Goal: Task Accomplishment & Management: Complete application form

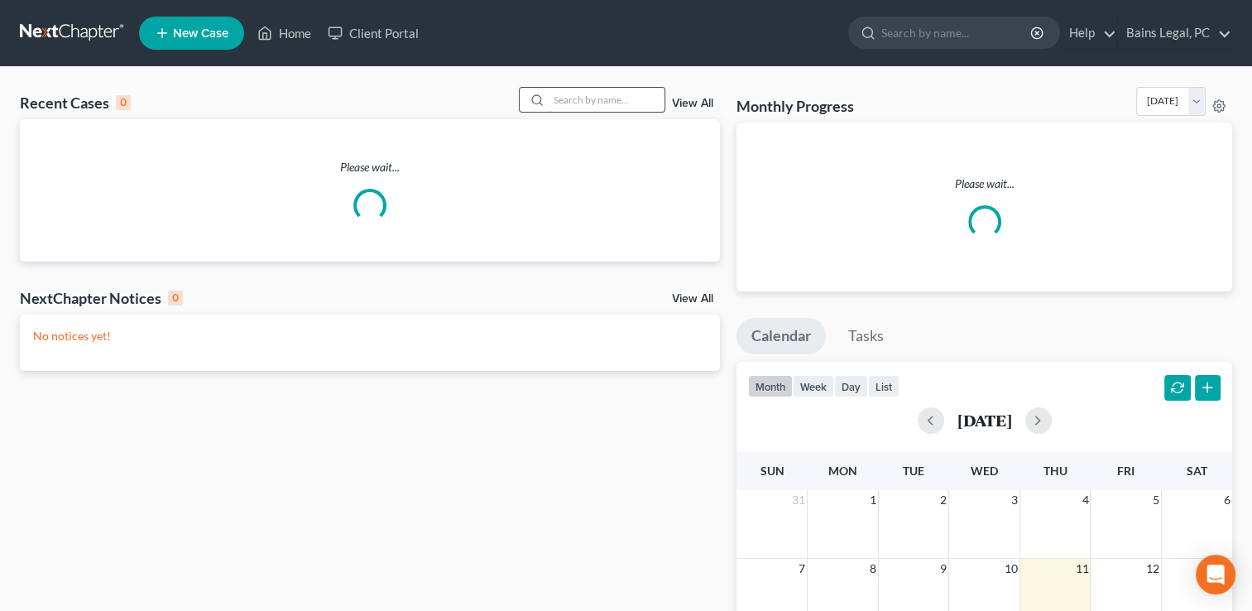
click at [610, 99] on input "search" at bounding box center [607, 100] width 116 height 24
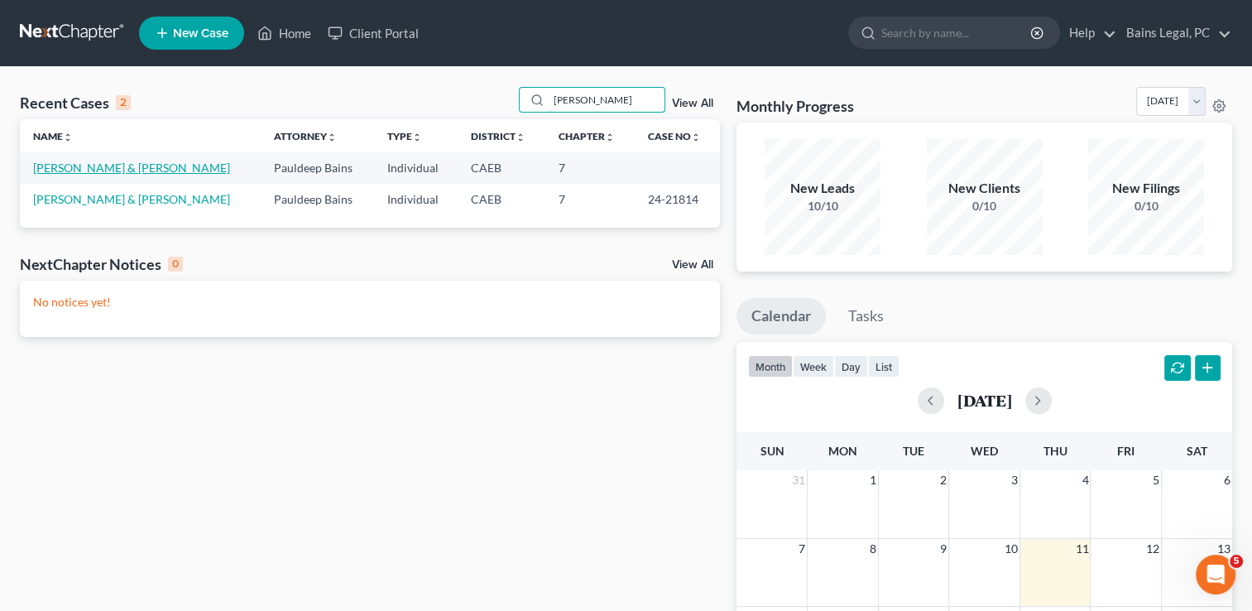
type input "[PERSON_NAME]"
click at [106, 164] on link "[PERSON_NAME] & [PERSON_NAME]" at bounding box center [131, 168] width 197 height 14
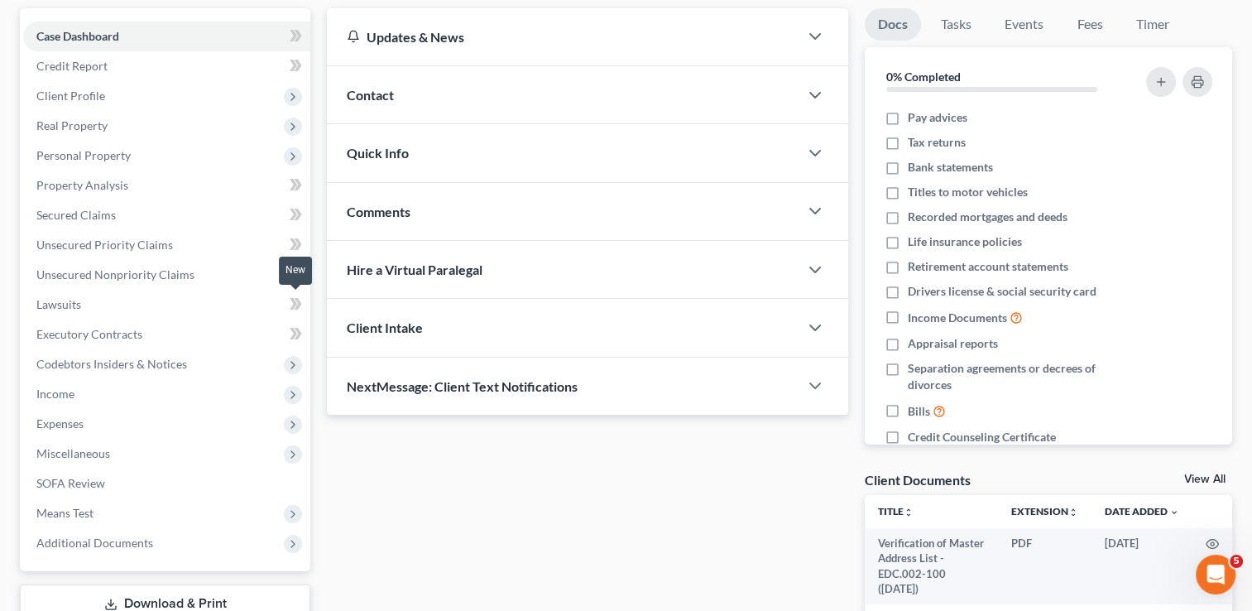
scroll to position [166, 0]
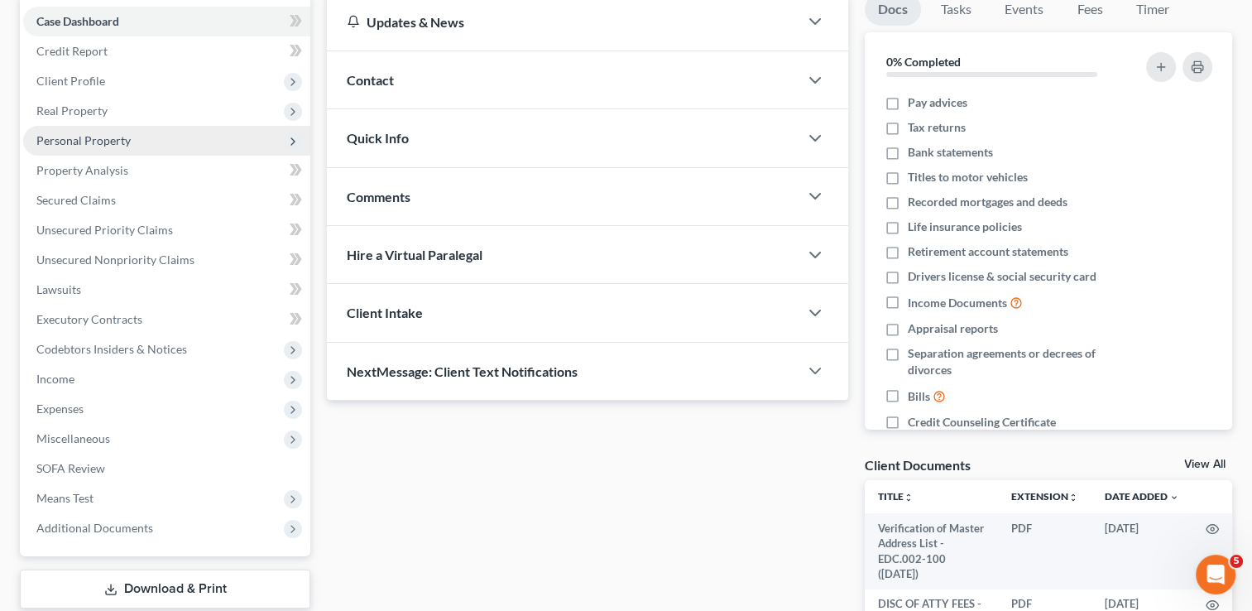
click at [83, 147] on span "Personal Property" at bounding box center [83, 140] width 94 height 14
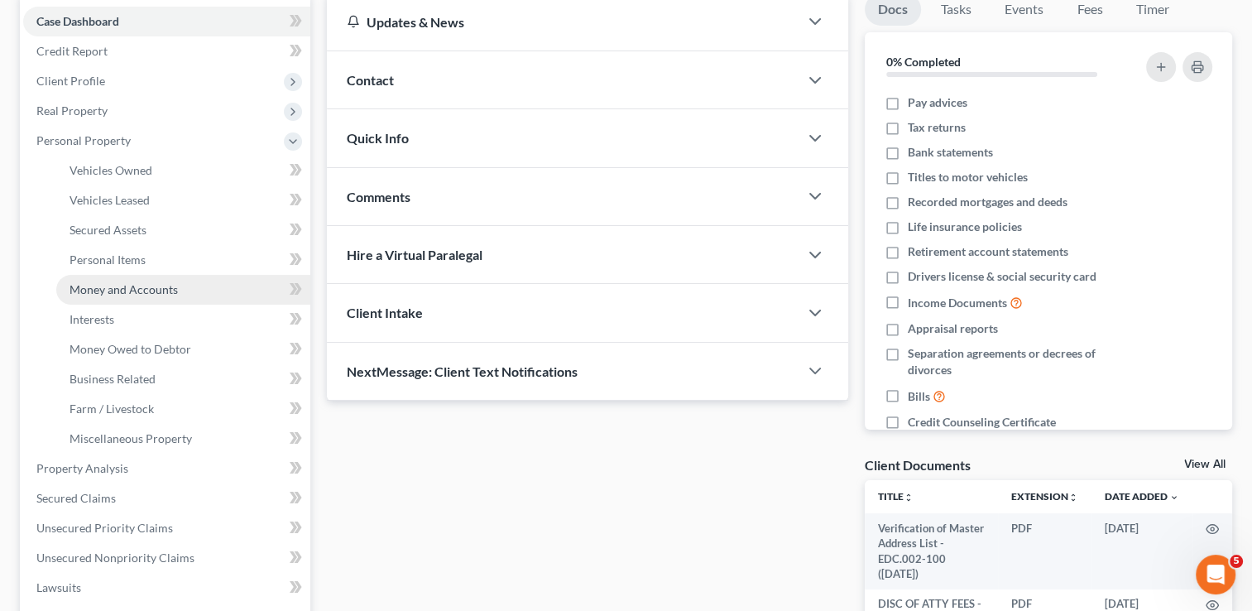
click at [113, 291] on span "Money and Accounts" at bounding box center [124, 289] width 108 height 14
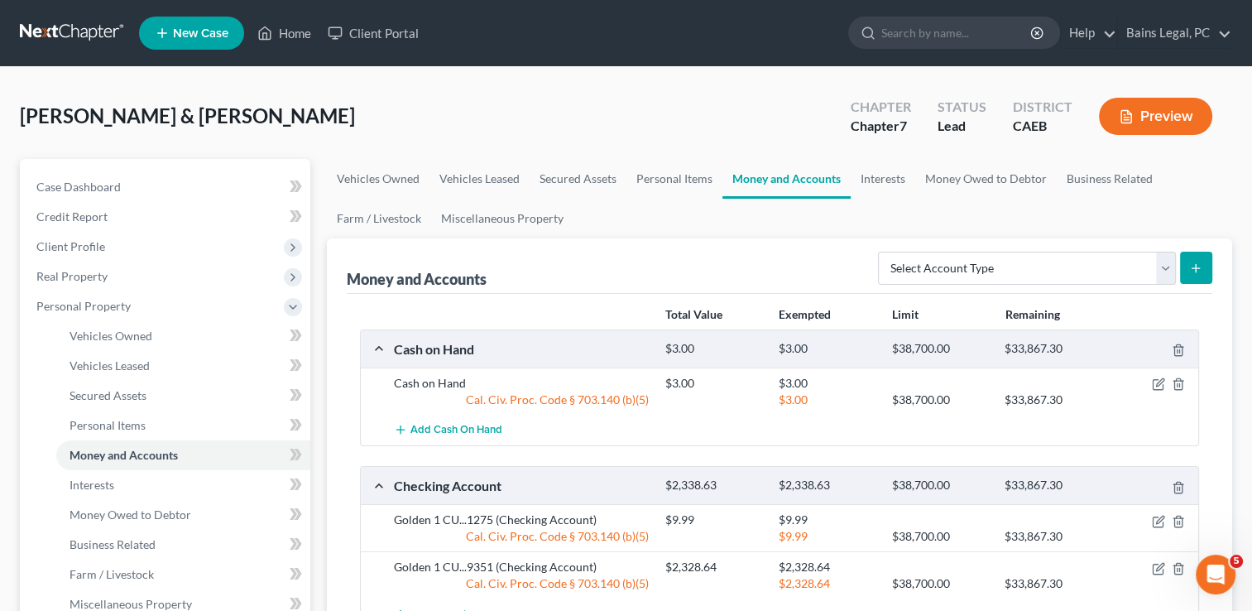
click at [622, 111] on div "[PERSON_NAME] & [PERSON_NAME] Upgraded Chapter Chapter 7 Status Lead District C…" at bounding box center [626, 123] width 1213 height 72
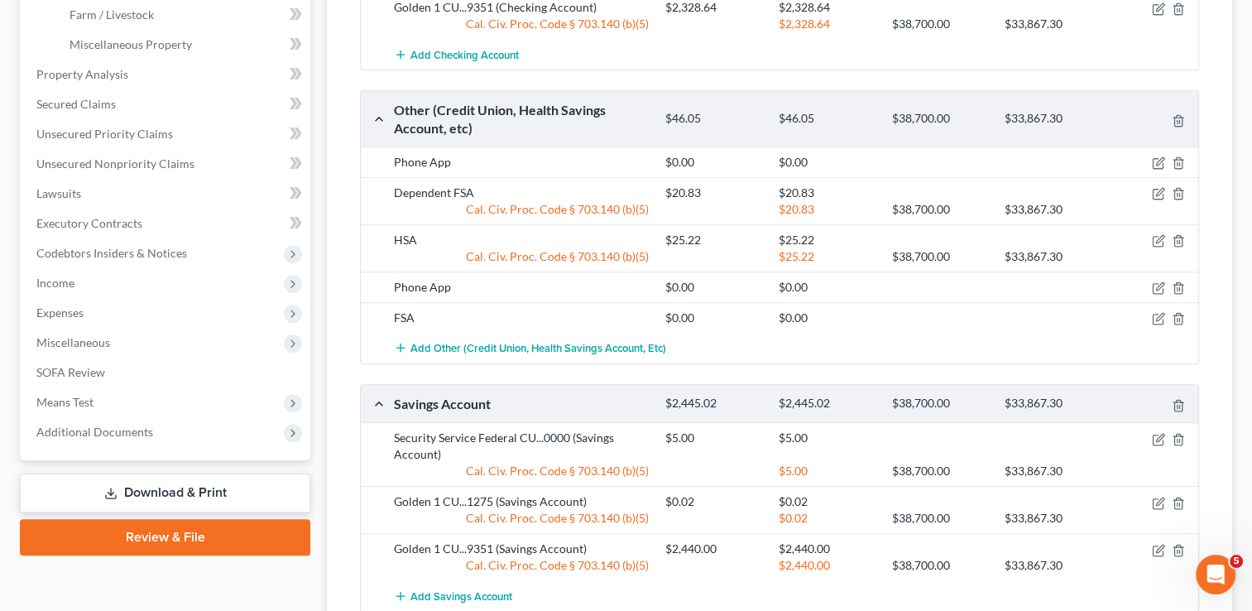
scroll to position [563, 0]
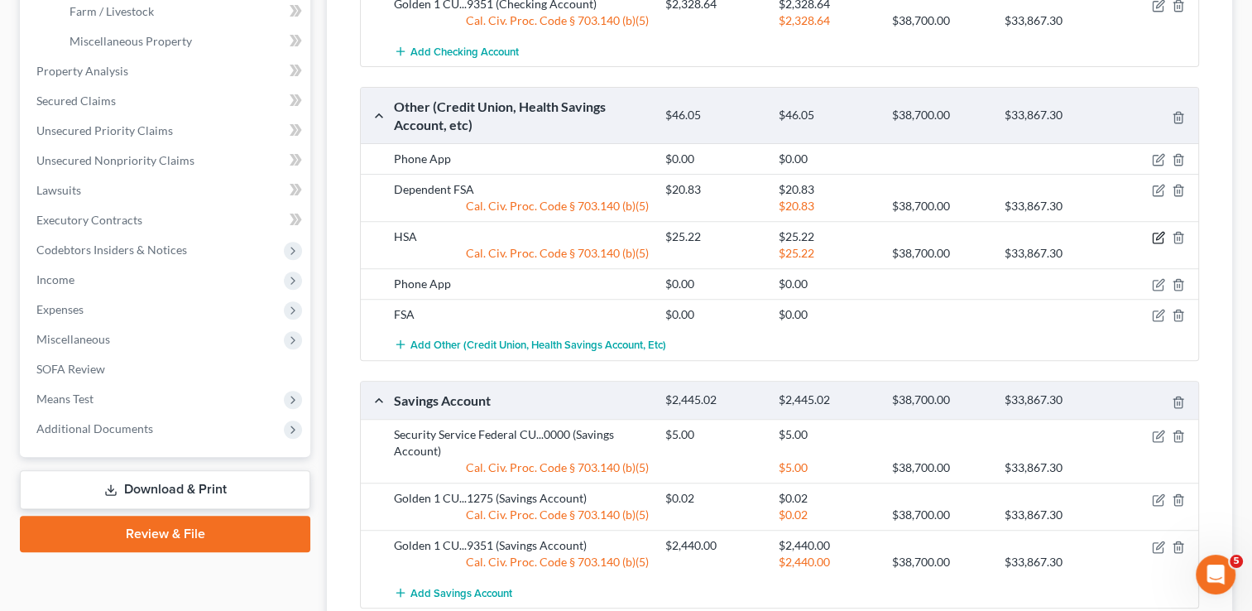
click at [1156, 233] on icon "button" at bounding box center [1158, 238] width 10 height 10
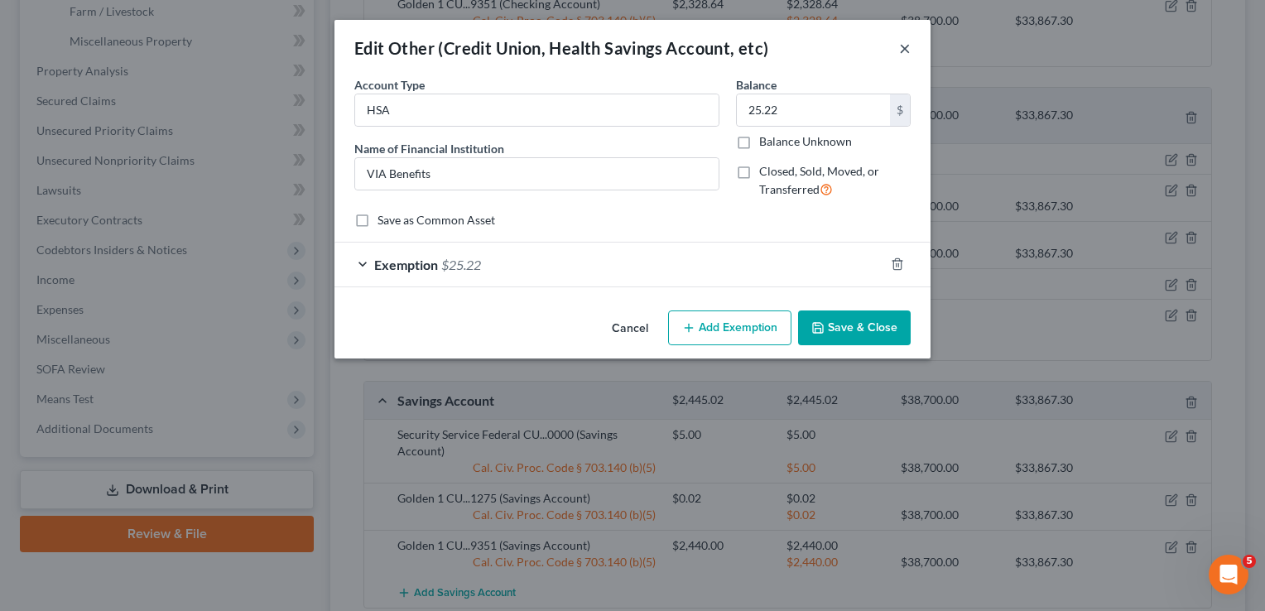
click at [905, 46] on button "×" at bounding box center [905, 48] width 12 height 20
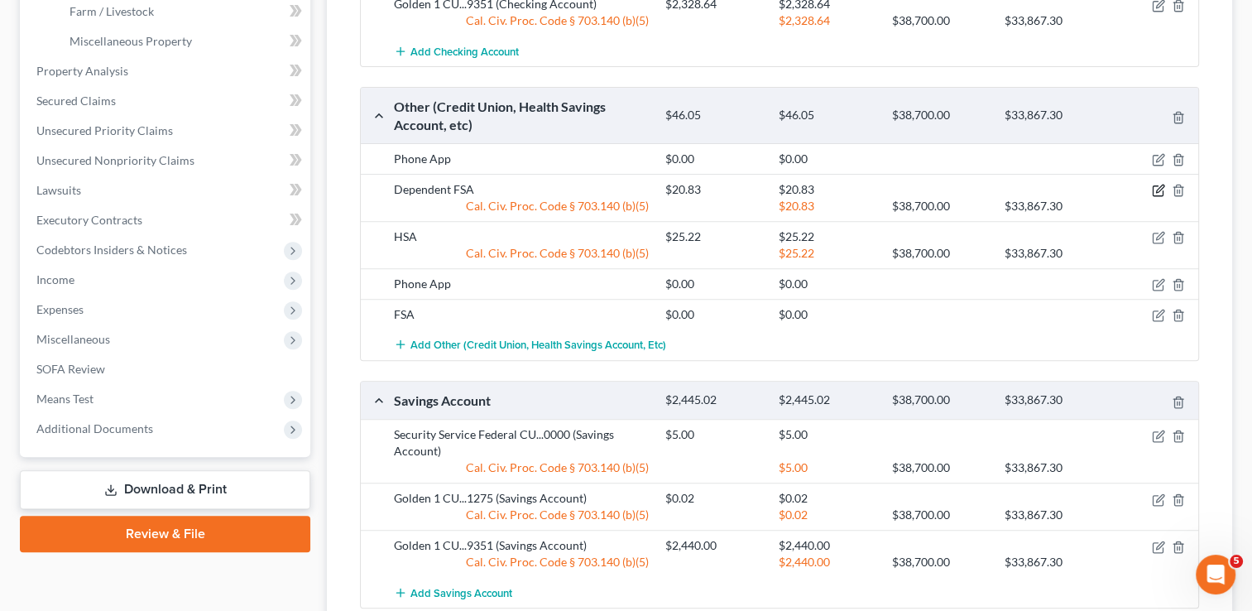
click at [1161, 185] on icon "button" at bounding box center [1159, 188] width 7 height 7
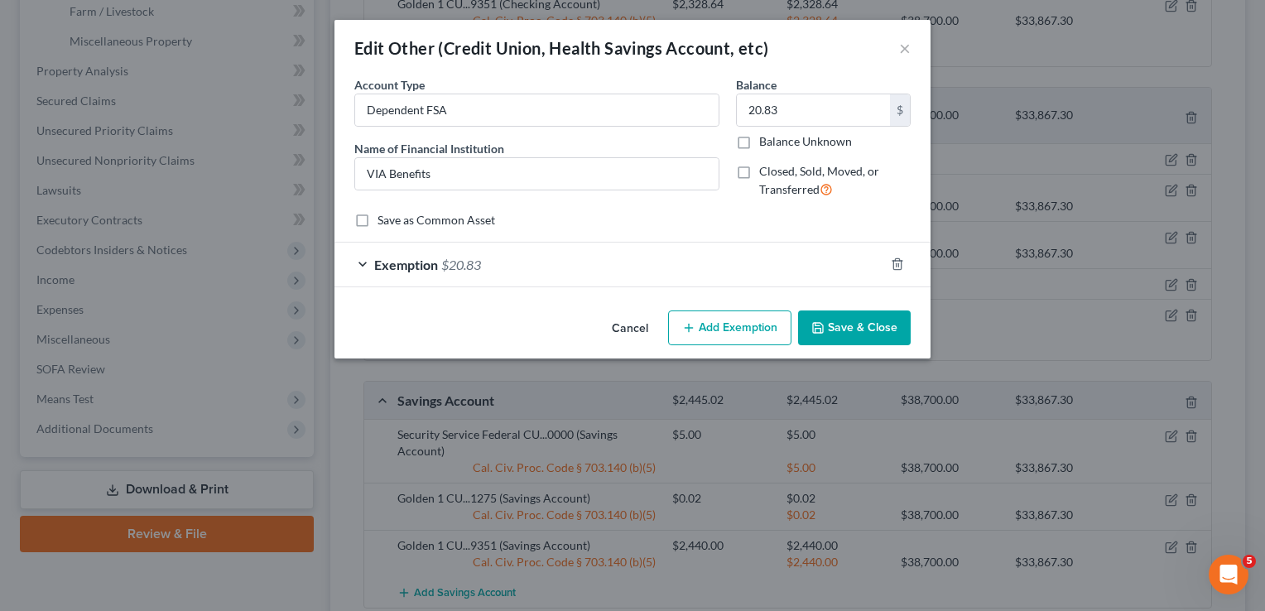
click at [636, 329] on button "Cancel" at bounding box center [629, 328] width 63 height 33
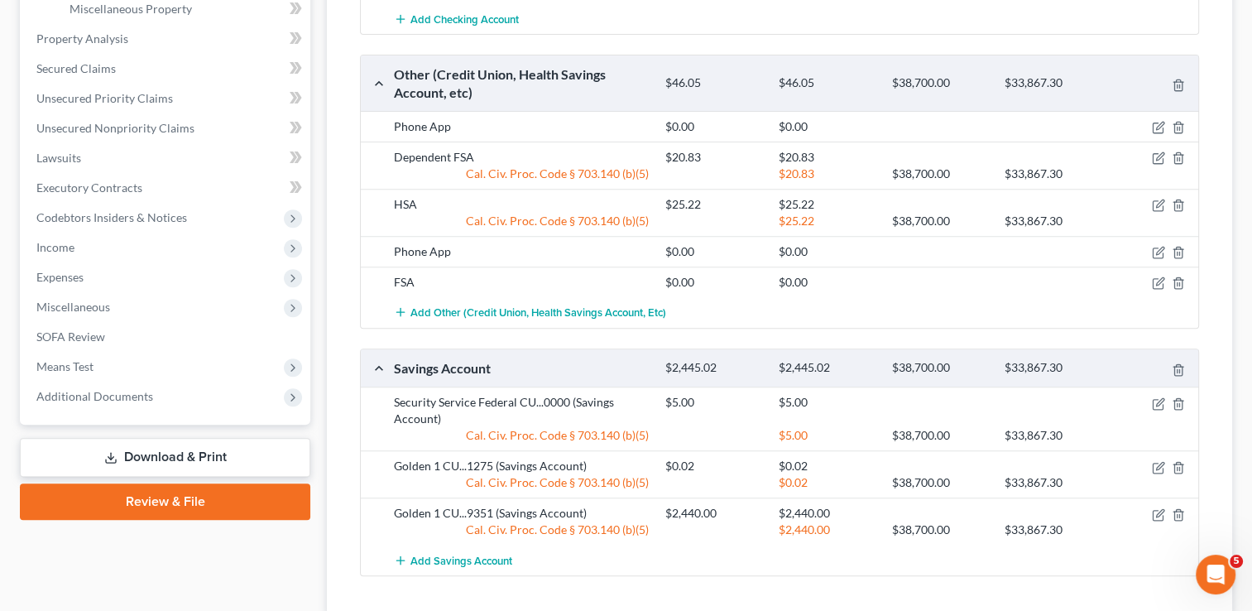
scroll to position [596, 0]
click at [1154, 245] on icon "button" at bounding box center [1158, 251] width 13 height 13
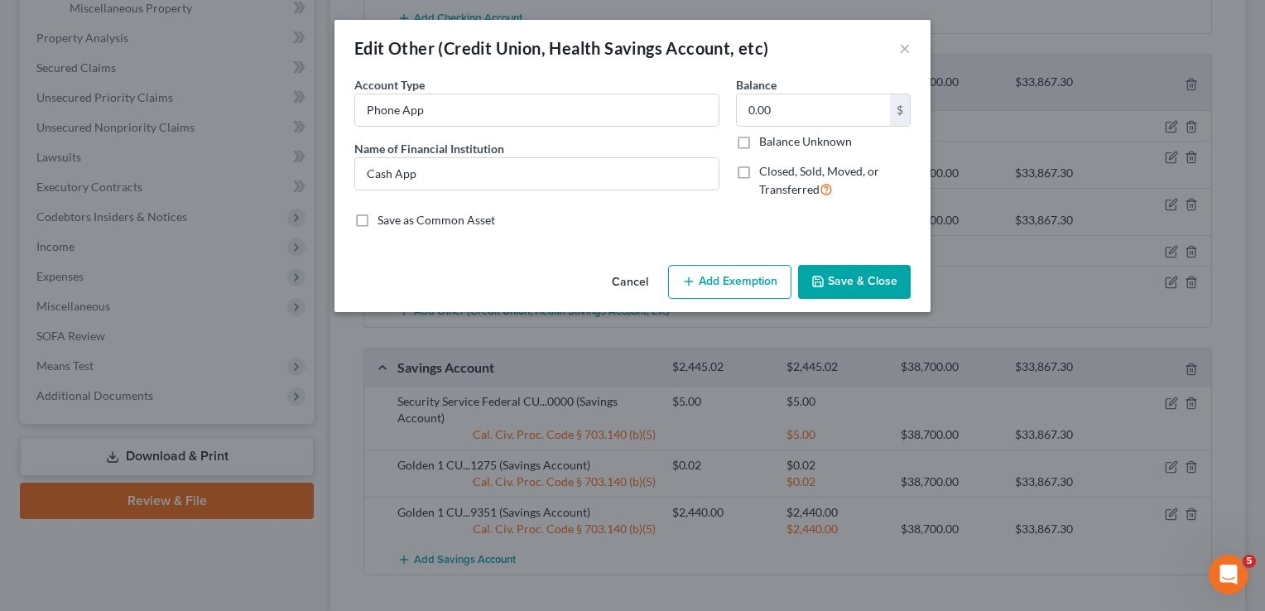
click at [897, 46] on div "Edit Other (Credit Union, Health Savings Account, etc) ×" at bounding box center [632, 48] width 596 height 56
click at [905, 48] on button "×" at bounding box center [905, 48] width 12 height 20
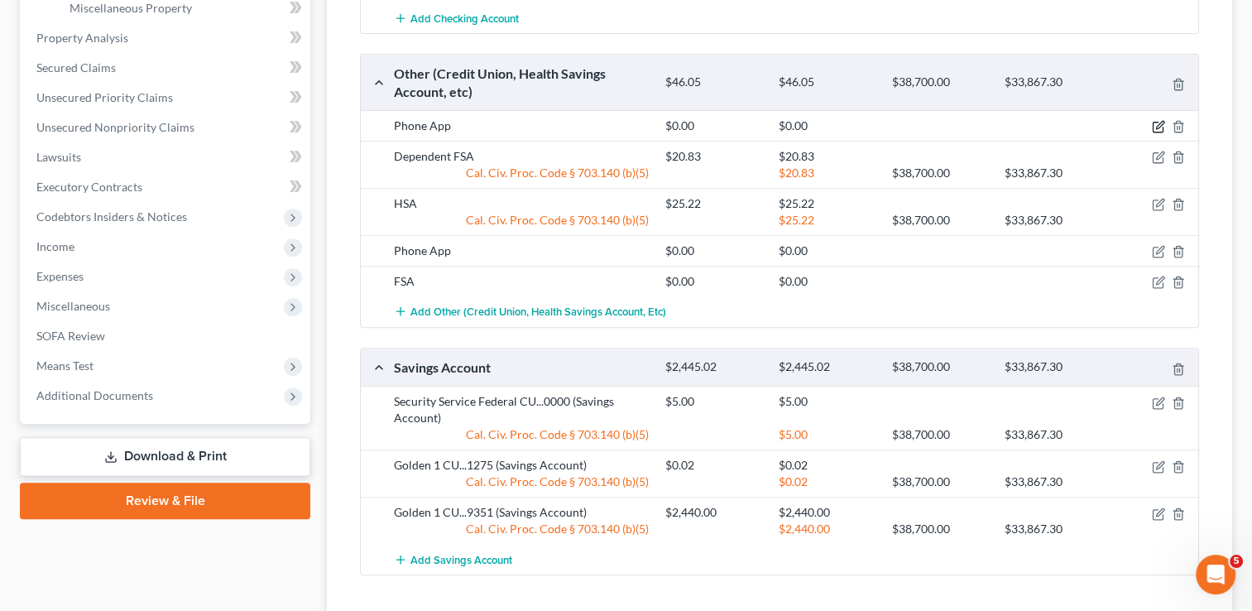
click at [1155, 123] on icon "button" at bounding box center [1158, 126] width 13 height 13
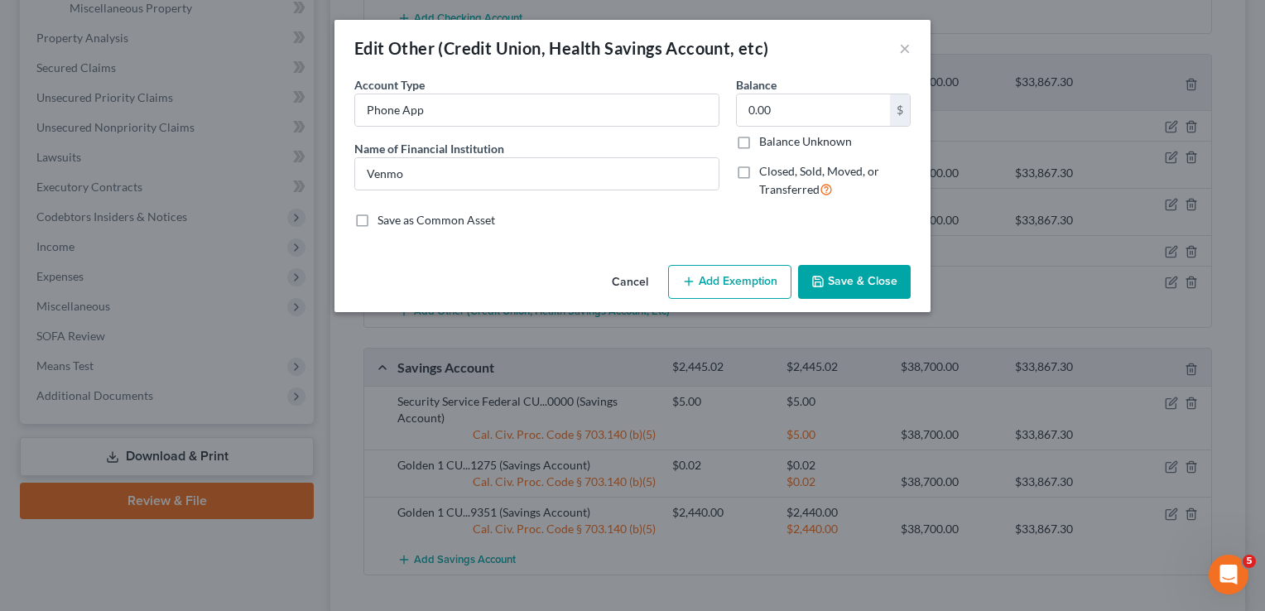
click at [911, 47] on div "Edit Other (Credit Union, Health Savings Account, etc) ×" at bounding box center [632, 48] width 596 height 56
click at [901, 49] on button "×" at bounding box center [905, 48] width 12 height 20
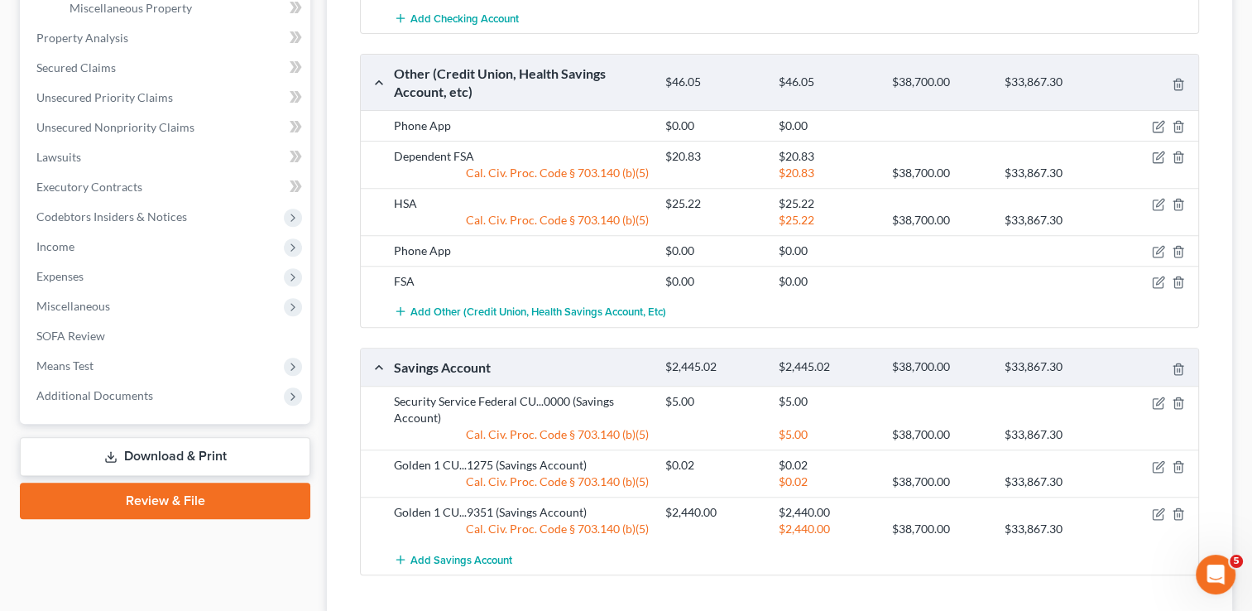
click at [341, 269] on div "Money and Accounts Select Account Type Brokerage Cash on Hand Certificates of D…" at bounding box center [780, 128] width 906 height 973
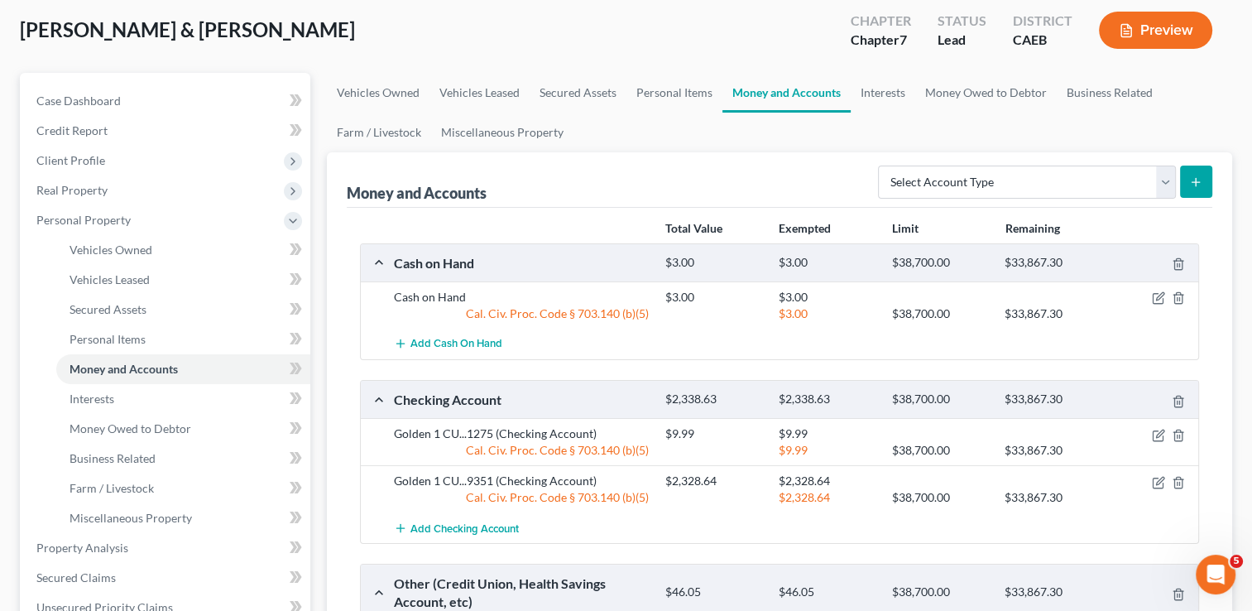
scroll to position [33, 0]
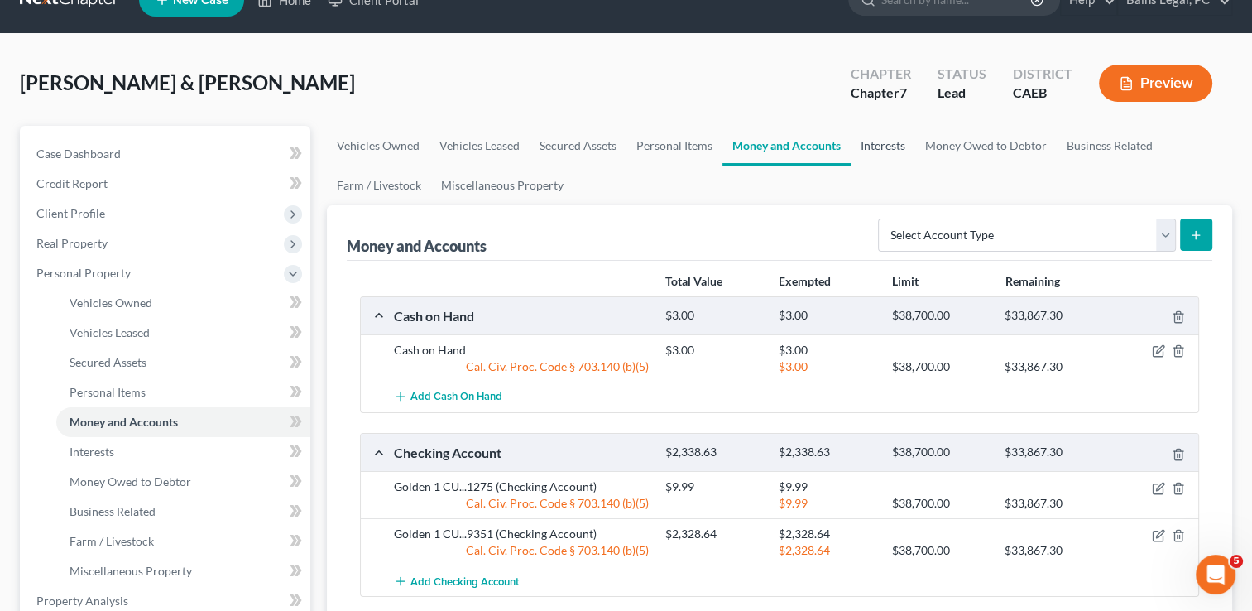
click at [883, 141] on link "Interests" at bounding box center [883, 146] width 65 height 40
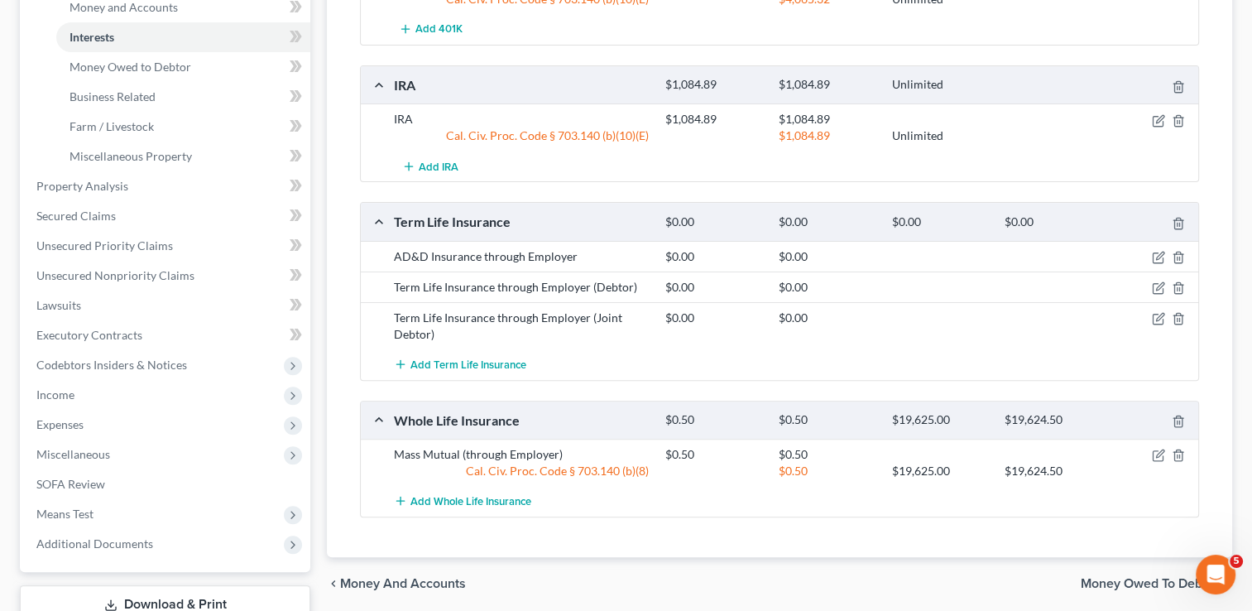
scroll to position [530, 0]
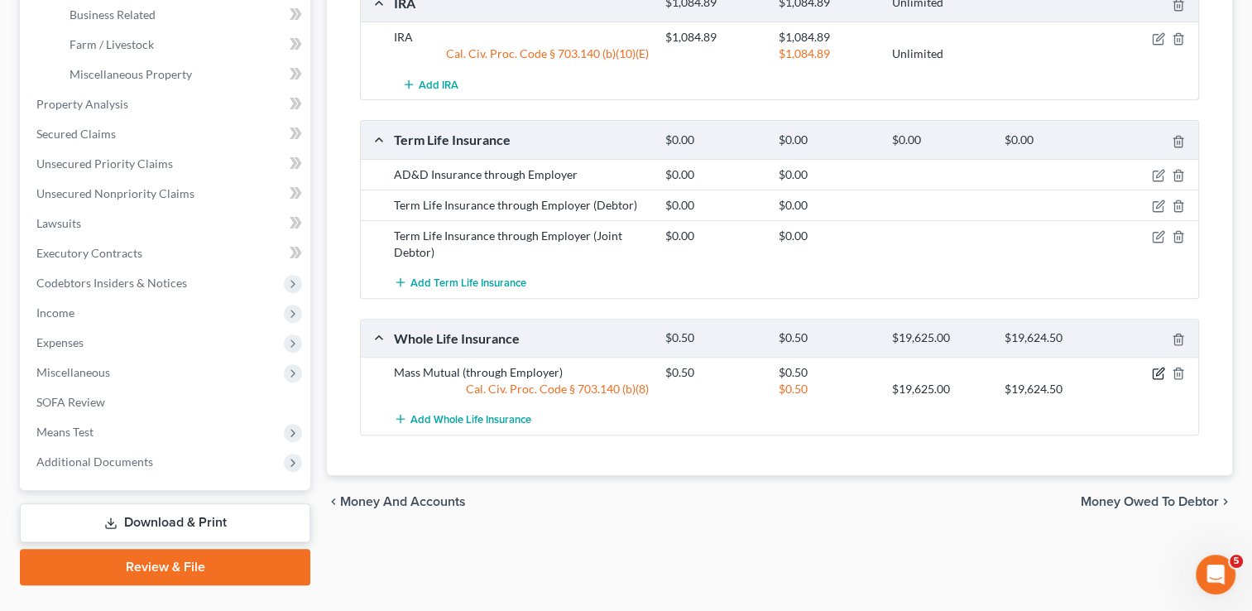
click at [1156, 369] on icon "button" at bounding box center [1159, 371] width 7 height 7
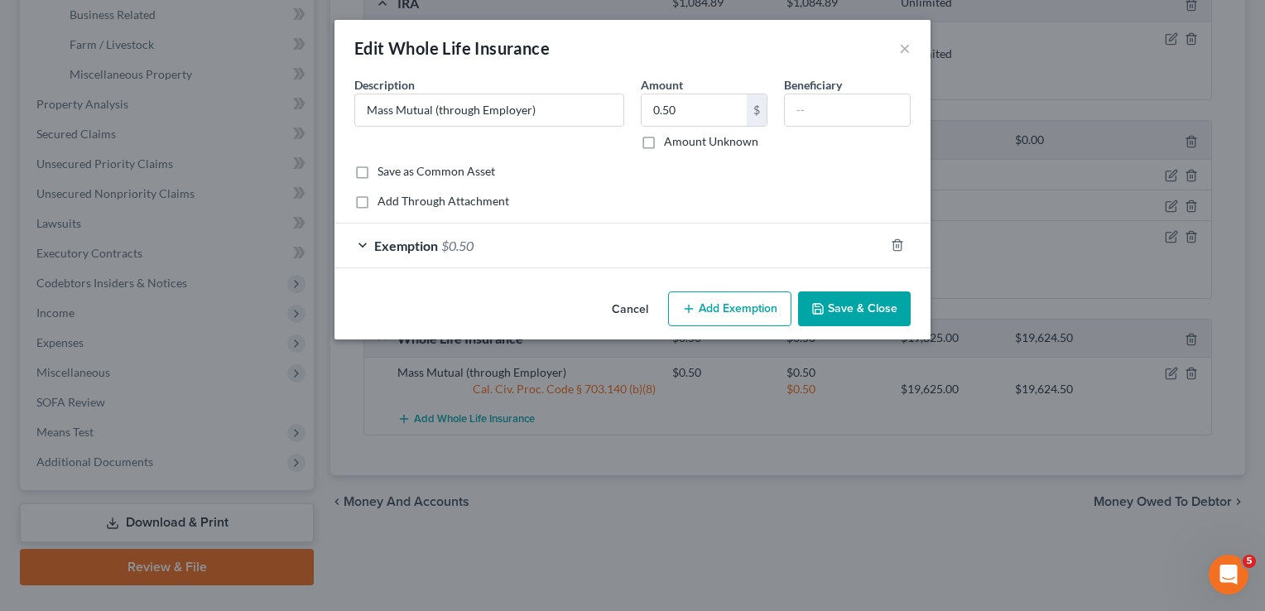
click at [632, 303] on button "Cancel" at bounding box center [629, 309] width 63 height 33
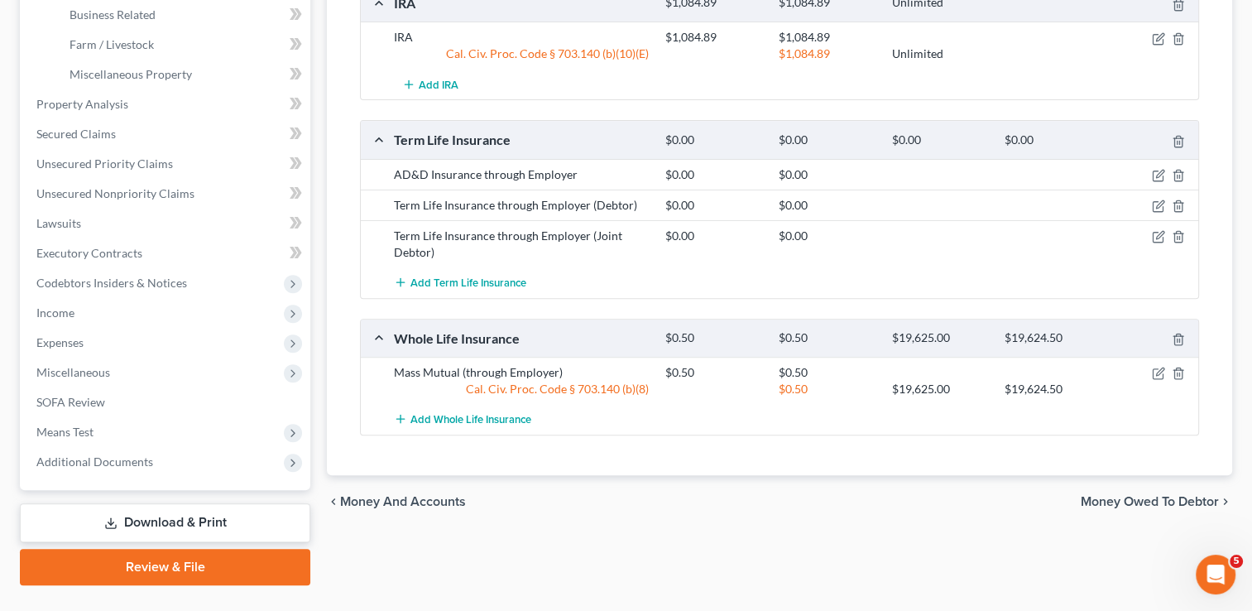
scroll to position [0, 0]
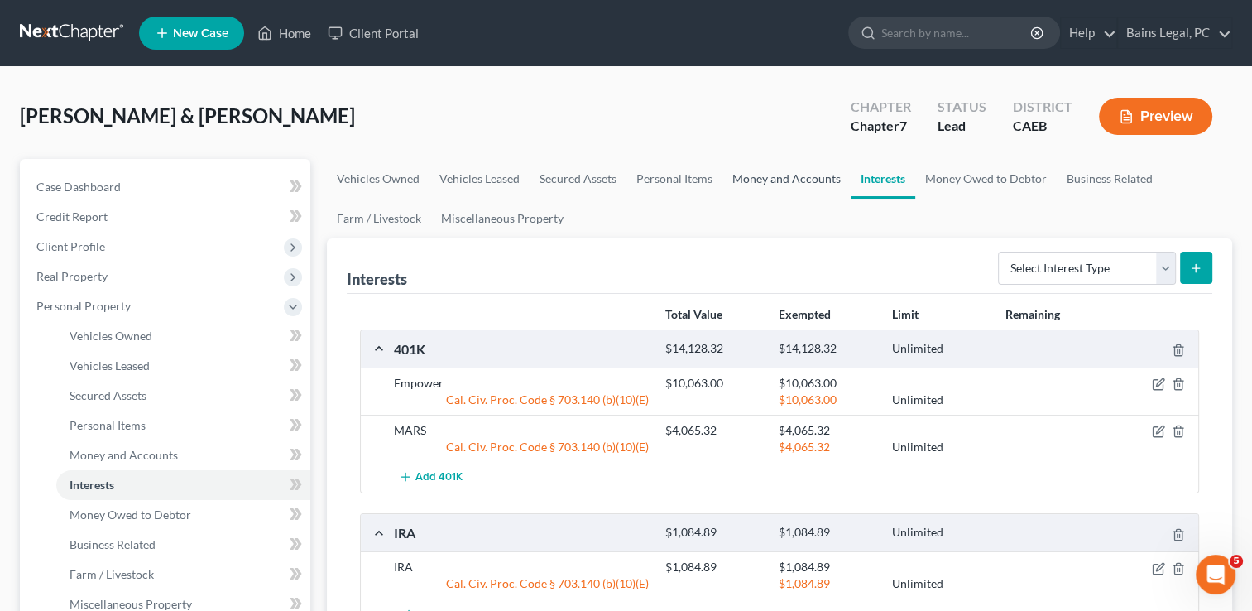
click at [797, 174] on link "Money and Accounts" at bounding box center [787, 179] width 128 height 40
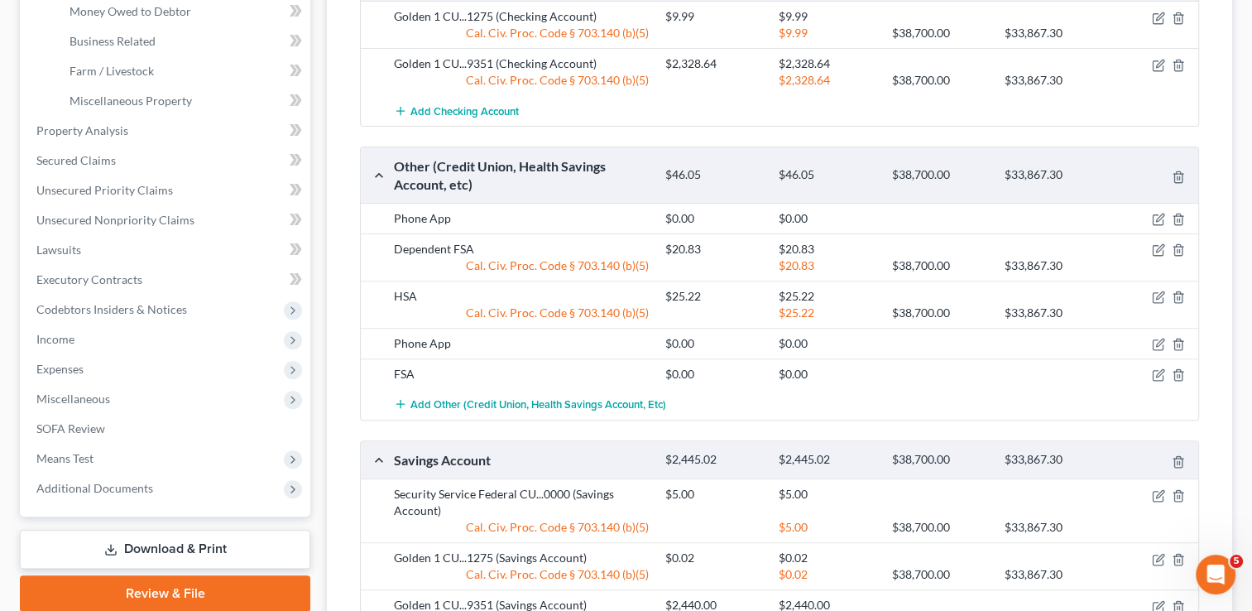
scroll to position [530, 0]
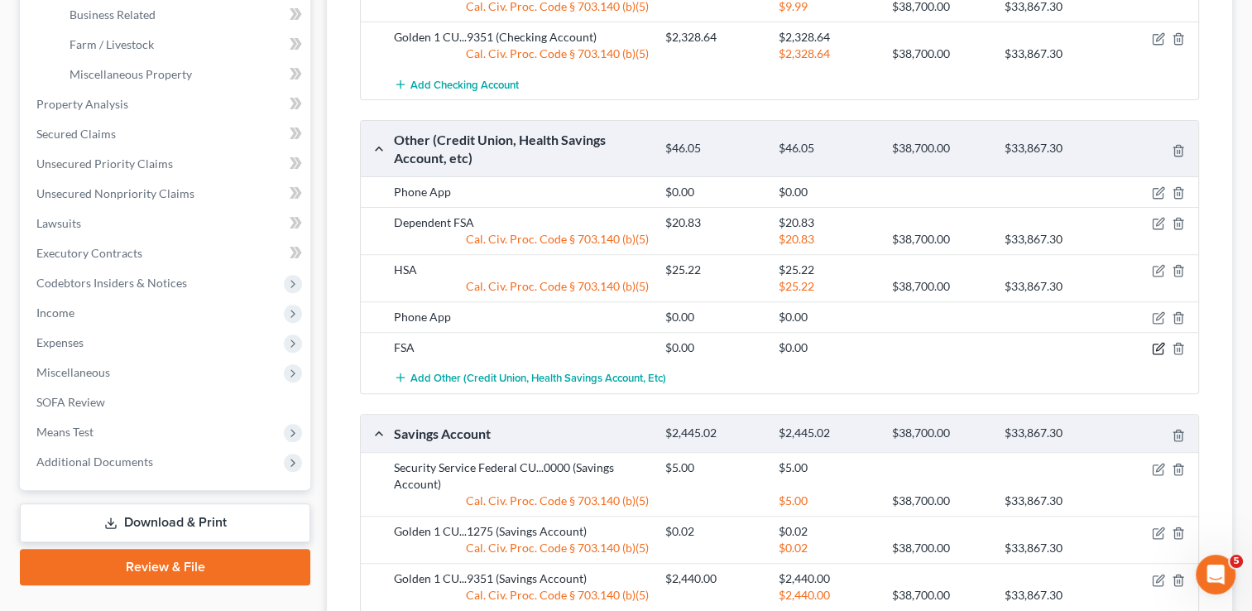
click at [1156, 347] on icon "button" at bounding box center [1159, 347] width 7 height 7
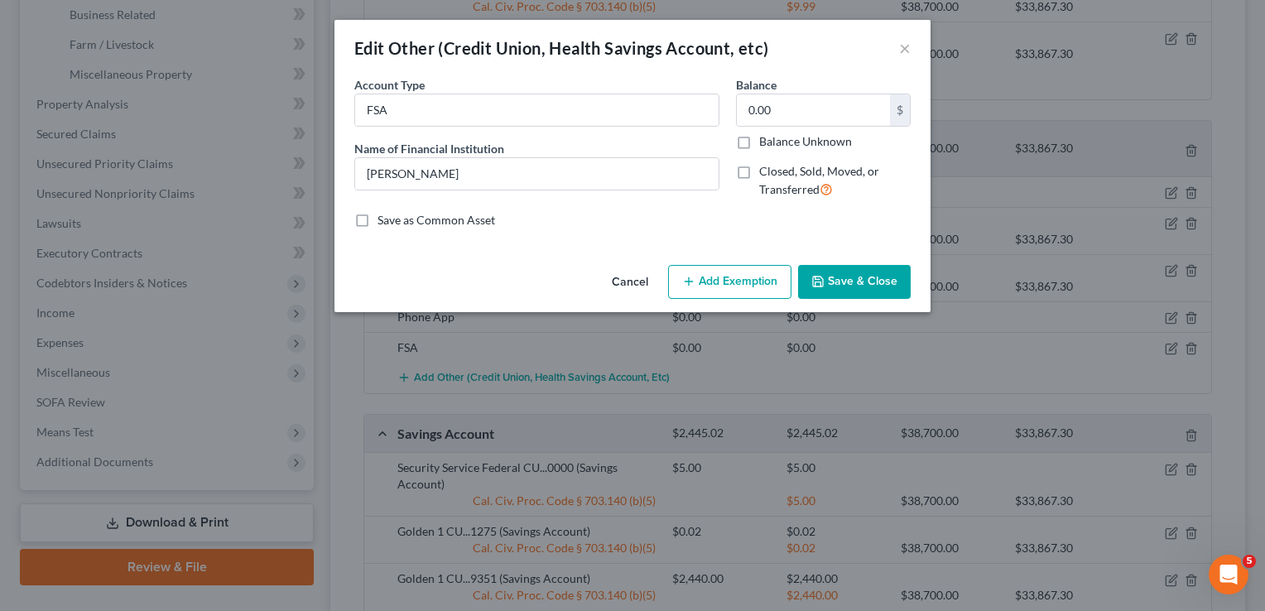
click at [633, 290] on button "Cancel" at bounding box center [629, 283] width 63 height 33
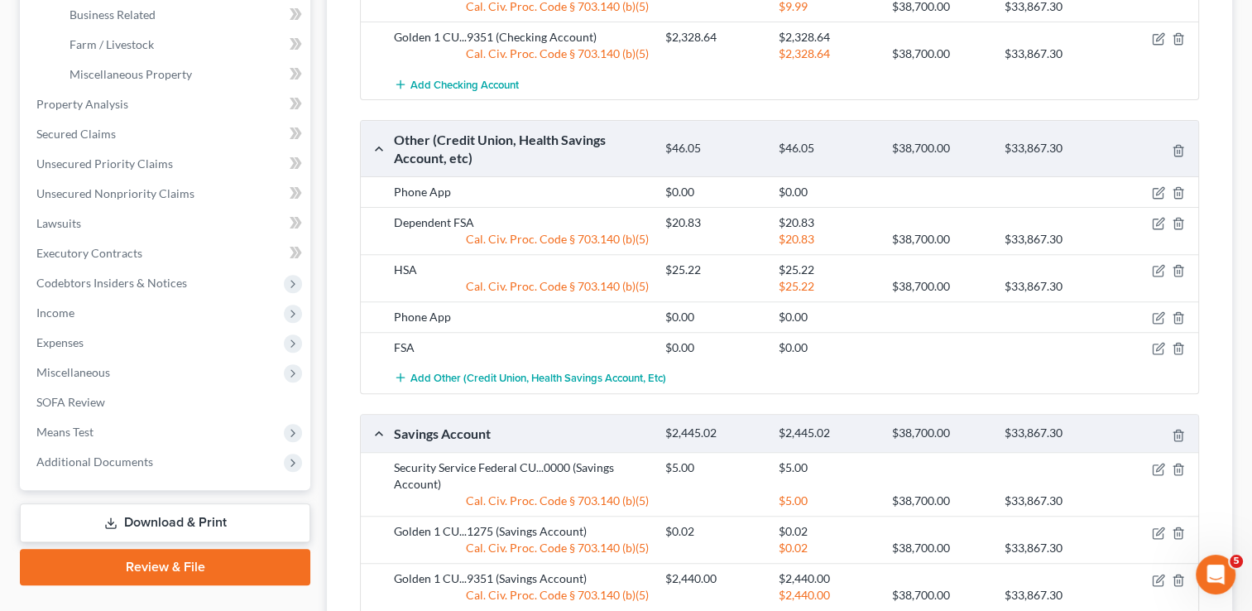
click at [348, 339] on div "Total Value Exempted Limit Remaining Cash on Hand $3.00 $3.00 $38,700.00 $33,86…" at bounding box center [780, 223] width 866 height 918
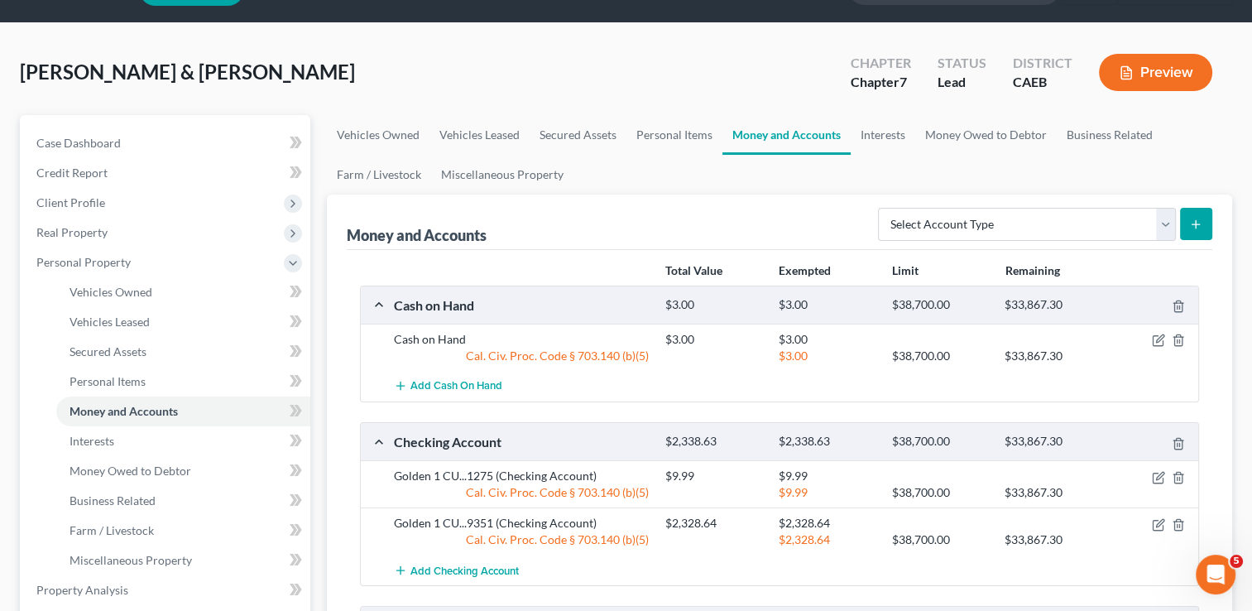
scroll to position [0, 0]
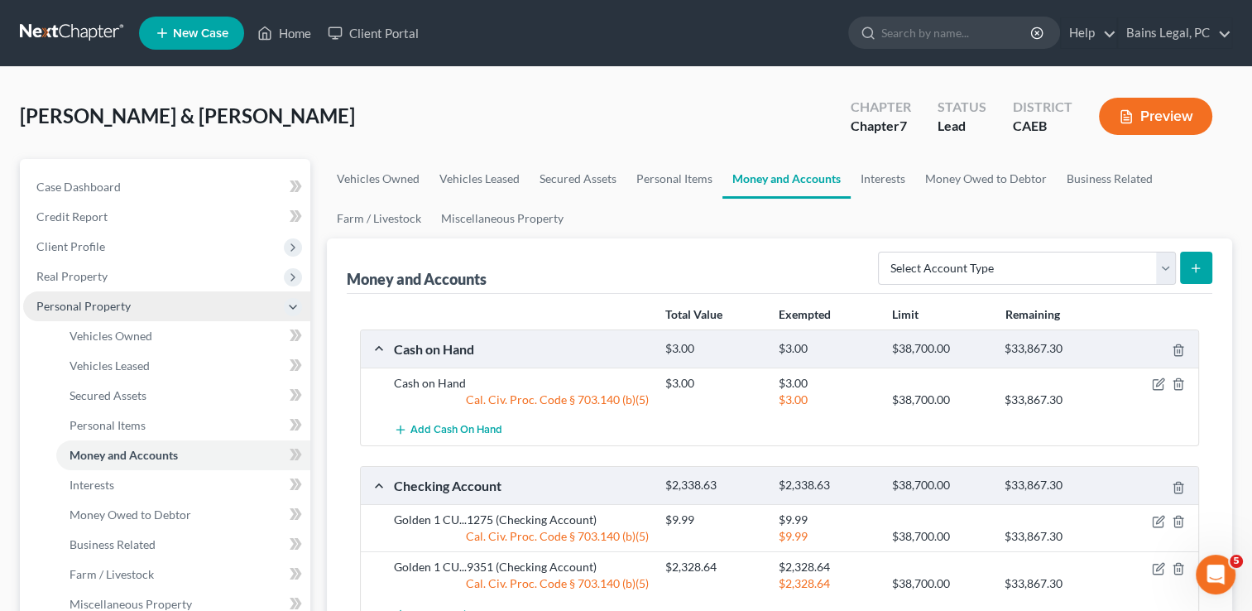
click at [118, 307] on span "Personal Property" at bounding box center [83, 306] width 94 height 14
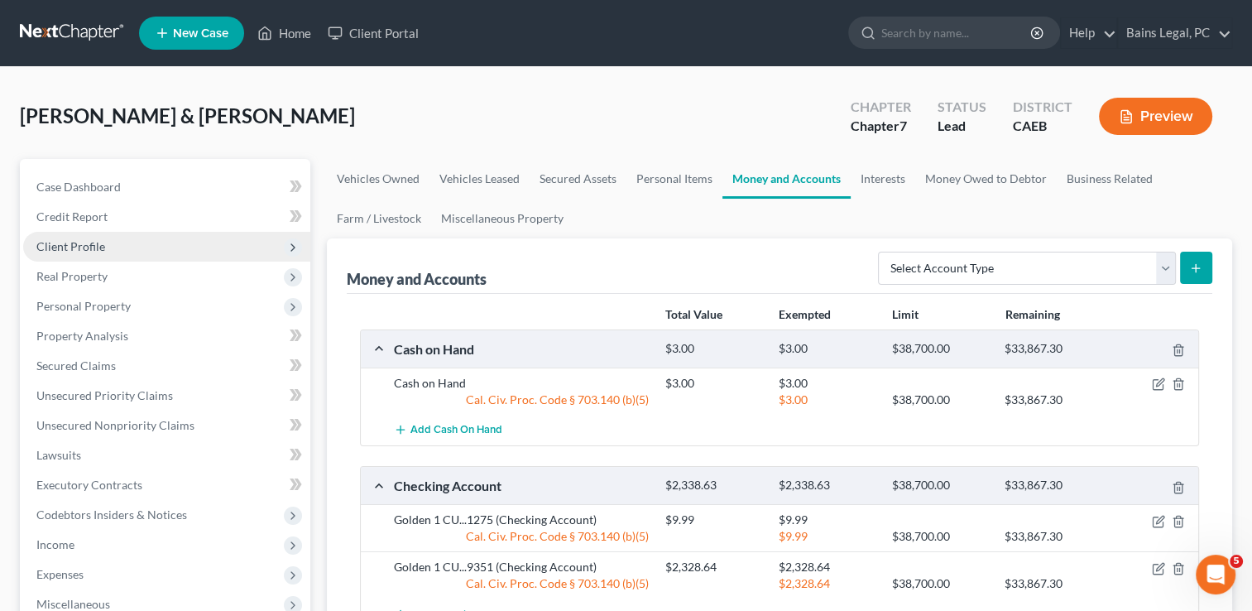
click at [100, 251] on span "Client Profile" at bounding box center [70, 246] width 69 height 14
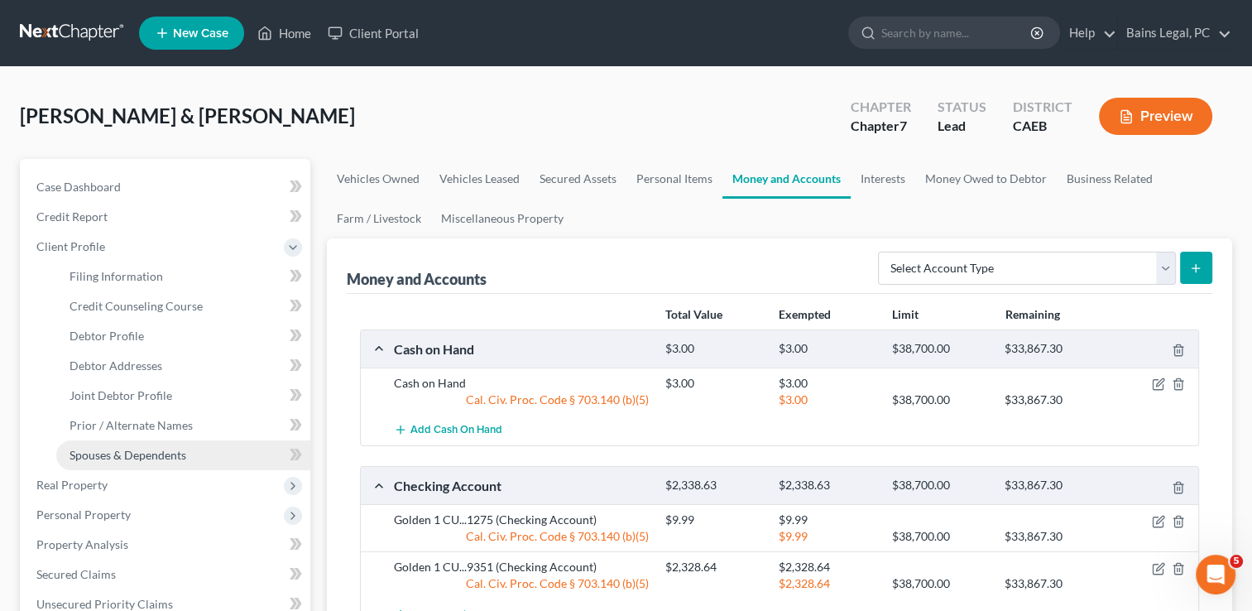
click at [161, 450] on span "Spouses & Dependents" at bounding box center [128, 455] width 117 height 14
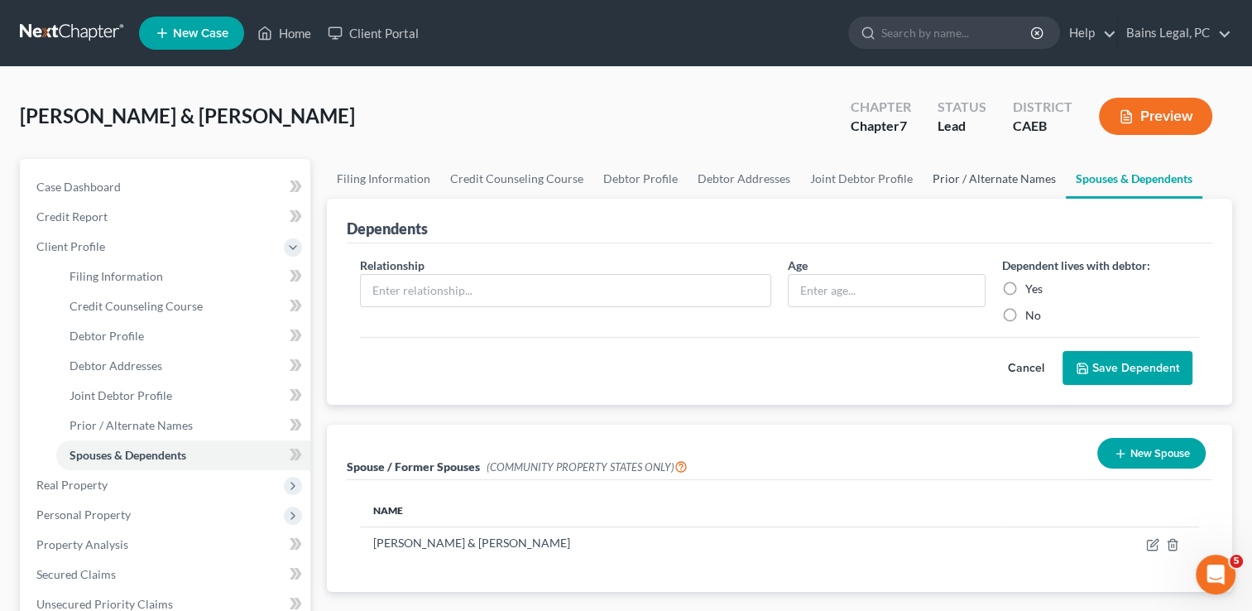
click at [1015, 173] on link "Prior / Alternate Names" at bounding box center [994, 179] width 143 height 40
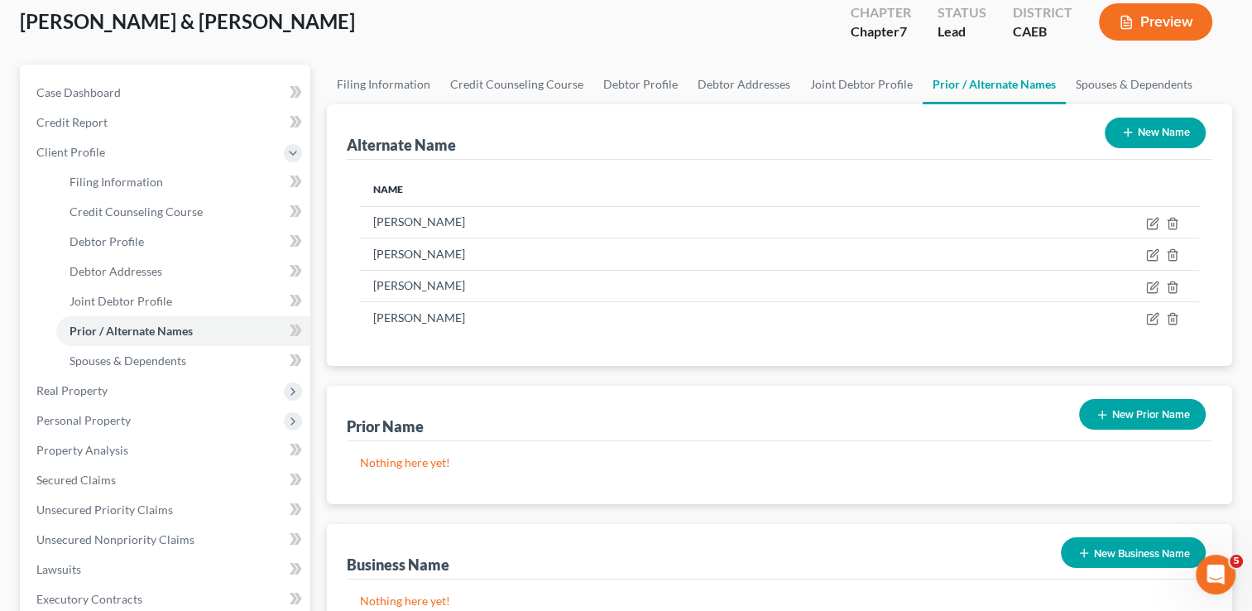
scroll to position [160, 0]
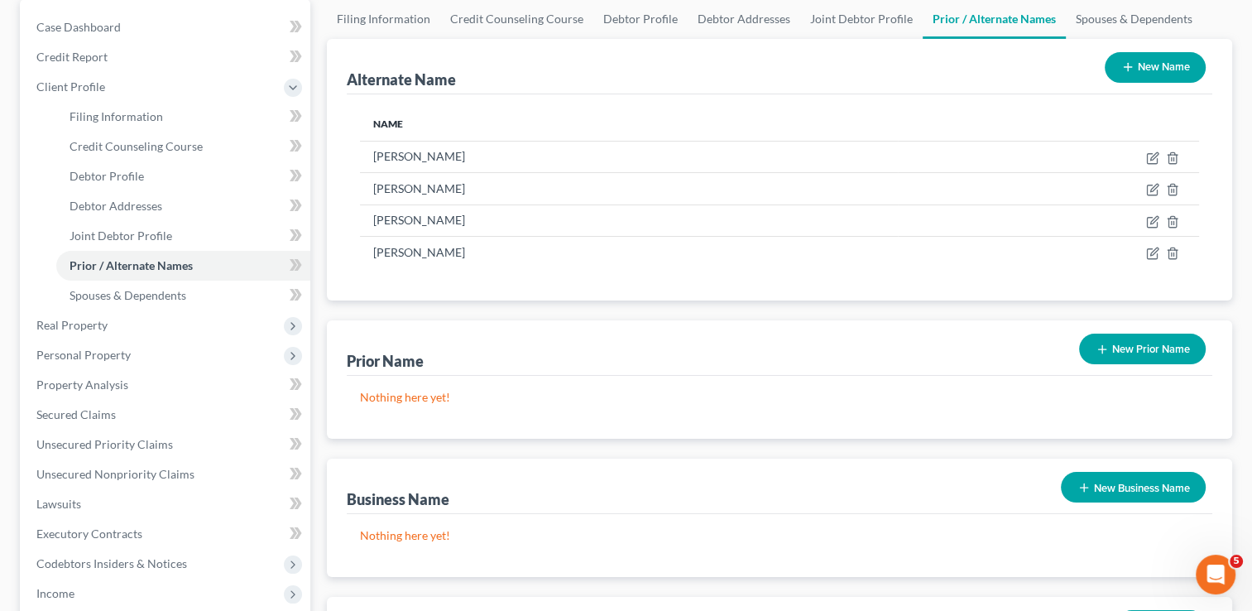
click at [1185, 342] on button "New Prior Name" at bounding box center [1142, 349] width 127 height 31
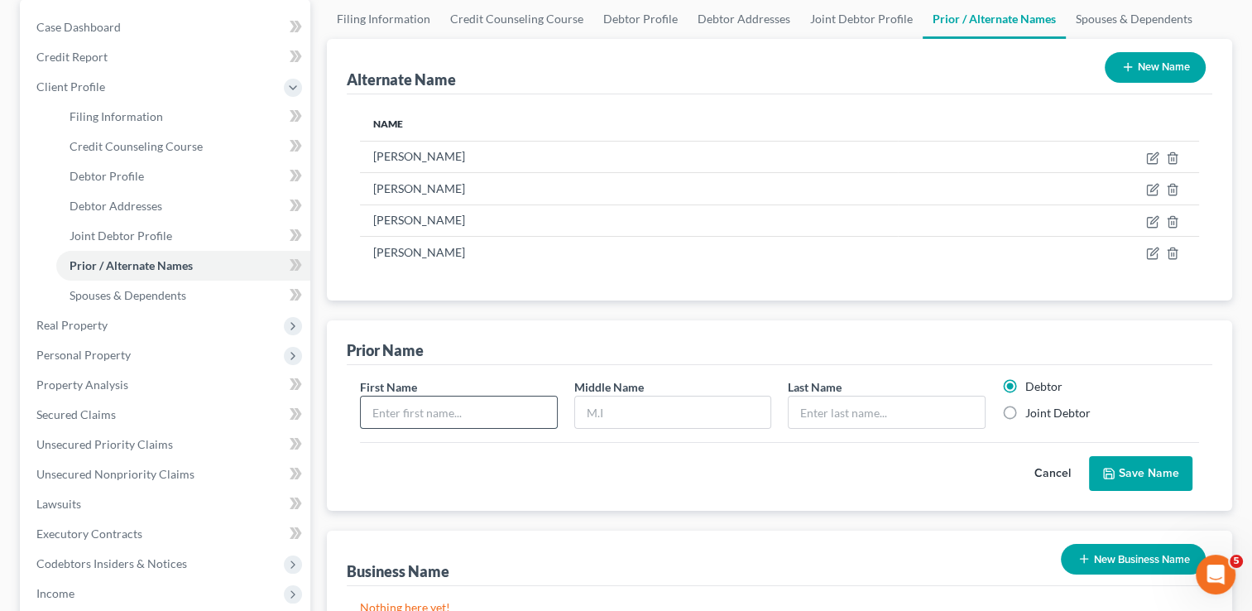
click at [443, 411] on input "text" at bounding box center [458, 412] width 195 height 31
type input "[PERSON_NAME]"
click at [1026, 410] on label "Joint Debtor" at bounding box center [1058, 413] width 65 height 17
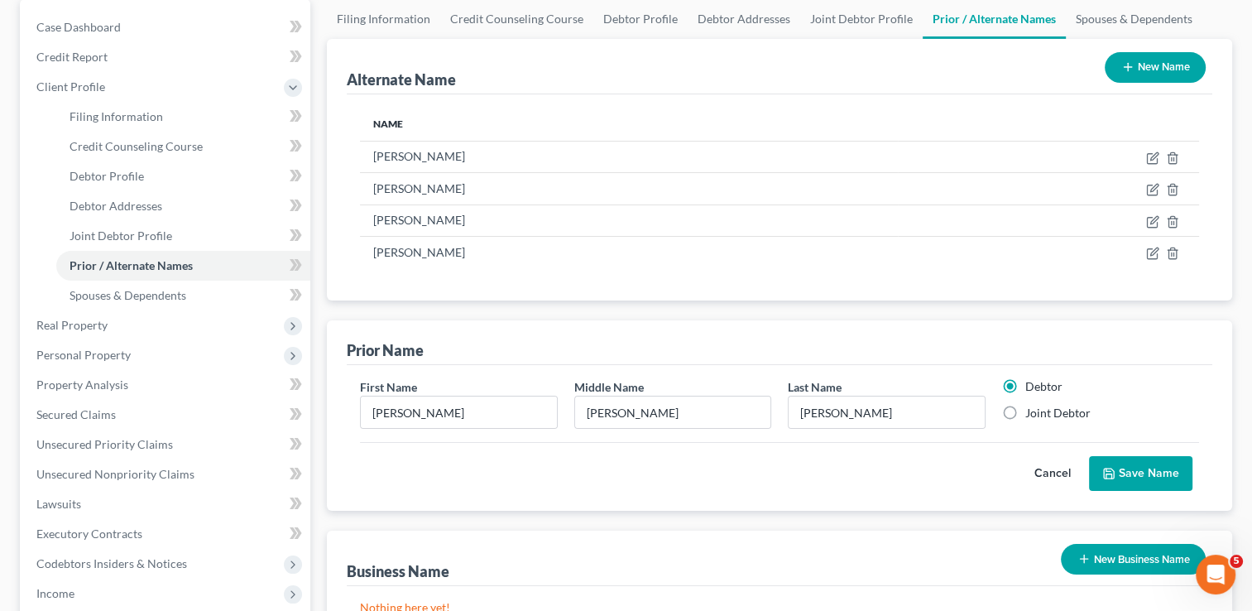
click at [1032, 410] on input "Joint Debtor" at bounding box center [1037, 410] width 11 height 11
radio input "true"
radio input "false"
click at [1113, 469] on icon "submit" at bounding box center [1109, 474] width 10 height 10
click at [1116, 475] on icon "submit" at bounding box center [1109, 473] width 13 height 13
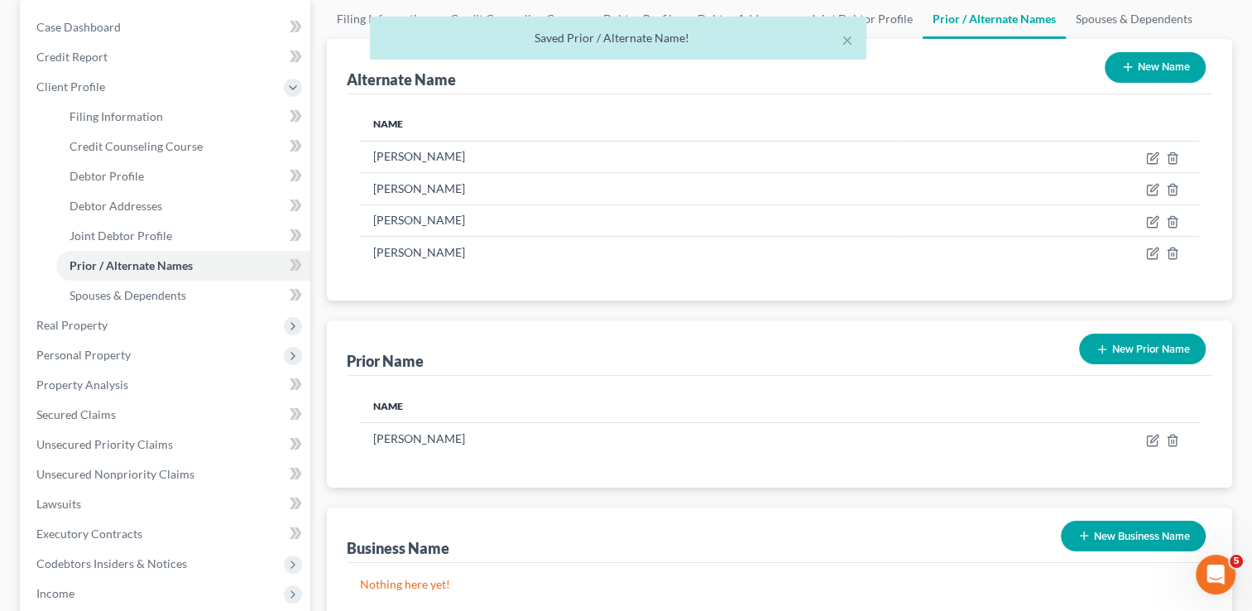
click at [1116, 349] on button "New Prior Name" at bounding box center [1142, 349] width 127 height 31
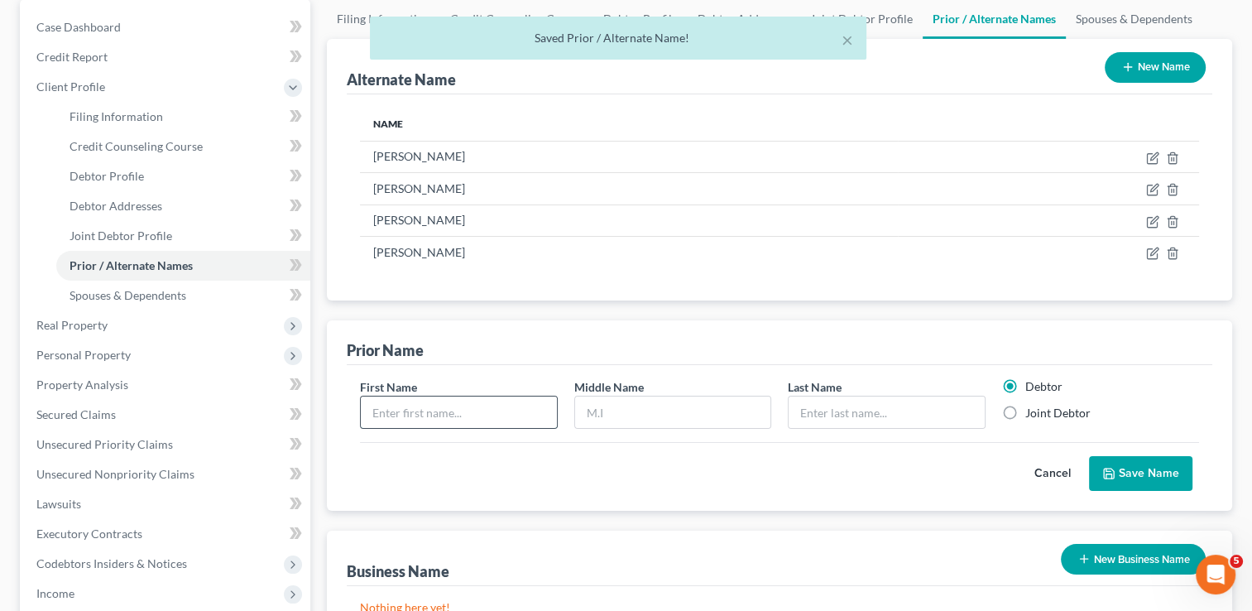
click at [502, 411] on input "text" at bounding box center [458, 412] width 195 height 31
type input "[PERSON_NAME]"
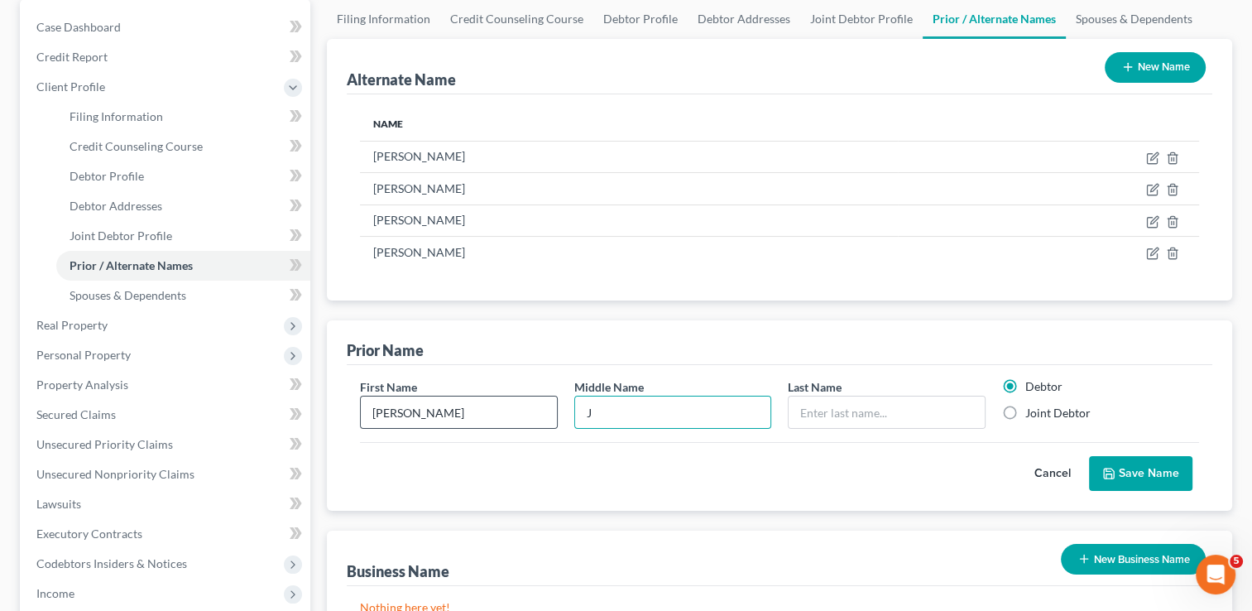
type input "J"
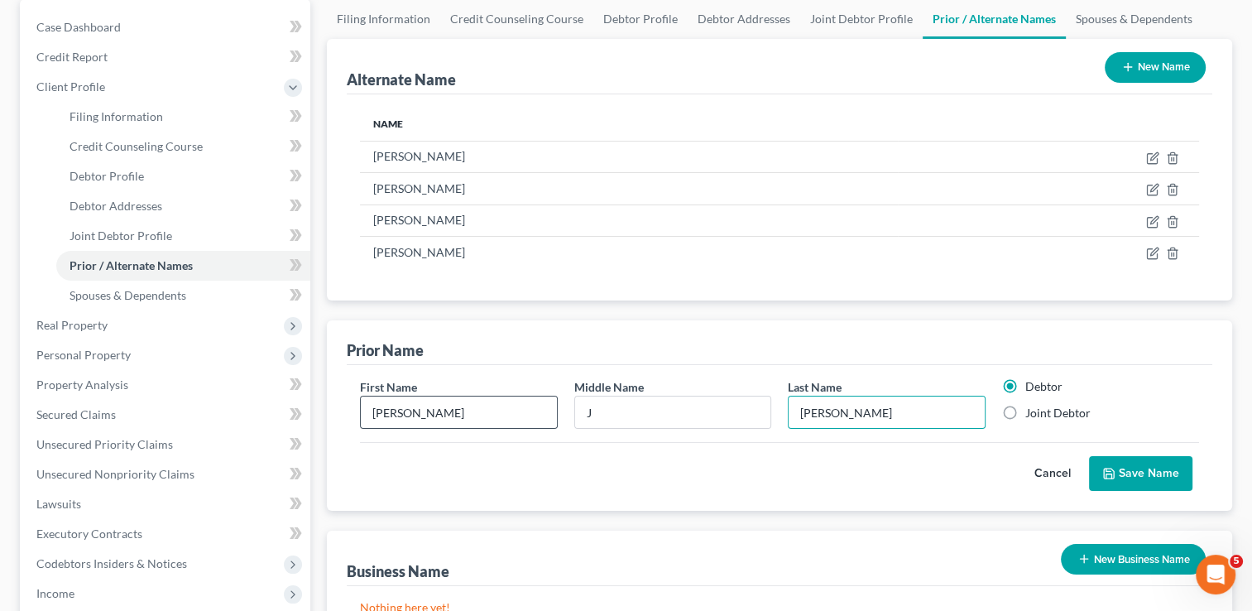
type input "[PERSON_NAME]"
click at [1026, 413] on label "Joint Debtor" at bounding box center [1058, 413] width 65 height 17
click at [1032, 413] on input "Joint Debtor" at bounding box center [1037, 410] width 11 height 11
radio input "true"
radio input "false"
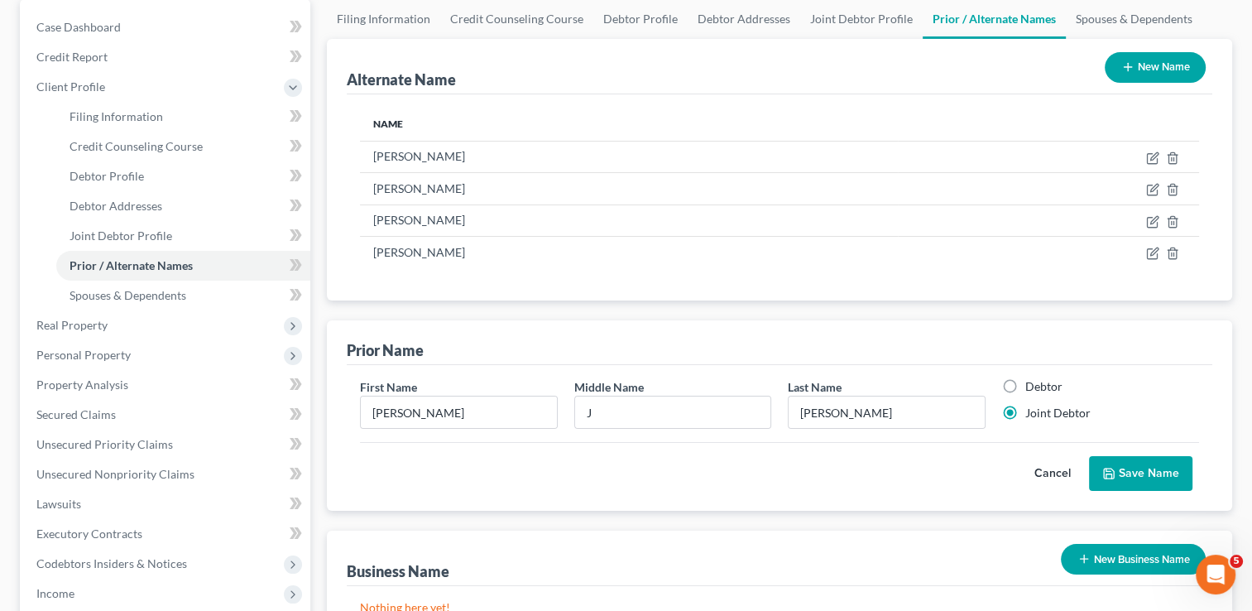
click at [1119, 467] on button "Save Name" at bounding box center [1140, 473] width 103 height 35
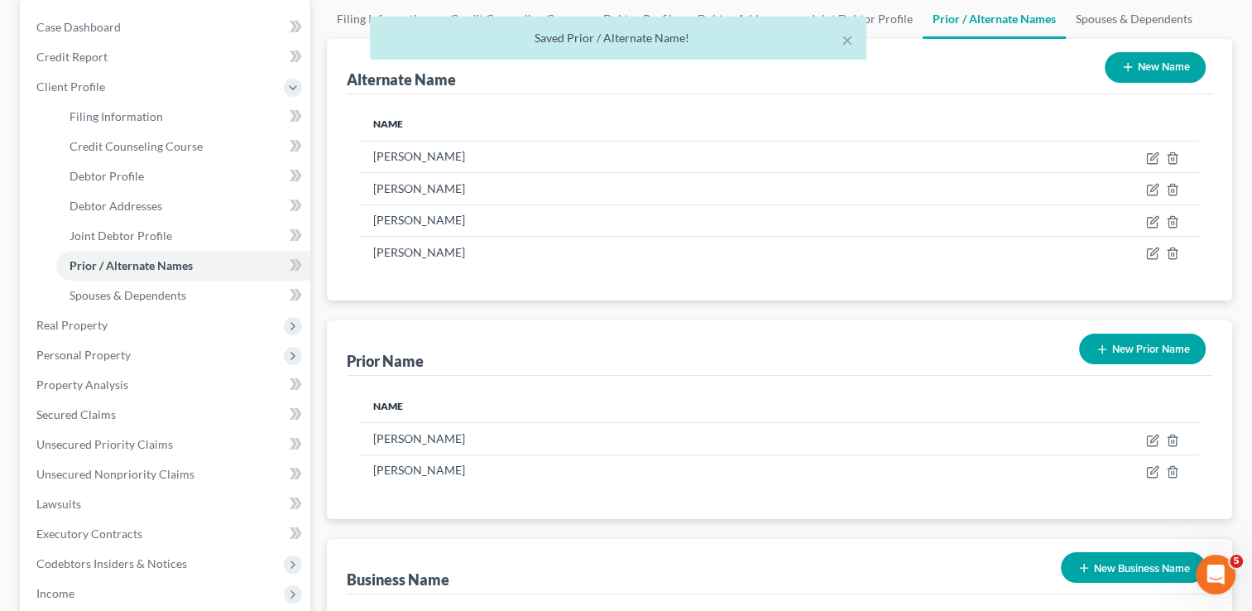
click at [1127, 342] on button "New Prior Name" at bounding box center [1142, 349] width 127 height 31
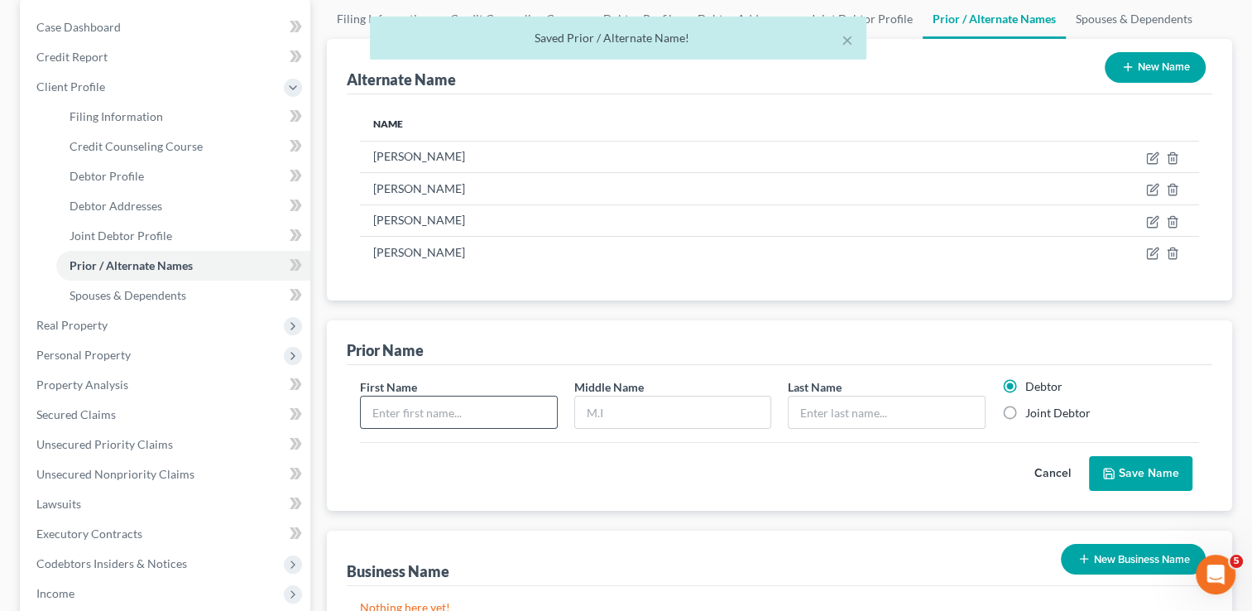
click at [428, 418] on input "text" at bounding box center [458, 412] width 195 height 31
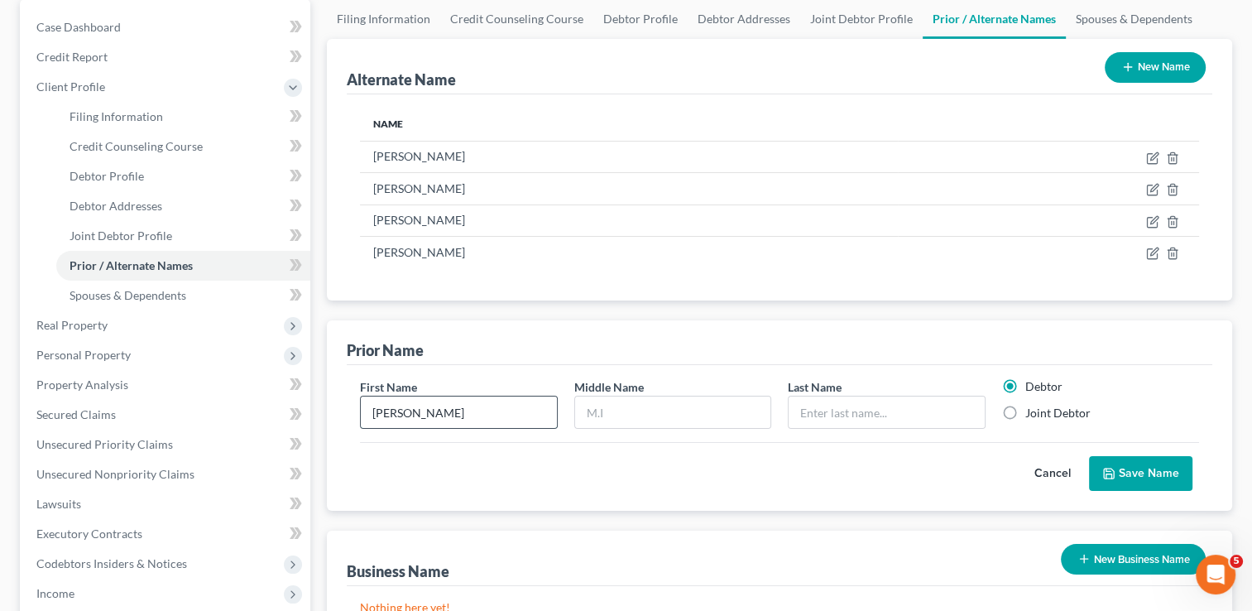
type input "[PERSON_NAME]"
click at [1026, 409] on label "Joint Debtor" at bounding box center [1058, 413] width 65 height 17
click at [1032, 409] on input "Joint Debtor" at bounding box center [1037, 410] width 11 height 11
radio input "true"
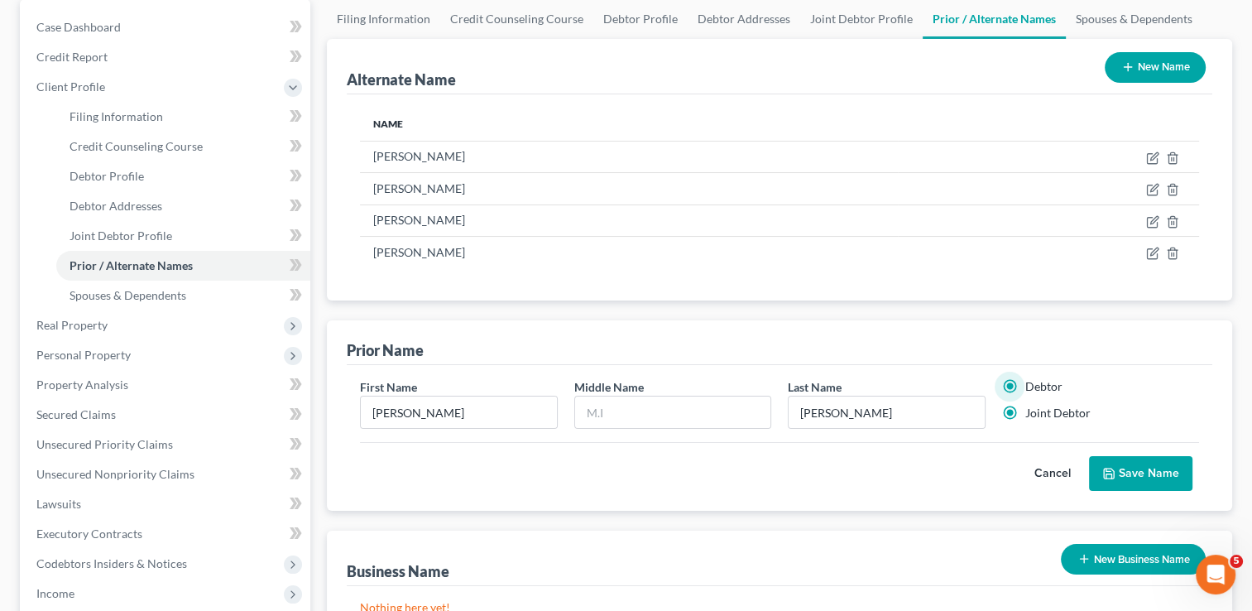
radio input "false"
click at [1126, 475] on button "Save Name" at bounding box center [1140, 473] width 103 height 35
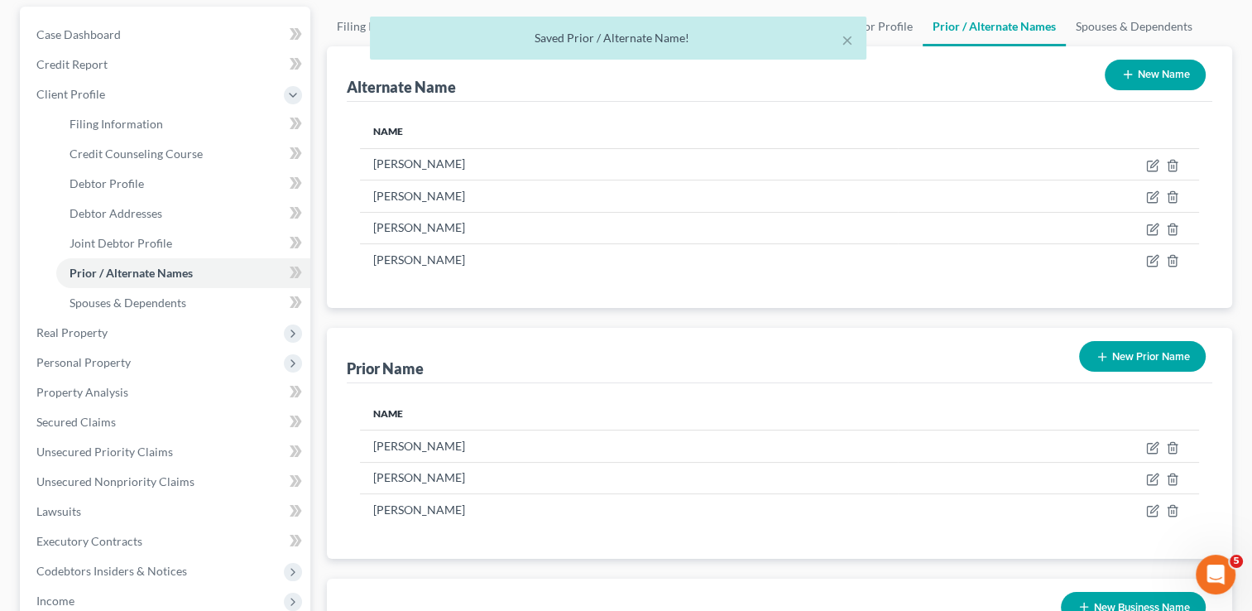
scroll to position [166, 0]
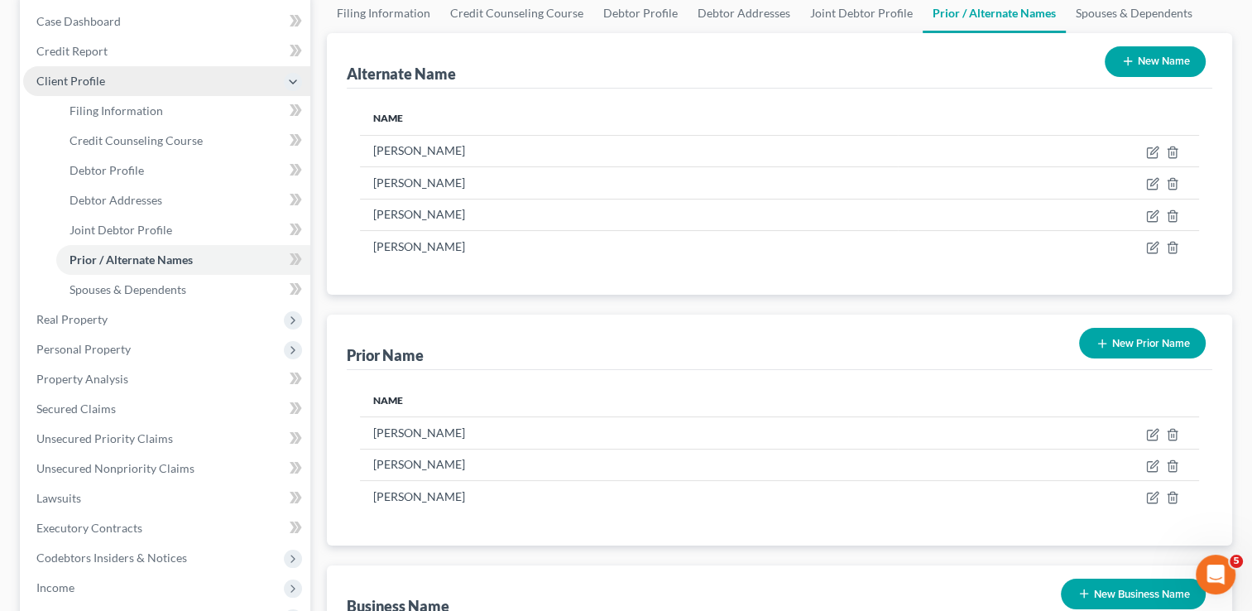
click at [116, 79] on span "Client Profile" at bounding box center [166, 81] width 287 height 30
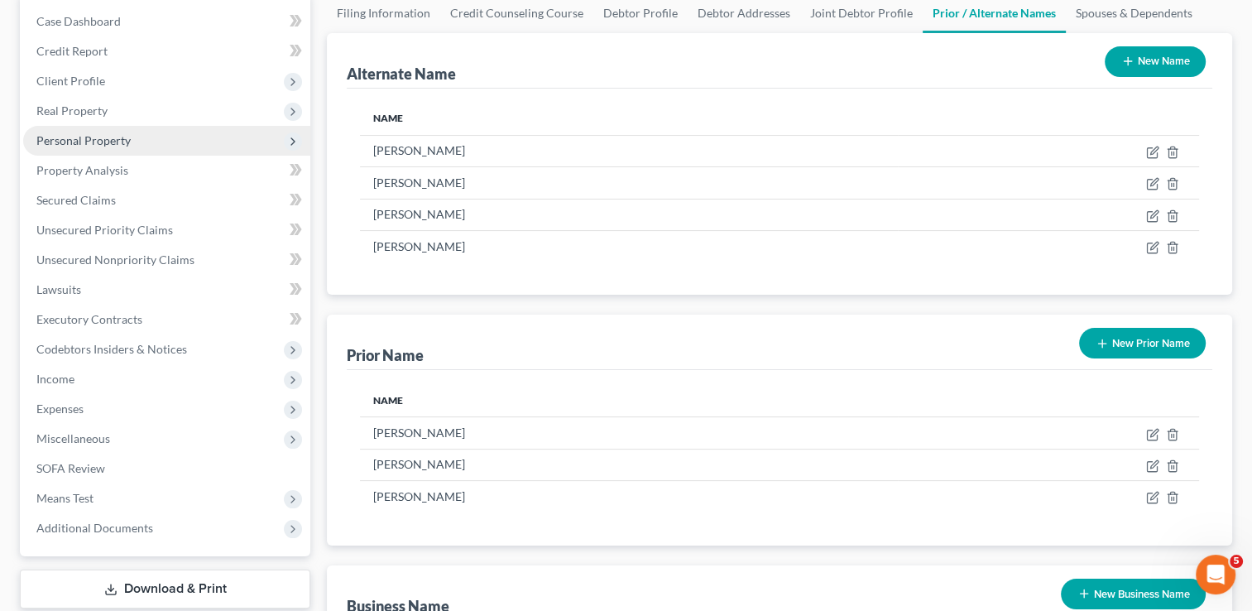
click at [113, 148] on span "Personal Property" at bounding box center [166, 141] width 287 height 30
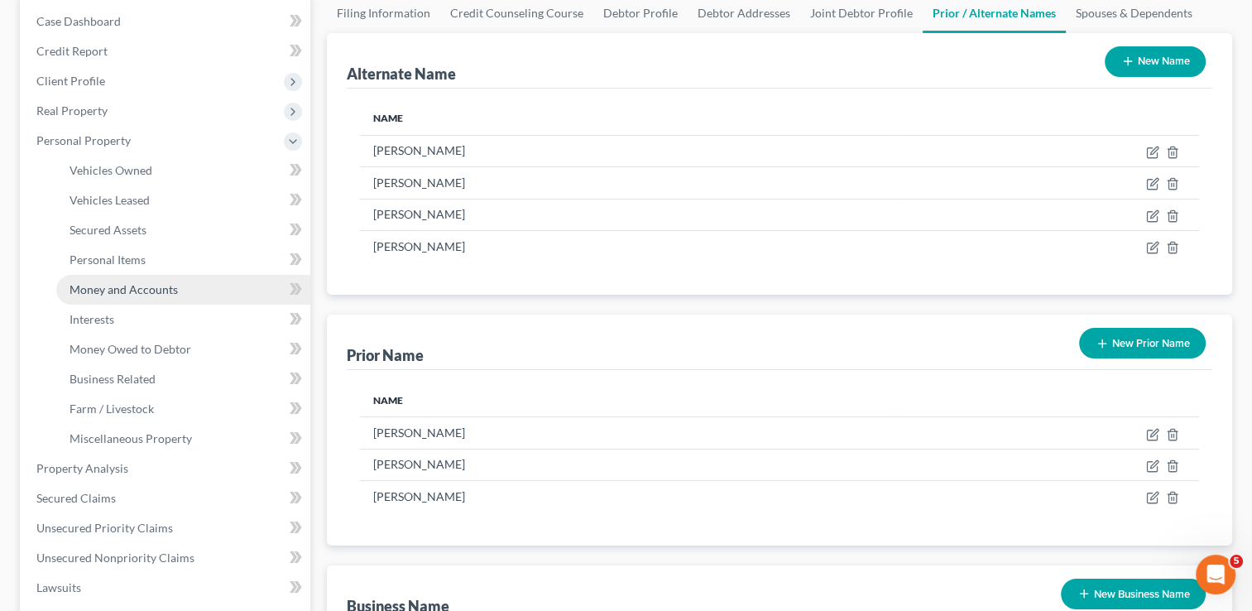
click at [144, 296] on link "Money and Accounts" at bounding box center [183, 290] width 254 height 30
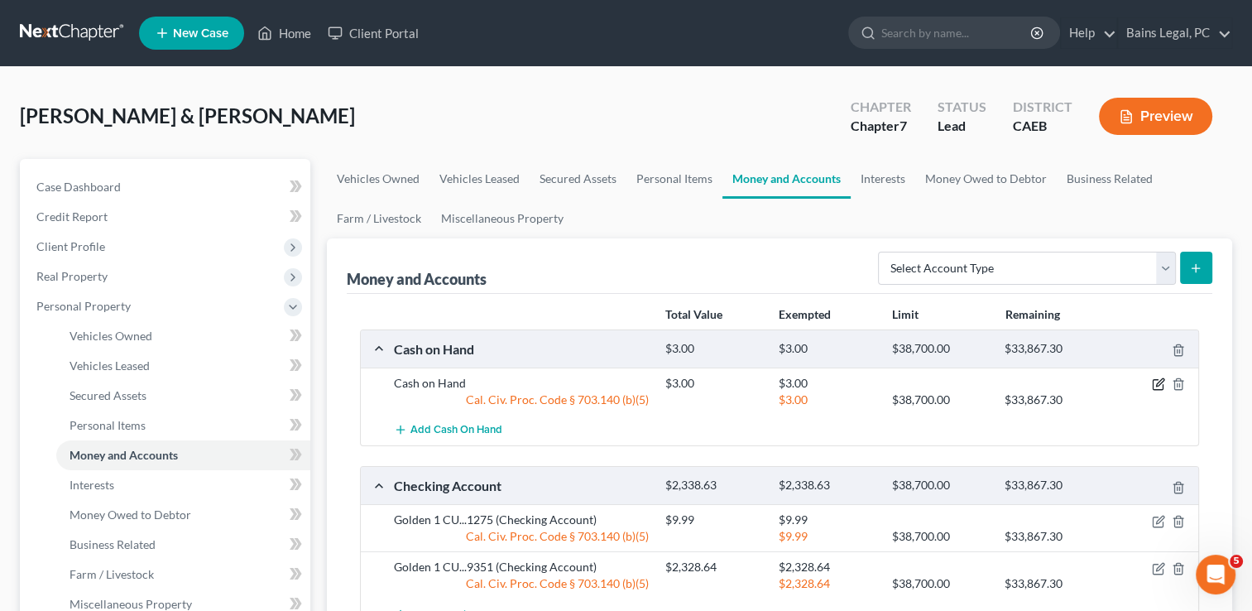
click at [1155, 382] on icon "button" at bounding box center [1158, 383] width 13 height 13
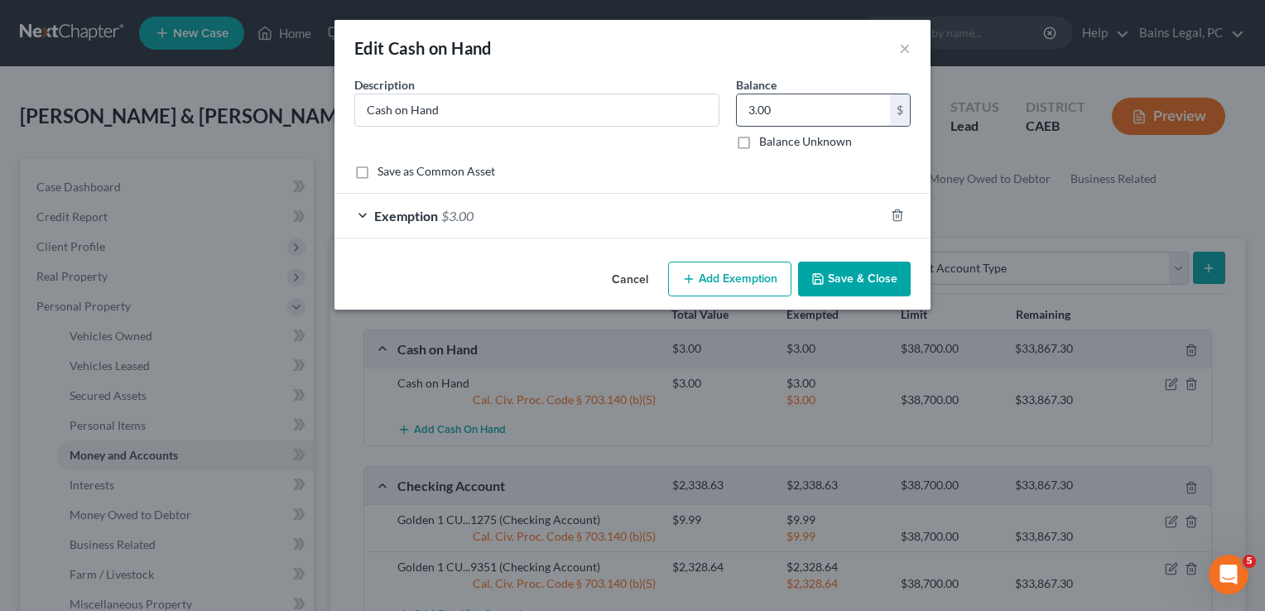
click at [790, 106] on input "3.00" at bounding box center [813, 109] width 153 height 31
type input "3"
type input "344"
click at [715, 214] on div "Exemption $3.00" at bounding box center [609, 216] width 550 height 44
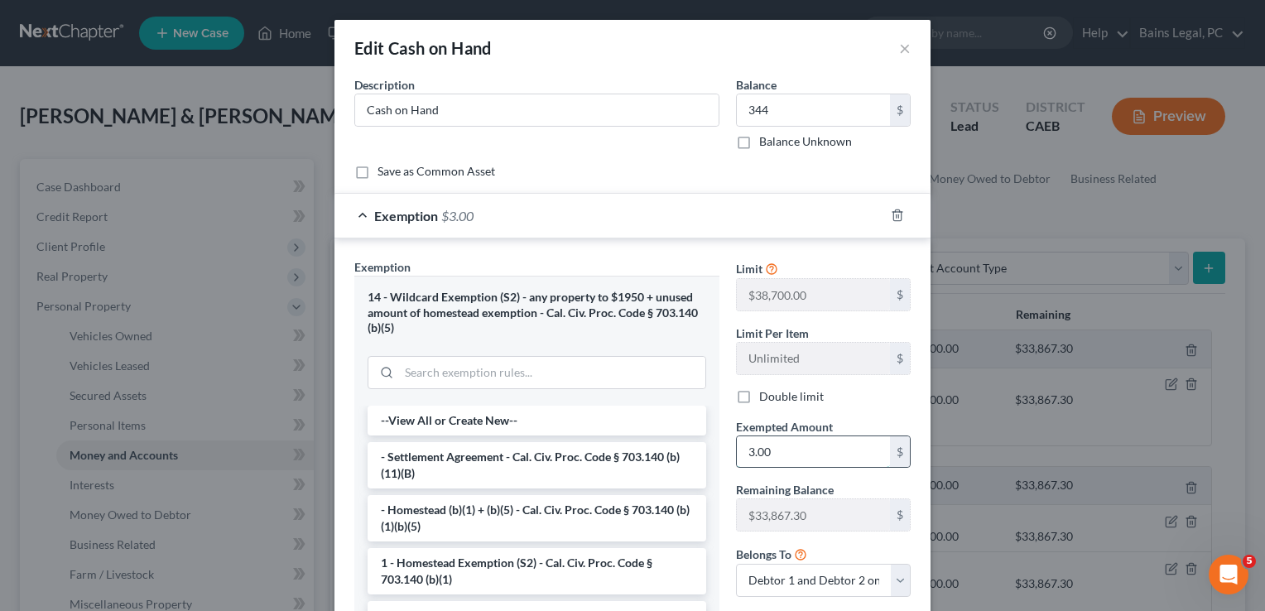
click at [778, 454] on input "3.00" at bounding box center [813, 451] width 153 height 31
type input "344"
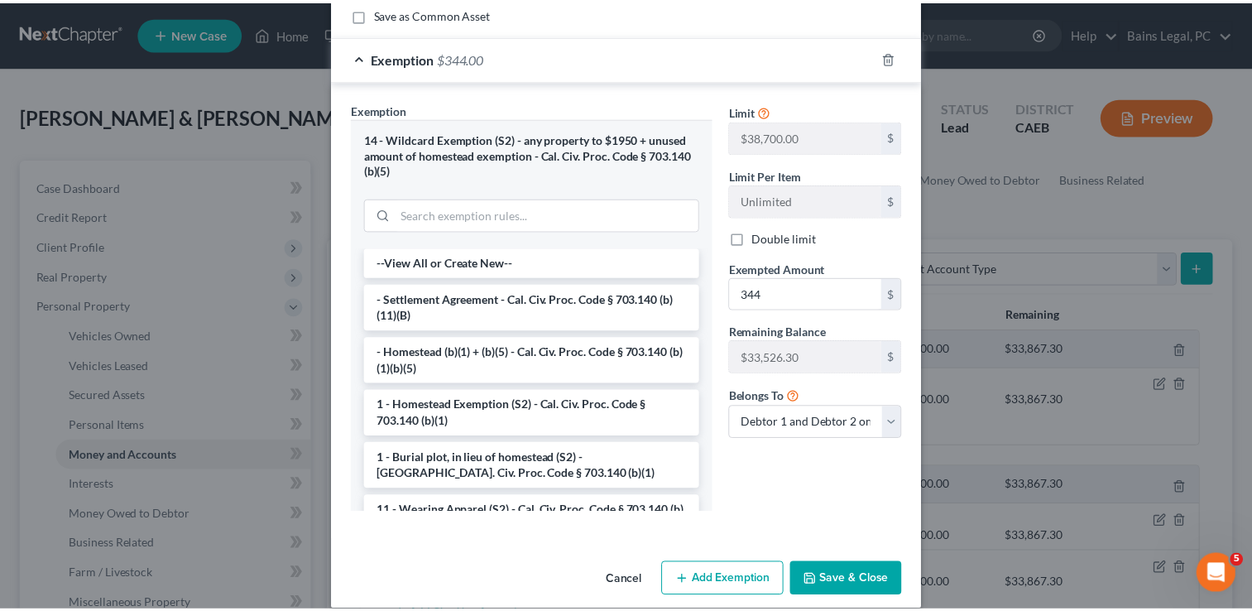
scroll to position [175, 0]
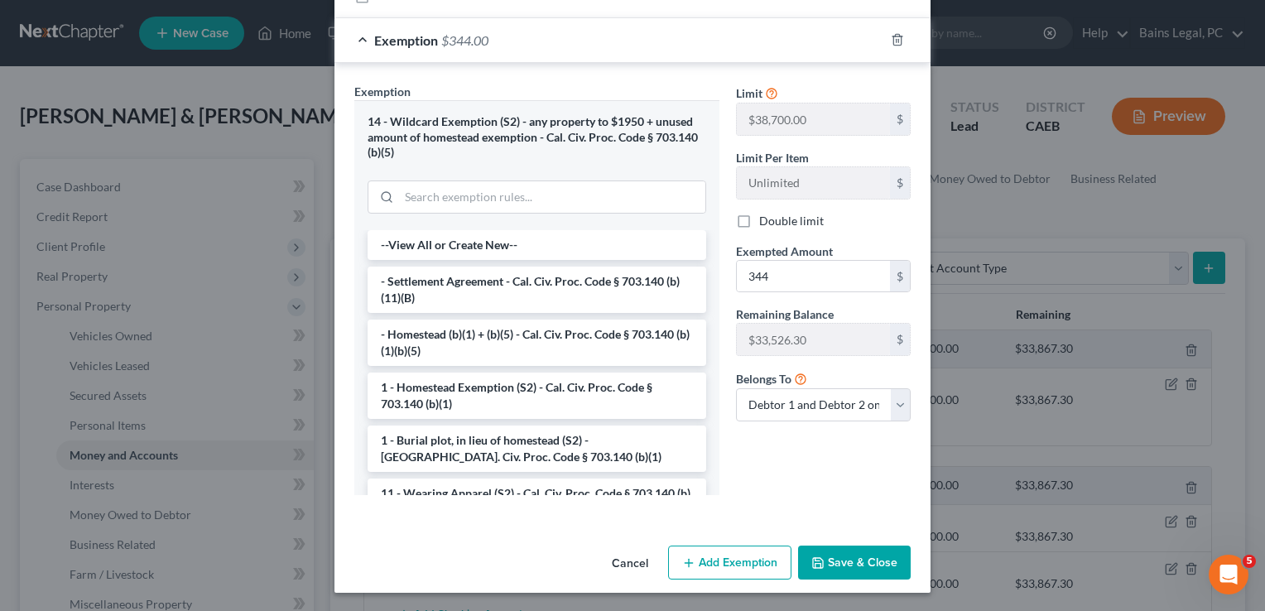
click at [878, 568] on button "Save & Close" at bounding box center [854, 563] width 113 height 35
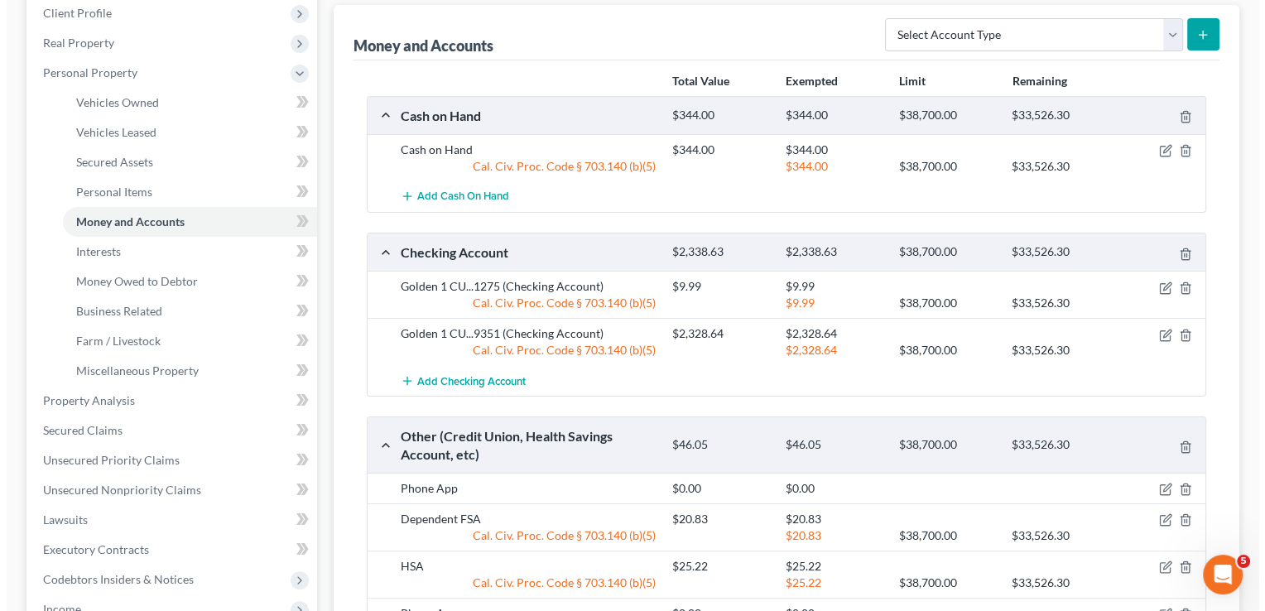
scroll to position [331, 0]
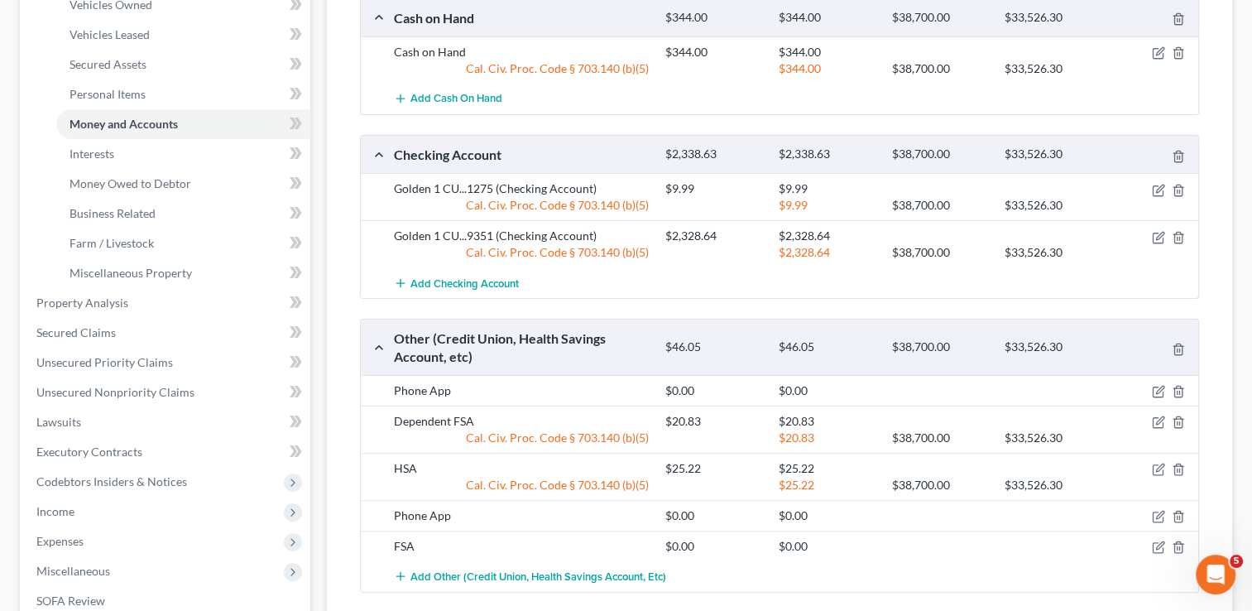
click at [1162, 197] on div "$9.99 $38,700.00 $33,526.30" at bounding box center [928, 205] width 543 height 17
click at [1160, 191] on icon "button" at bounding box center [1158, 190] width 13 height 13
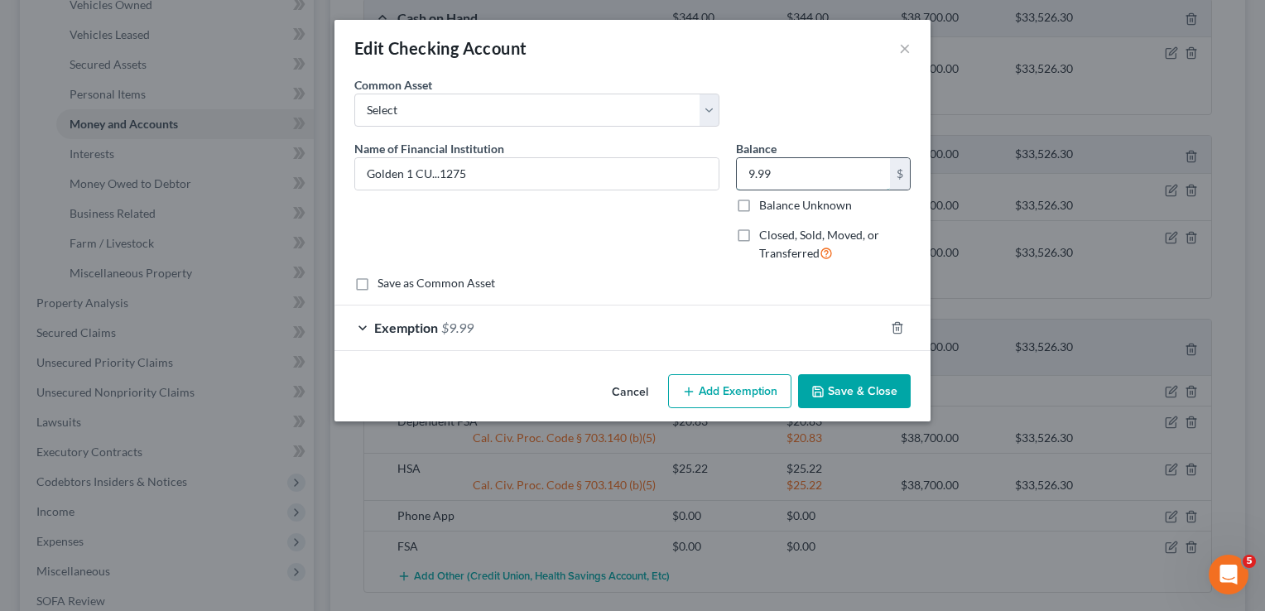
click at [811, 179] on input "9.99" at bounding box center [813, 173] width 153 height 31
type input "1.67"
click at [770, 331] on div "Exemption $9.99" at bounding box center [609, 327] width 550 height 44
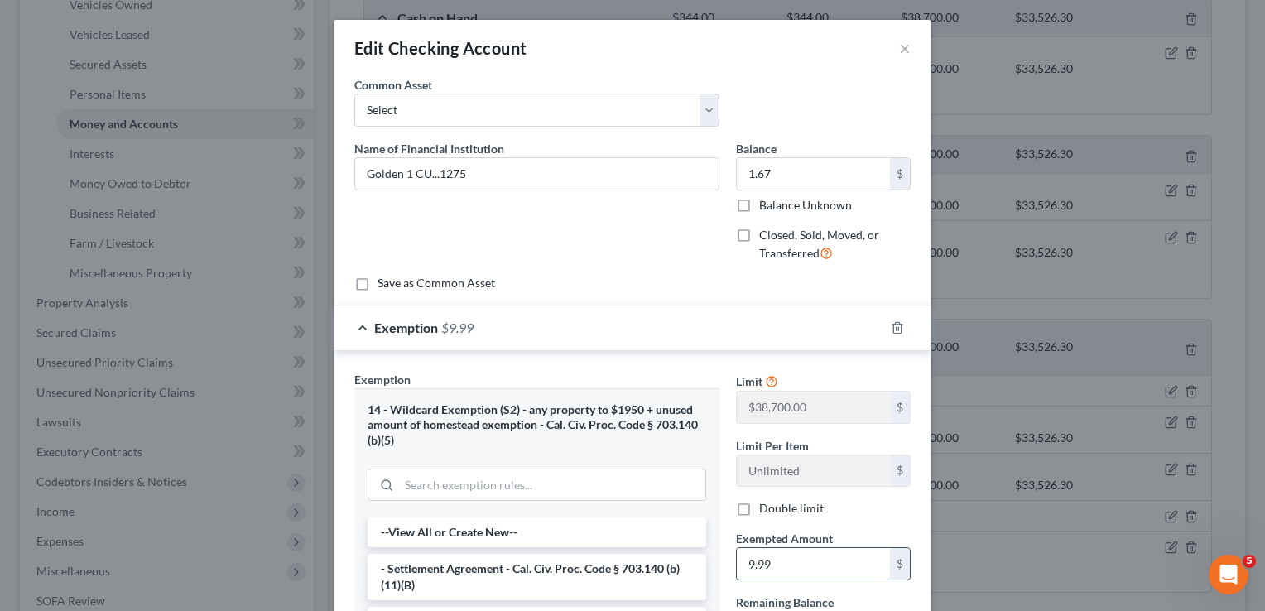
click at [786, 550] on input "9.99" at bounding box center [813, 563] width 153 height 31
type input "1.67"
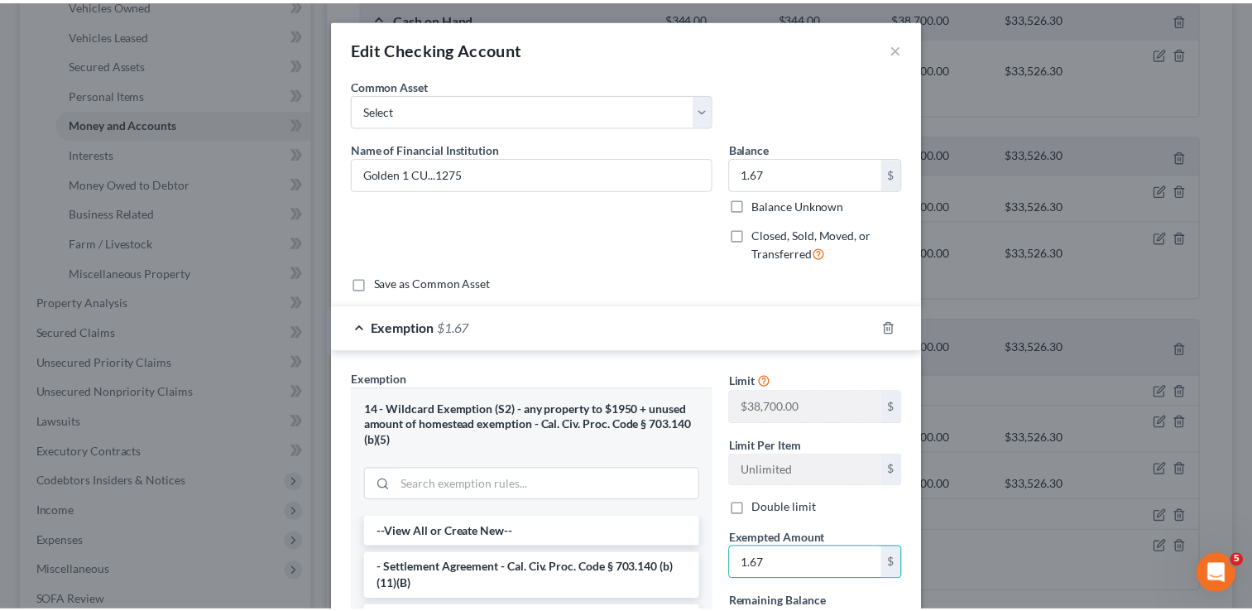
scroll to position [288, 0]
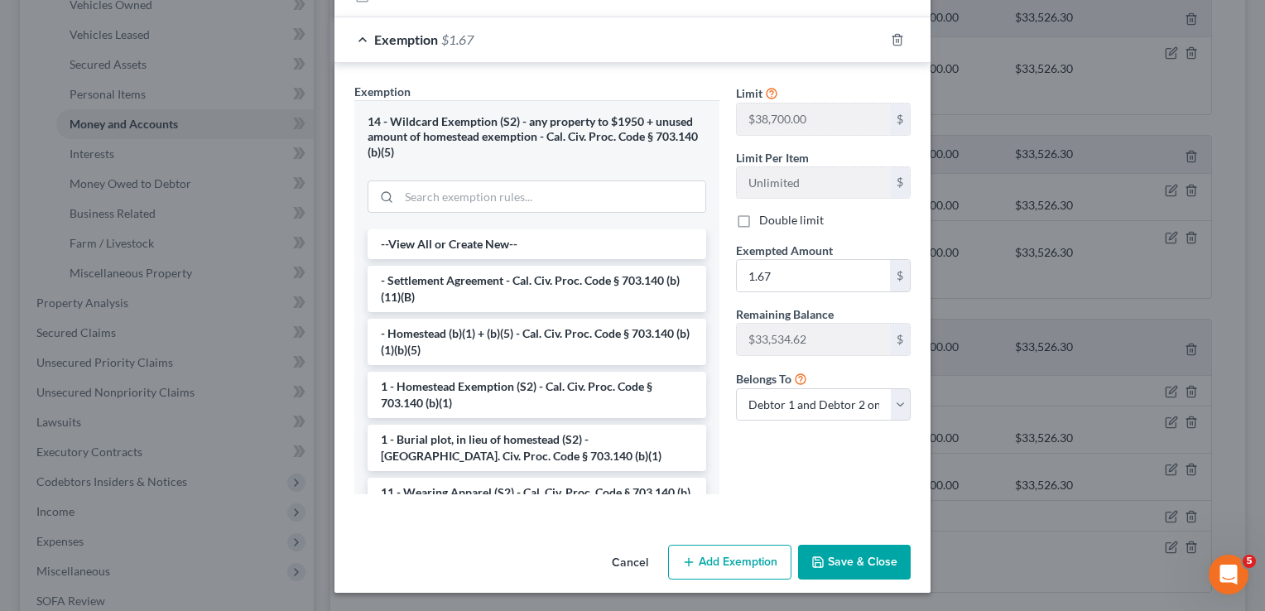
click at [863, 554] on button "Save & Close" at bounding box center [854, 562] width 113 height 35
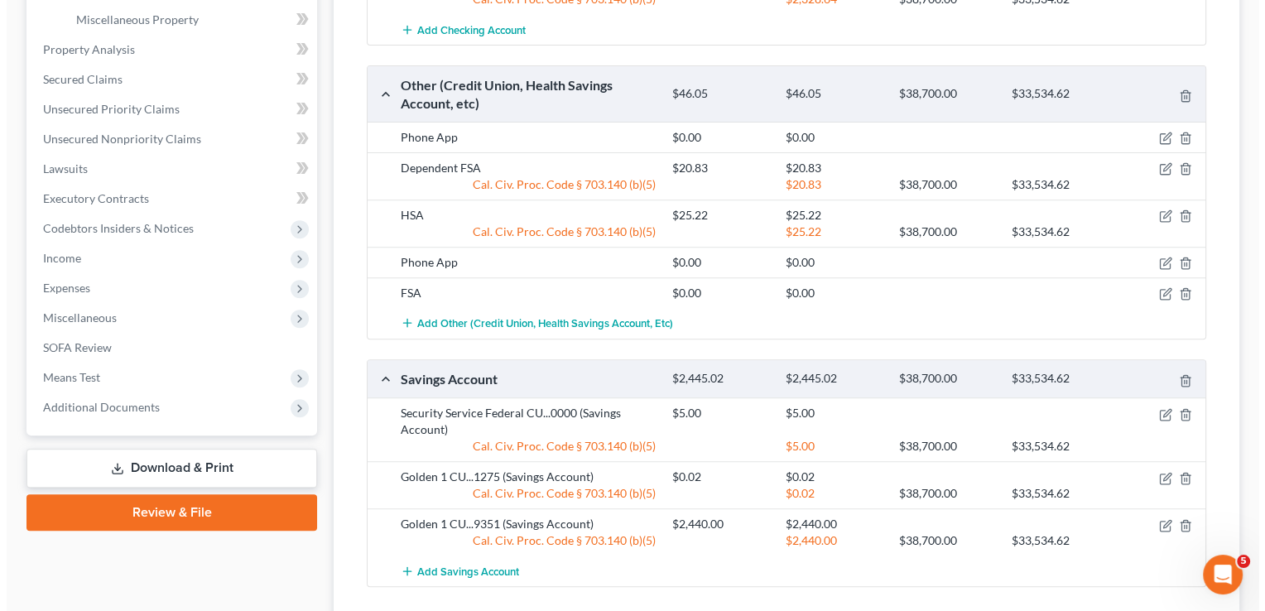
scroll to position [626, 0]
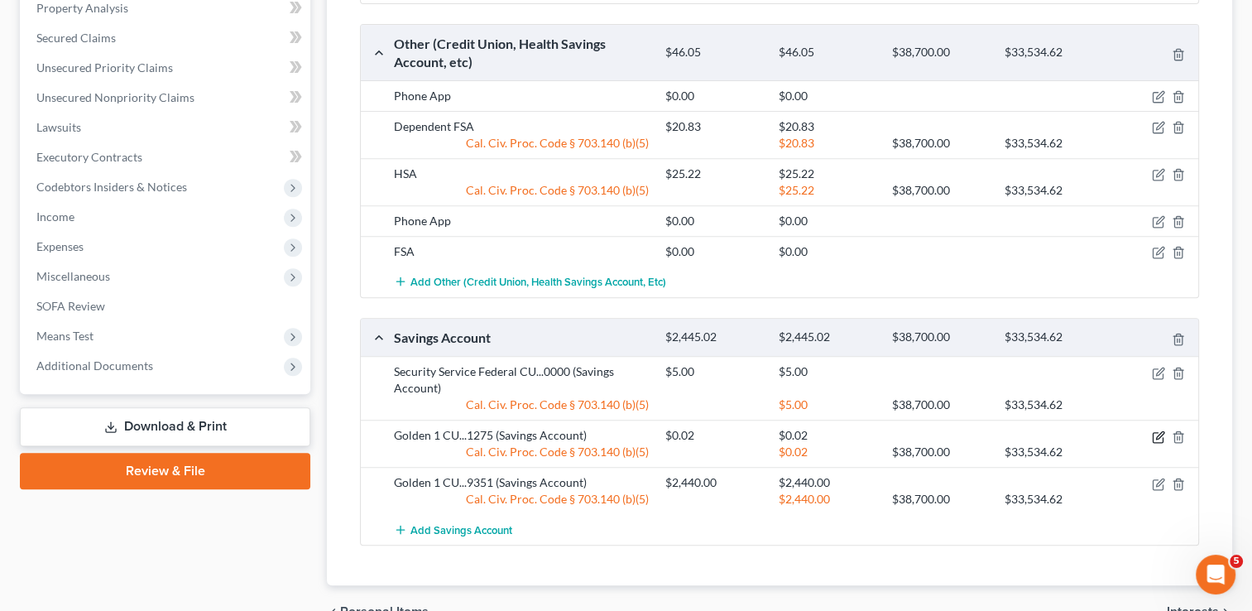
click at [1158, 432] on icon "button" at bounding box center [1159, 434] width 7 height 7
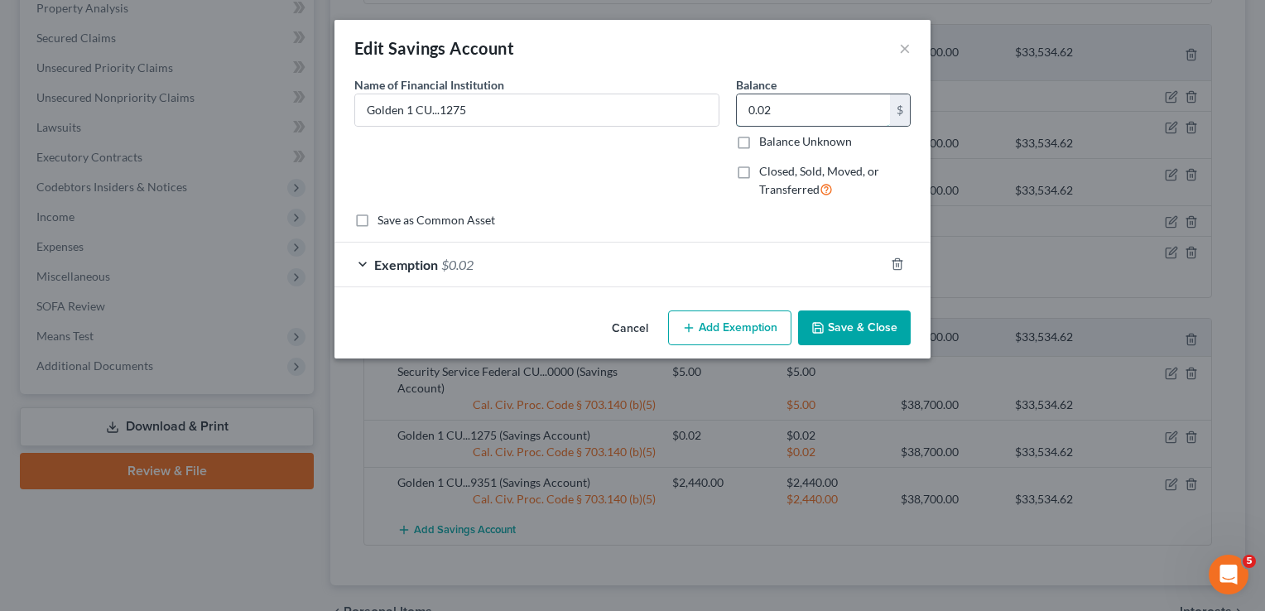
click at [831, 116] on input "0.02" at bounding box center [813, 109] width 153 height 31
click at [723, 257] on div "Exemption $0.02" at bounding box center [609, 265] width 550 height 44
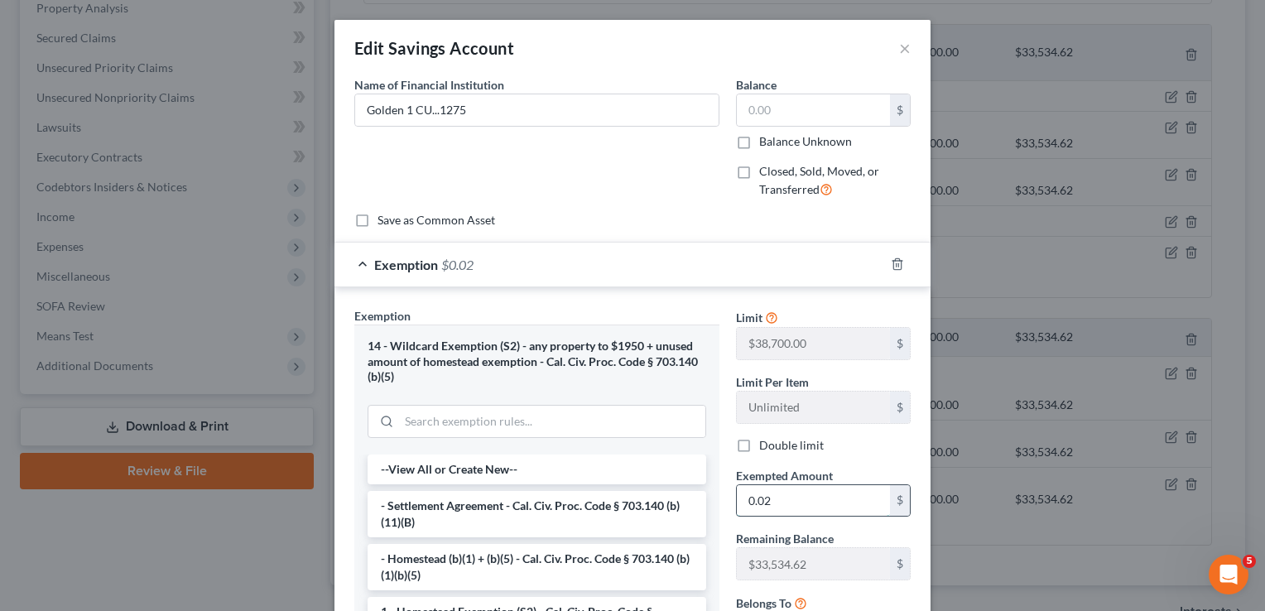
click at [778, 485] on input "0.02" at bounding box center [813, 500] width 153 height 31
type input "5"
click at [686, 304] on div "Exemption Set must be selected for CA. Exemption * 14 - Wildcard Exemption (S2)…" at bounding box center [632, 516] width 596 height 459
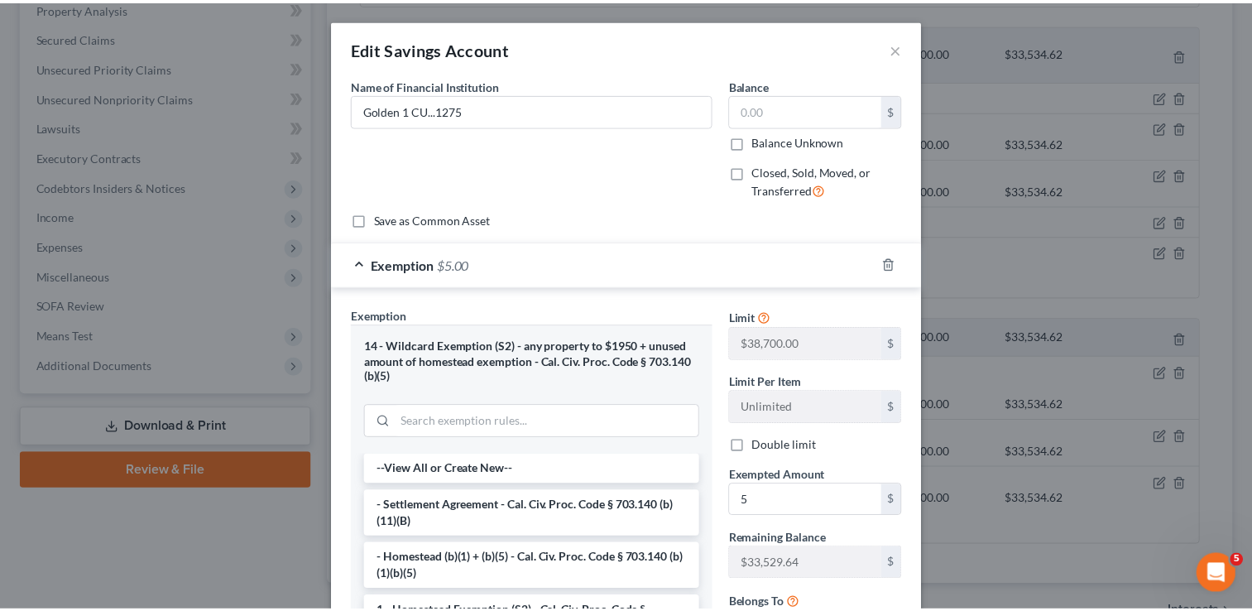
scroll to position [224, 0]
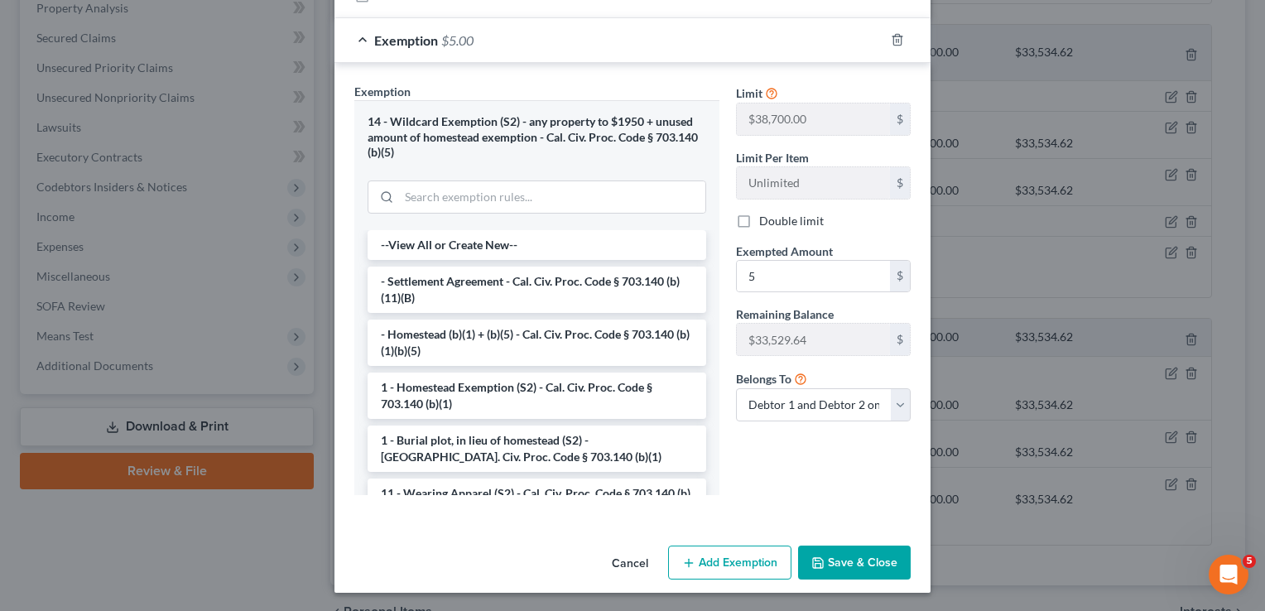
click at [823, 555] on button "Save & Close" at bounding box center [854, 563] width 113 height 35
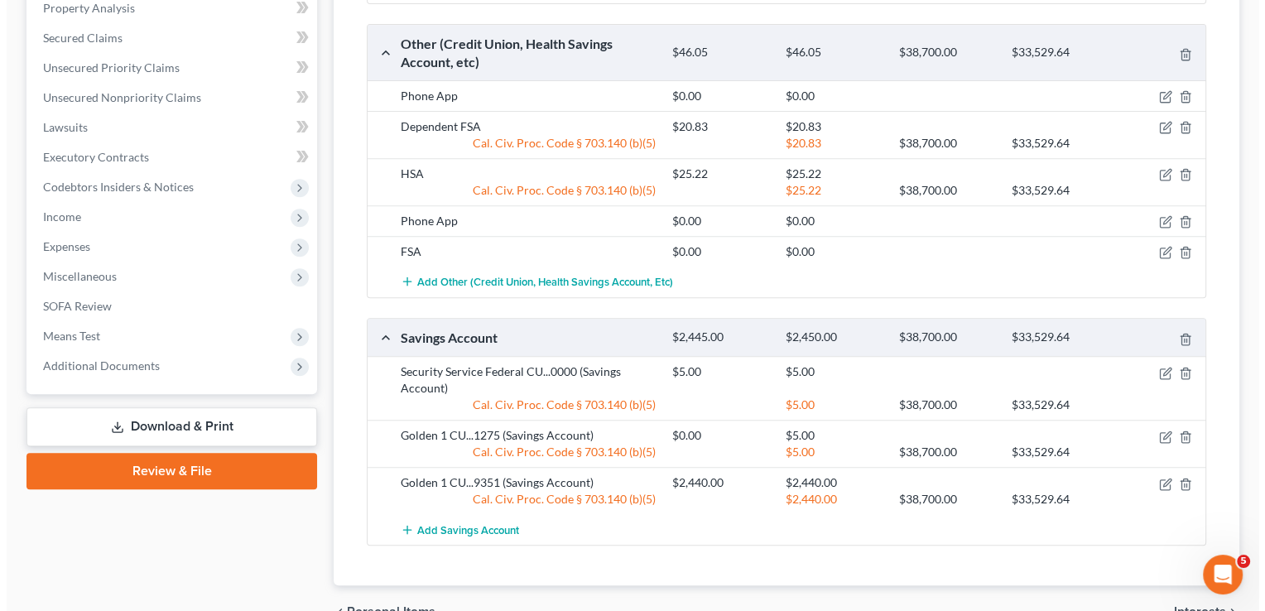
scroll to position [92, 0]
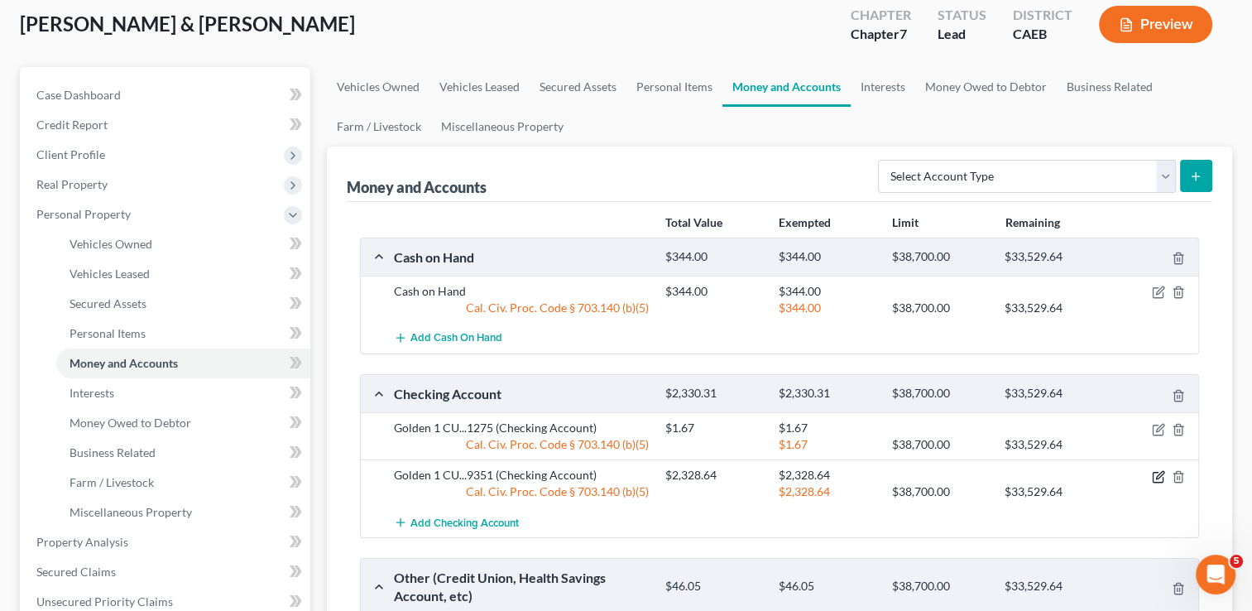
click at [1161, 477] on icon "button" at bounding box center [1158, 476] width 13 height 13
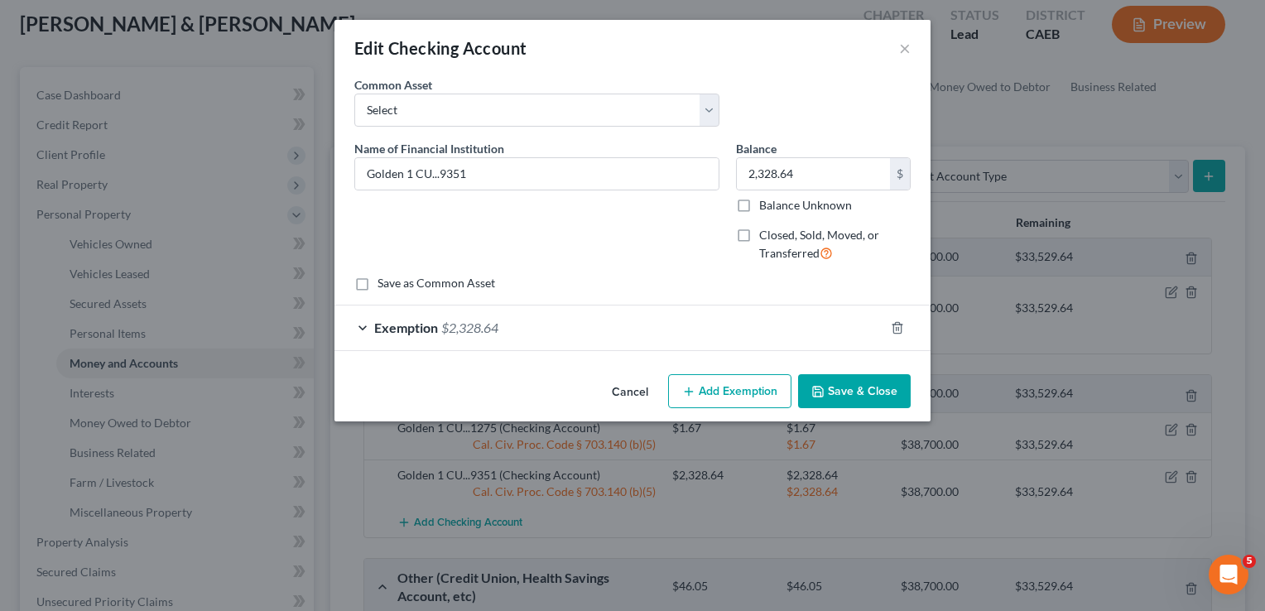
click at [879, 192] on div "2,328.64 $ Balance Unknown" at bounding box center [823, 185] width 175 height 56
click at [858, 185] on input "2,328.64" at bounding box center [813, 173] width 153 height 31
type input "1,628.73"
click at [750, 336] on div "Exemption $2,328.64" at bounding box center [609, 327] width 550 height 44
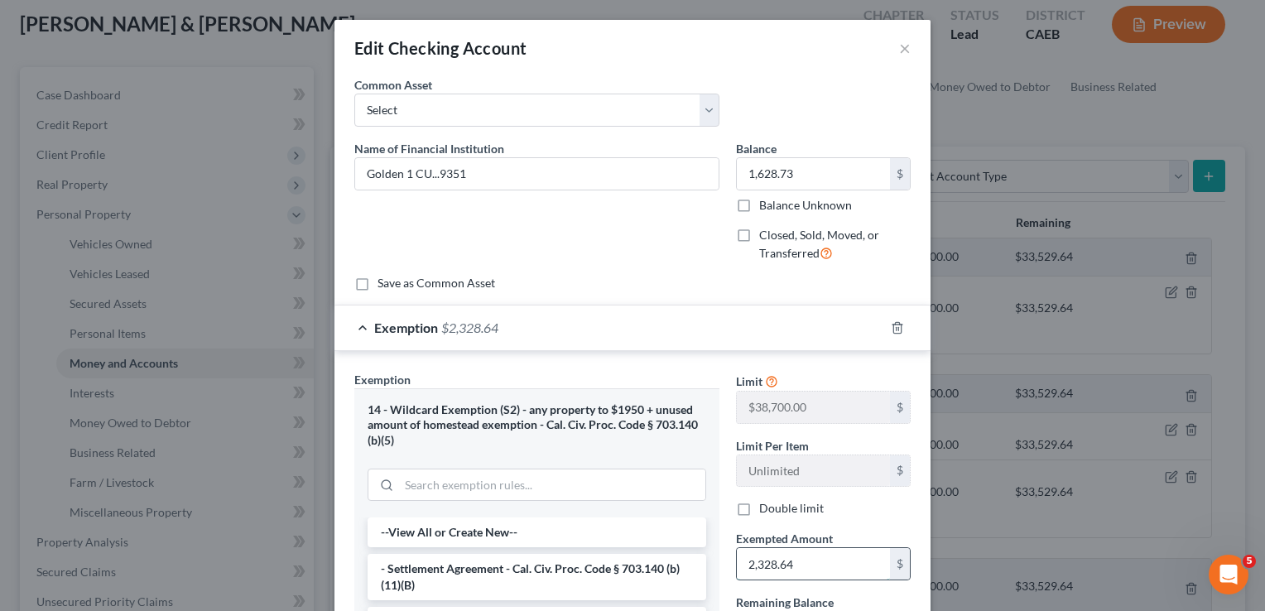
click at [795, 562] on input "2,328.64" at bounding box center [813, 563] width 153 height 31
type input "1,628.73"
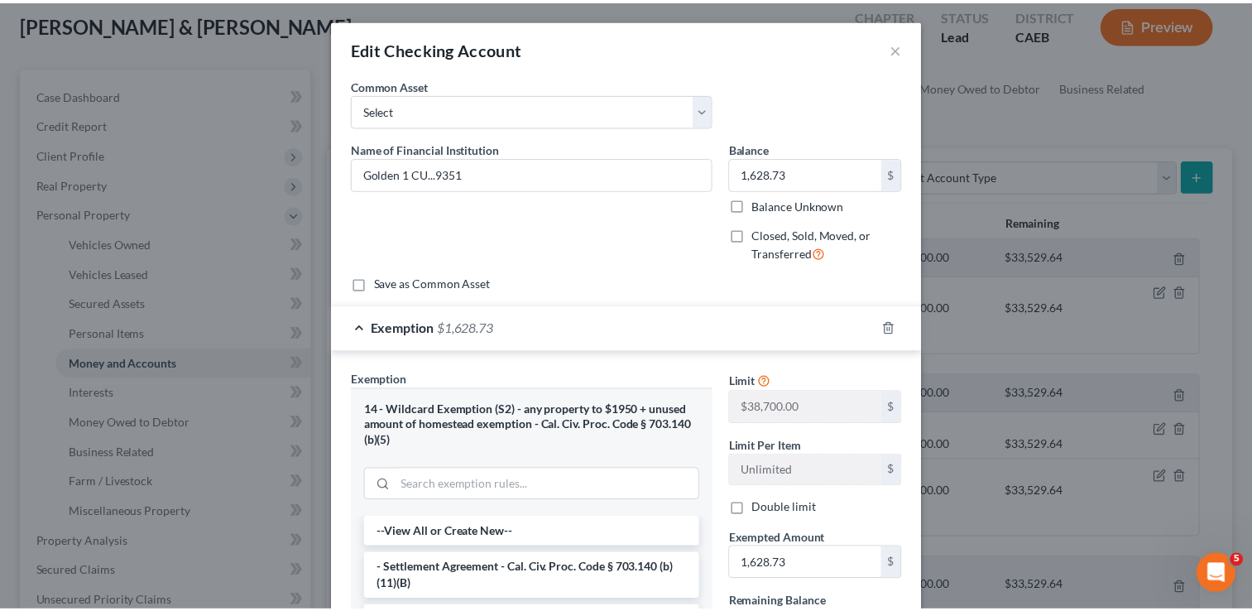
scroll to position [288, 0]
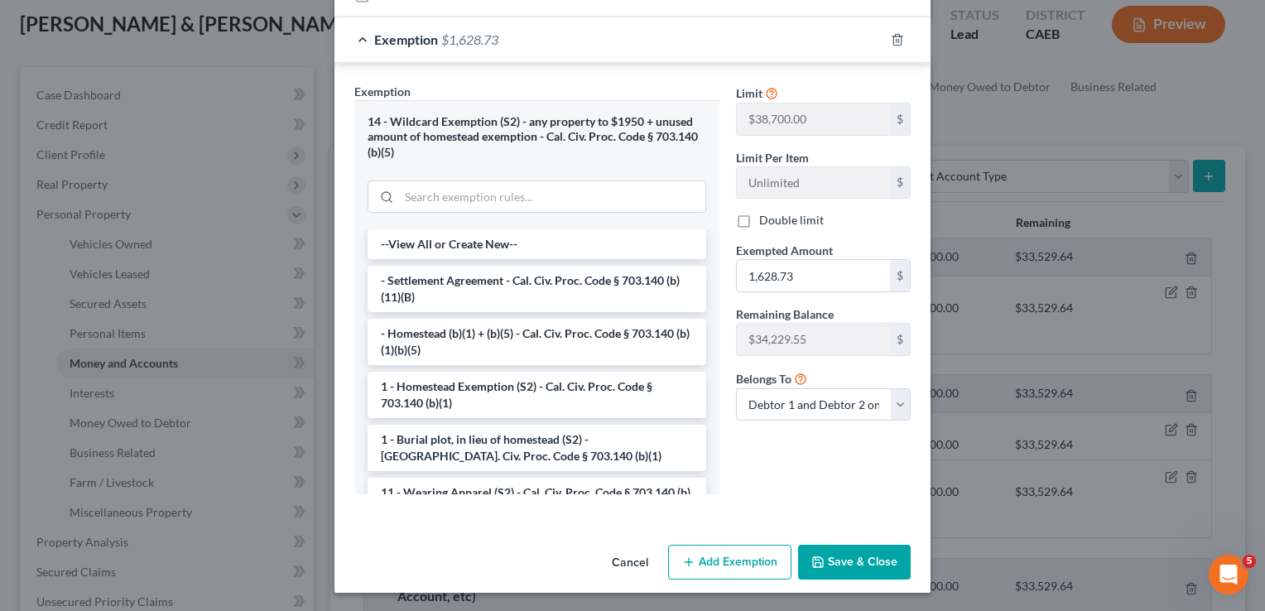
click at [864, 562] on button "Save & Close" at bounding box center [854, 562] width 113 height 35
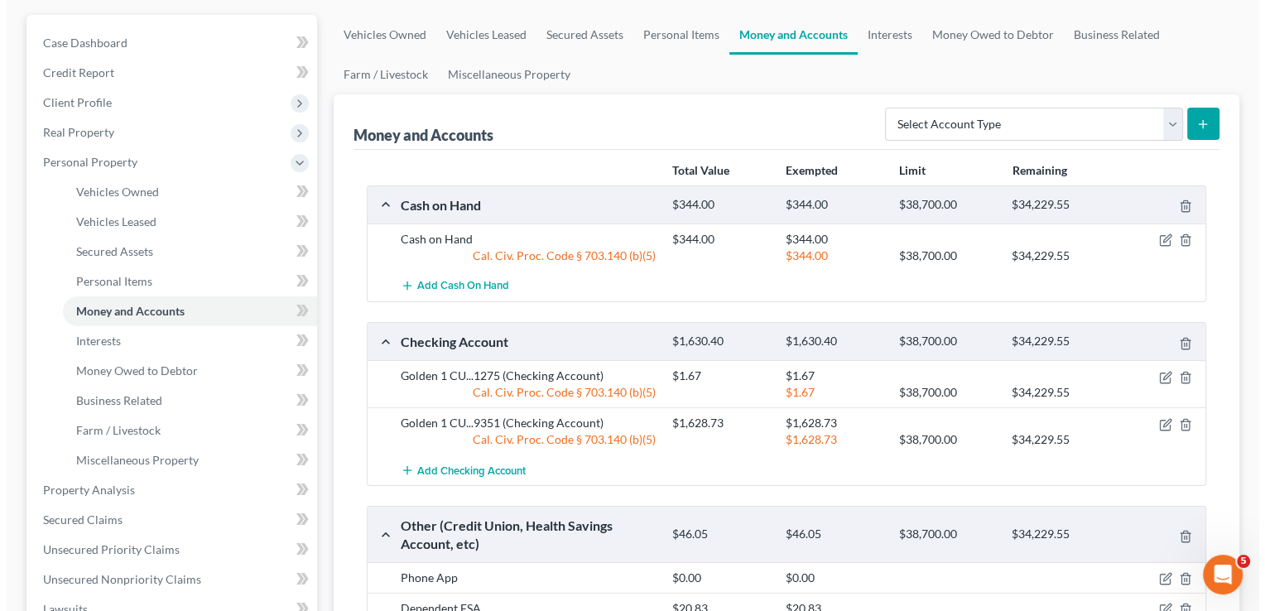
scroll to position [0, 0]
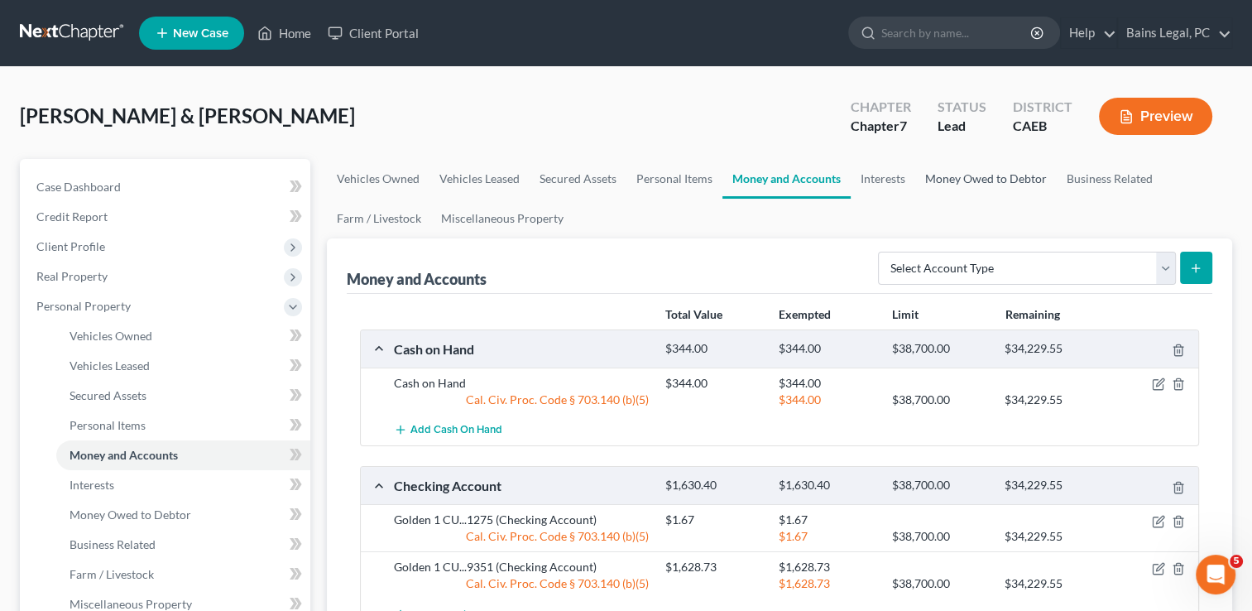
click at [964, 185] on link "Money Owed to Debtor" at bounding box center [987, 179] width 142 height 40
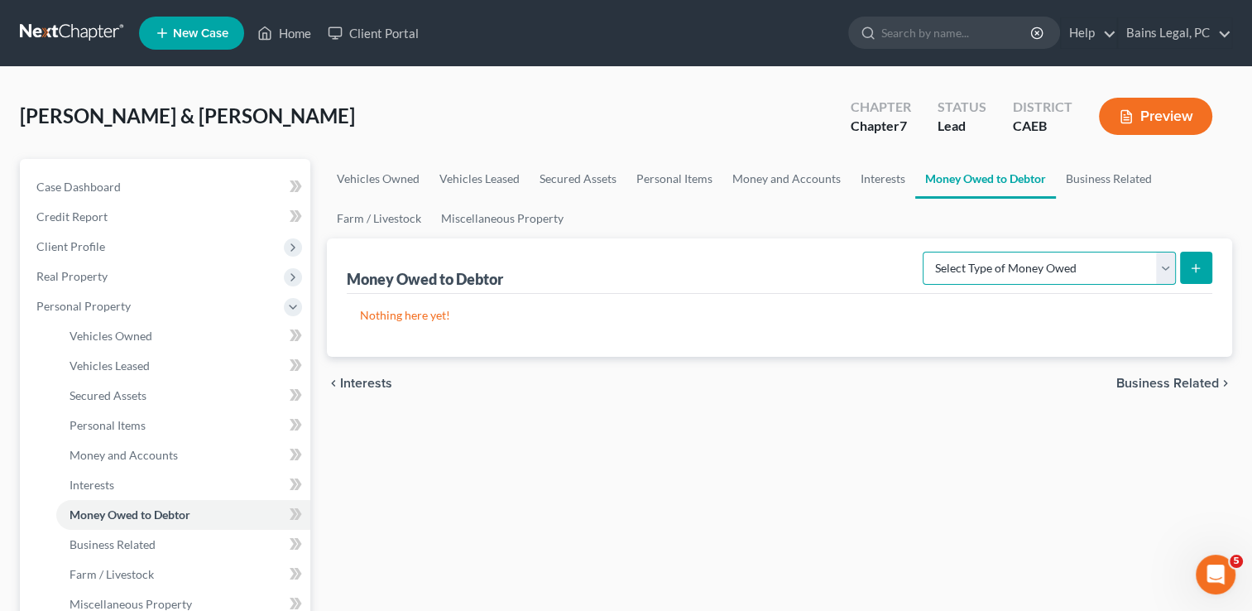
click at [986, 259] on select "Select Type of Money Owed Accounts Receivable Alimony Child Support Claims Agai…" at bounding box center [1049, 268] width 253 height 33
select select "claims_against_third_parties"
click at [926, 252] on select "Select Type of Money Owed Accounts Receivable Alimony Child Support Claims Agai…" at bounding box center [1049, 268] width 253 height 33
click at [1210, 273] on button "submit" at bounding box center [1196, 268] width 32 height 32
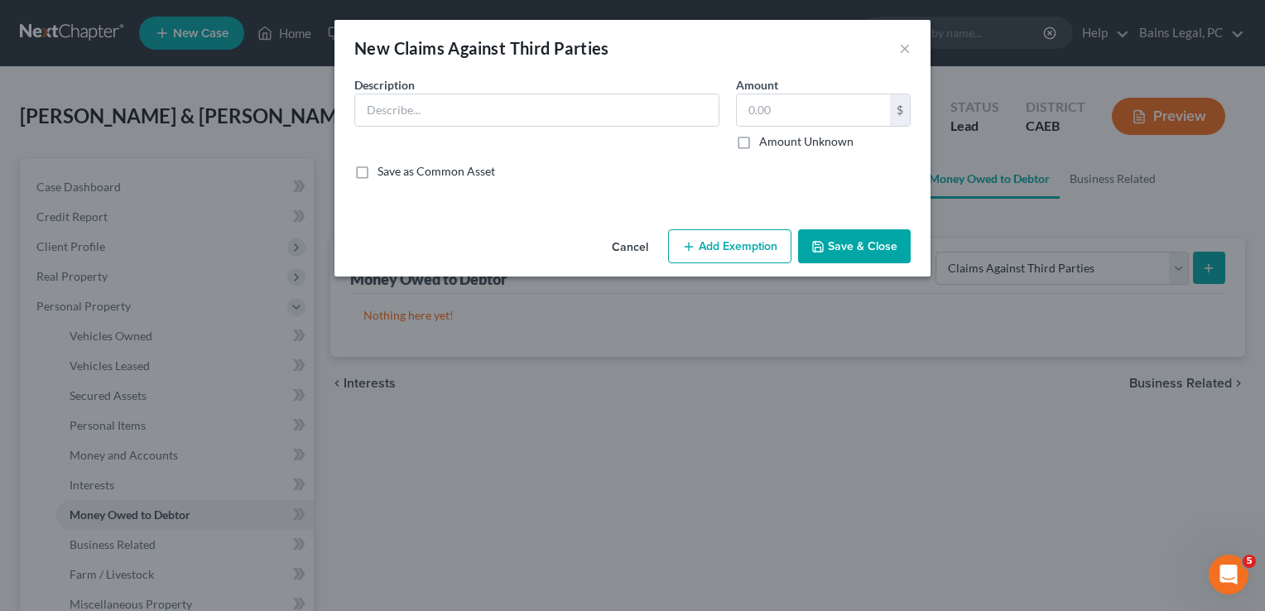
click at [642, 127] on div "Description *" at bounding box center [537, 113] width 382 height 74
click at [632, 125] on div at bounding box center [536, 110] width 365 height 33
click at [609, 118] on input "text" at bounding box center [536, 109] width 363 height 31
click at [560, 109] on input "Refund owed from" at bounding box center [536, 109] width 363 height 31
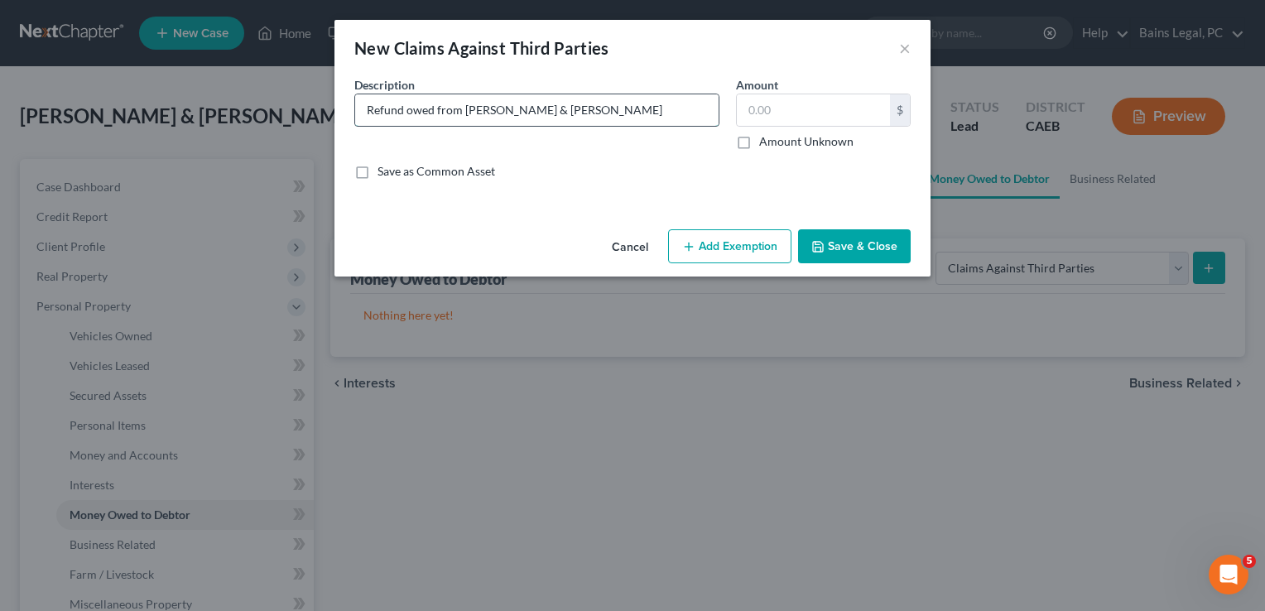
click at [677, 107] on input "Refund owed from [PERSON_NAME] & [PERSON_NAME]" at bounding box center [536, 109] width 363 height 31
type input "Refund owed from [PERSON_NAME] & [PERSON_NAME] Sacramento Bankruptcy Attorneys"
click at [768, 232] on button "Add Exemption" at bounding box center [729, 246] width 123 height 35
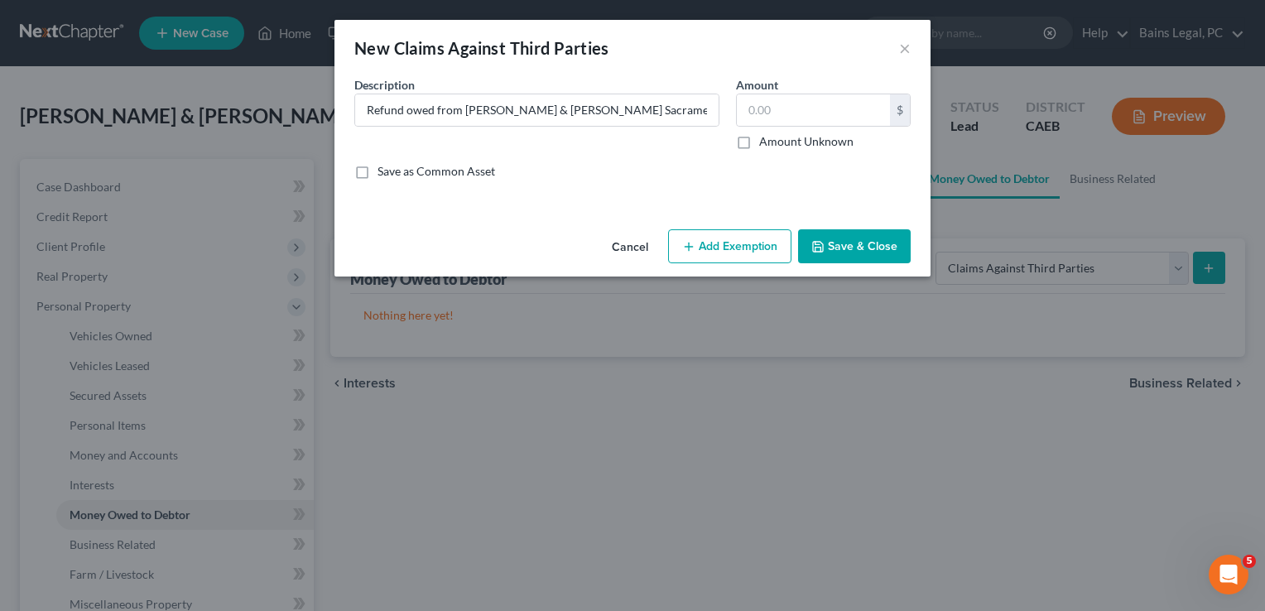
select select "2"
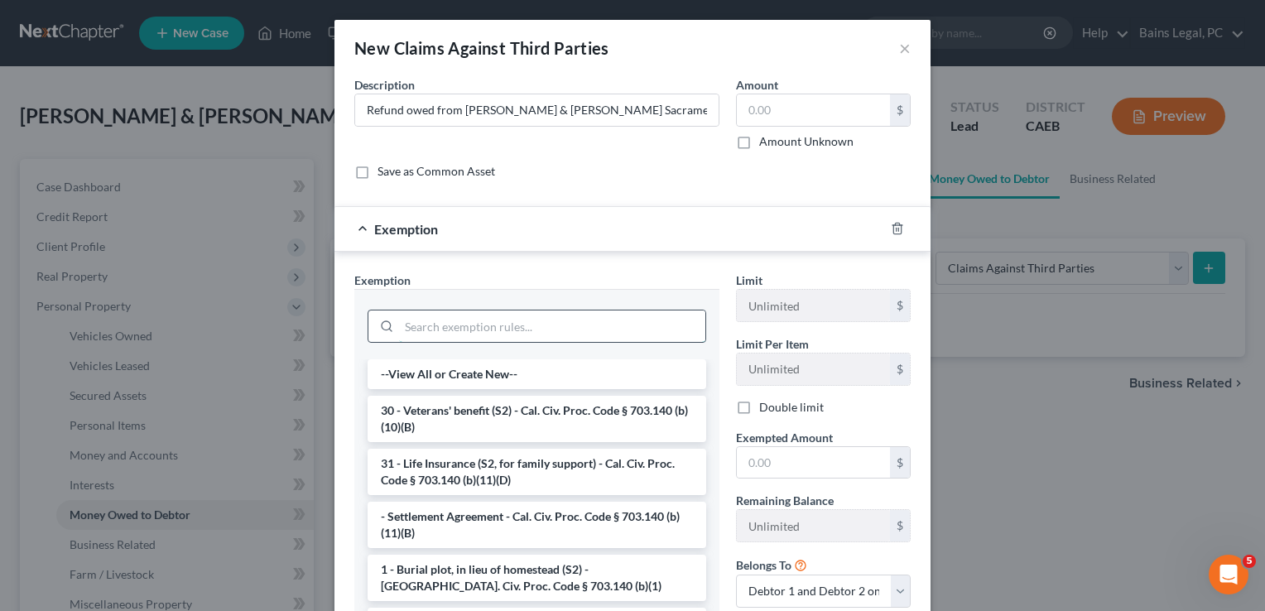
click at [642, 329] on input "search" at bounding box center [552, 325] width 306 height 31
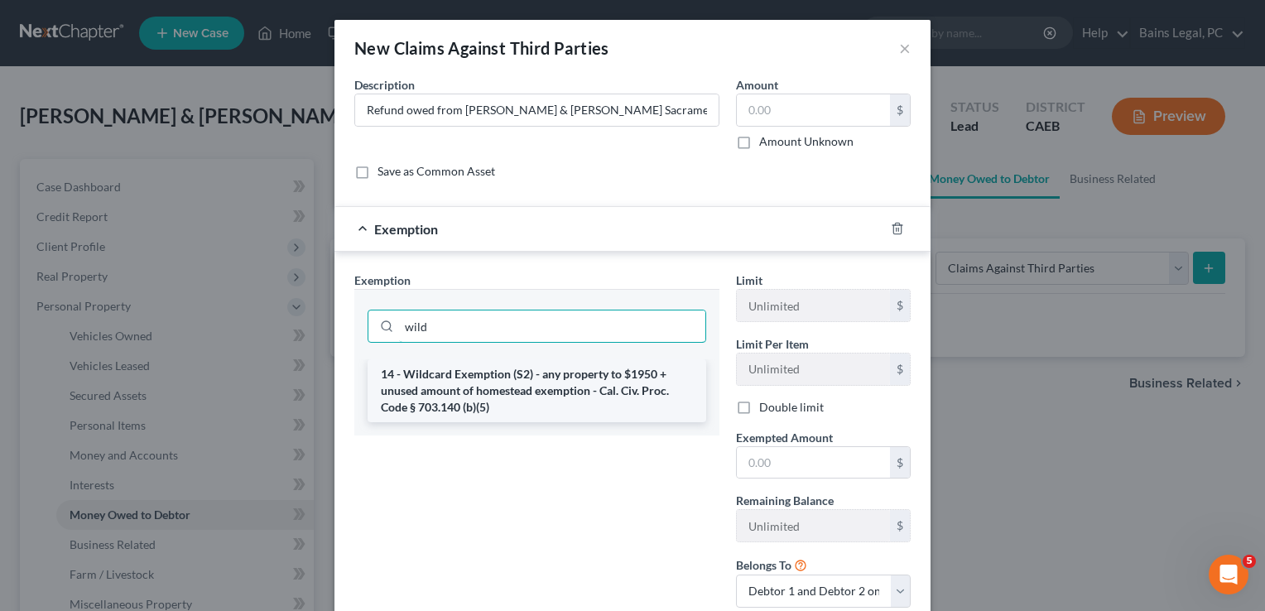
type input "wild"
click at [636, 376] on li "14 - Wildcard Exemption (S2) - any property to $1950 + unused amount of homeste…" at bounding box center [537, 390] width 339 height 63
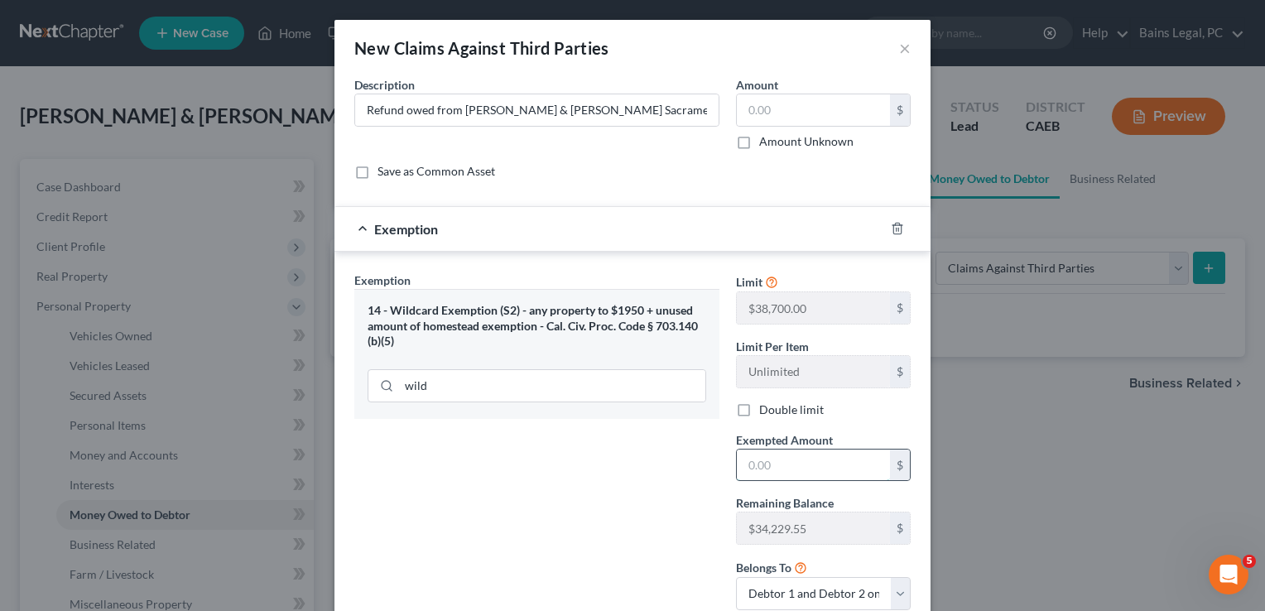
click at [776, 452] on input "text" at bounding box center [813, 464] width 153 height 31
type input "5,000"
click at [752, 141] on div "Amount Unknown" at bounding box center [823, 141] width 175 height 17
click at [759, 141] on label "Amount Unknown" at bounding box center [806, 141] width 94 height 17
click at [766, 141] on input "Amount Unknown" at bounding box center [771, 138] width 11 height 11
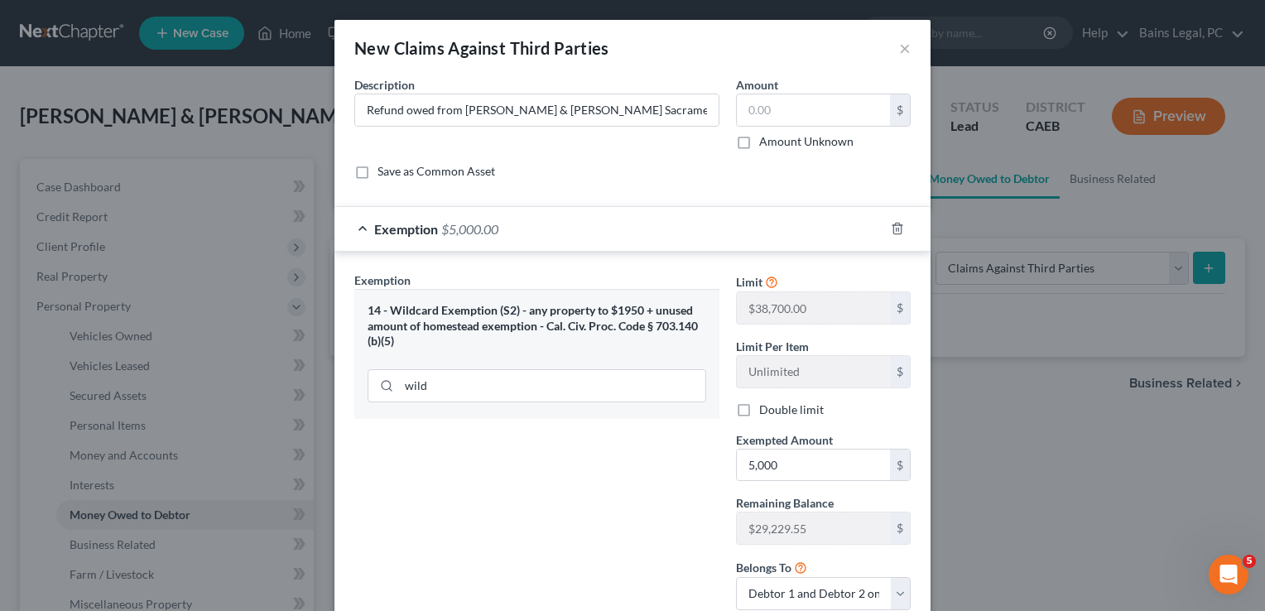
checkbox input "true"
type input "0.00"
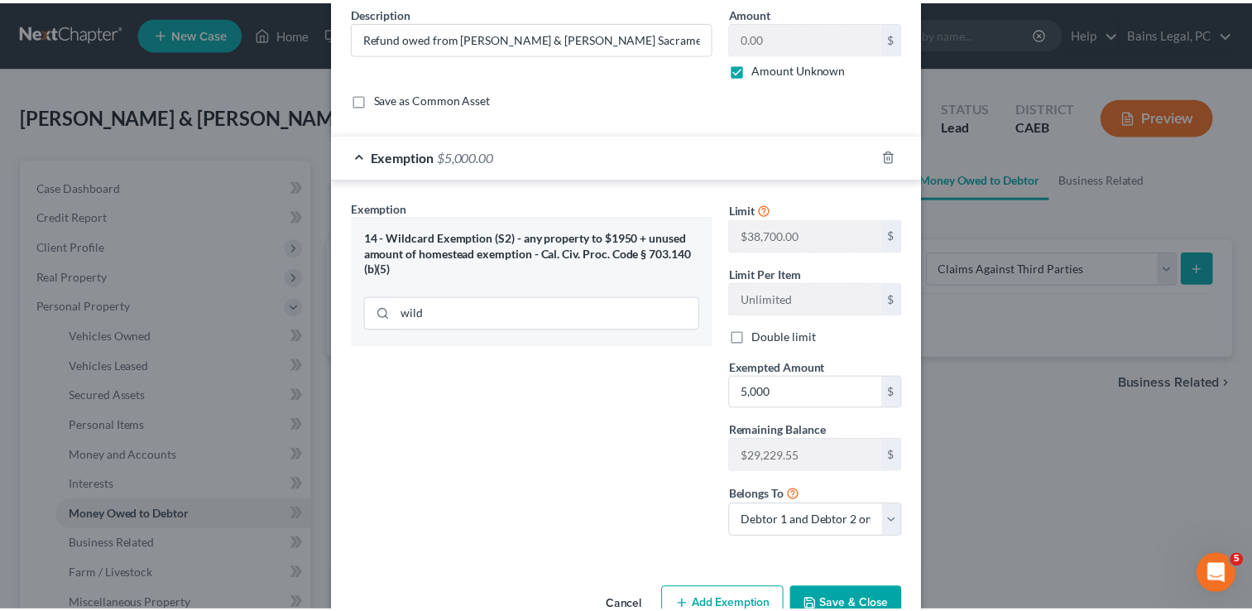
scroll to position [115, 0]
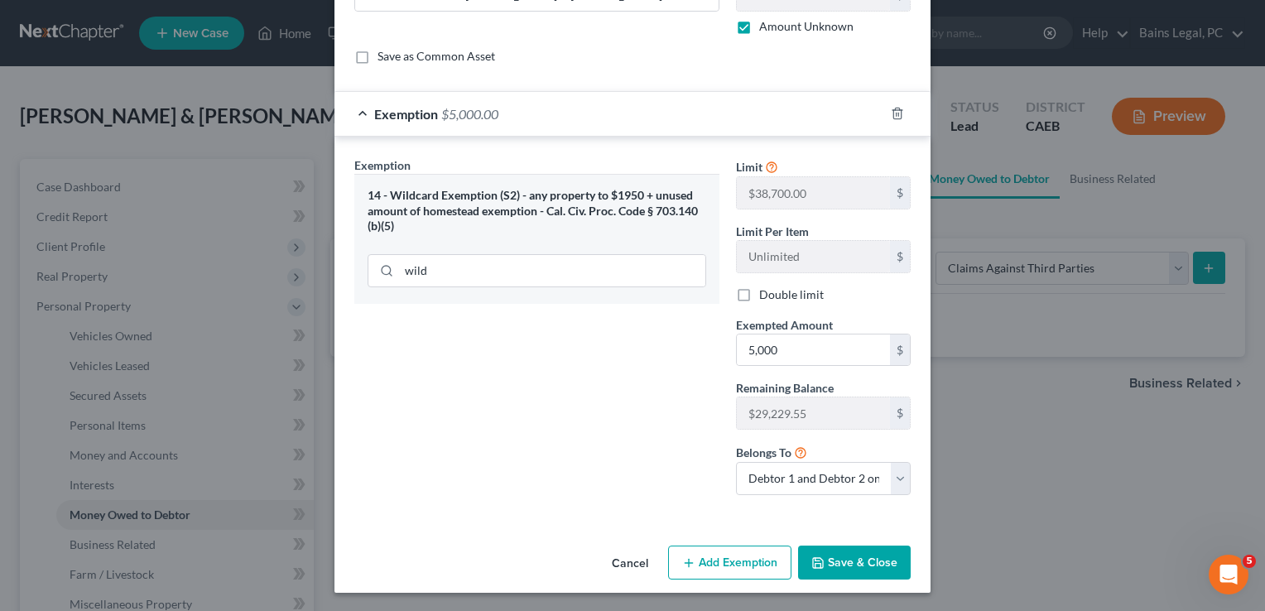
click at [819, 560] on icon "button" at bounding box center [817, 562] width 13 height 13
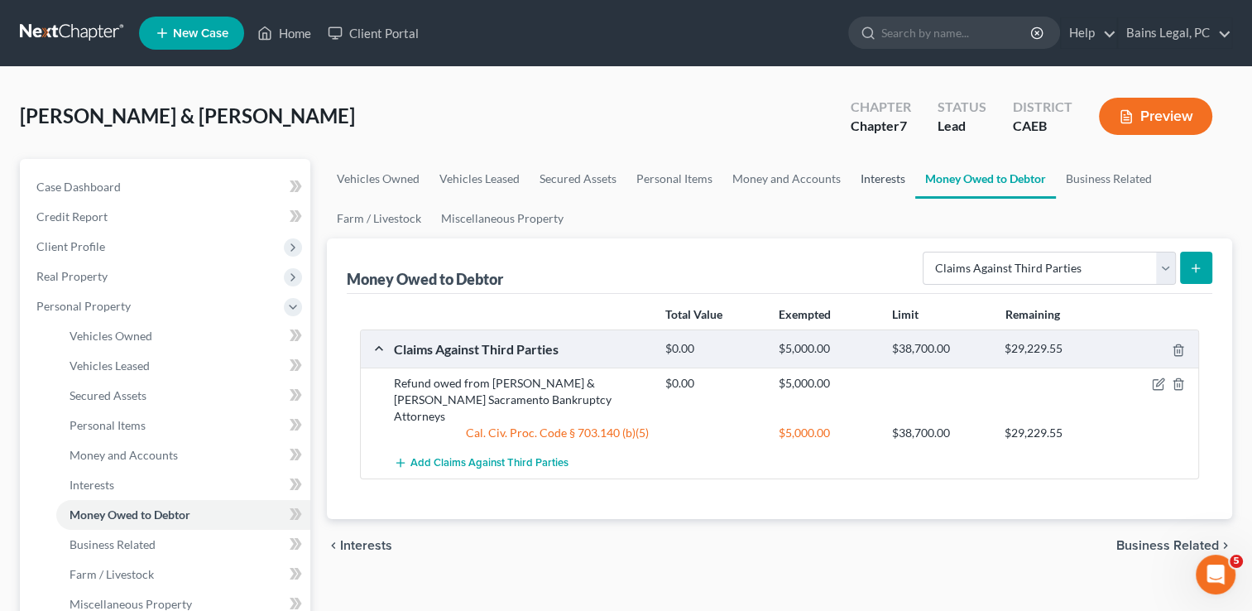
click at [884, 175] on link "Interests" at bounding box center [883, 179] width 65 height 40
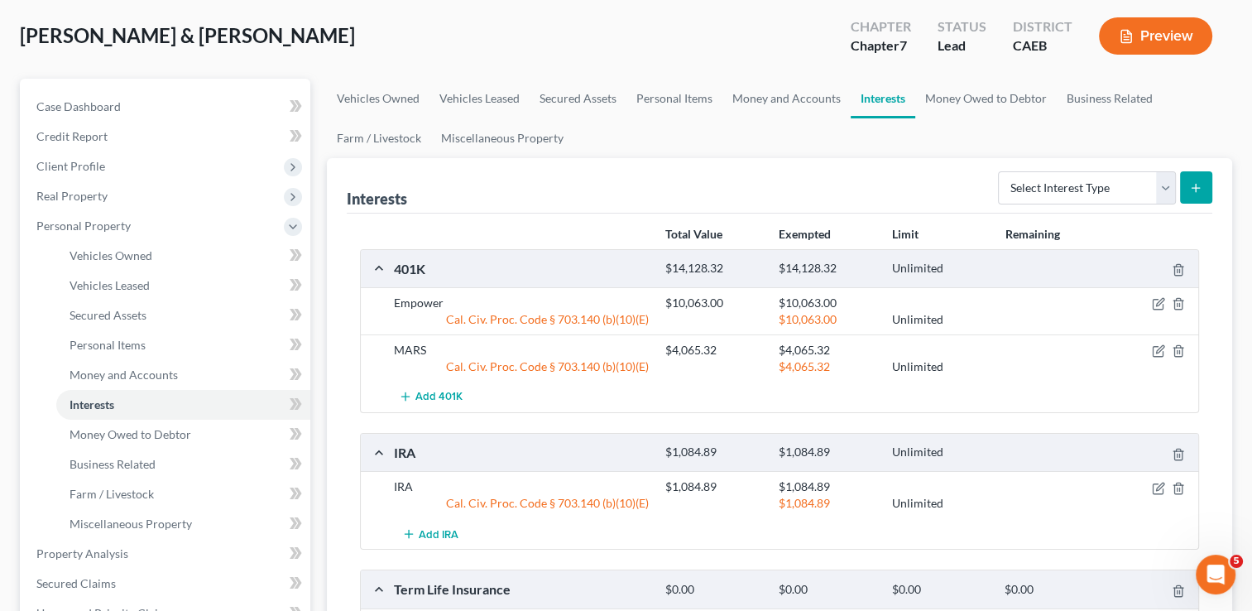
scroll to position [132, 0]
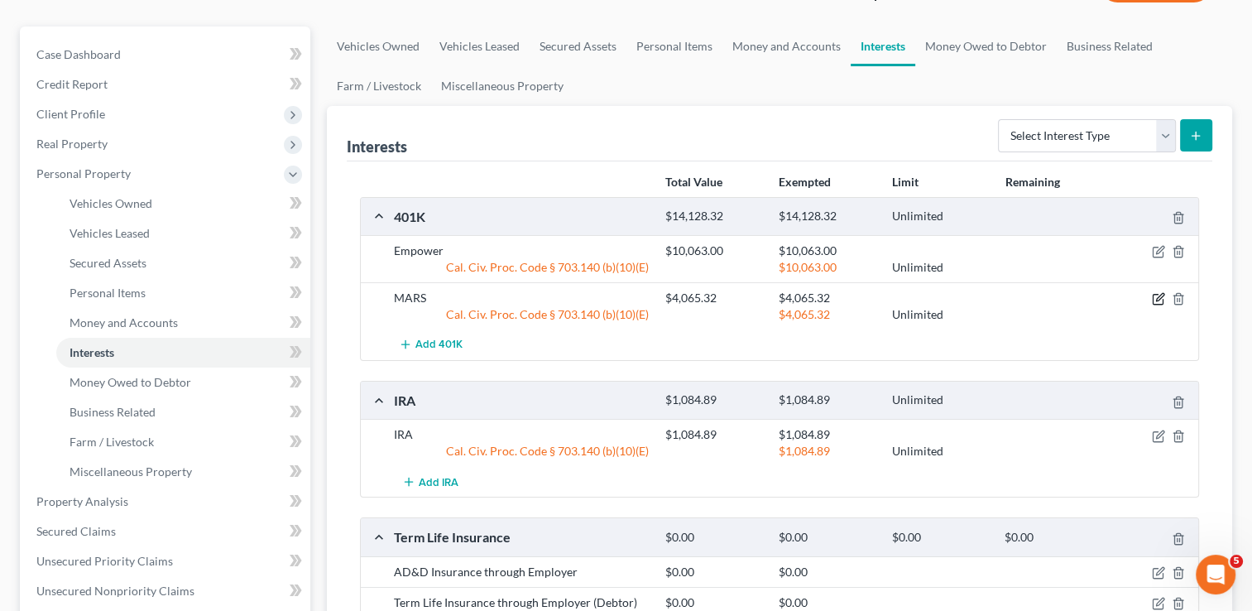
click at [1159, 296] on icon "button" at bounding box center [1158, 298] width 13 height 13
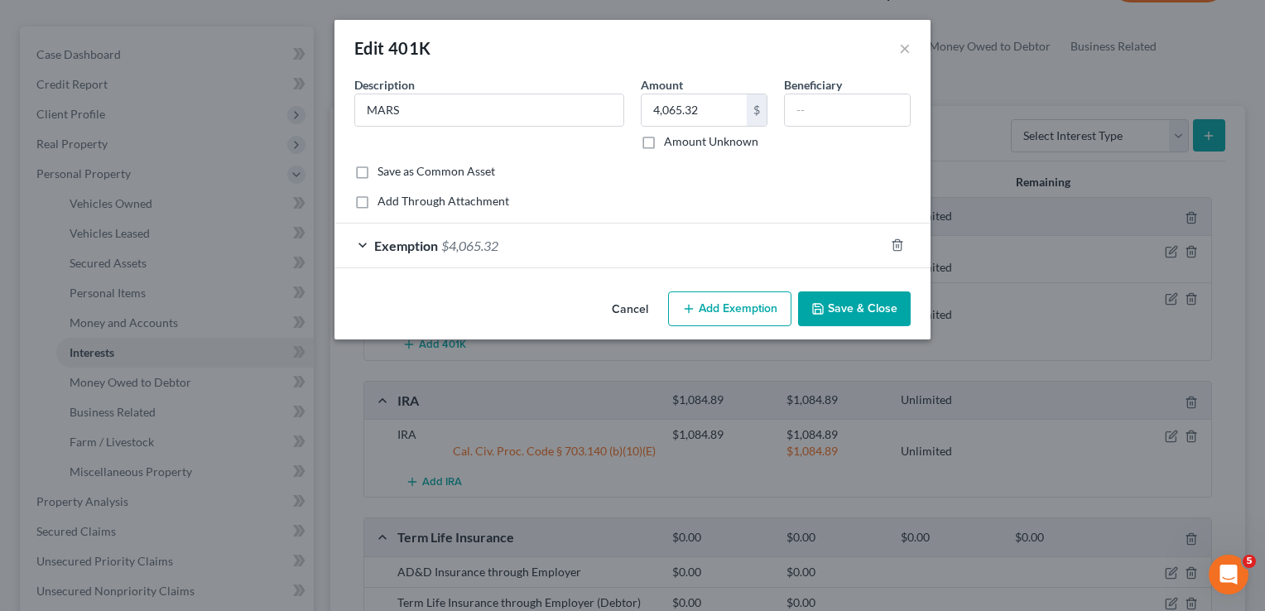
click at [854, 301] on button "Save & Close" at bounding box center [854, 308] width 113 height 35
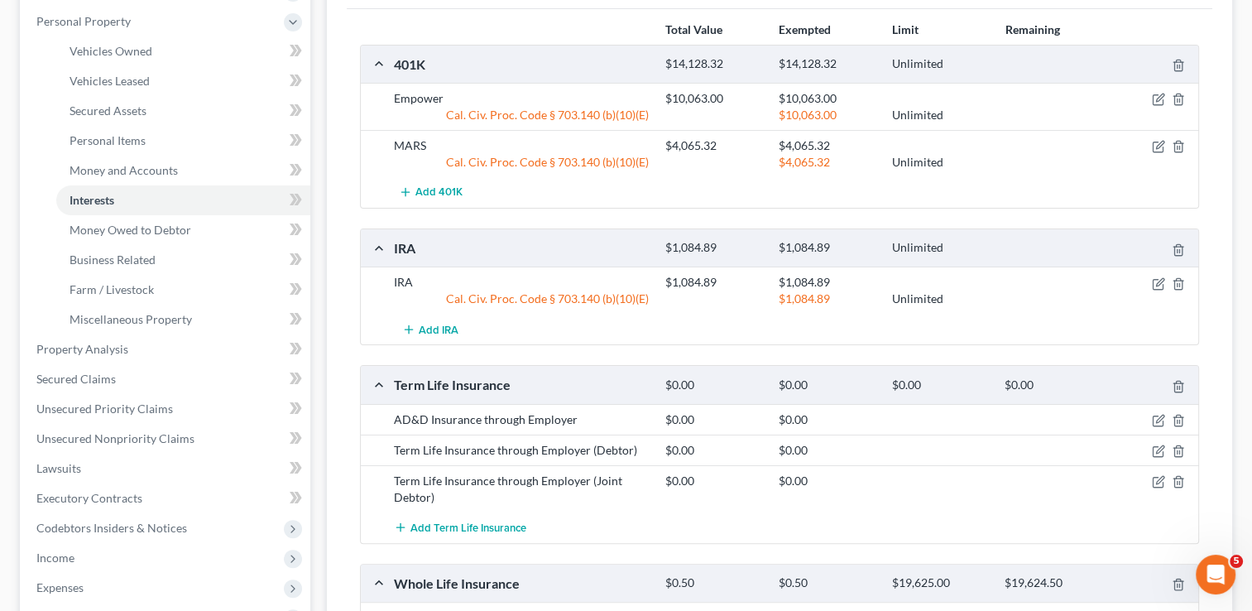
scroll to position [331, 0]
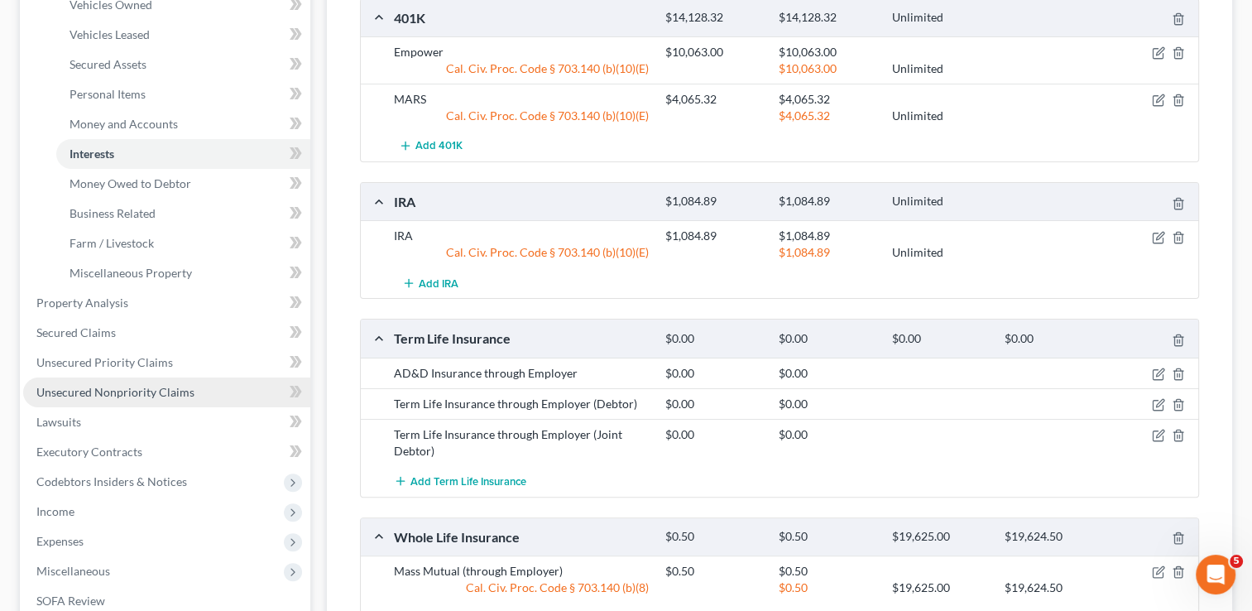
click at [108, 394] on span "Unsecured Nonpriority Claims" at bounding box center [115, 392] width 158 height 14
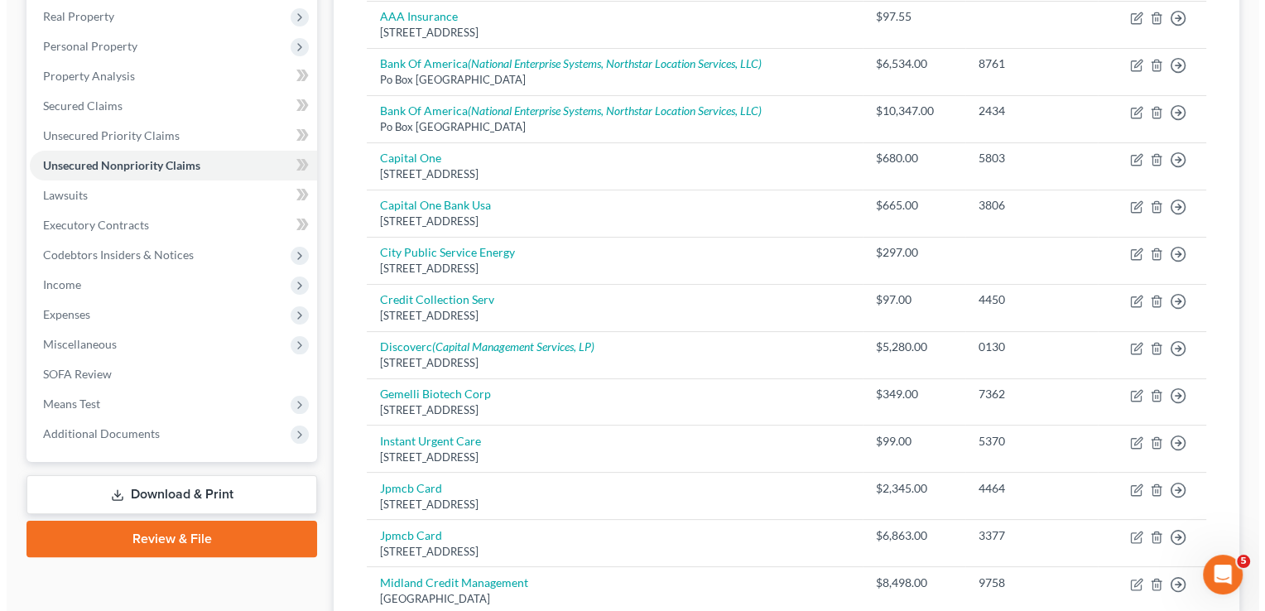
scroll to position [397, 0]
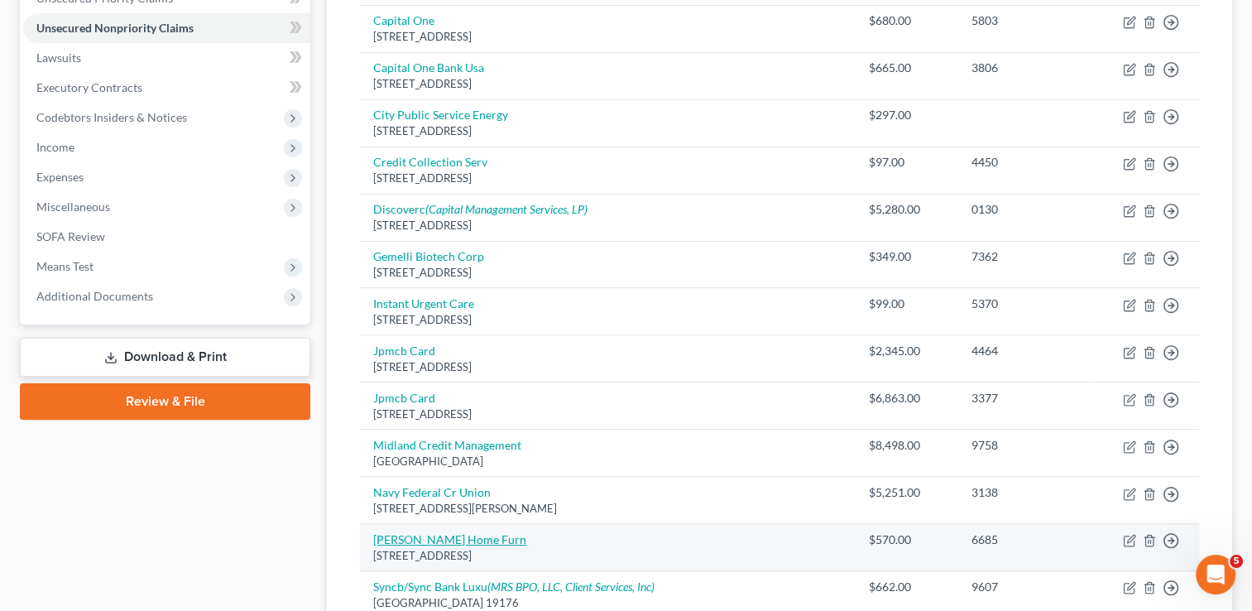
click at [454, 539] on link "[PERSON_NAME] Home Furn" at bounding box center [449, 539] width 153 height 14
select select "46"
select select "2"
select select "1"
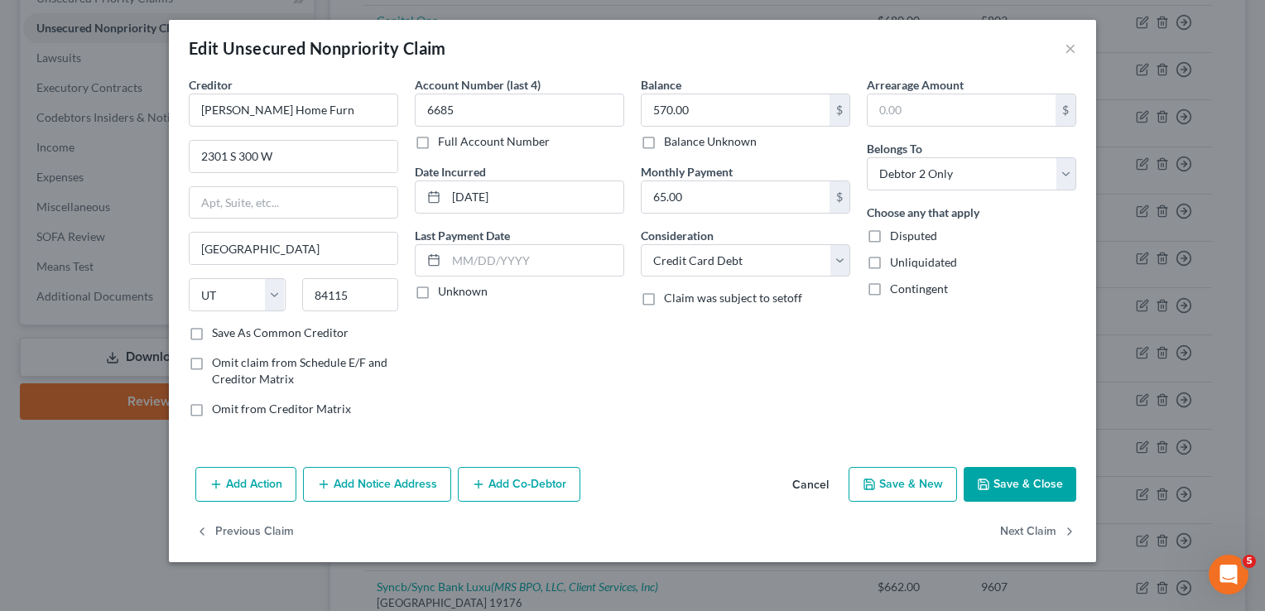
click at [664, 138] on label "Balance Unknown" at bounding box center [710, 141] width 93 height 17
click at [671, 138] on input "Balance Unknown" at bounding box center [676, 138] width 11 height 11
checkbox input "true"
type input "0.00"
click at [904, 237] on span "Disputed" at bounding box center [913, 235] width 47 height 14
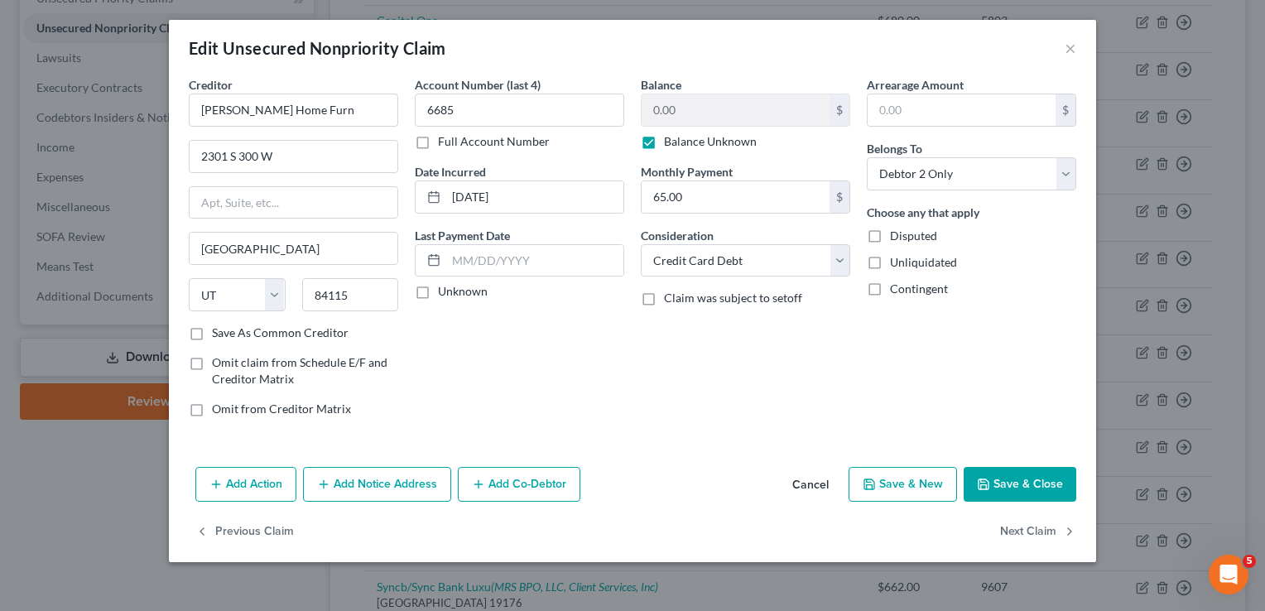
click at [904, 237] on input "Disputed" at bounding box center [902, 233] width 11 height 11
checkbox input "true"
click at [381, 474] on button "Add Notice Address" at bounding box center [377, 484] width 148 height 35
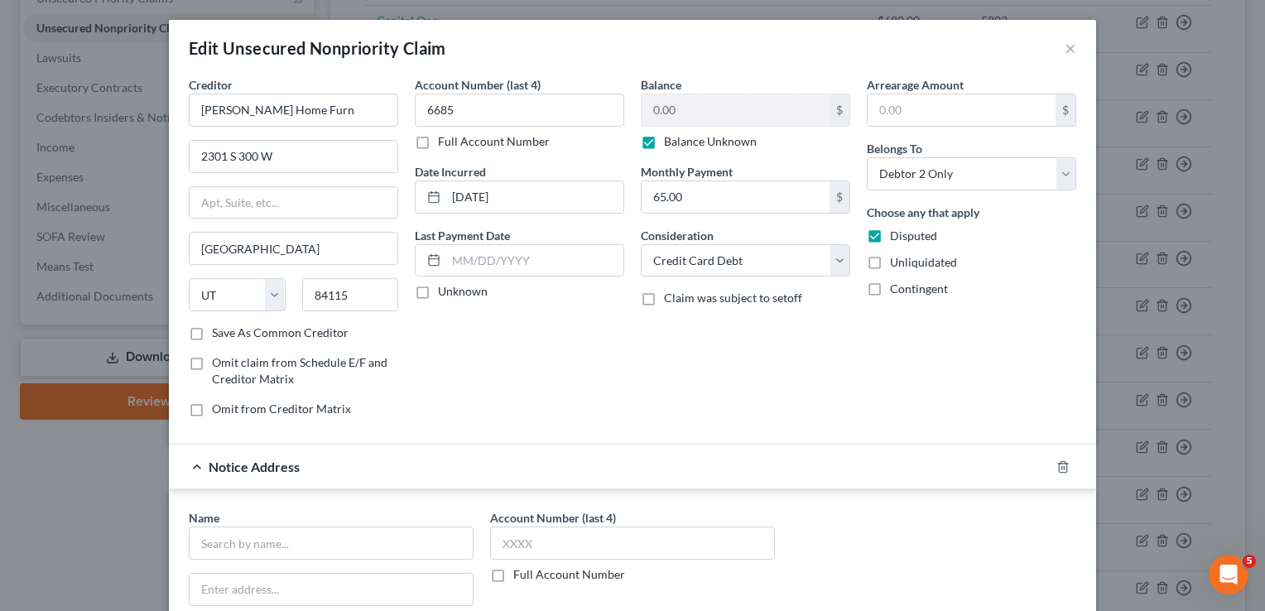
click at [524, 392] on div "Account Number (last 4) 6685 Full Account Number Date Incurred [DATE] Last Paym…" at bounding box center [519, 253] width 226 height 354
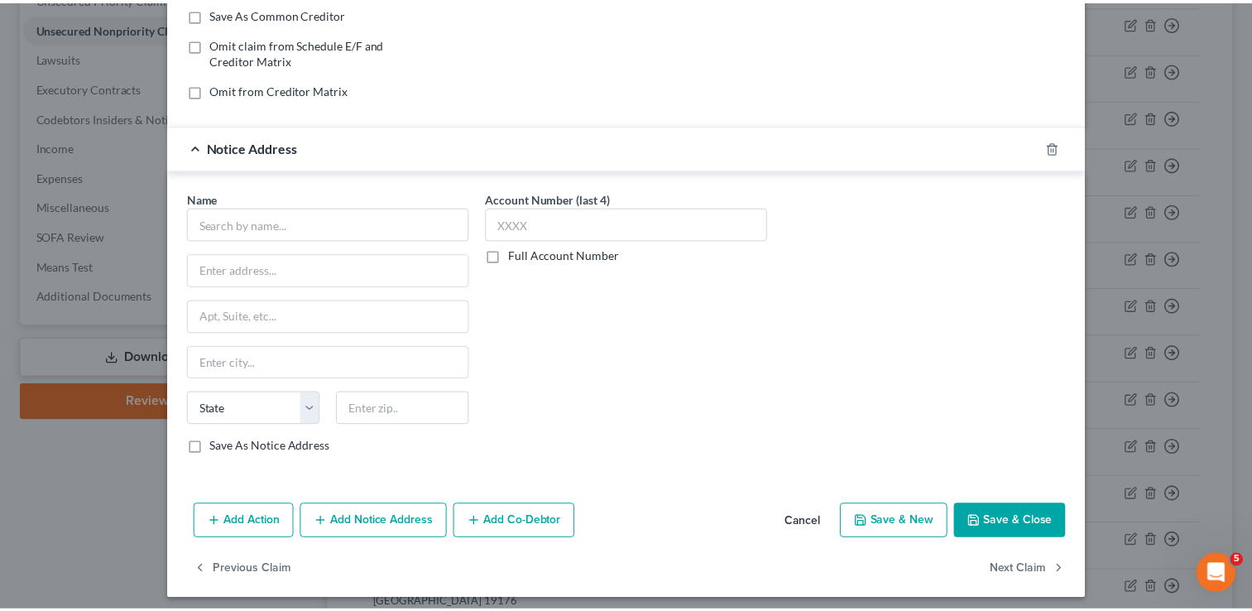
scroll to position [324, 0]
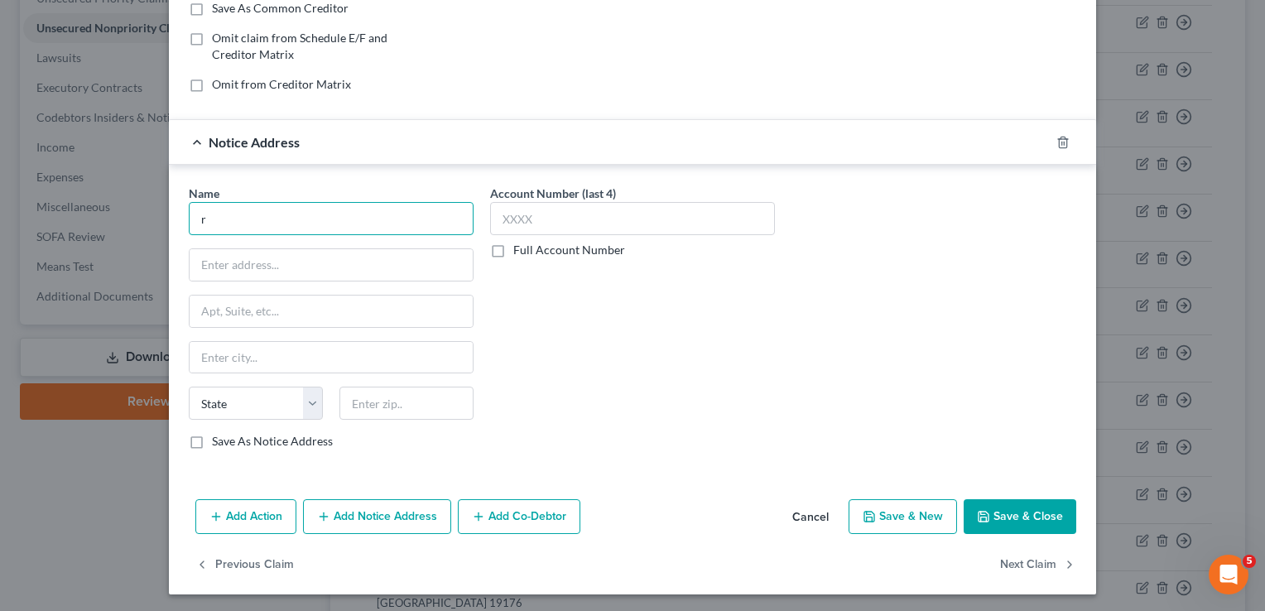
click at [318, 220] on input "r" at bounding box center [331, 218] width 285 height 33
drag, startPoint x: 371, startPoint y: 214, endPoint x: -3, endPoint y: 208, distance: 374.2
click at [0, 208] on html "Home New Case Client Portal Bains Legal, PC [EMAIL_ADDRESS][DOMAIN_NAME] My Acc…" at bounding box center [632, 294] width 1265 height 1383
type input "[PERSON_NAME] Home Furnishings"
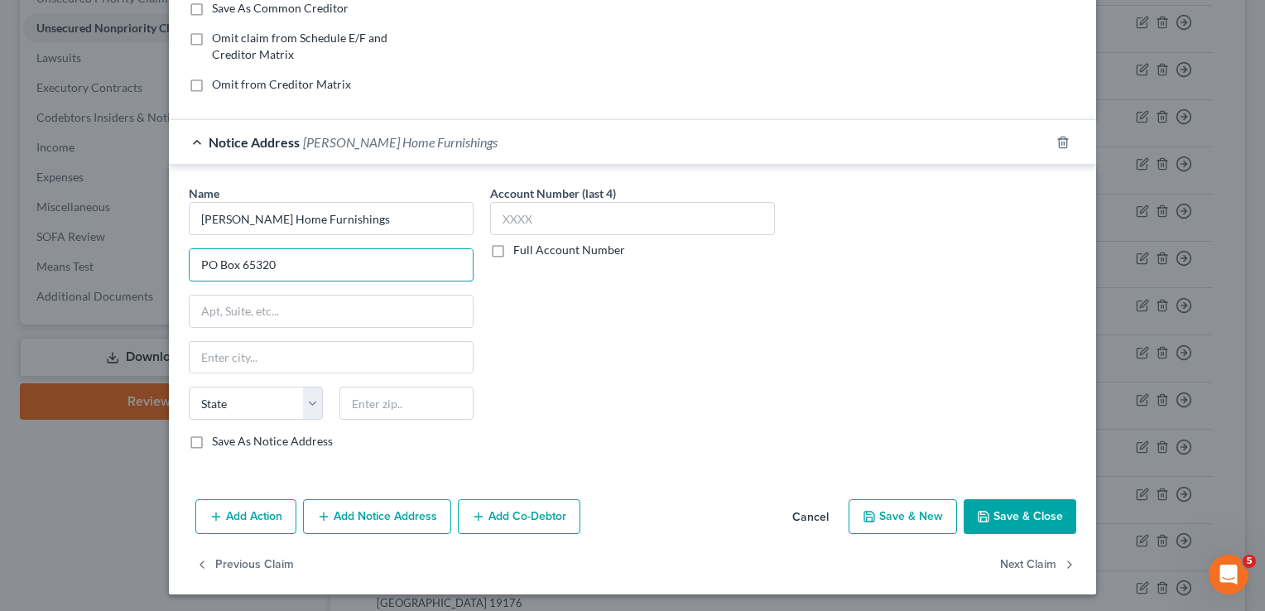
type input "PO Box 65320"
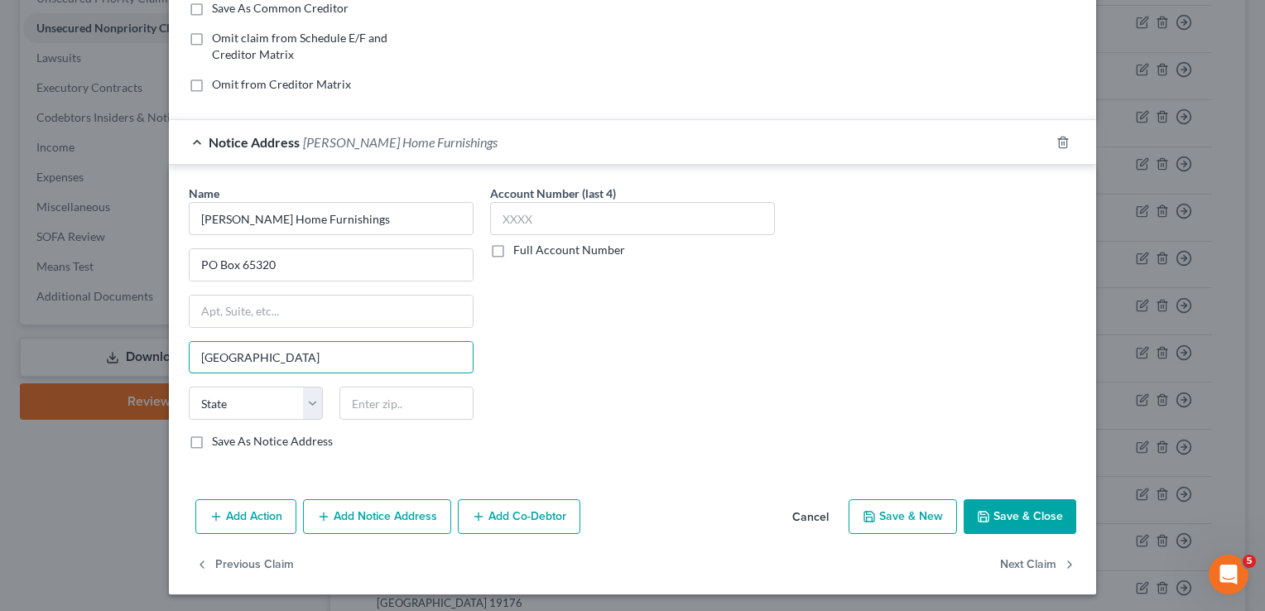
type input "[GEOGRAPHIC_DATA]"
select select "46"
type input "84165"
click at [212, 437] on label "Save As Notice Address" at bounding box center [272, 441] width 121 height 17
click at [219, 437] on input "Save As Notice Address" at bounding box center [224, 438] width 11 height 11
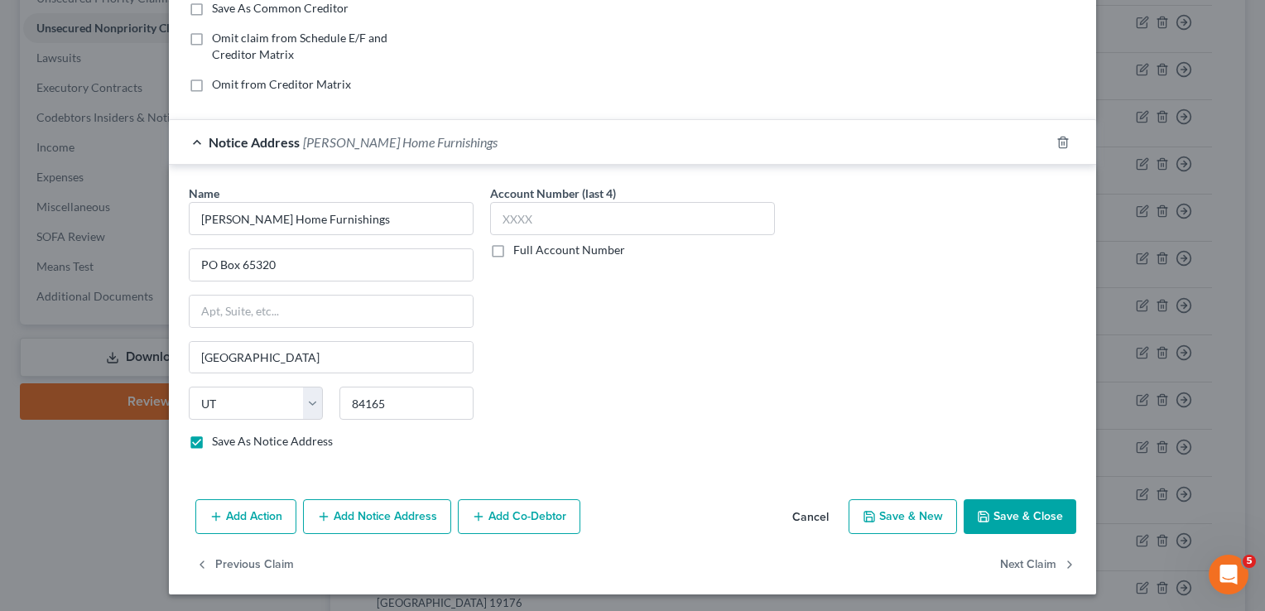
click at [1031, 510] on button "Save & Close" at bounding box center [1020, 516] width 113 height 35
checkbox input "false"
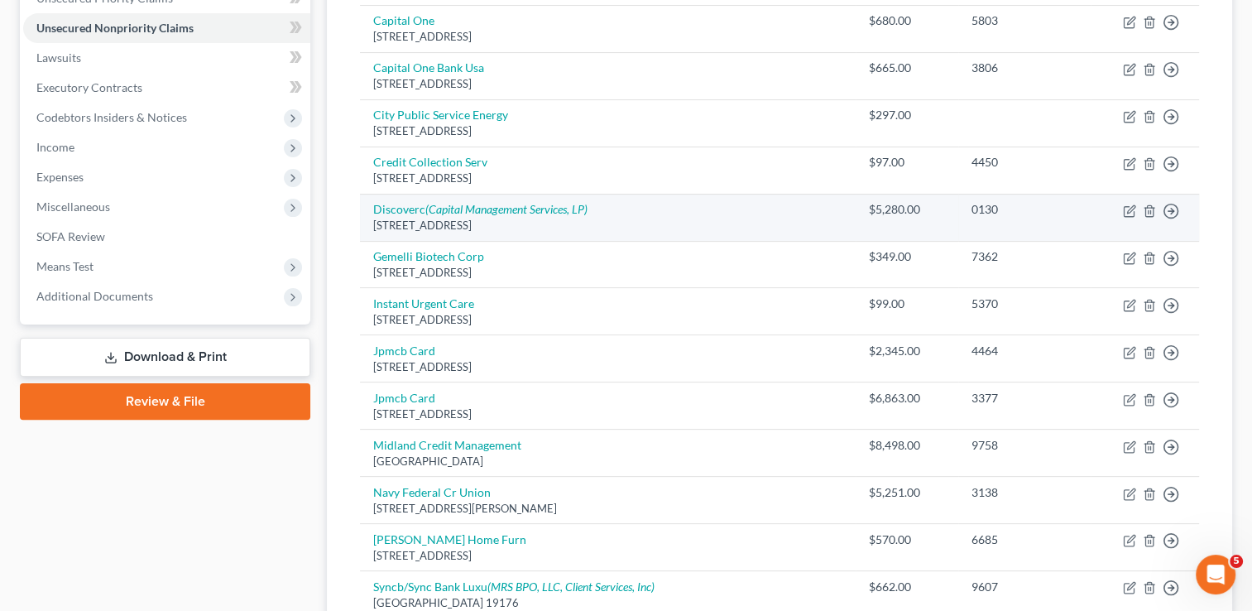
click at [362, 202] on td "Discoverc (Capital Management Services, LP) [STREET_ADDRESS]" at bounding box center [608, 217] width 496 height 47
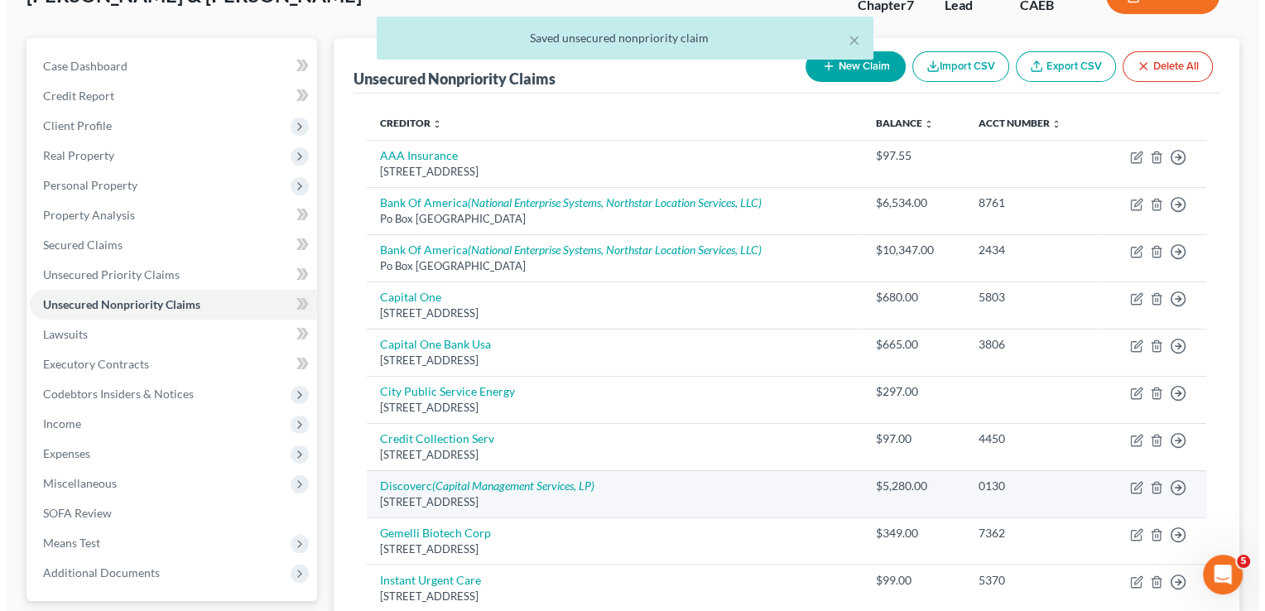
scroll to position [99, 0]
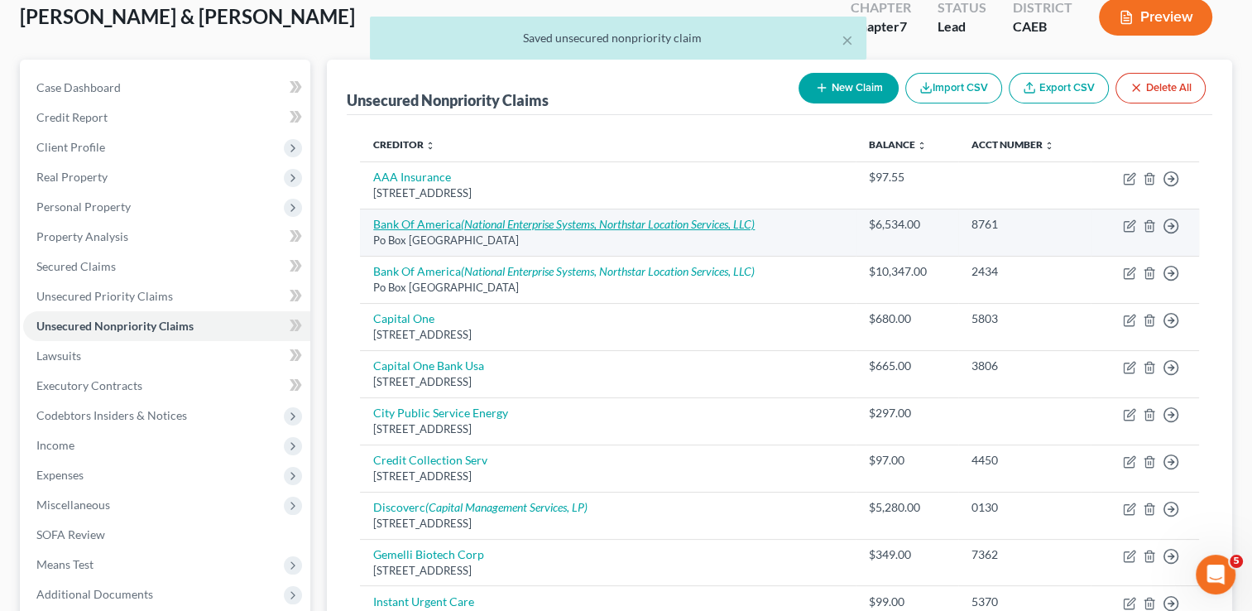
click at [430, 225] on link "Bank Of America (National Enterprise Systems, Northstar Location Services, LLC)" at bounding box center [564, 224] width 382 height 14
select select "45"
select select "2"
select select "1"
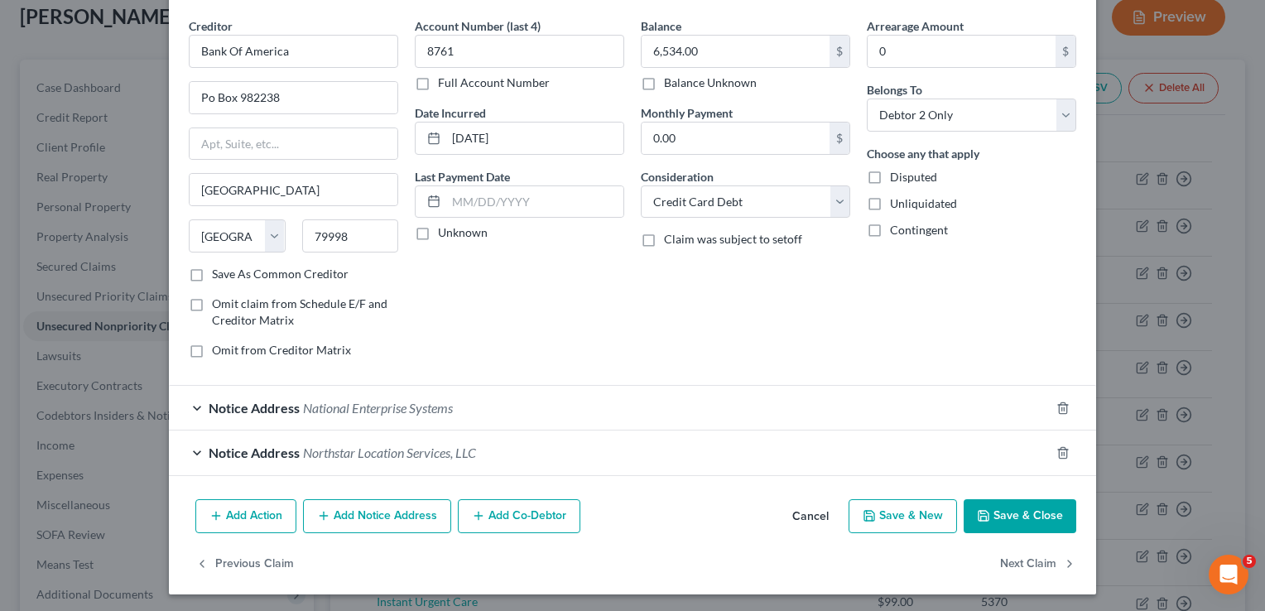
scroll to position [60, 0]
click at [401, 512] on button "Add Notice Address" at bounding box center [377, 515] width 148 height 35
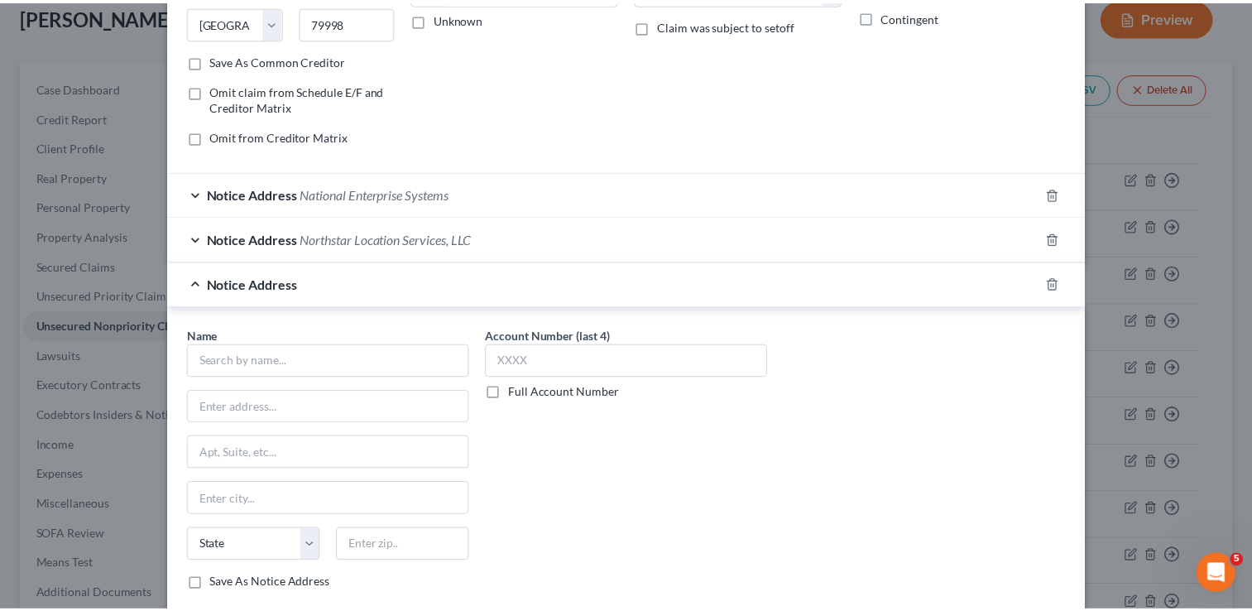
scroll to position [414, 0]
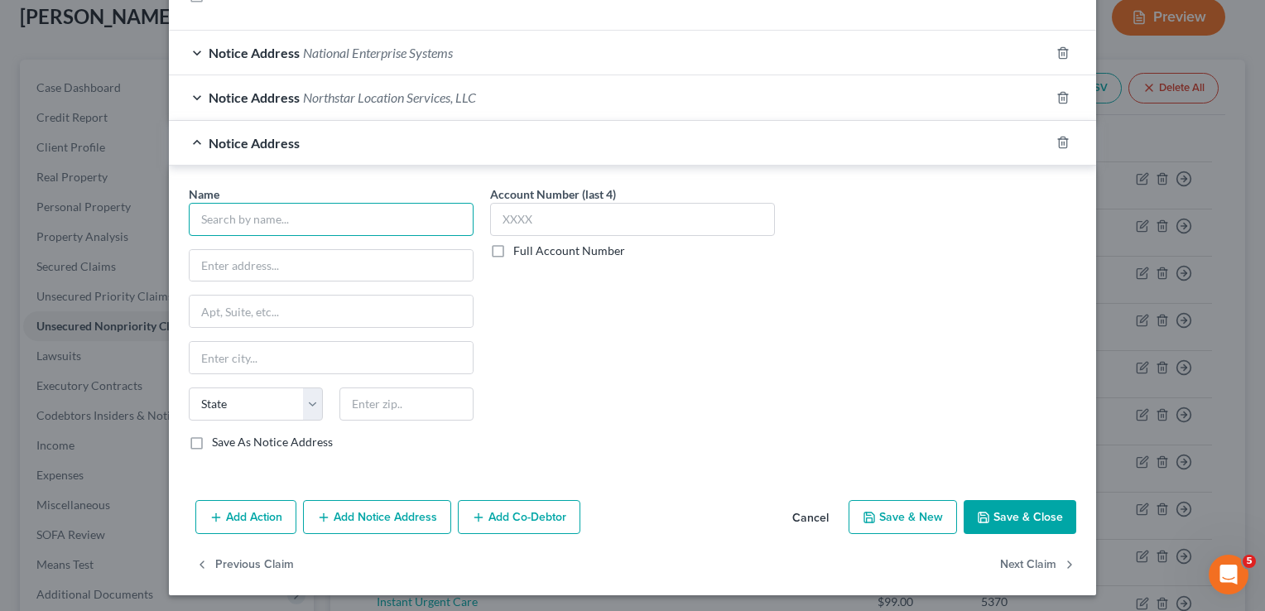
click at [362, 217] on input "text" at bounding box center [331, 219] width 285 height 33
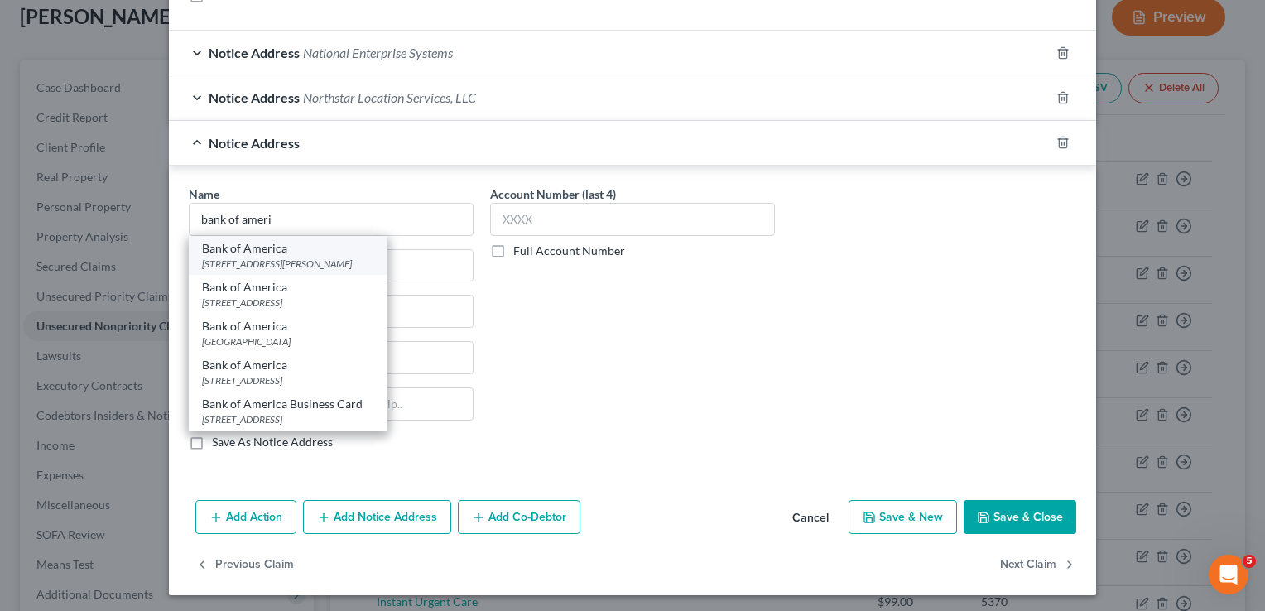
click at [278, 252] on div "Bank of America" at bounding box center [288, 248] width 172 height 17
type input "Bank of America"
type input "[STREET_ADDRESS][PERSON_NAME]"
type input "Charlotte"
select select "28"
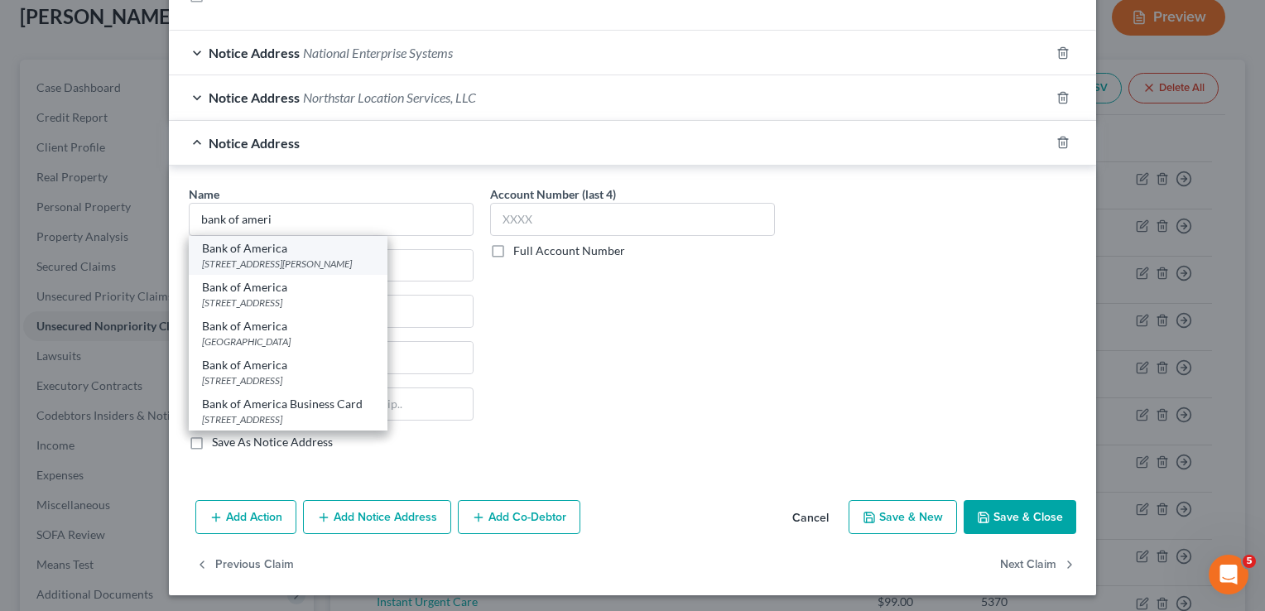
type input "28255"
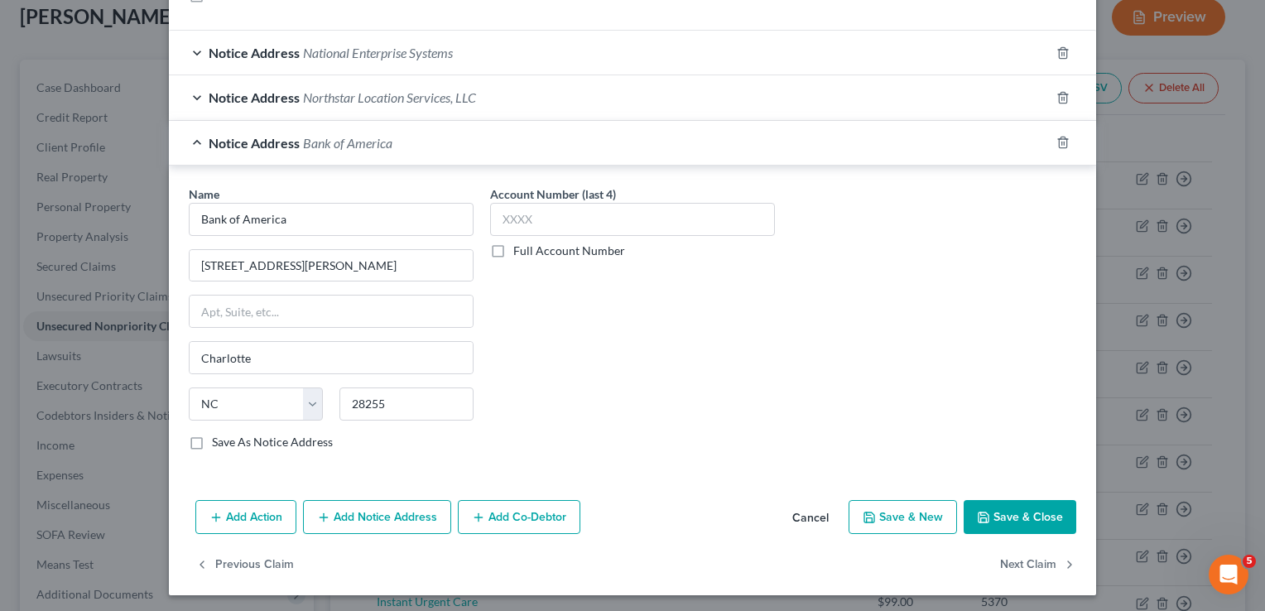
click at [1037, 507] on button "Save & Close" at bounding box center [1020, 517] width 113 height 35
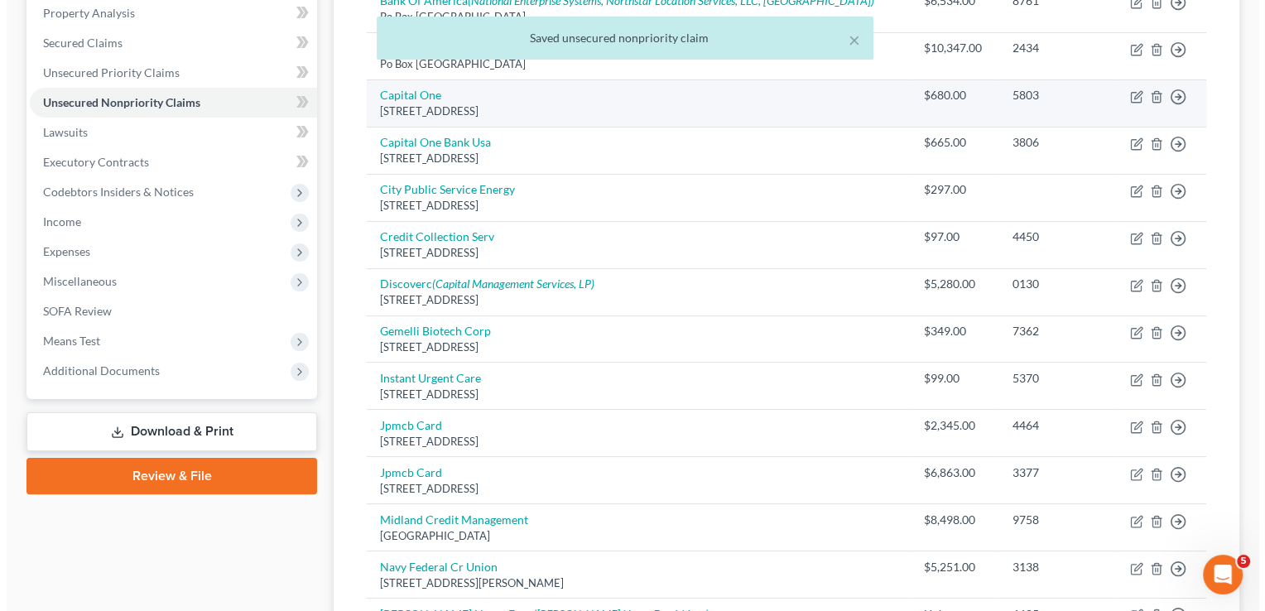
scroll to position [331, 0]
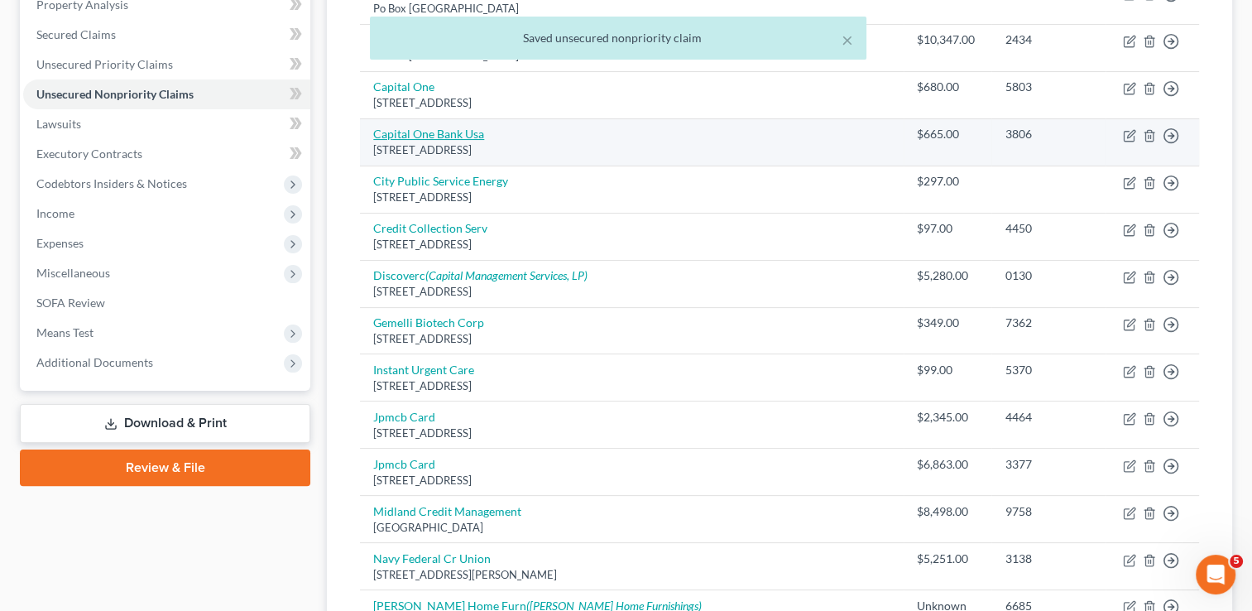
click at [415, 131] on link "Capital One Bank Usa" at bounding box center [428, 134] width 111 height 14
select select "46"
select select "2"
select select "1"
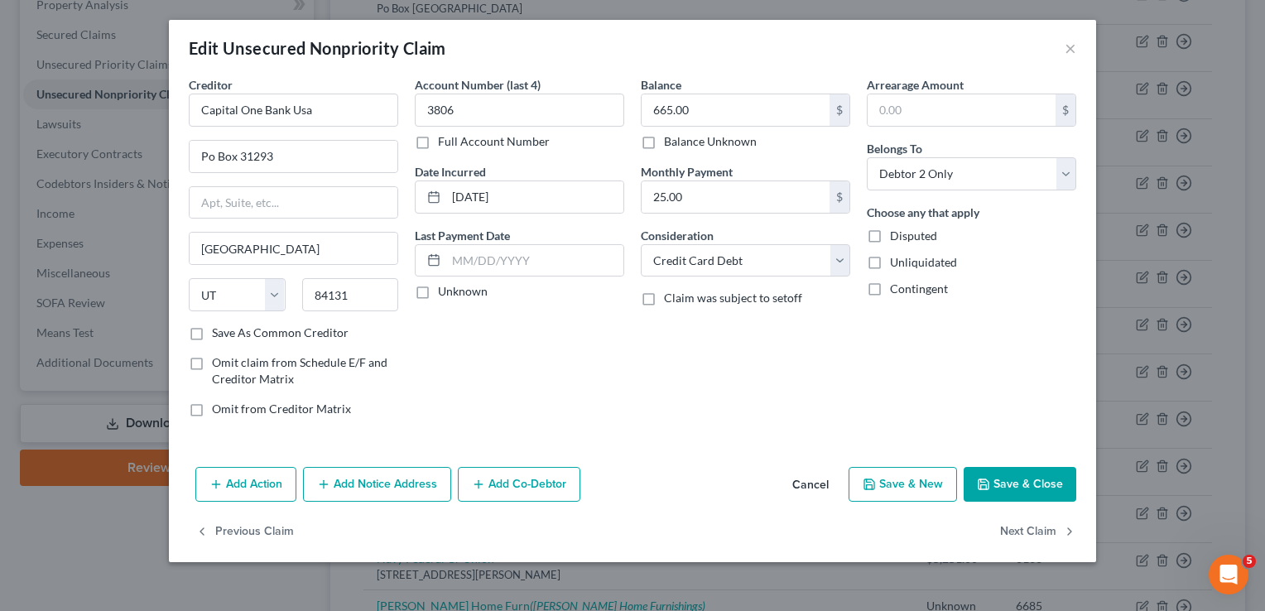
click at [406, 488] on button "Add Notice Address" at bounding box center [377, 484] width 148 height 35
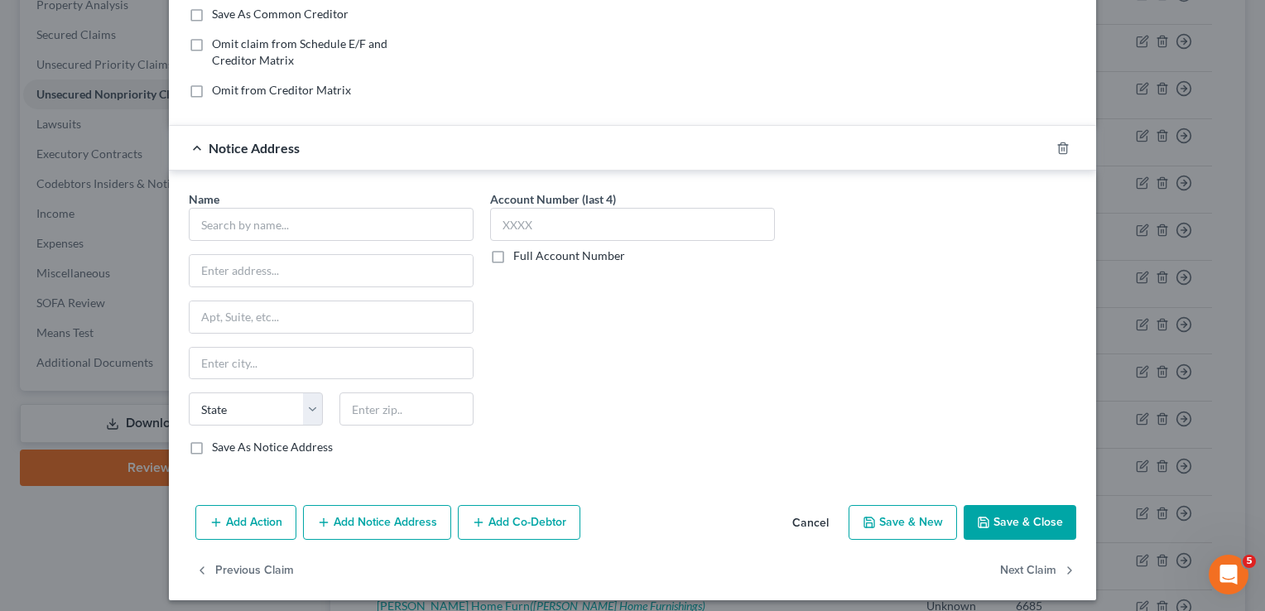
scroll to position [324, 0]
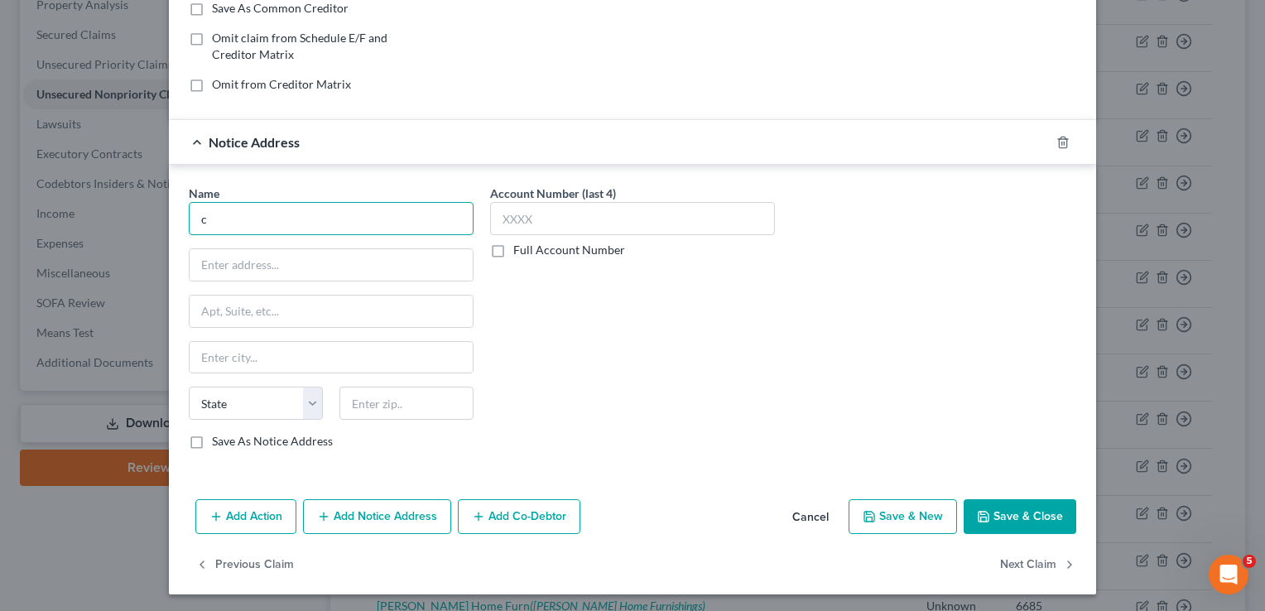
click at [332, 222] on input "c" at bounding box center [331, 218] width 285 height 33
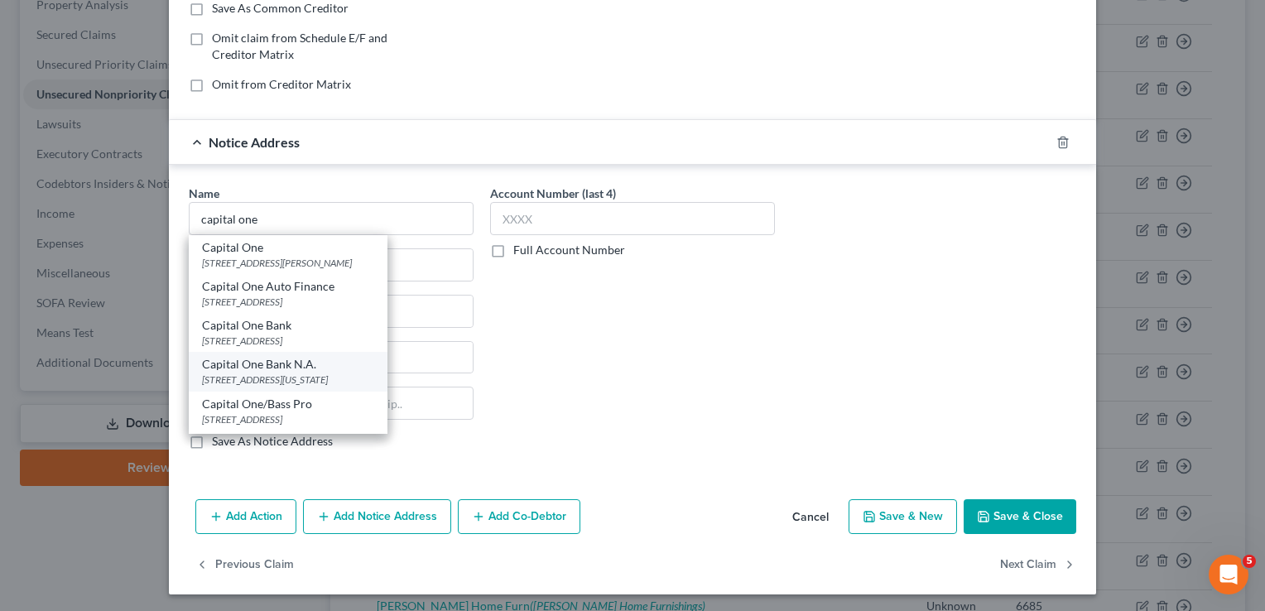
click at [287, 373] on div "[STREET_ADDRESS][US_STATE]" at bounding box center [288, 380] width 172 height 14
type input "Capital One Bank N.A."
type input "[STREET_ADDRESS]"
type input "[US_STATE][GEOGRAPHIC_DATA]"
select select "37"
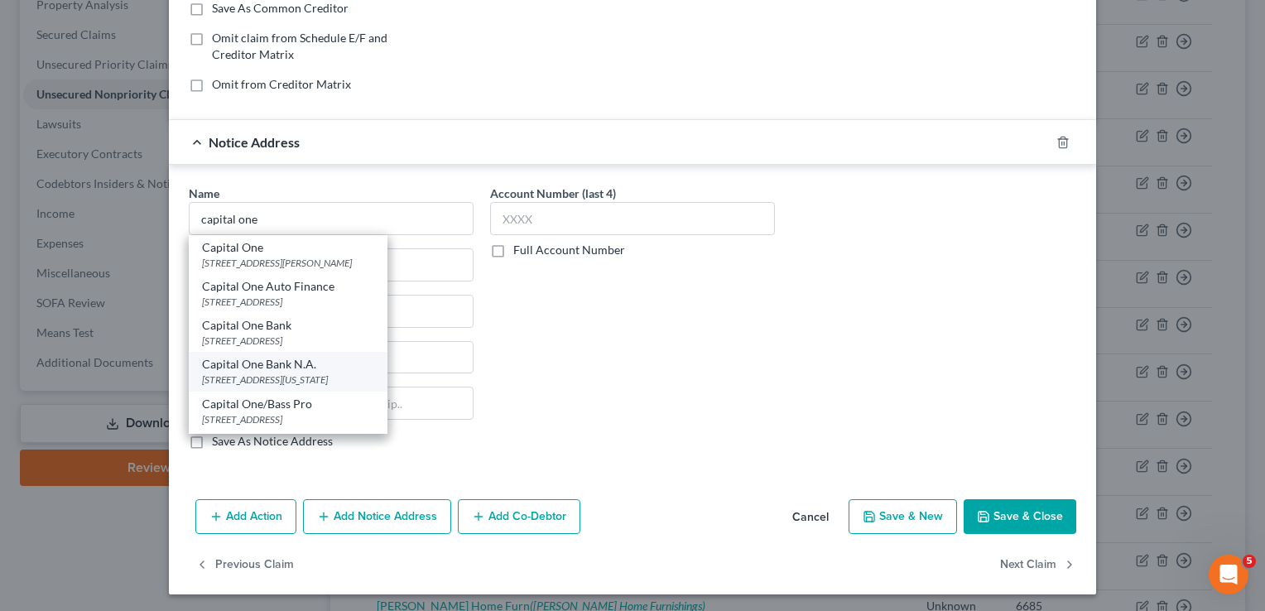
type input "73118"
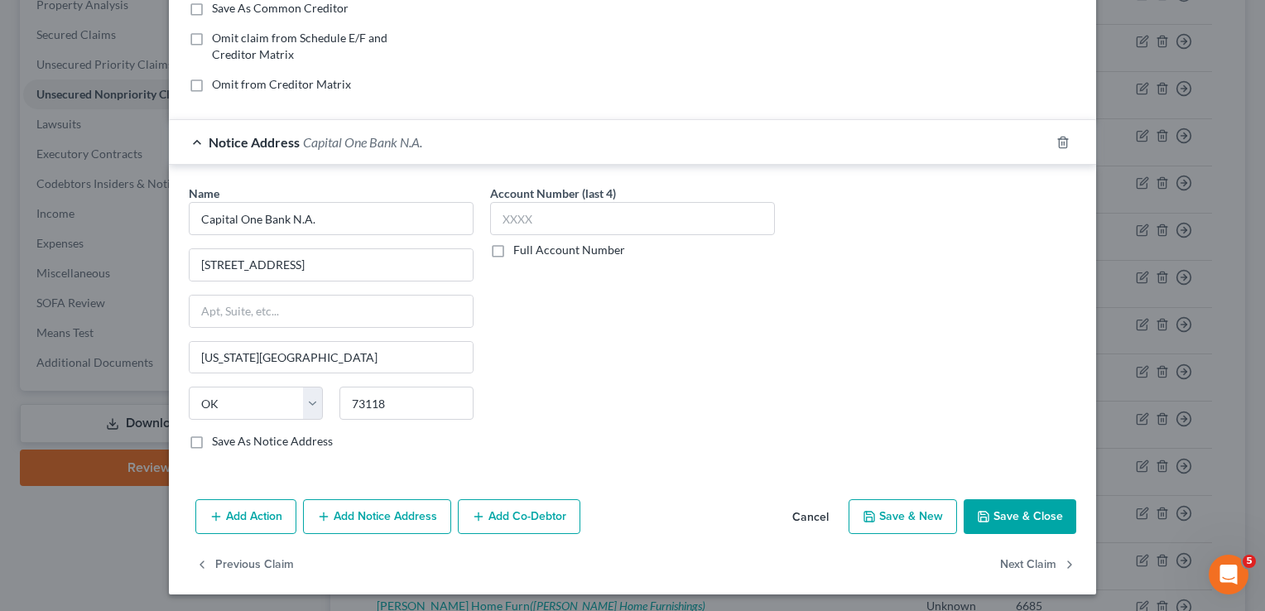
click at [1000, 505] on button "Save & Close" at bounding box center [1020, 516] width 113 height 35
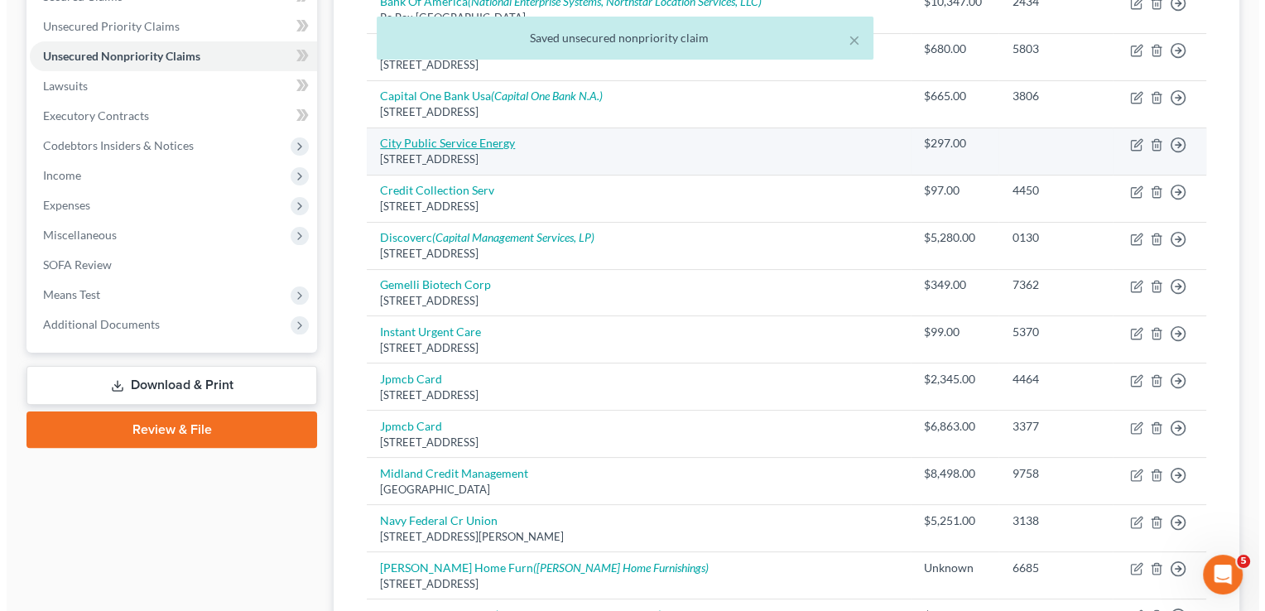
scroll to position [397, 0]
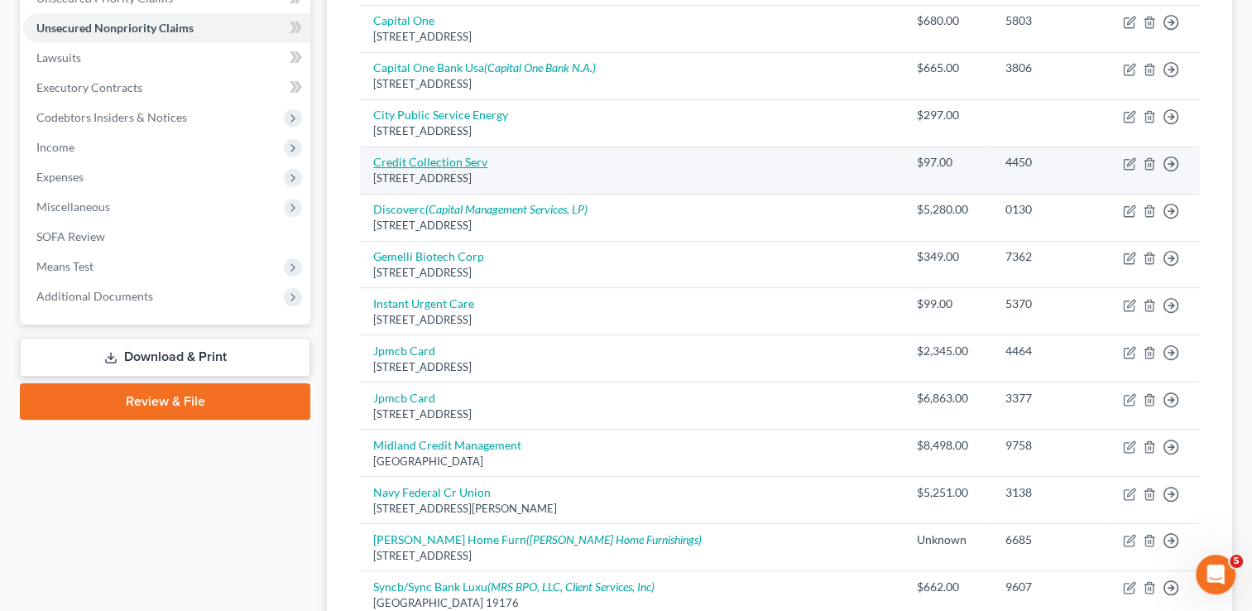
click at [406, 165] on link "Credit Collection Serv" at bounding box center [430, 162] width 114 height 14
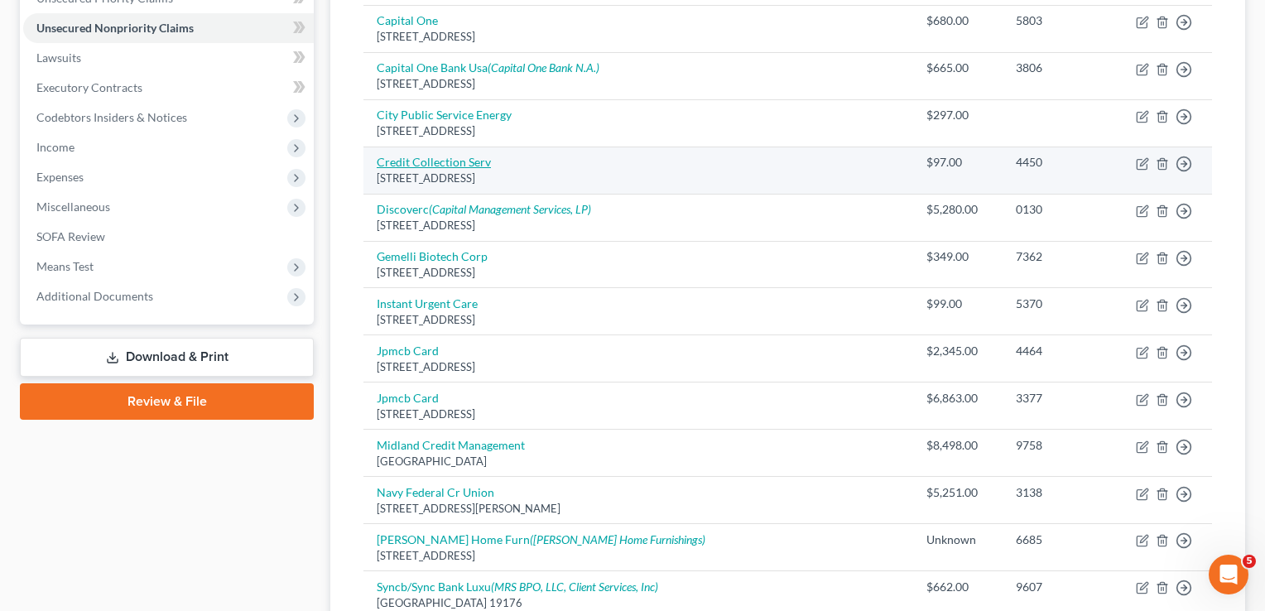
select select "22"
select select "1"
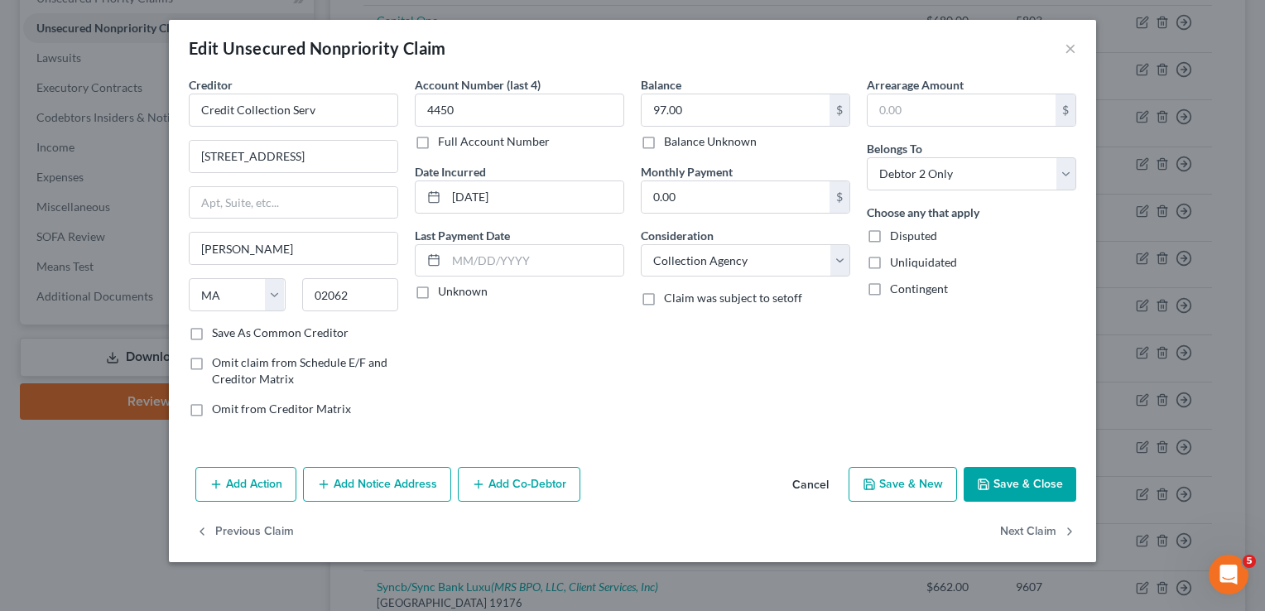
click at [379, 492] on button "Add Notice Address" at bounding box center [377, 484] width 148 height 35
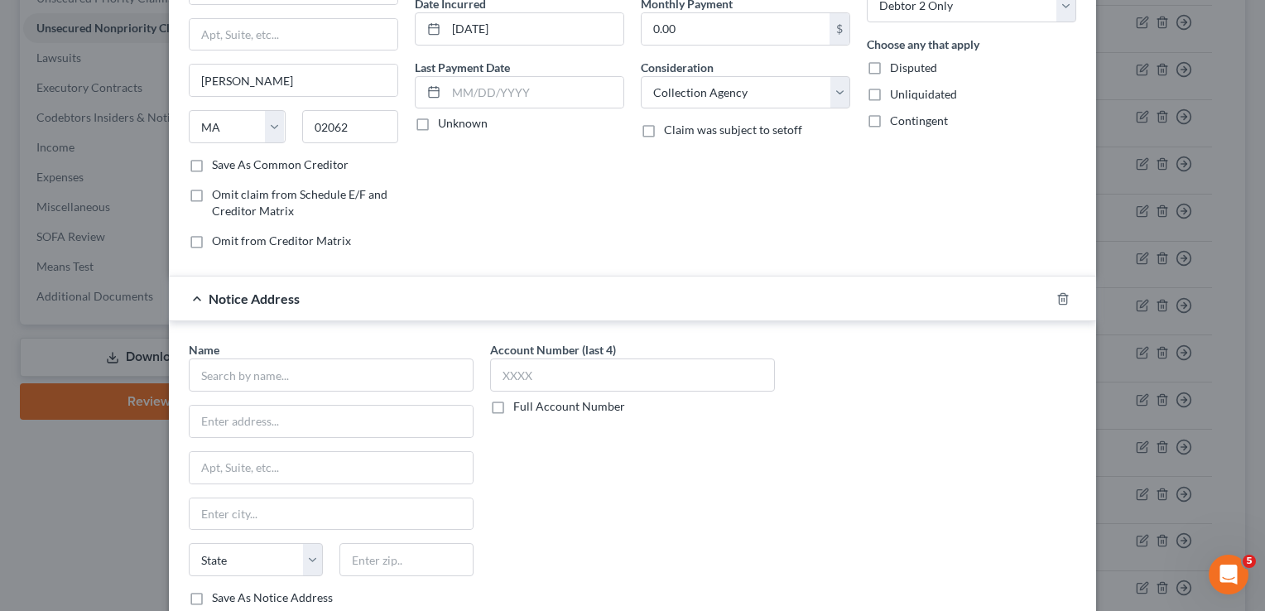
scroll to position [298, 0]
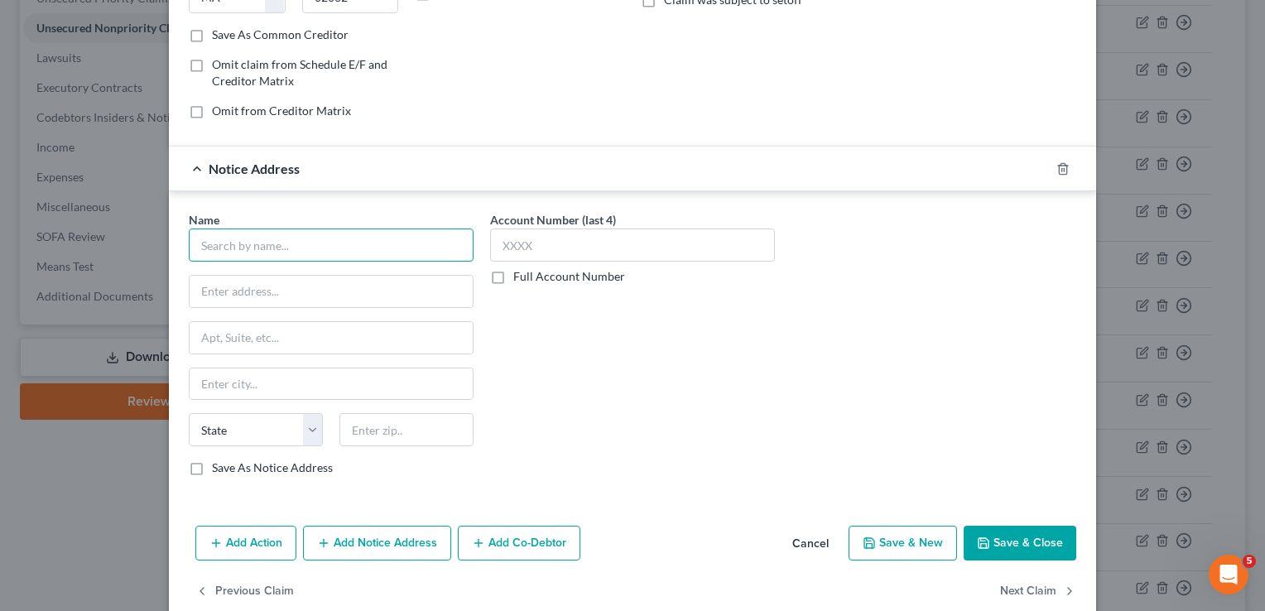
click at [347, 237] on input "text" at bounding box center [331, 244] width 285 height 33
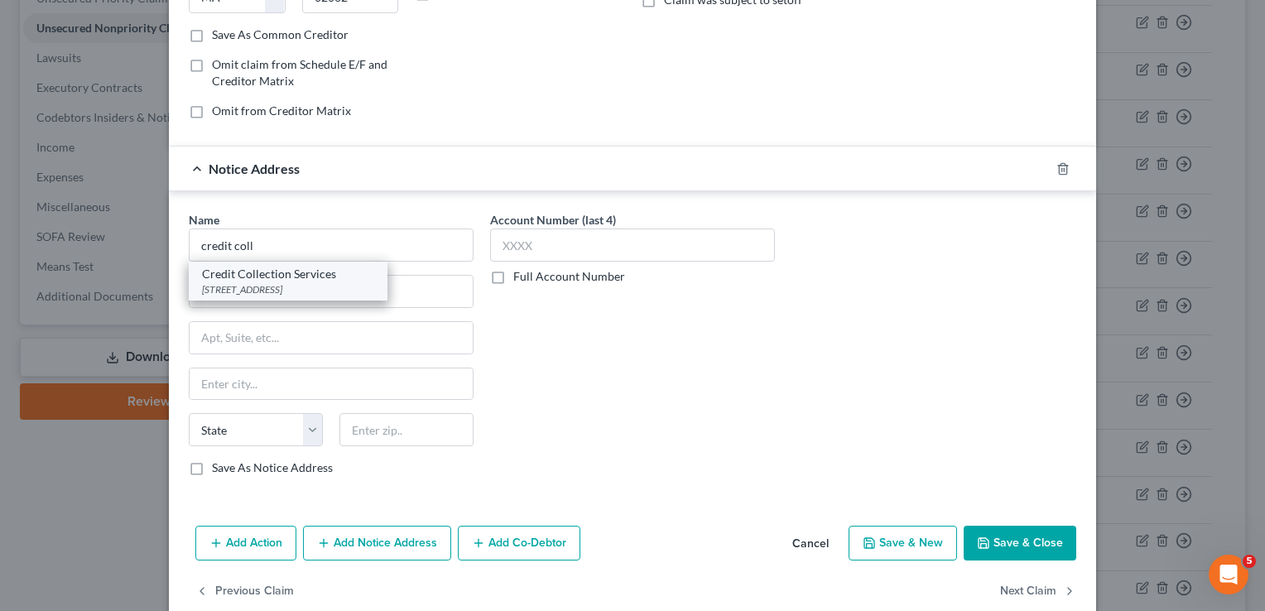
click at [281, 273] on div "Credit Collection Services" at bounding box center [288, 274] width 172 height 17
type input "Credit Collection Services"
type input "[STREET_ADDRESS]"
type input "[PERSON_NAME]"
select select "22"
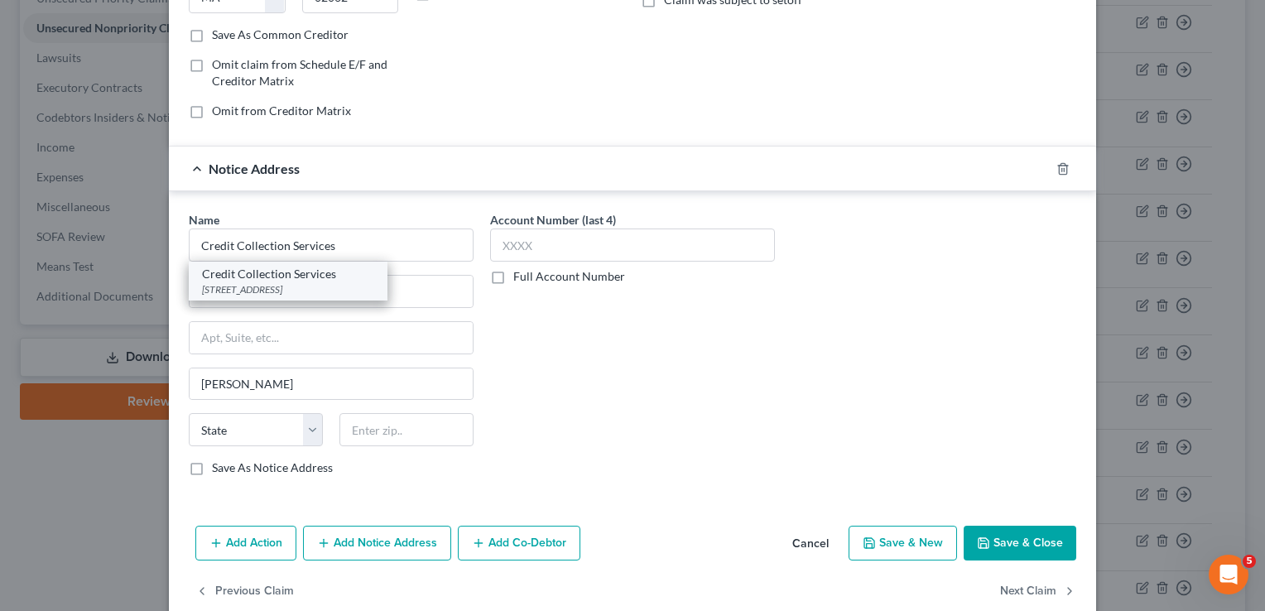
type input "02062"
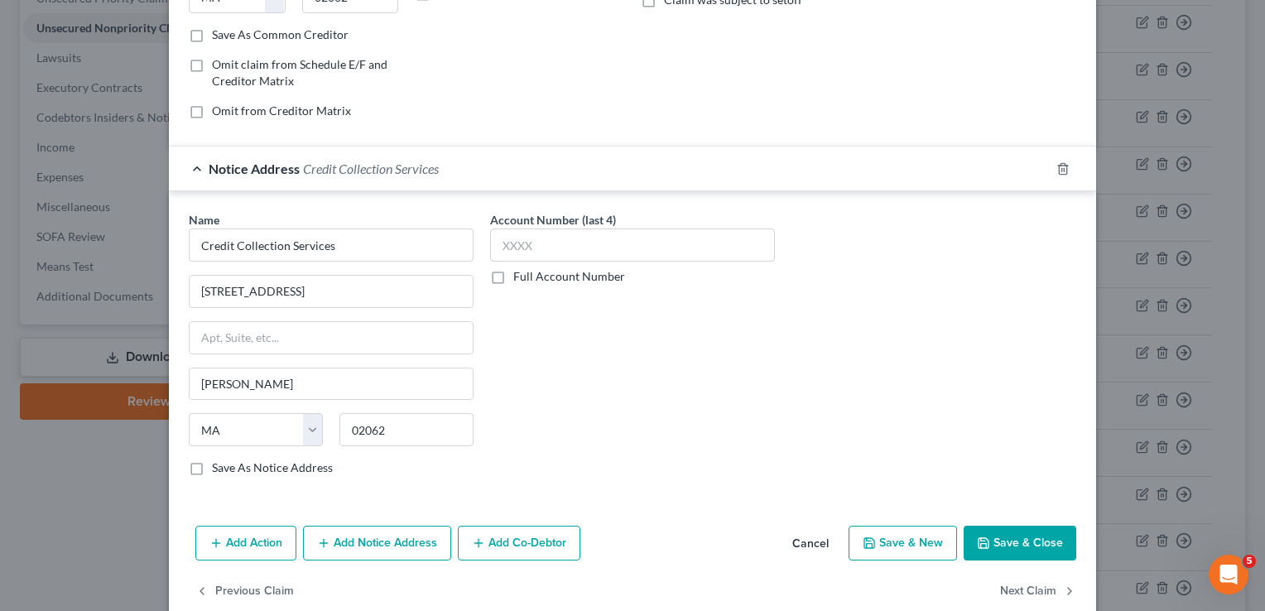
click at [1042, 546] on button "Save & Close" at bounding box center [1020, 543] width 113 height 35
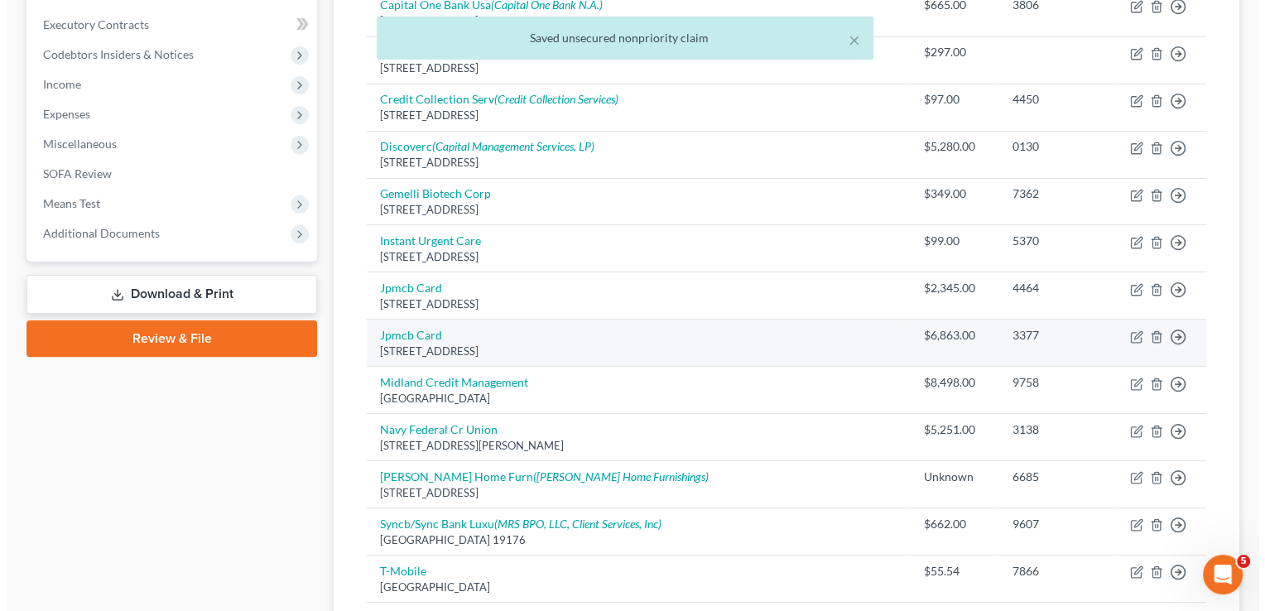
scroll to position [464, 0]
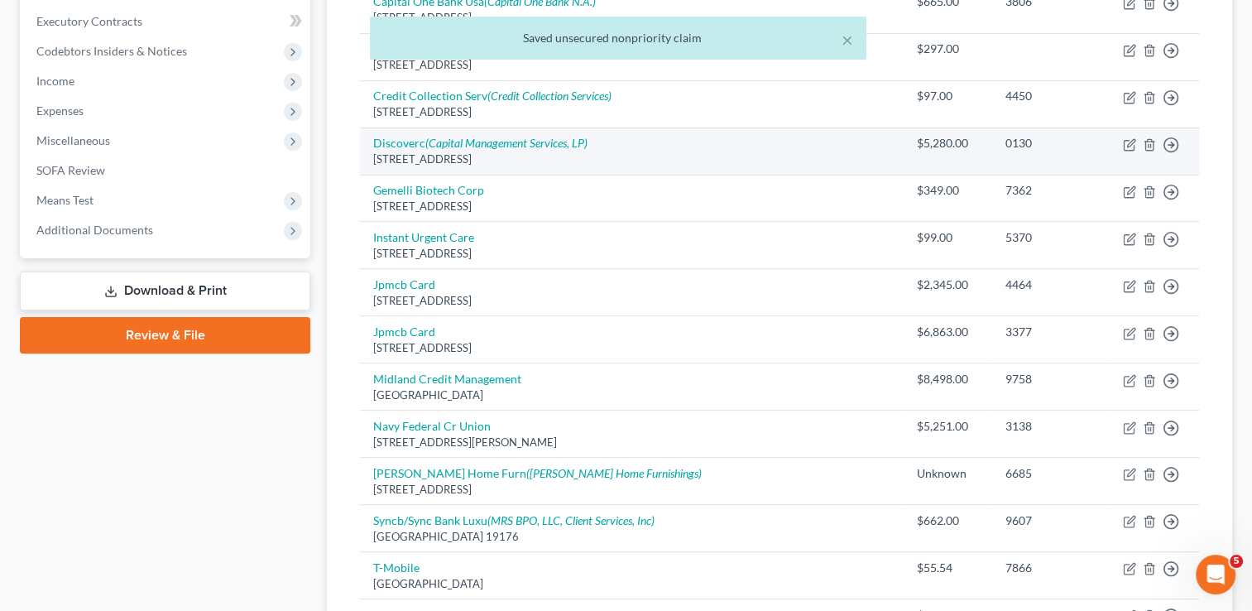
click at [503, 148] on td "Discoverc (Capital Management Services, LP) [STREET_ADDRESS]" at bounding box center [632, 150] width 544 height 47
click at [483, 139] on icon "(Capital Management Services, LP)" at bounding box center [506, 143] width 162 height 14
select select "46"
select select "2"
select select "1"
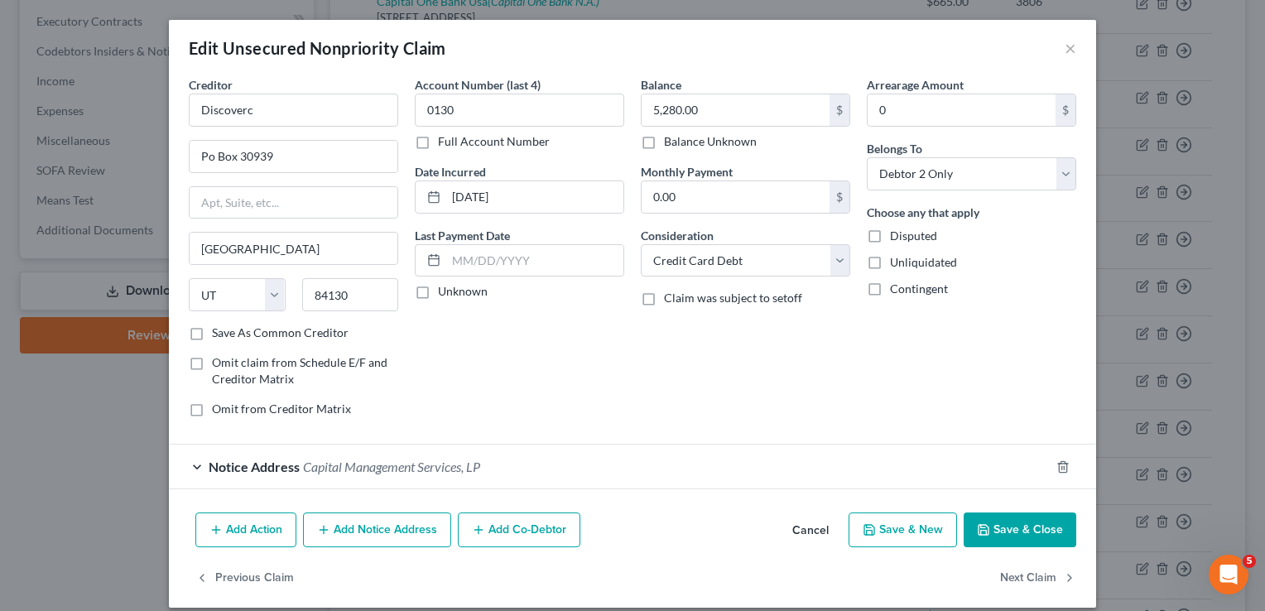
click at [400, 528] on button "Add Notice Address" at bounding box center [377, 529] width 148 height 35
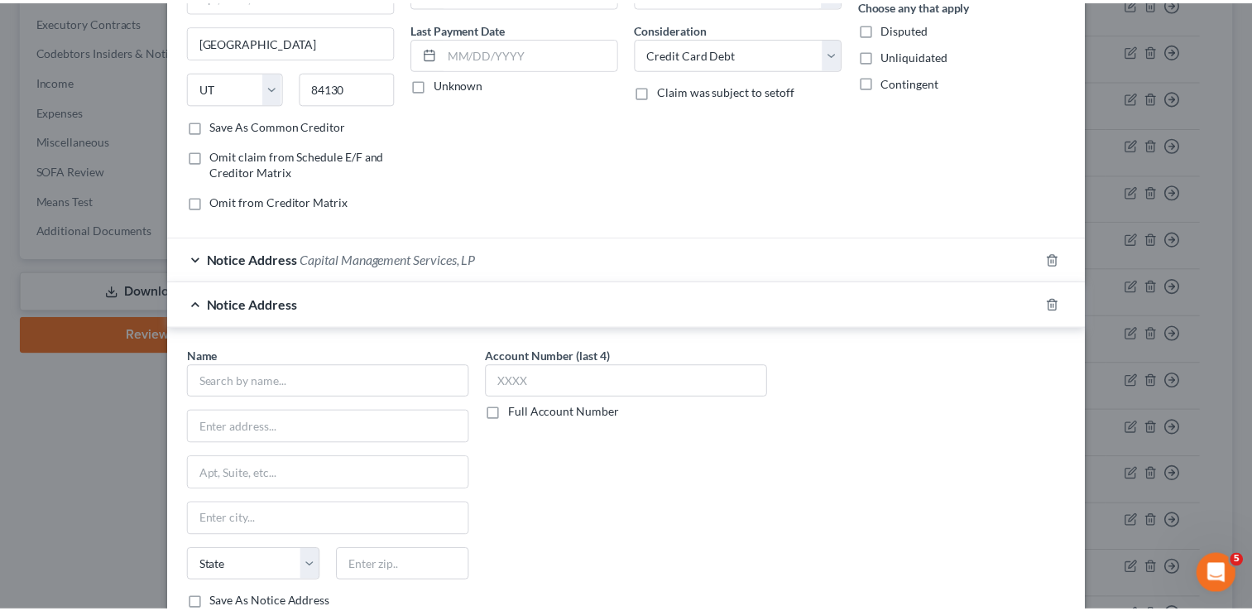
scroll to position [368, 0]
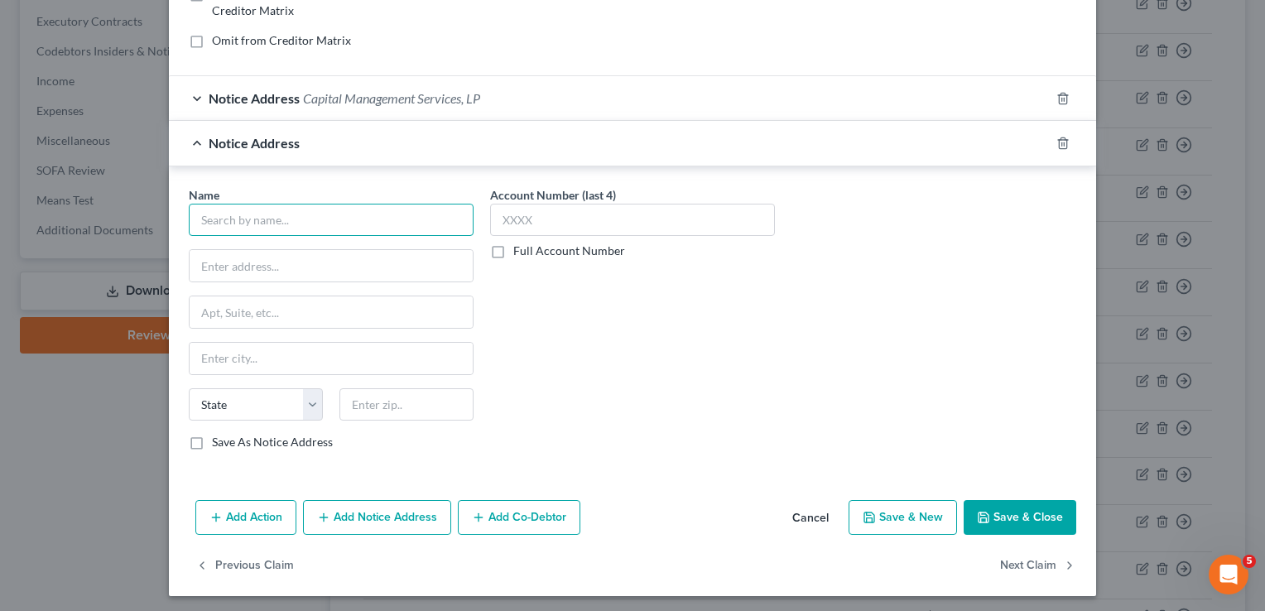
click at [320, 230] on input "text" at bounding box center [331, 220] width 285 height 33
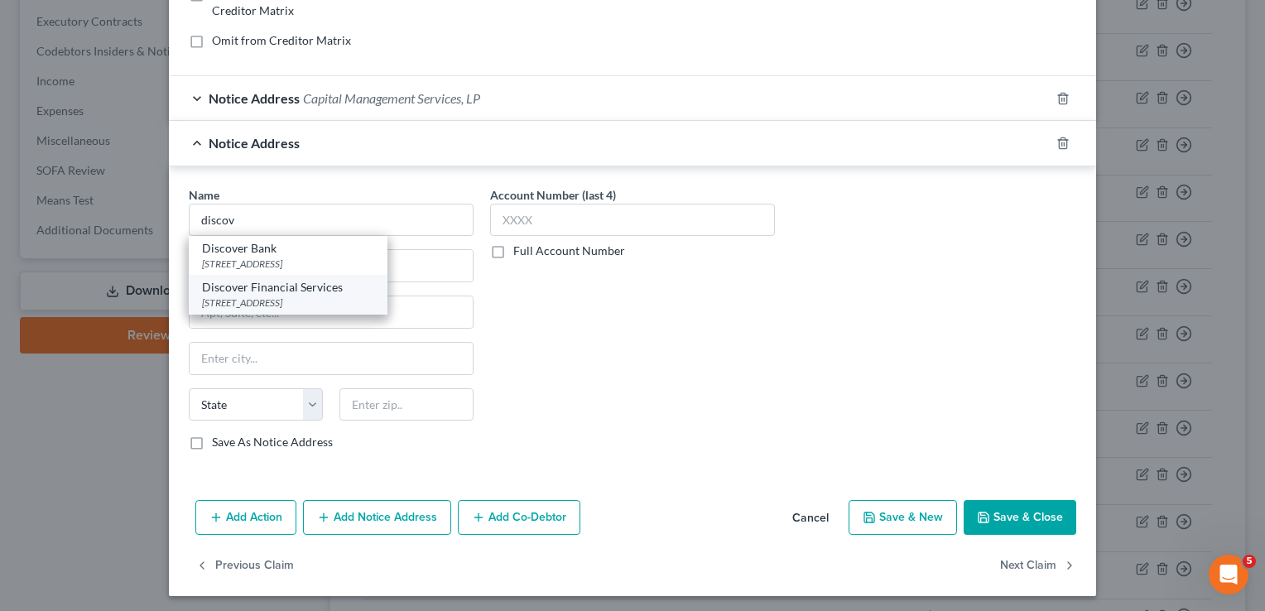
click at [288, 280] on div "Discover Financial Services" at bounding box center [288, 287] width 172 height 17
type input "Discover Financial Services"
type input "PO Box 15316"
type input "Wilmington"
select select "7"
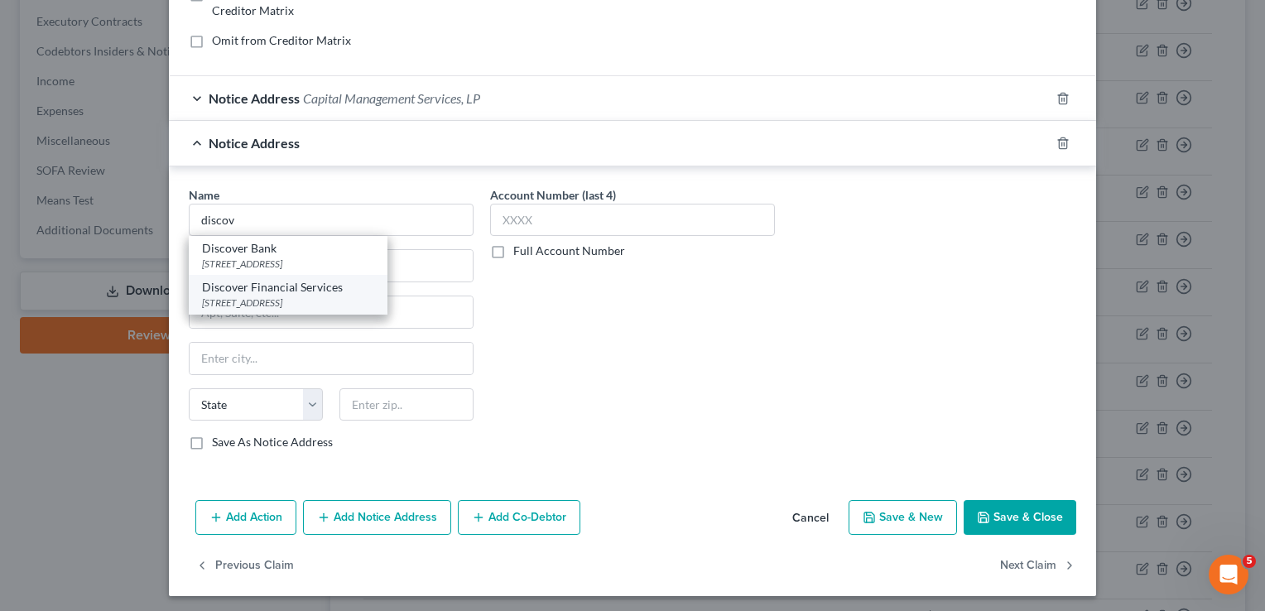
type input "19850"
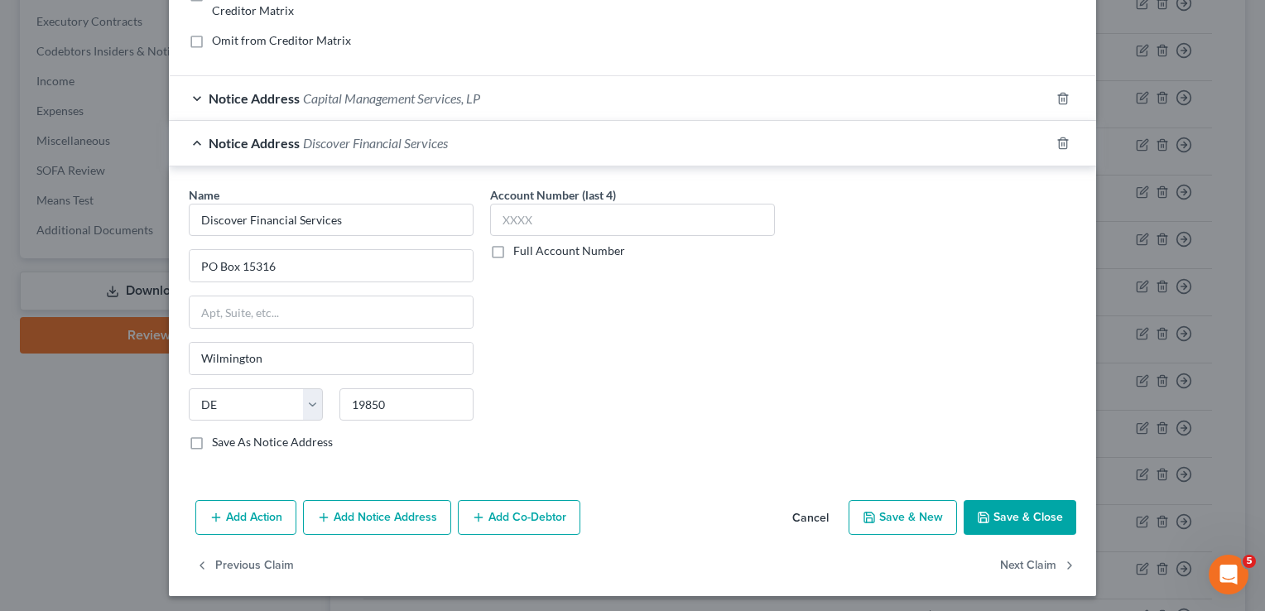
click at [1010, 505] on button "Save & Close" at bounding box center [1020, 517] width 113 height 35
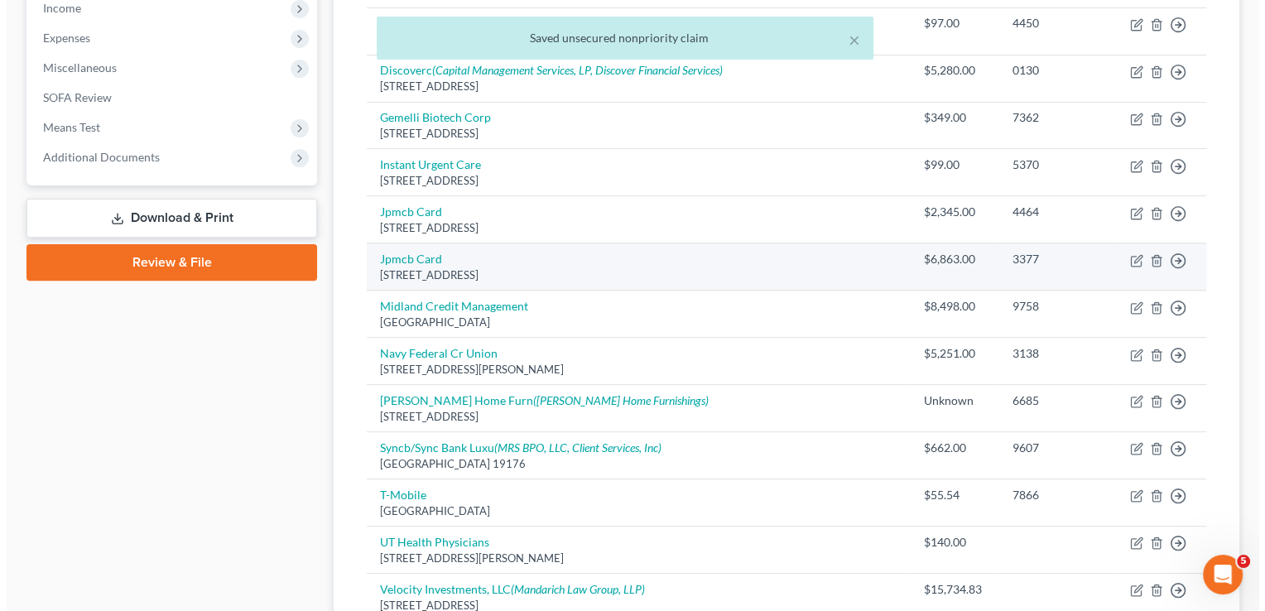
scroll to position [563, 0]
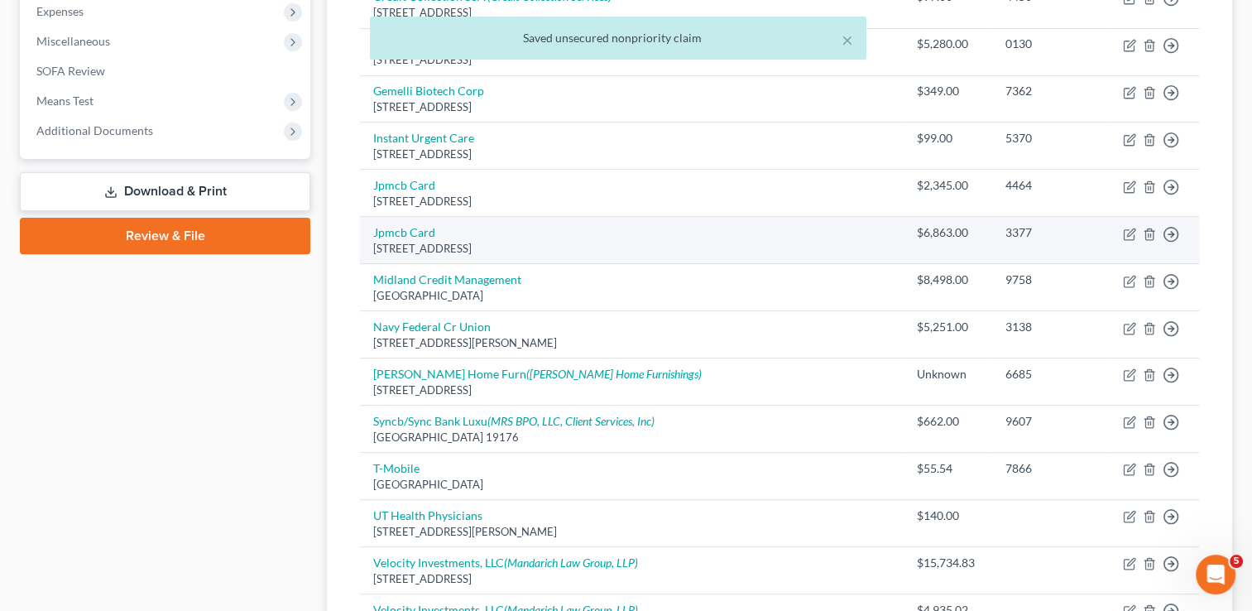
click at [387, 222] on td "Jpmcb Card [STREET_ADDRESS]" at bounding box center [632, 240] width 544 height 47
click at [391, 227] on link "Jpmcb Card" at bounding box center [404, 232] width 62 height 14
select select "7"
select select "1"
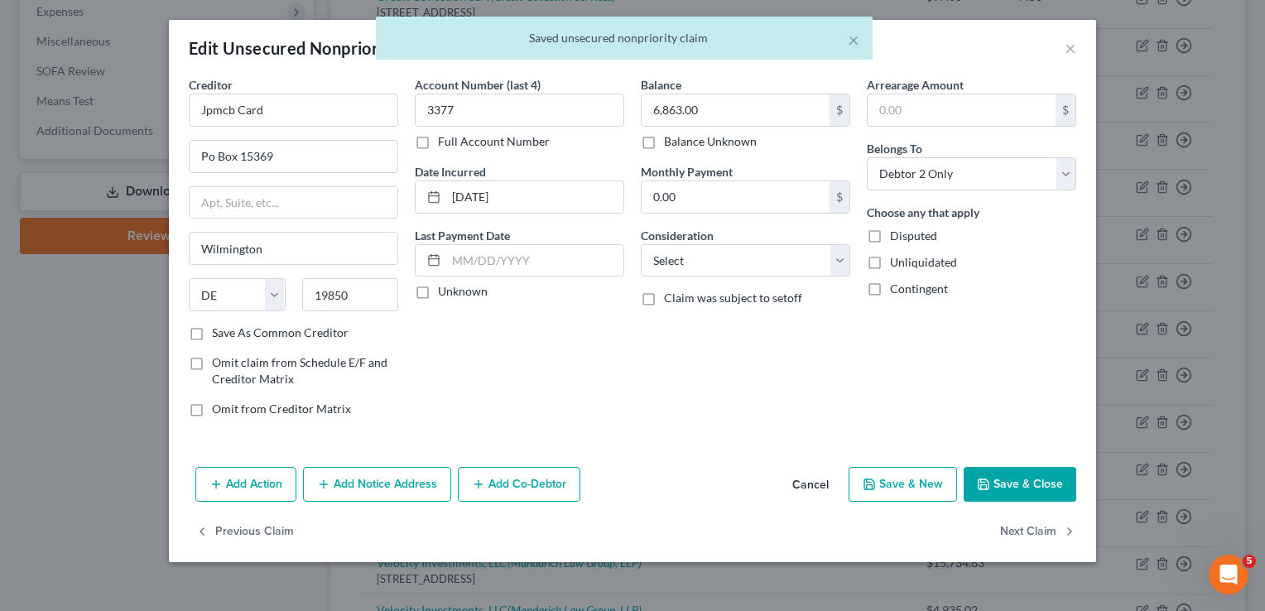
click at [382, 505] on div "Add Action Add Notice Address Add Co-Debtor Cancel Save & New Save & Close" at bounding box center [632, 487] width 927 height 55
click at [359, 487] on button "Add Notice Address" at bounding box center [377, 484] width 148 height 35
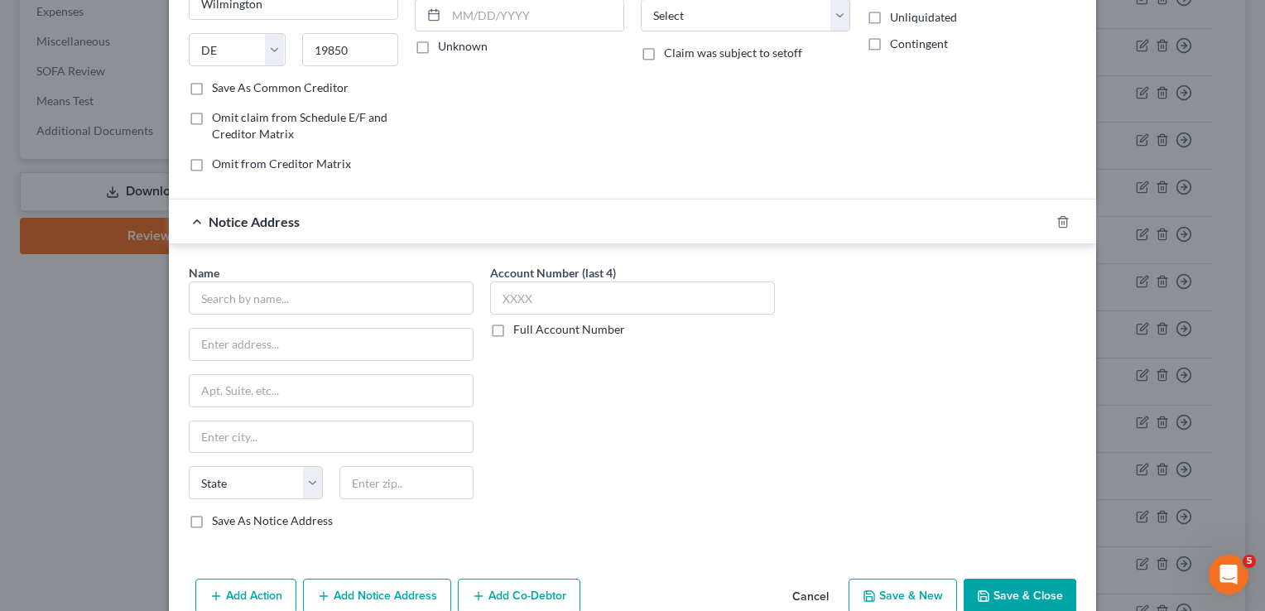
scroll to position [298, 0]
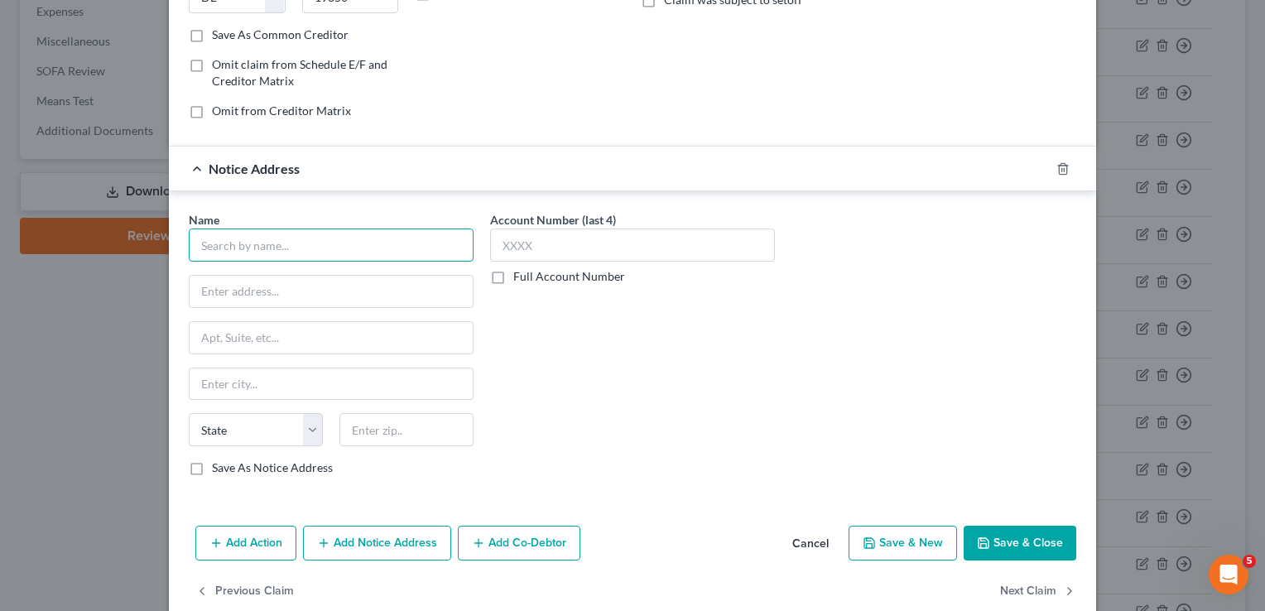
click at [313, 249] on input "text" at bounding box center [331, 244] width 285 height 33
type input "j"
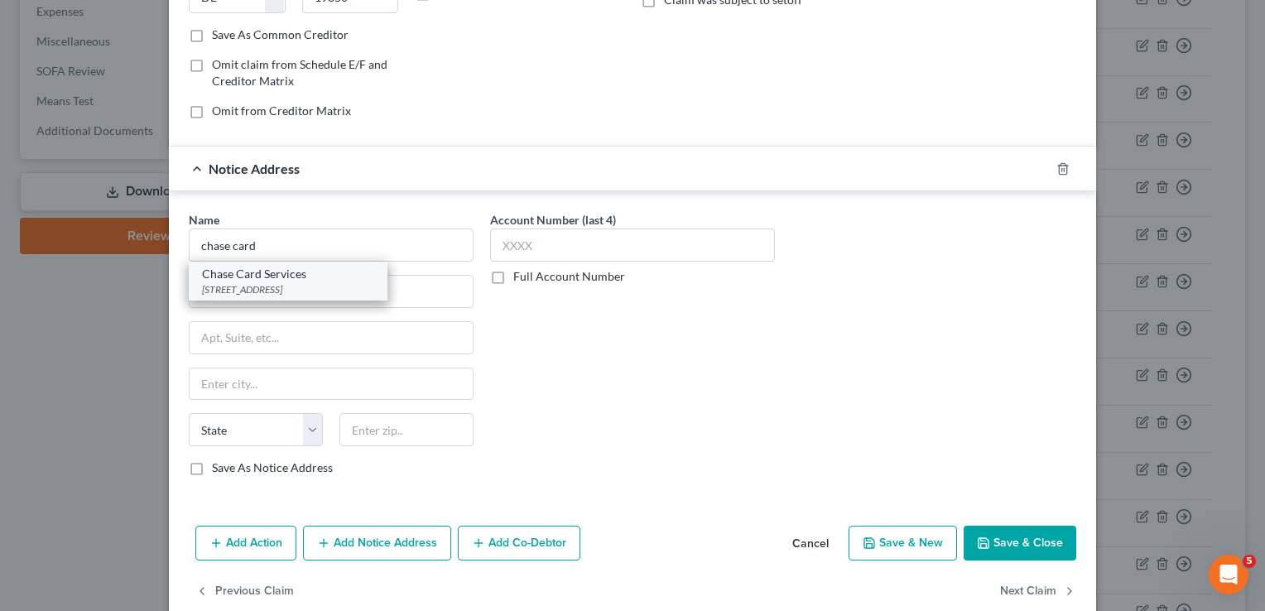
click at [286, 283] on div "[STREET_ADDRESS]" at bounding box center [288, 289] width 172 height 14
type input "Chase Card Services"
type input "PO Box 6294"
type input "[PERSON_NAME] Stream"
select select "14"
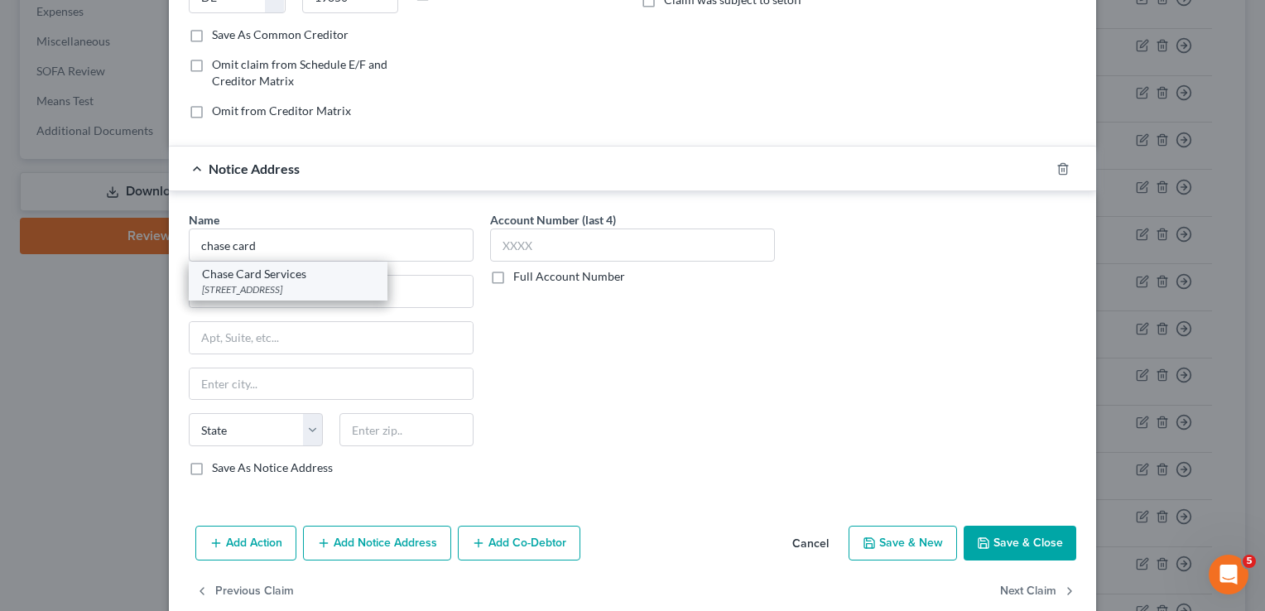
type input "60197"
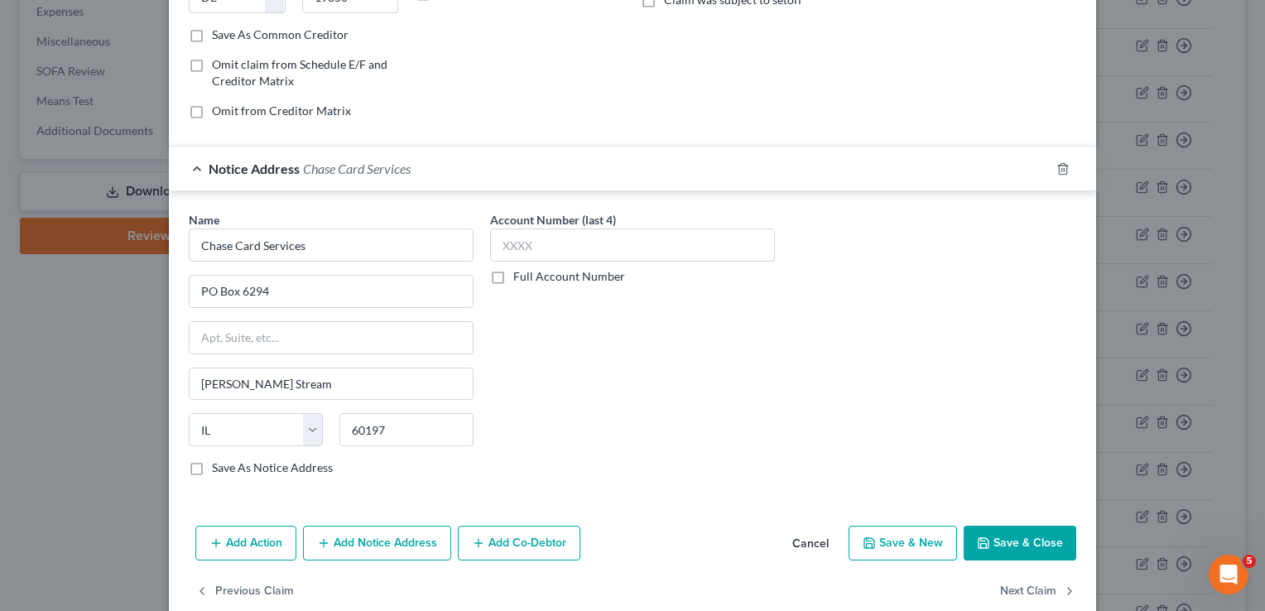
click at [1031, 531] on button "Save & Close" at bounding box center [1020, 543] width 113 height 35
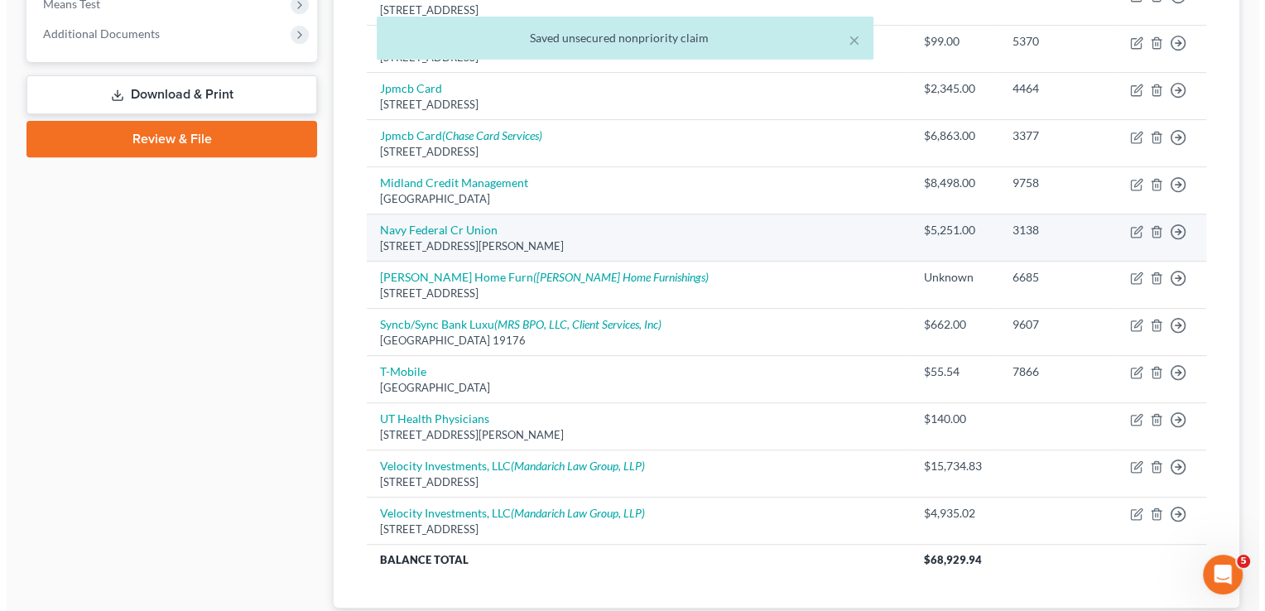
scroll to position [662, 0]
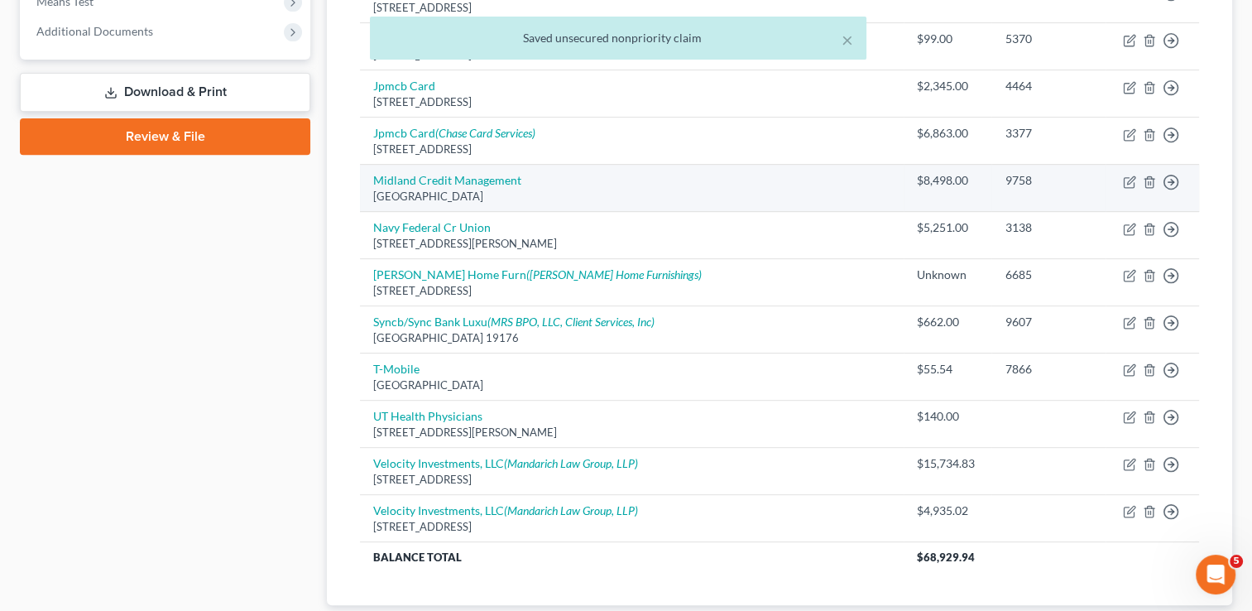
click at [419, 170] on td "Midland Credit Management [GEOGRAPHIC_DATA]" at bounding box center [632, 188] width 544 height 47
click at [424, 174] on link "Midland Credit Management" at bounding box center [447, 180] width 148 height 14
select select "4"
select select "1"
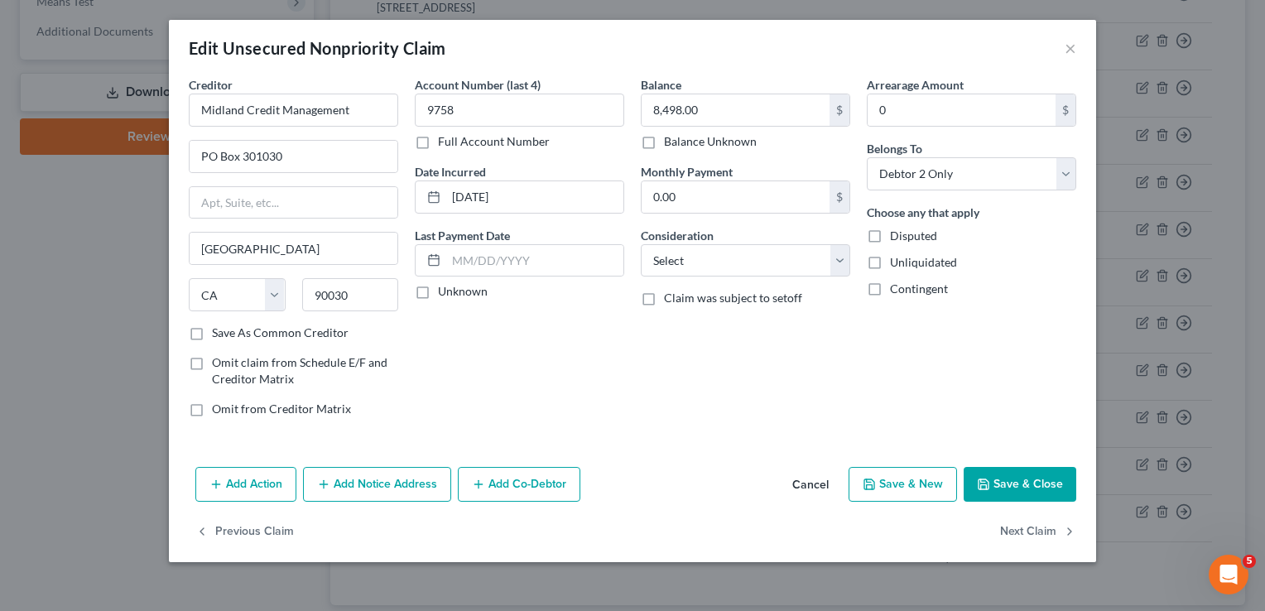
click at [387, 500] on div "Add Action Add Notice Address Add Co-Debtor Cancel Save & New Save & Close" at bounding box center [632, 487] width 927 height 55
click at [381, 485] on button "Add Notice Address" at bounding box center [377, 484] width 148 height 35
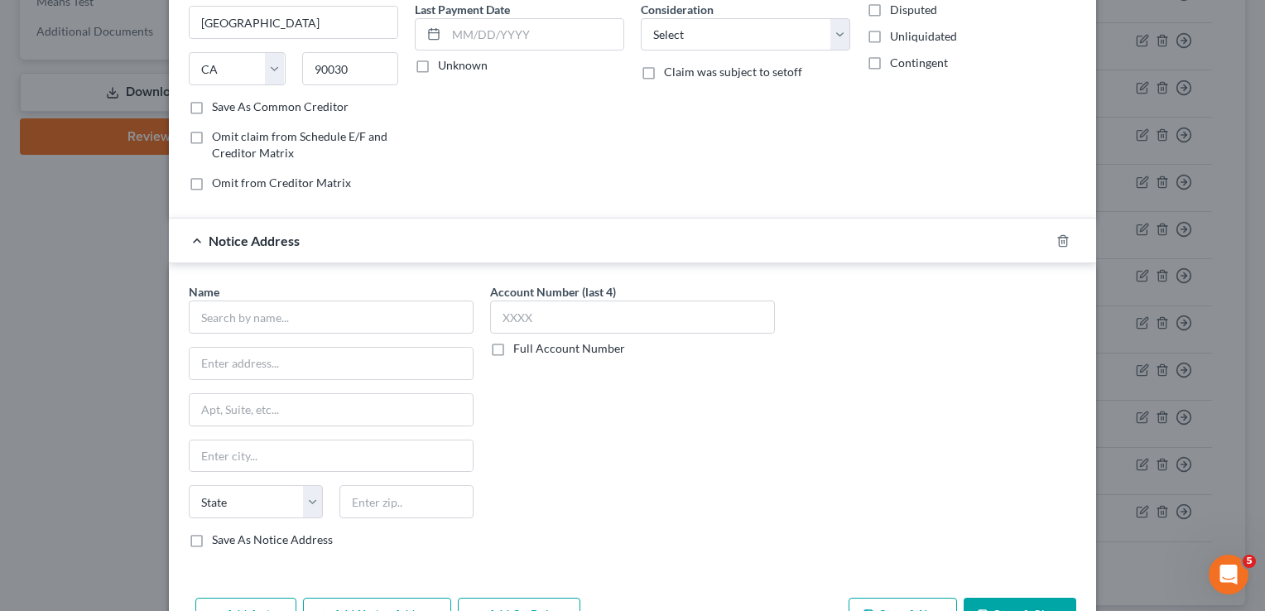
scroll to position [298, 0]
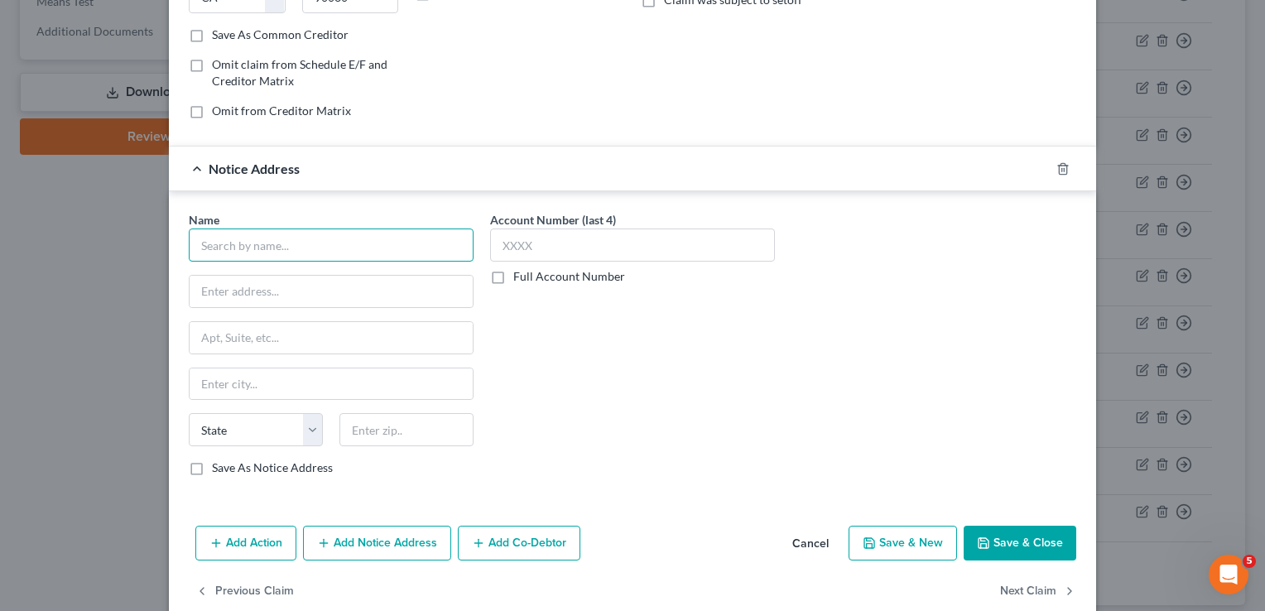
click at [336, 251] on input "text" at bounding box center [331, 244] width 285 height 33
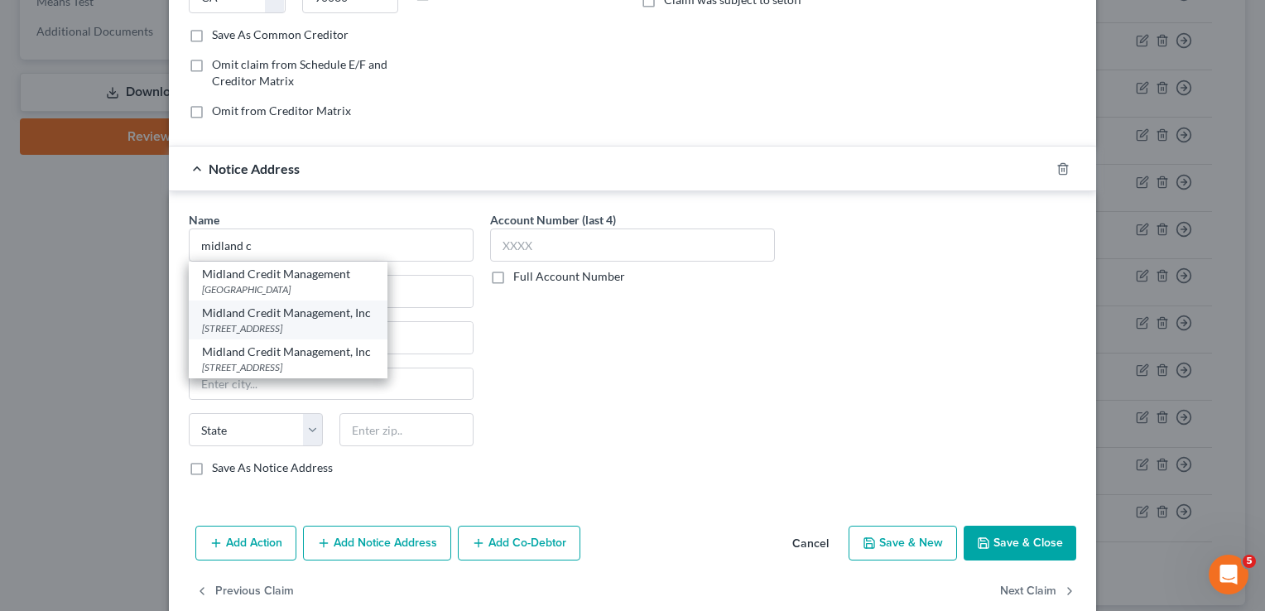
click at [306, 321] on div "[STREET_ADDRESS]" at bounding box center [288, 328] width 172 height 14
type input "Midland Credit Management, Inc"
type input "[STREET_ADDRESS]"
type input "Suite 300"
type input "[PERSON_NAME]"
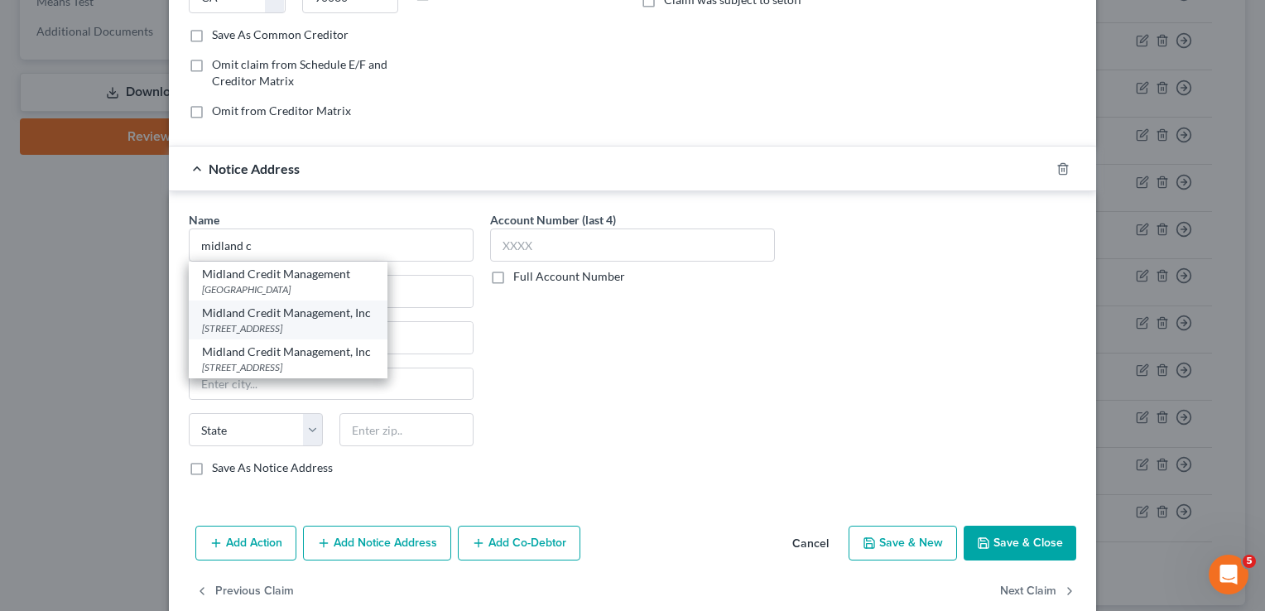
select select "23"
type input "48083"
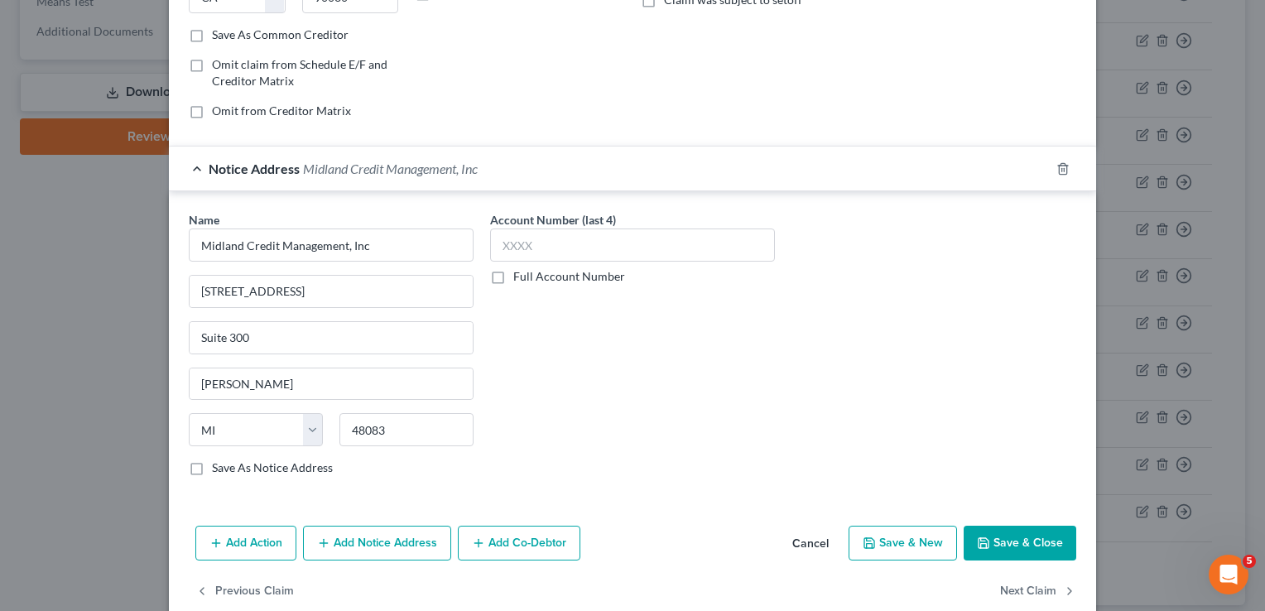
click at [349, 540] on button "Add Notice Address" at bounding box center [377, 543] width 148 height 35
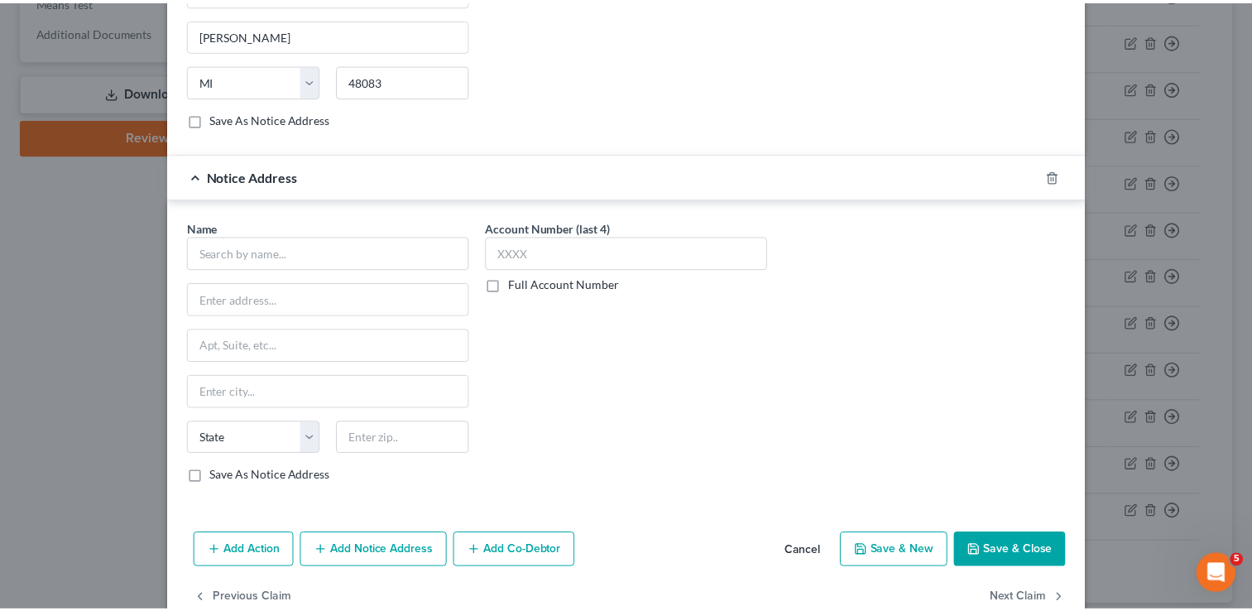
scroll to position [679, 0]
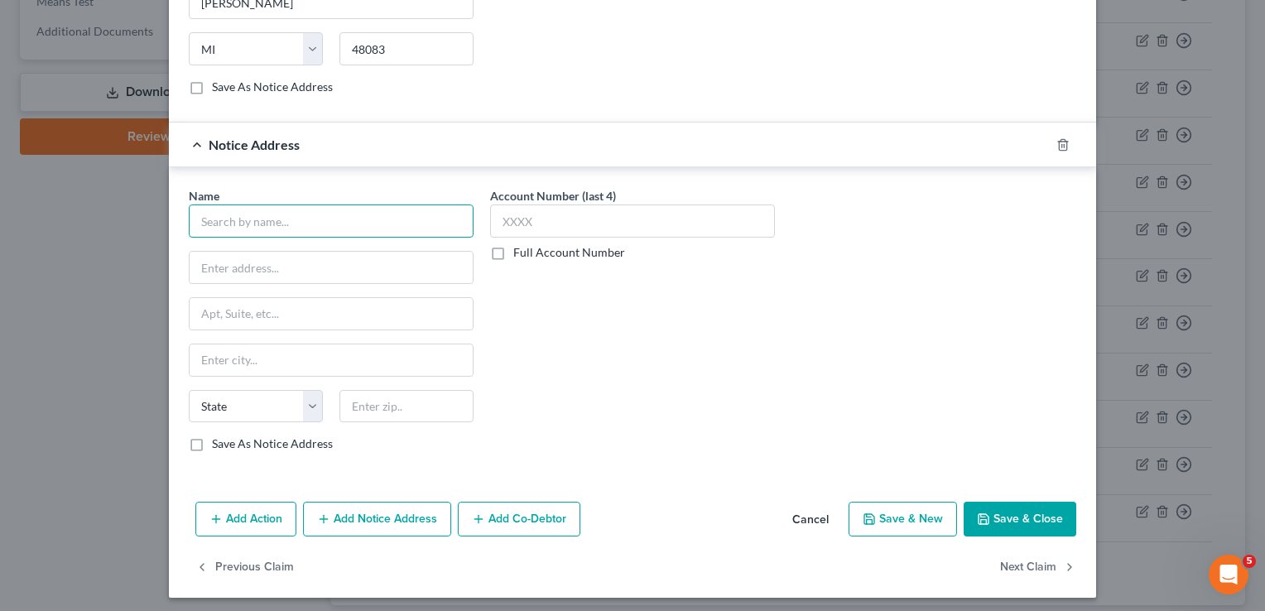
click at [410, 206] on input "text" at bounding box center [331, 220] width 285 height 33
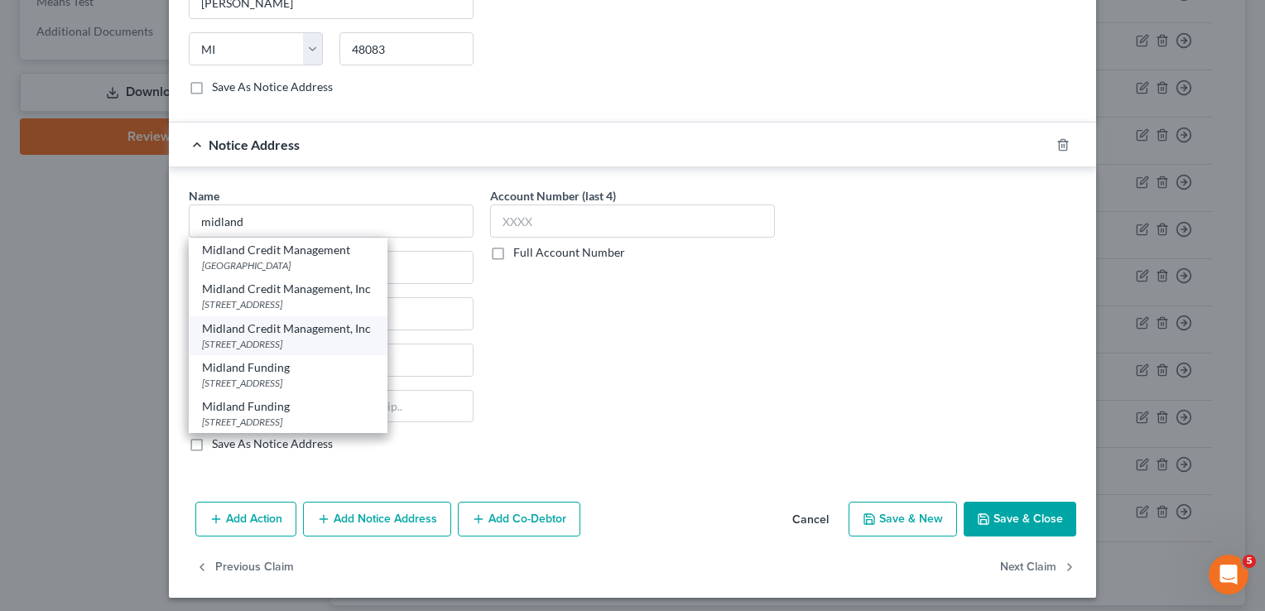
click at [302, 337] on div "[STREET_ADDRESS]" at bounding box center [288, 344] width 172 height 14
type input "Midland Credit Management, Inc"
type input "350 Camino De La Reina"
type input "Suite 100"
type input "[GEOGRAPHIC_DATA]"
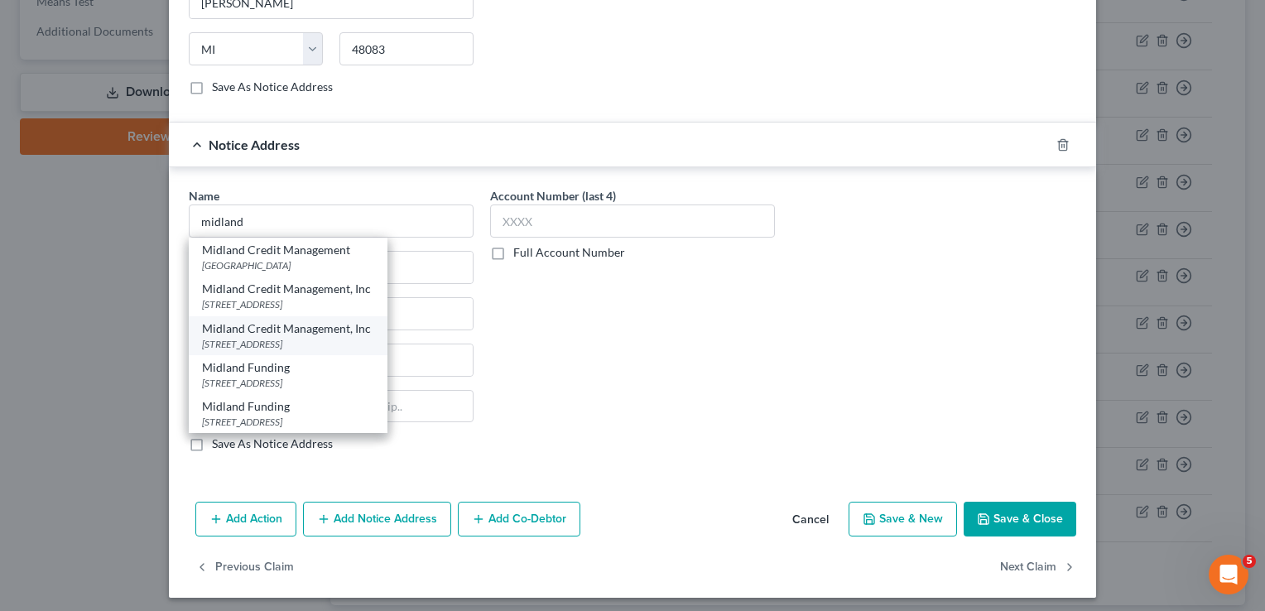
select select "4"
type input "92108"
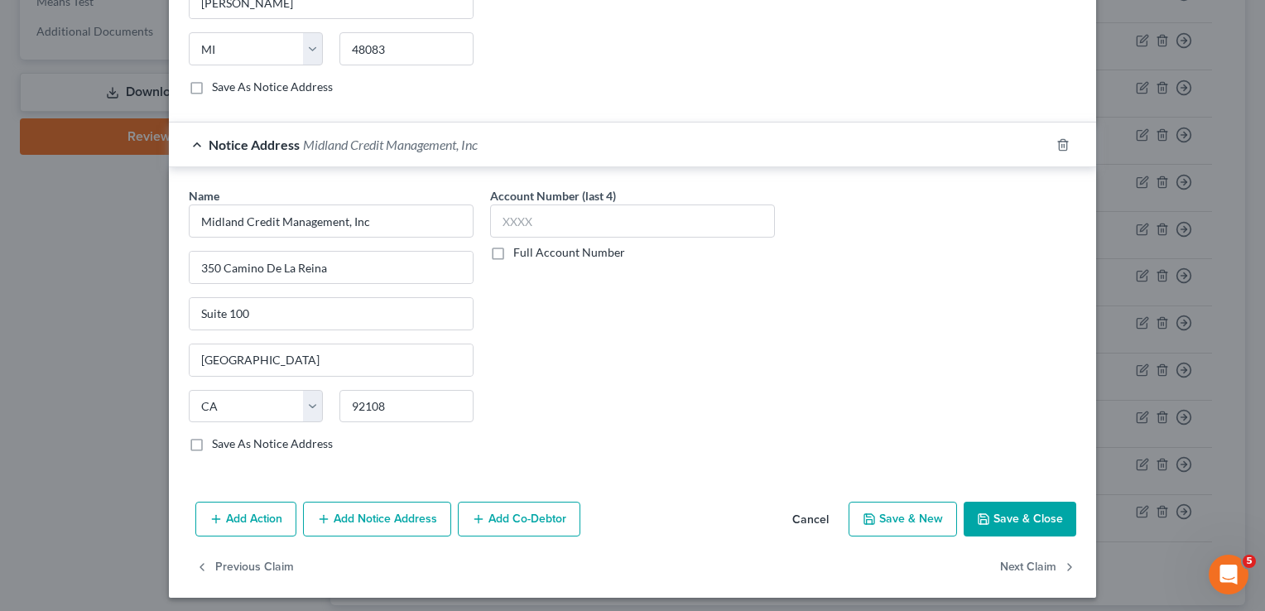
click at [1030, 513] on button "Save & Close" at bounding box center [1020, 519] width 113 height 35
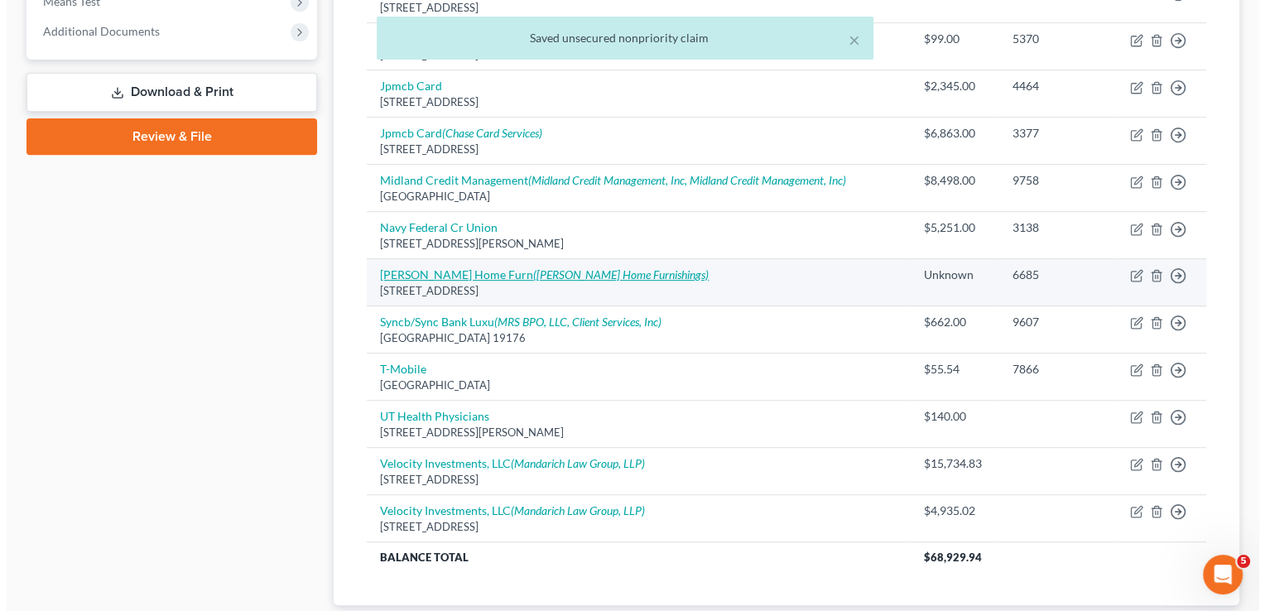
scroll to position [695, 0]
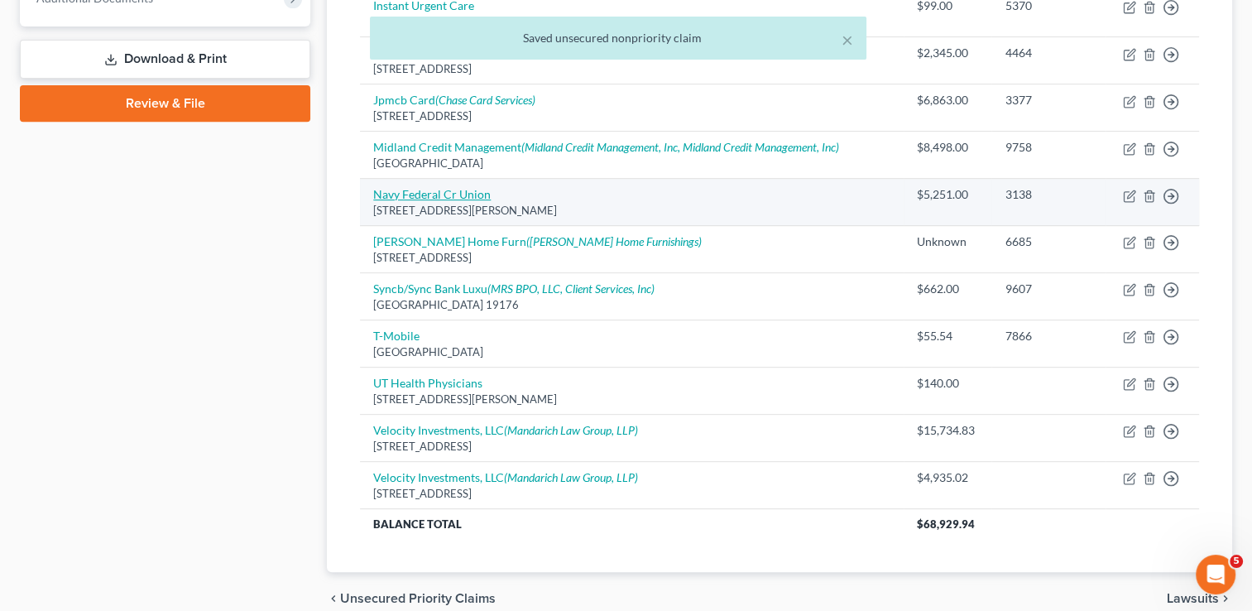
click at [446, 190] on link "Navy Federal Cr Union" at bounding box center [432, 194] width 118 height 14
select select "48"
select select "2"
select select "0"
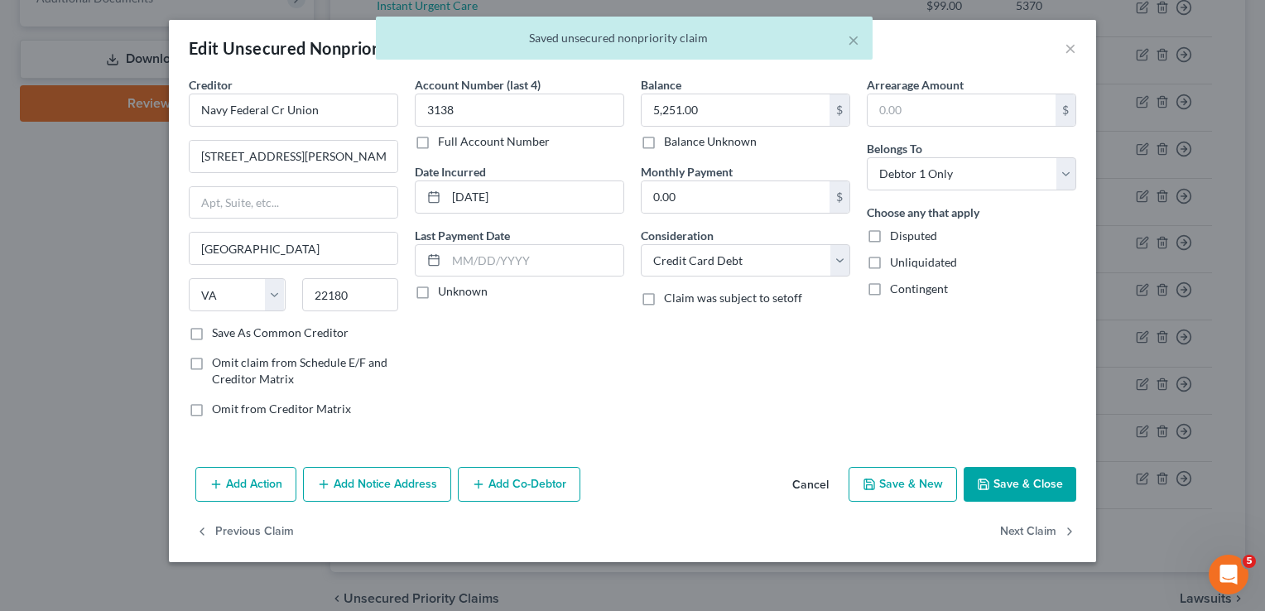
click at [430, 472] on button "Add Notice Address" at bounding box center [377, 484] width 148 height 35
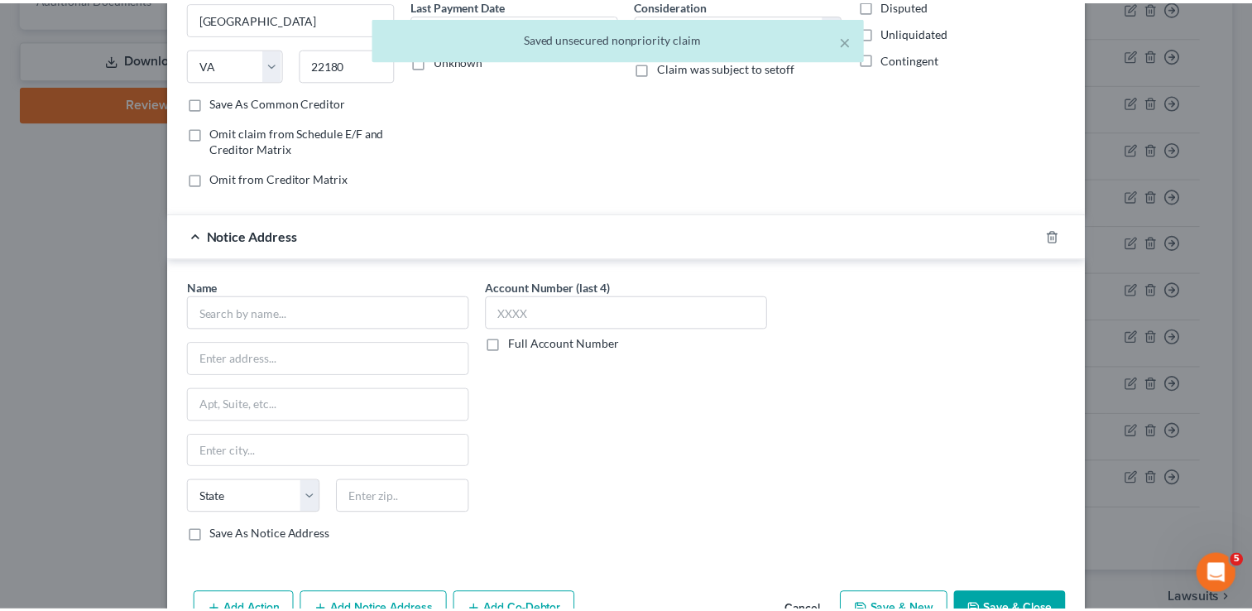
scroll to position [298, 0]
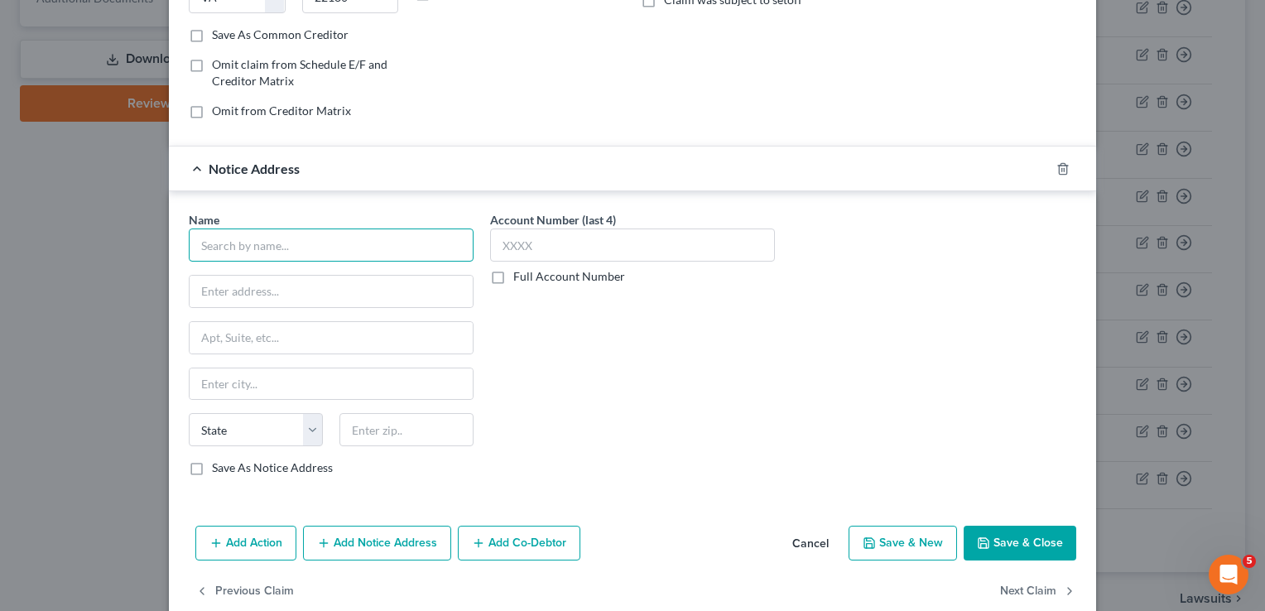
click at [342, 244] on input "text" at bounding box center [331, 244] width 285 height 33
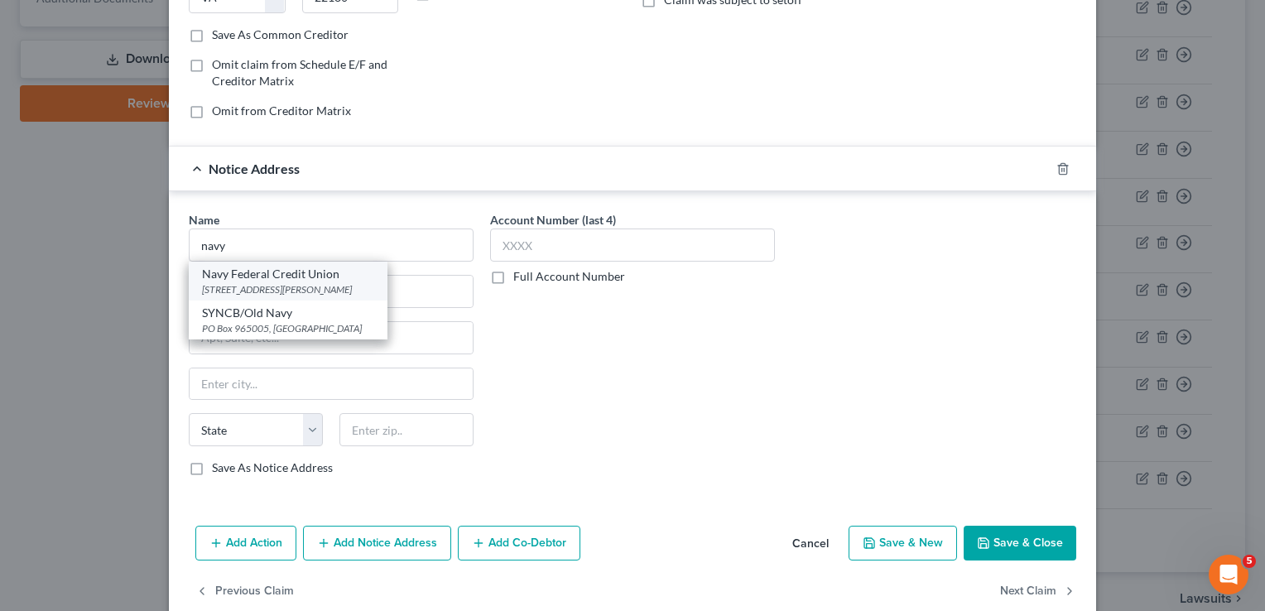
click at [305, 272] on div "Navy Federal Credit Union" at bounding box center [288, 274] width 172 height 17
type input "Navy Federal Credit Union"
type input "PO Box 3000"
type input "[PERSON_NAME]"
select select "48"
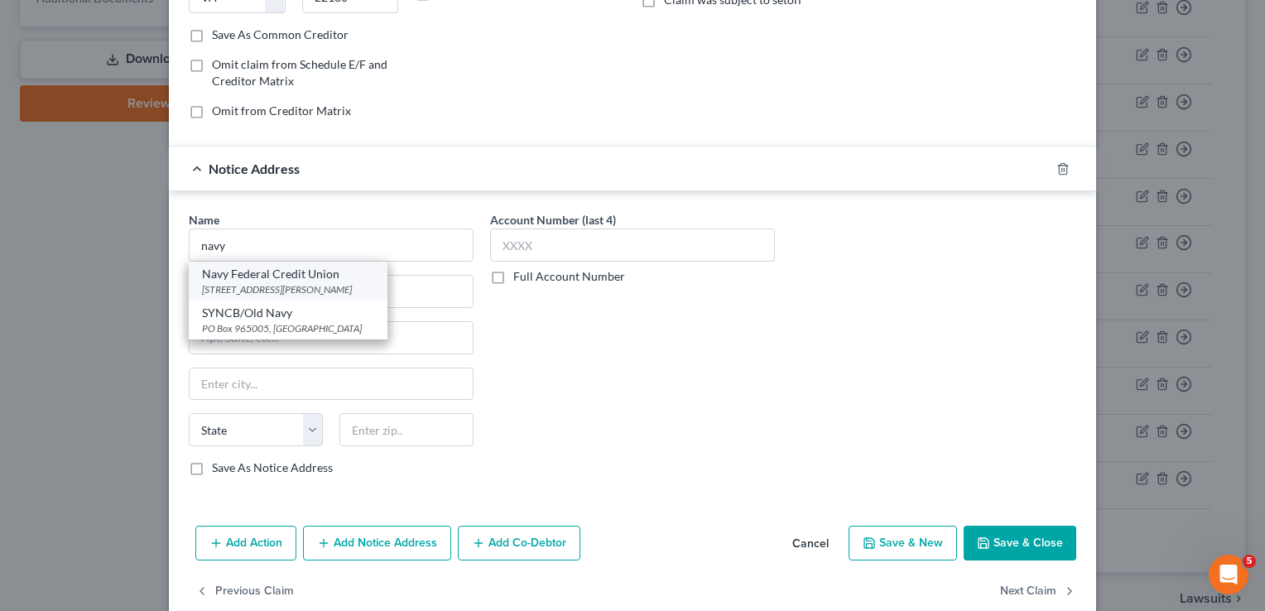
type input "22119"
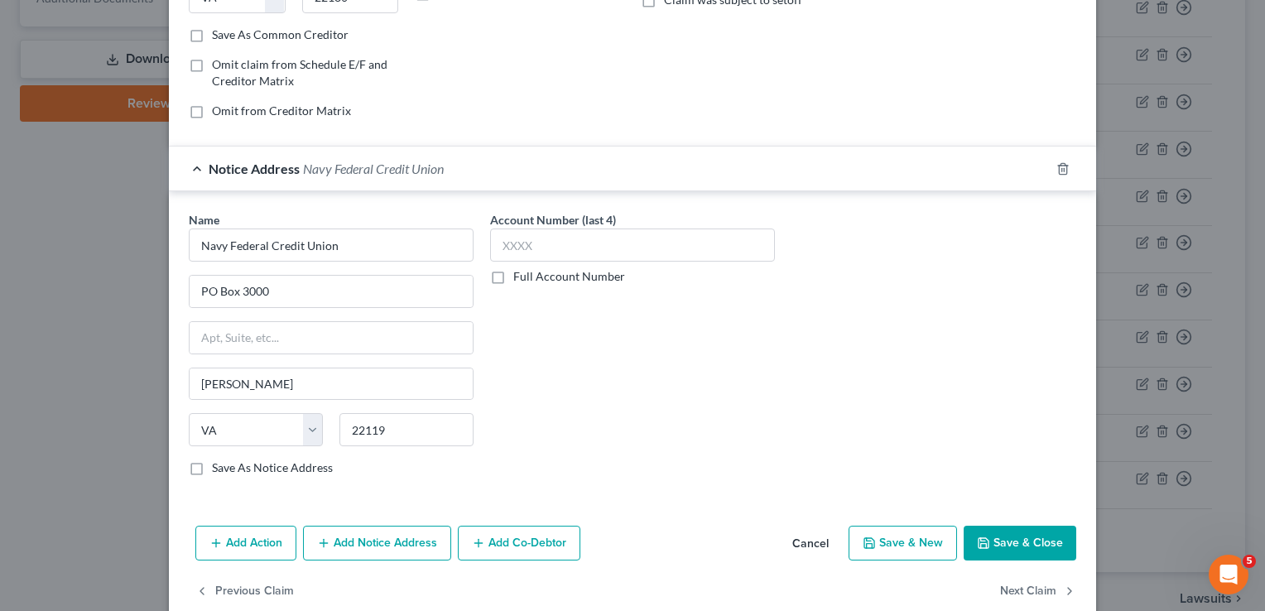
click at [1021, 543] on button "Save & Close" at bounding box center [1020, 543] width 113 height 35
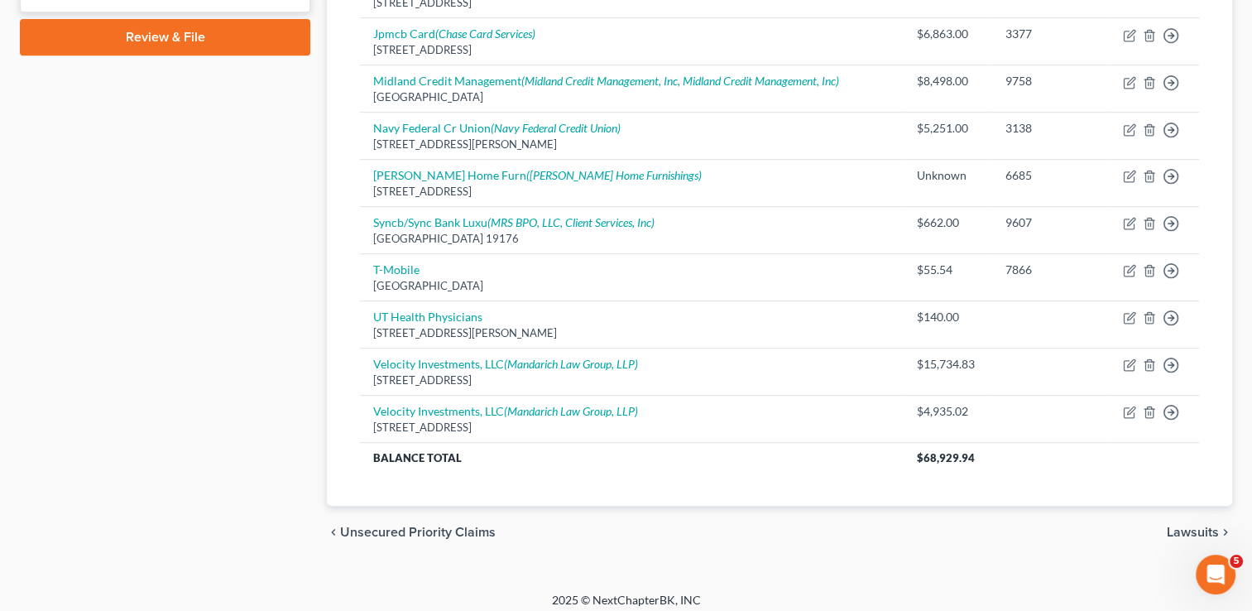
scroll to position [392, 0]
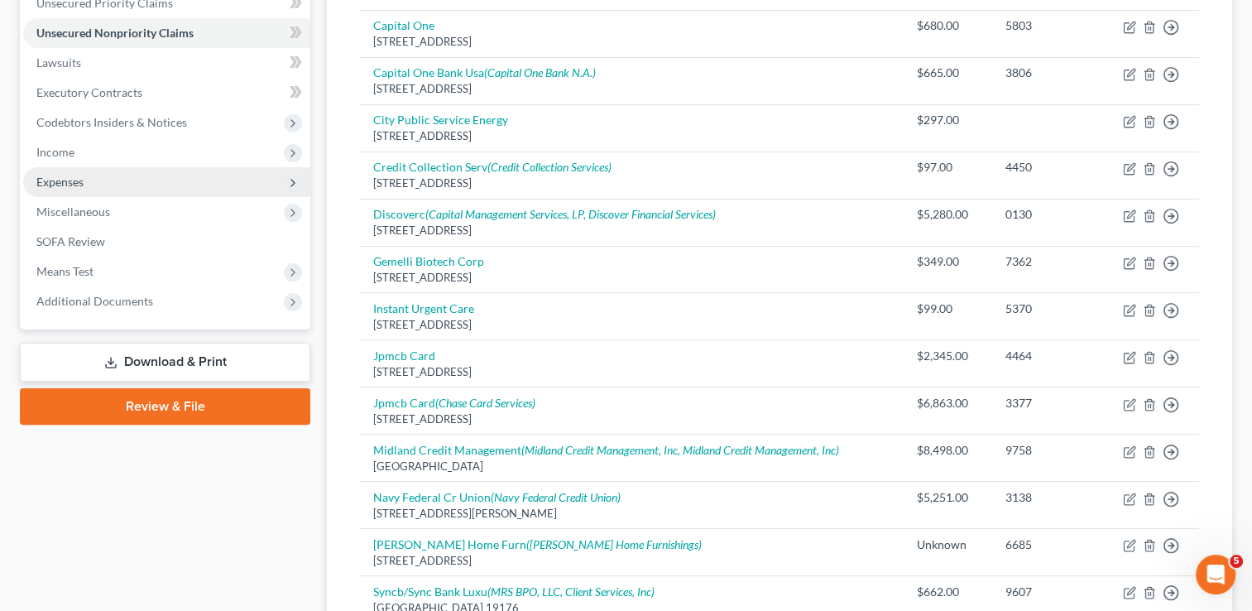
click at [80, 182] on span "Expenses" at bounding box center [59, 182] width 47 height 14
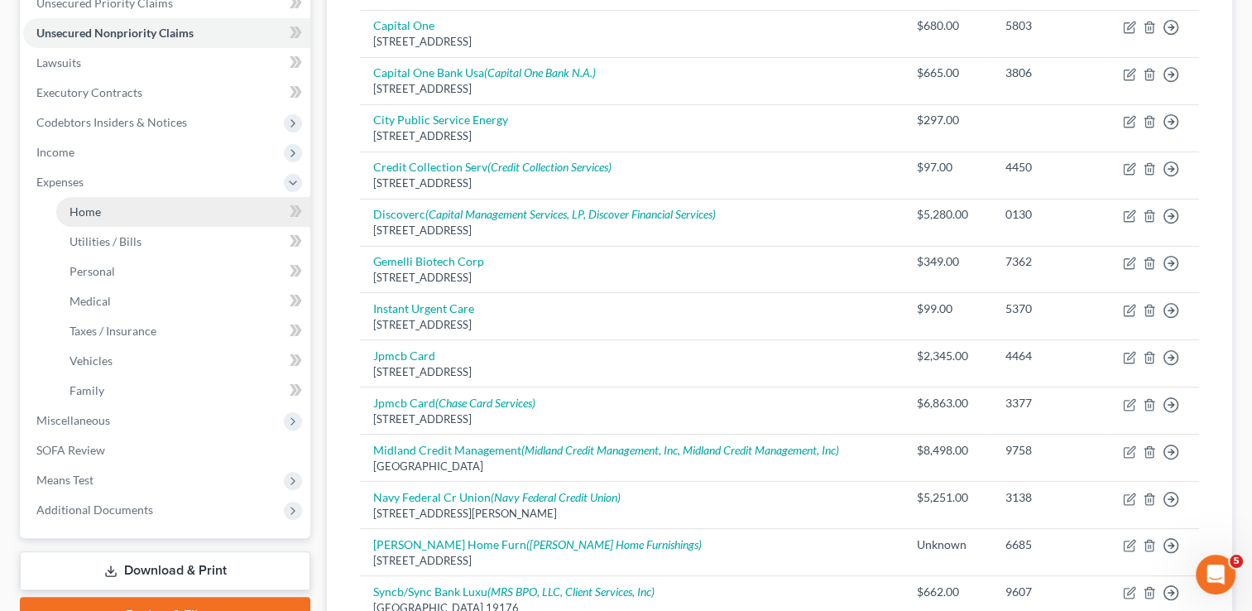
click at [90, 209] on span "Home" at bounding box center [85, 211] width 31 height 14
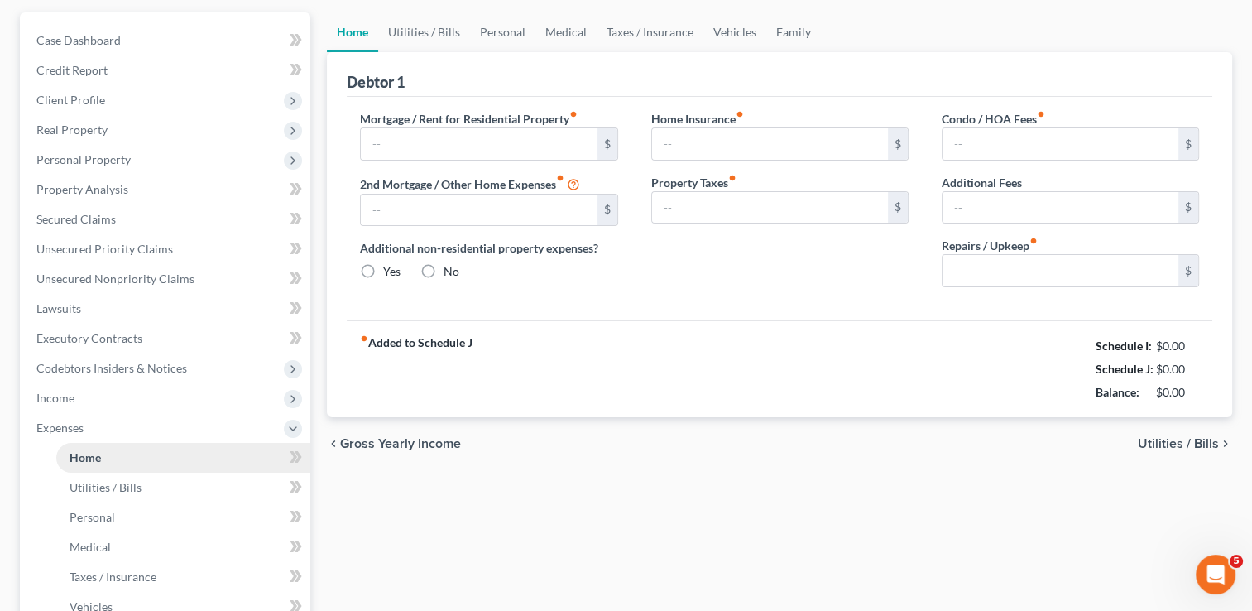
type input "760.00"
type input "0.00"
radio input "true"
type input "13.00"
type input "0.00"
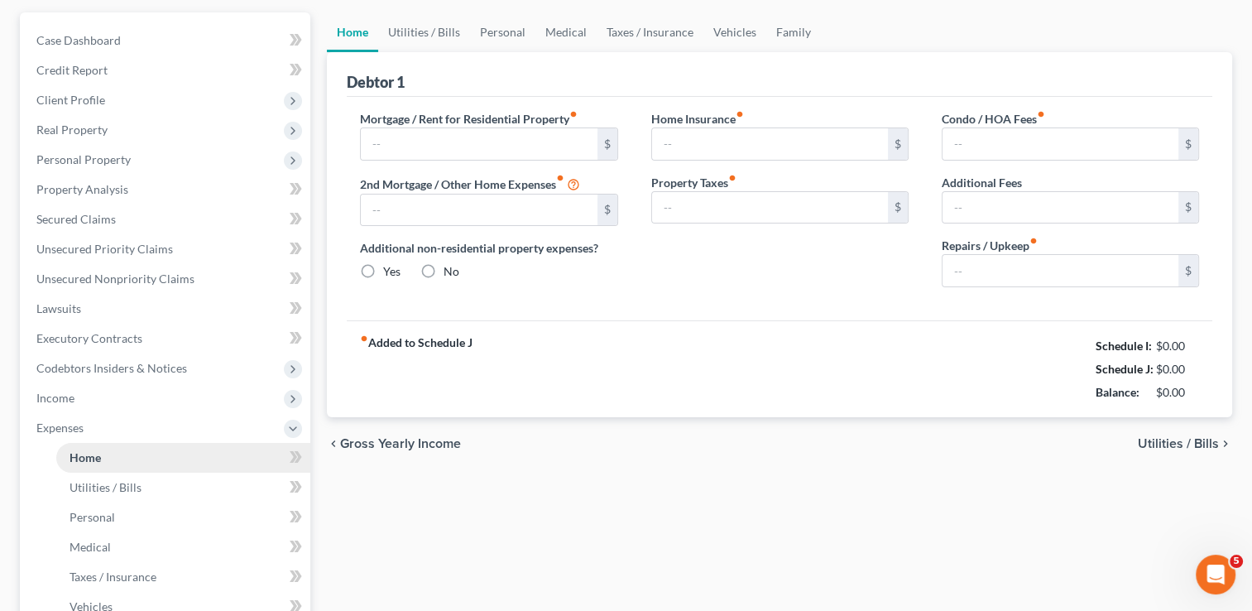
type input "0.00"
type input "50.00"
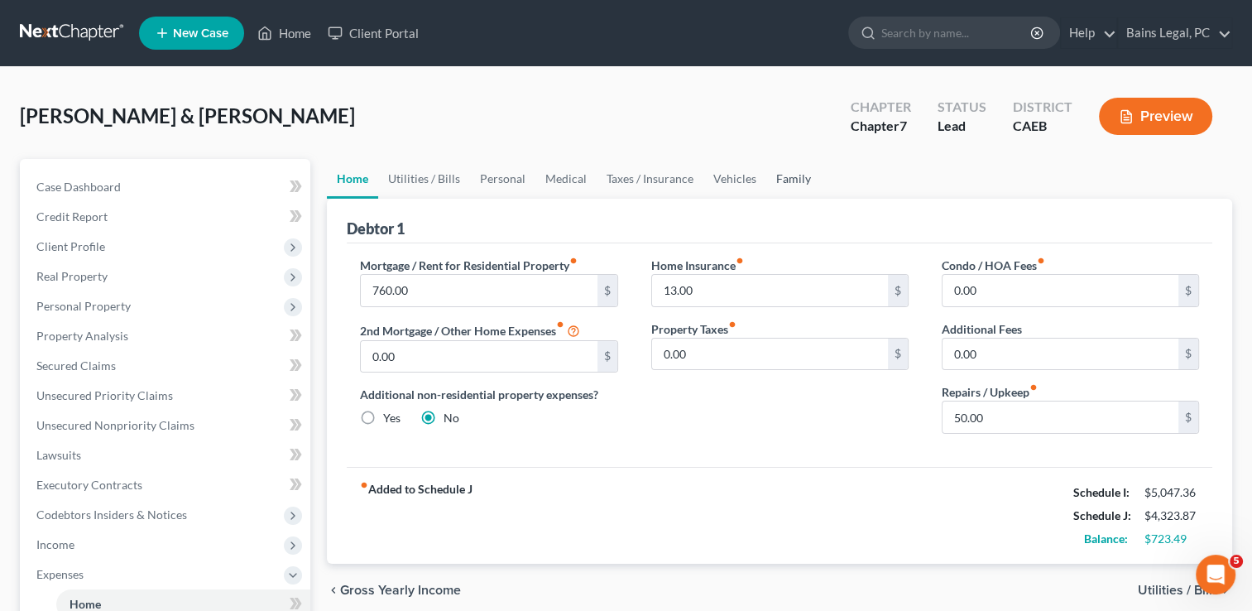
click at [789, 181] on link "Family" at bounding box center [794, 179] width 55 height 40
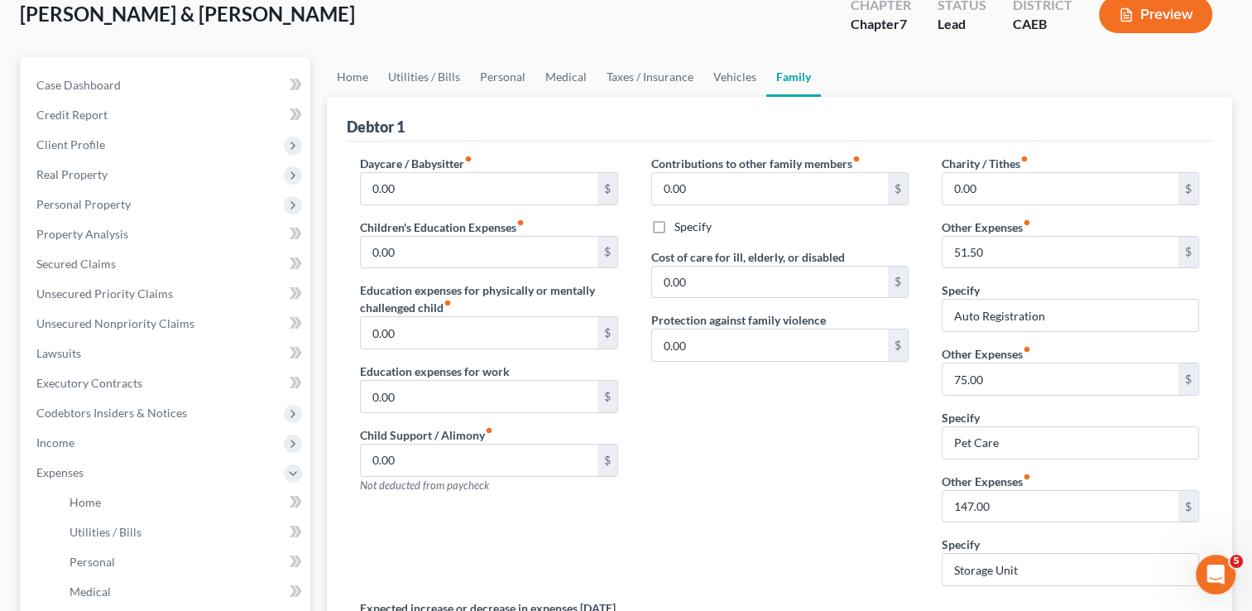
scroll to position [132, 0]
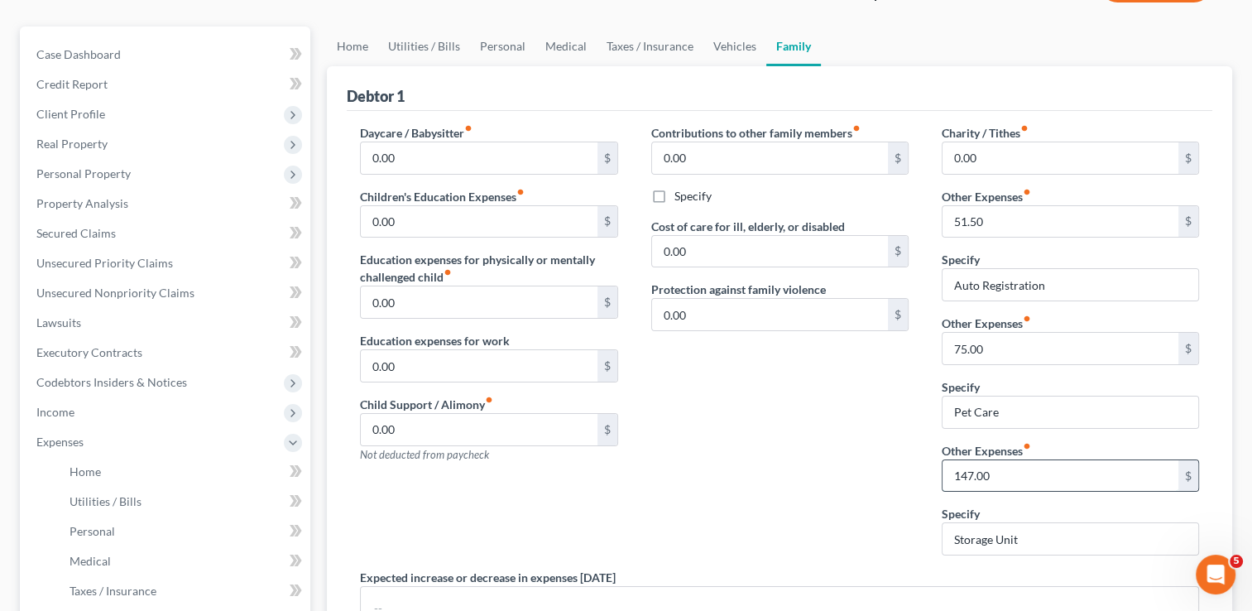
click at [1058, 488] on input "147.00" at bounding box center [1061, 475] width 236 height 31
type input "227"
click at [758, 382] on div "Contributions to other family members fiber_manual_record 0.00 $ Specify Cost o…" at bounding box center [780, 346] width 291 height 445
click at [997, 230] on input "51.50" at bounding box center [1061, 221] width 236 height 31
type input "83.33"
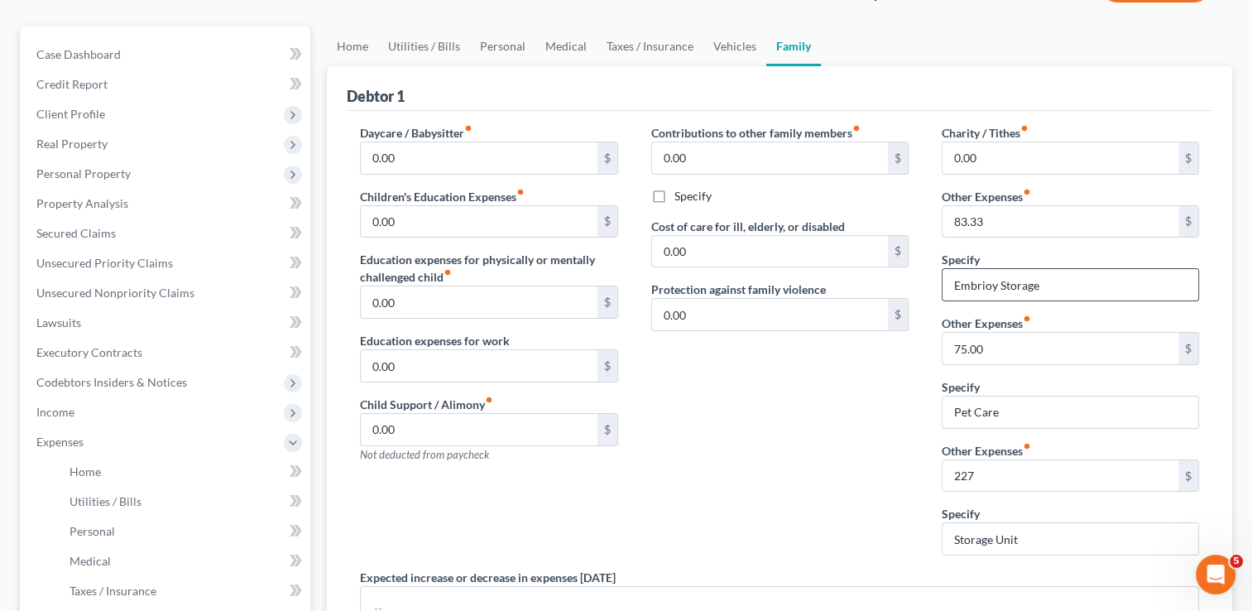
click at [1066, 280] on input "Embrioy Storage" at bounding box center [1071, 284] width 256 height 31
click at [1079, 281] on input "Embryo Storage" at bounding box center [1071, 284] width 256 height 31
type input "Embryo Storage"
click at [777, 387] on div "Contributions to other family members fiber_manual_record 0.00 $ Specify Cost o…" at bounding box center [780, 346] width 291 height 445
click at [741, 43] on link "Vehicles" at bounding box center [735, 46] width 63 height 40
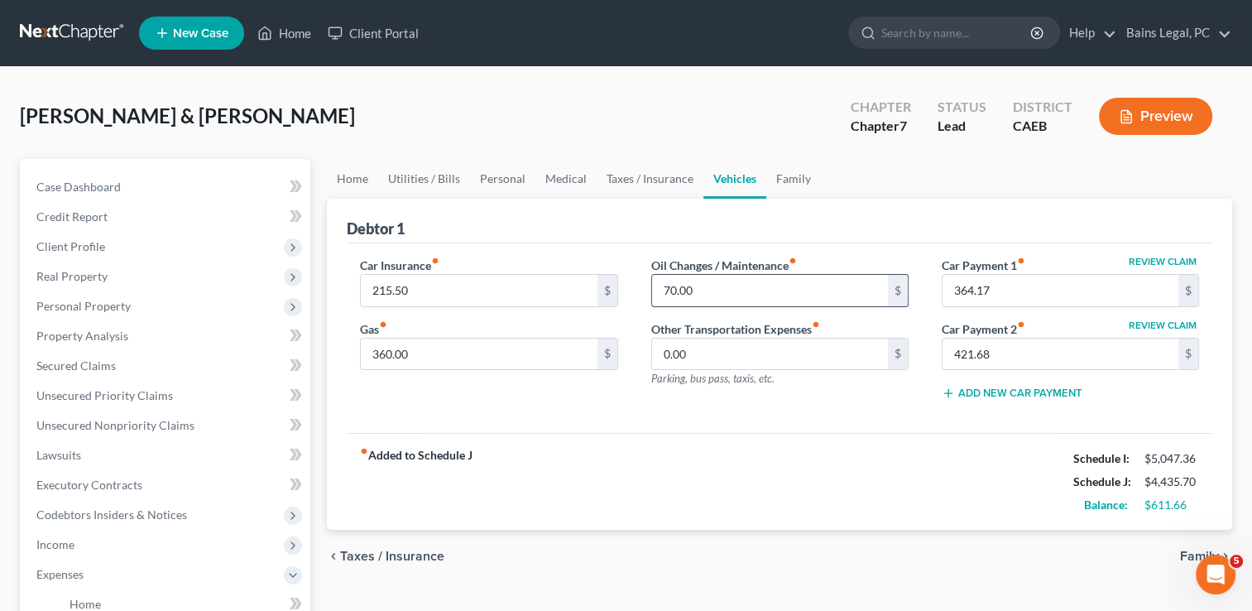
click at [704, 287] on input "70.00" at bounding box center [770, 290] width 236 height 31
type input "600"
click at [349, 182] on link "Home" at bounding box center [352, 179] width 51 height 40
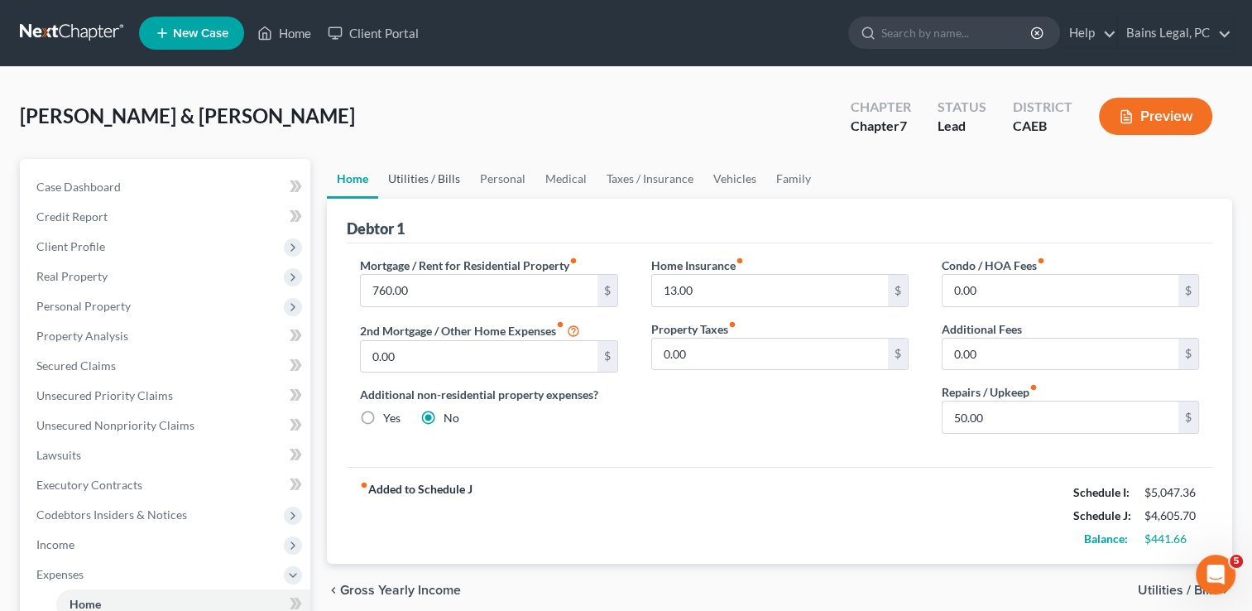
click at [413, 179] on link "Utilities / Bills" at bounding box center [424, 179] width 92 height 40
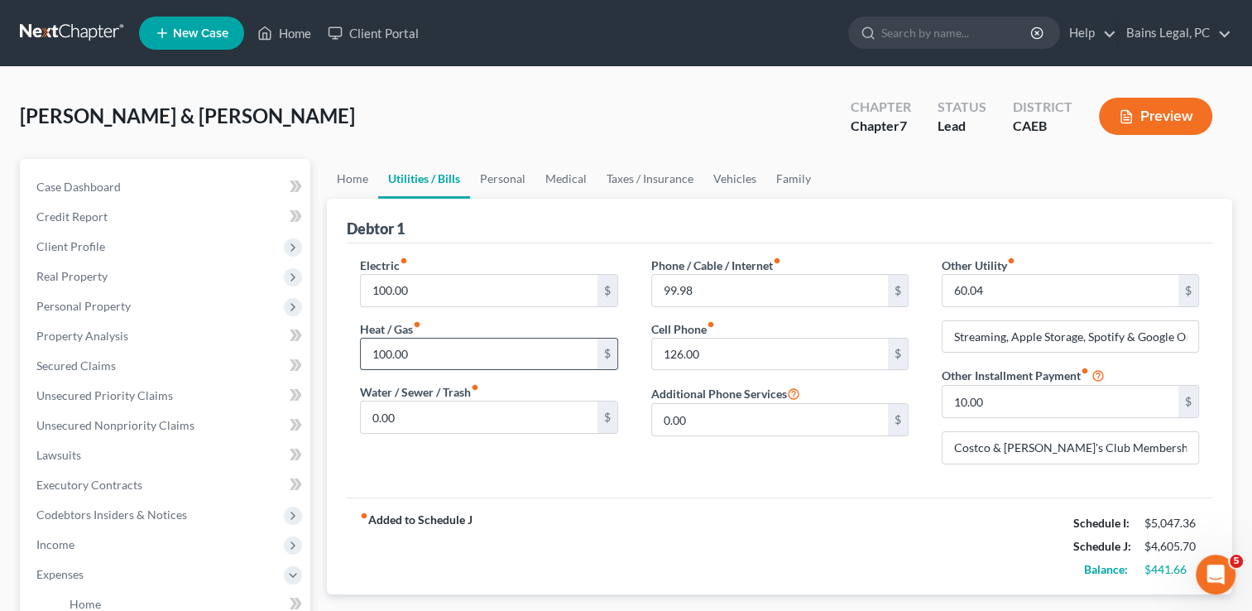
click at [446, 353] on input "100.00" at bounding box center [479, 354] width 236 height 31
type input "125"
click at [517, 171] on link "Personal" at bounding box center [502, 179] width 65 height 40
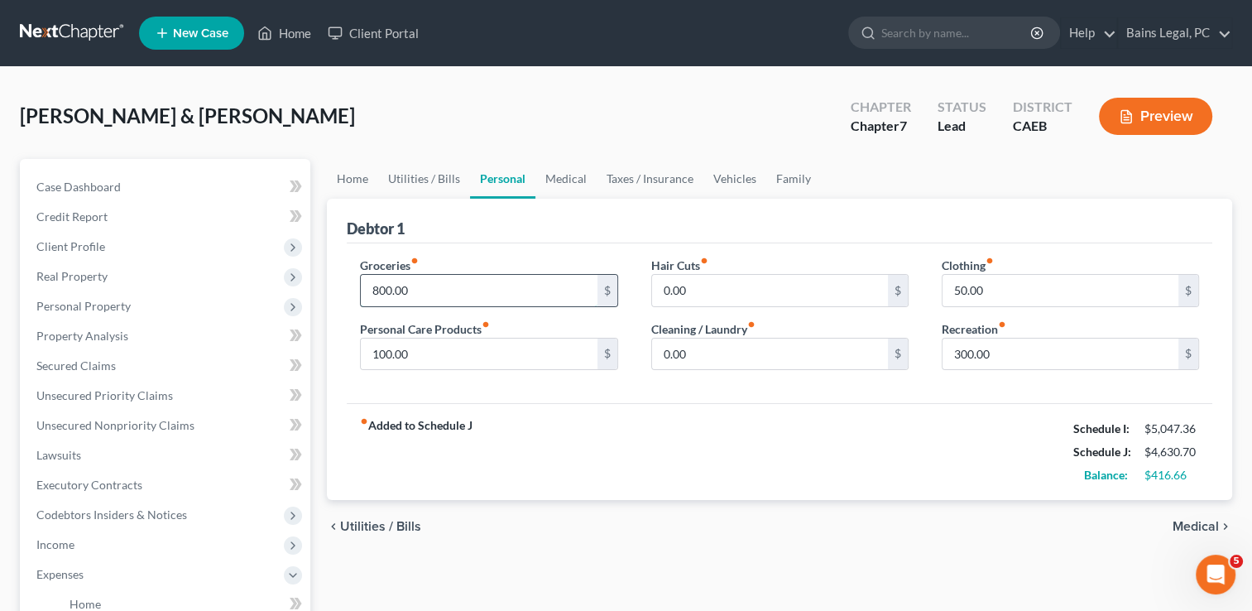
click at [499, 282] on input "800.00" at bounding box center [479, 290] width 236 height 31
type input "850"
type input "170"
type input "125"
click at [556, 185] on link "Medical" at bounding box center [566, 179] width 61 height 40
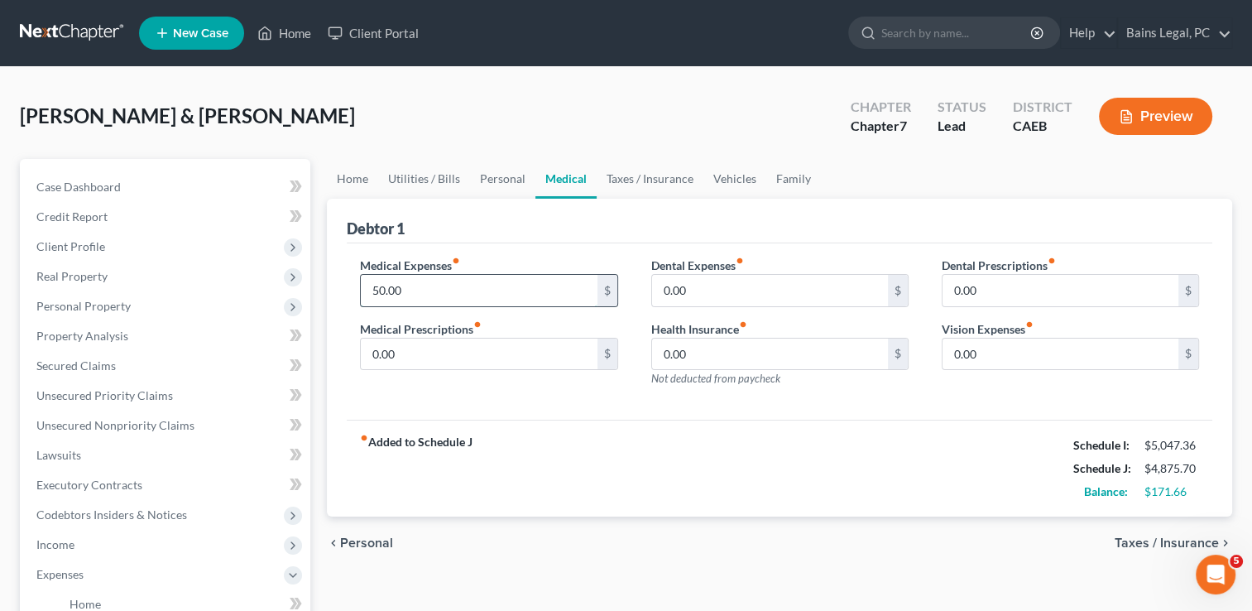
click at [506, 281] on input "50.00" at bounding box center [479, 290] width 236 height 31
type input "215"
click at [650, 180] on link "Taxes / Insurance" at bounding box center [650, 179] width 107 height 40
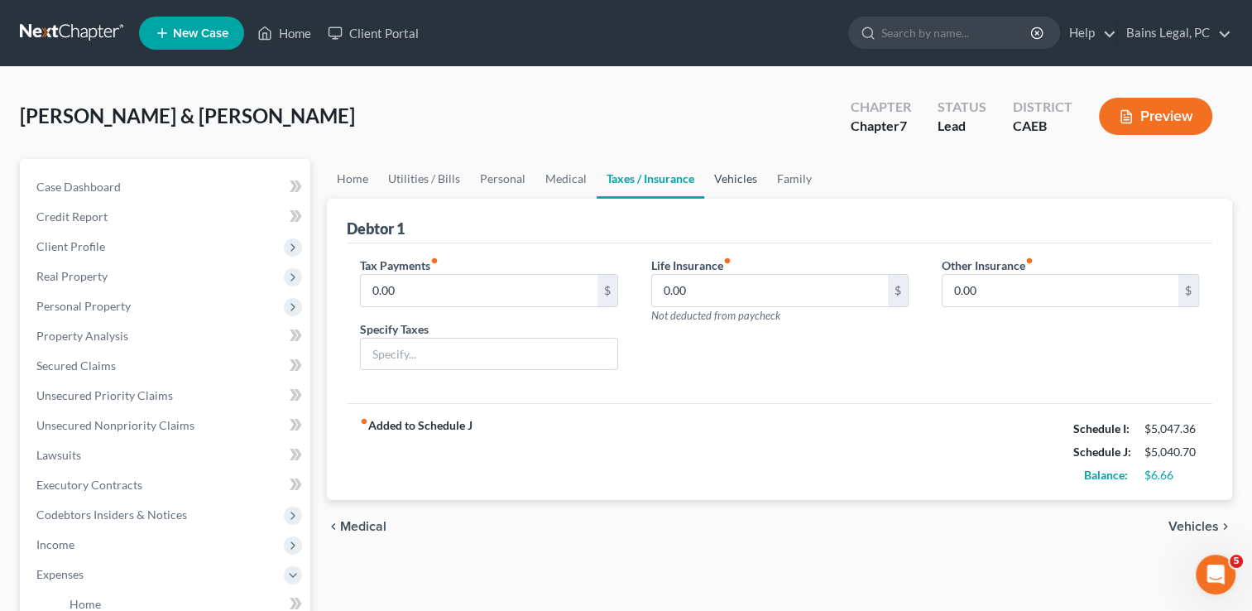
click at [725, 167] on link "Vehicles" at bounding box center [735, 179] width 63 height 40
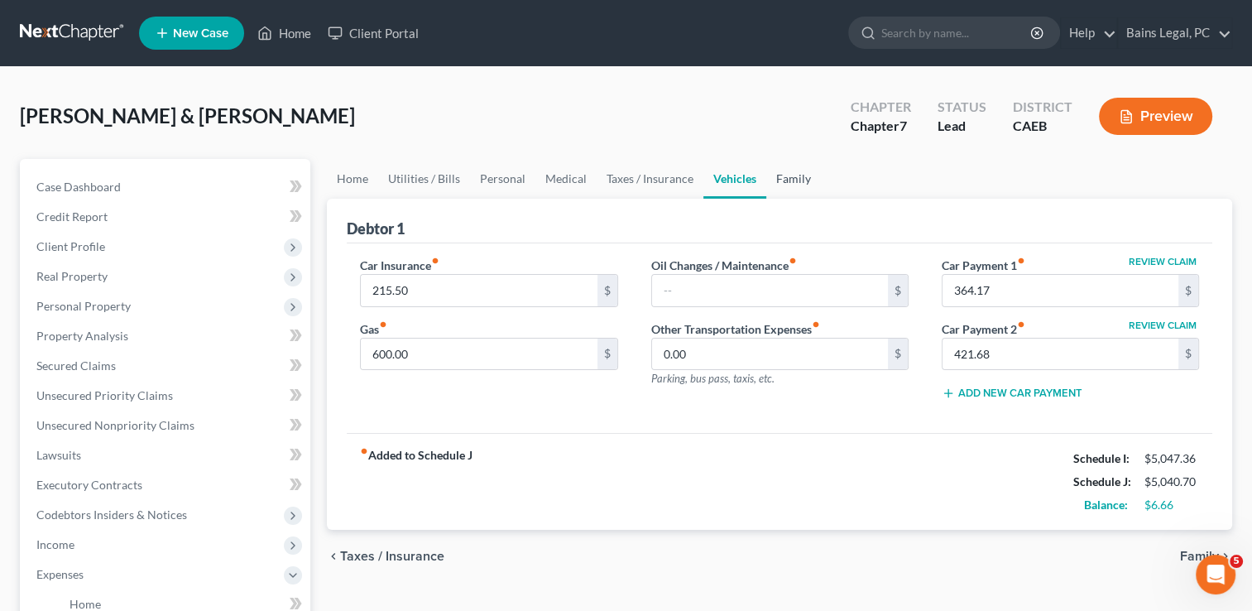
click at [782, 170] on link "Family" at bounding box center [794, 179] width 55 height 40
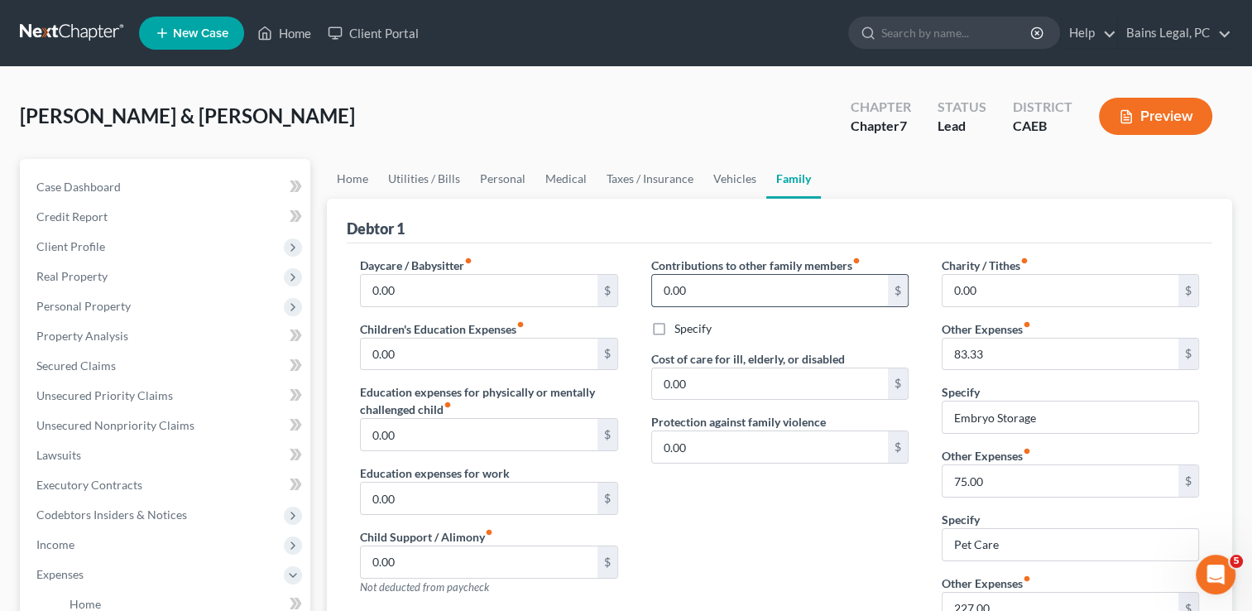
click at [695, 290] on input "0.00" at bounding box center [770, 290] width 236 height 31
type input "100"
click at [675, 326] on label "Specify" at bounding box center [693, 328] width 37 height 17
click at [681, 326] on input "Specify" at bounding box center [686, 325] width 11 height 11
checkbox input "true"
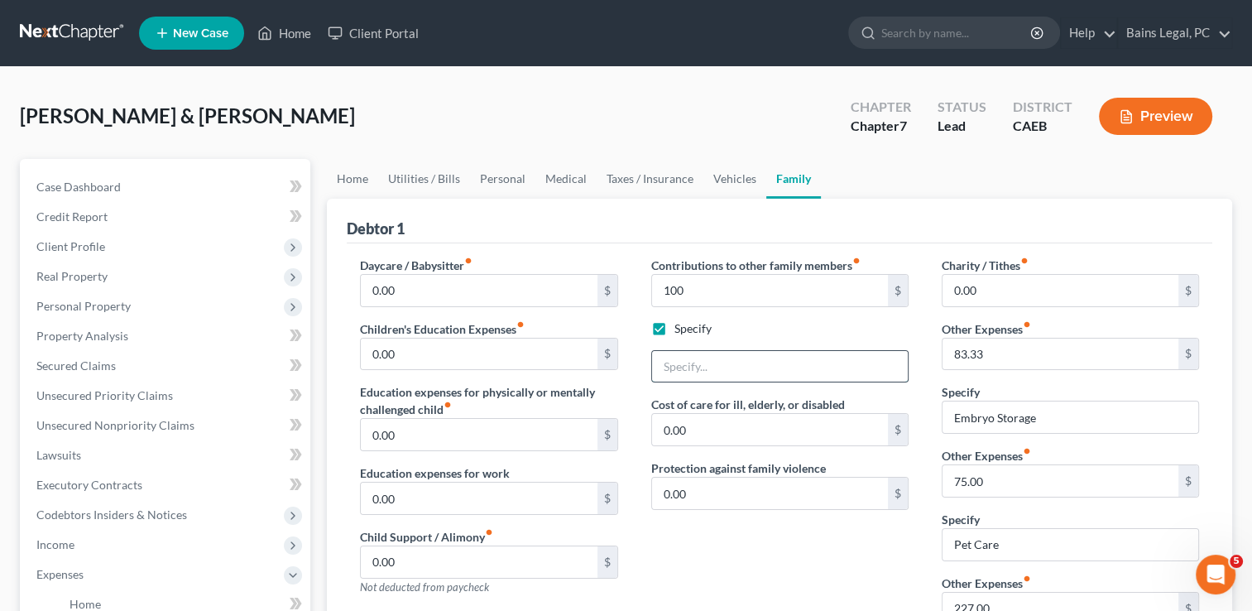
click at [709, 364] on input "text" at bounding box center [780, 366] width 256 height 31
type input "Help with mother ([MEDICAL_DATA])"
click at [711, 562] on div "Contributions to other family members fiber_manual_record 100 $ Specify Help wi…" at bounding box center [780, 479] width 291 height 445
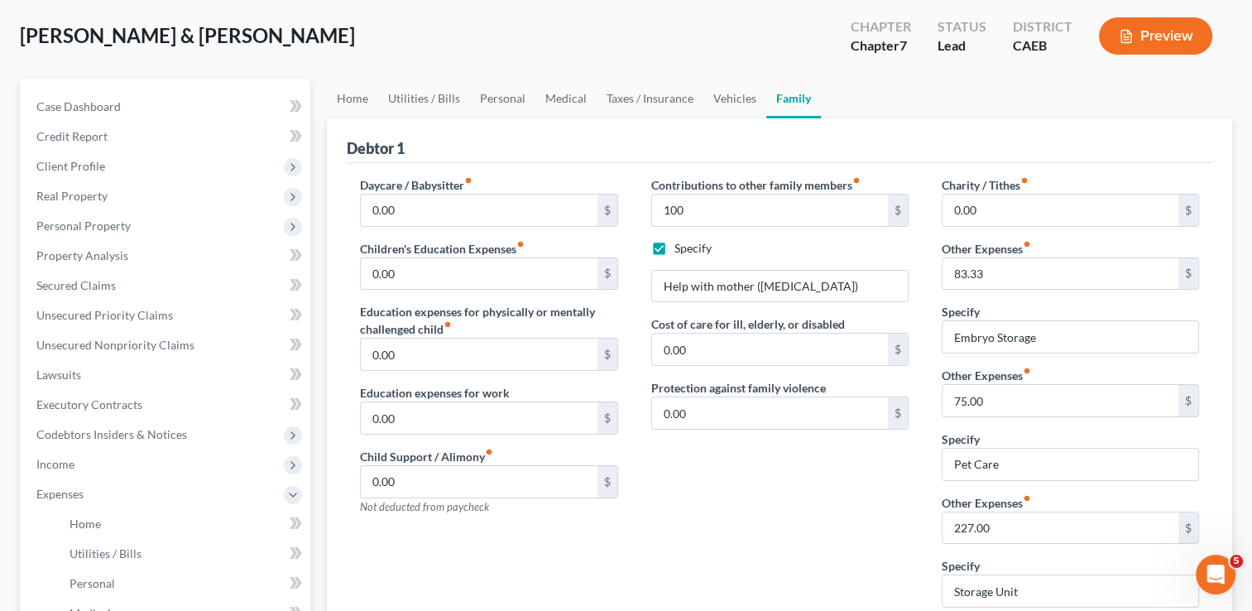
scroll to position [99, 0]
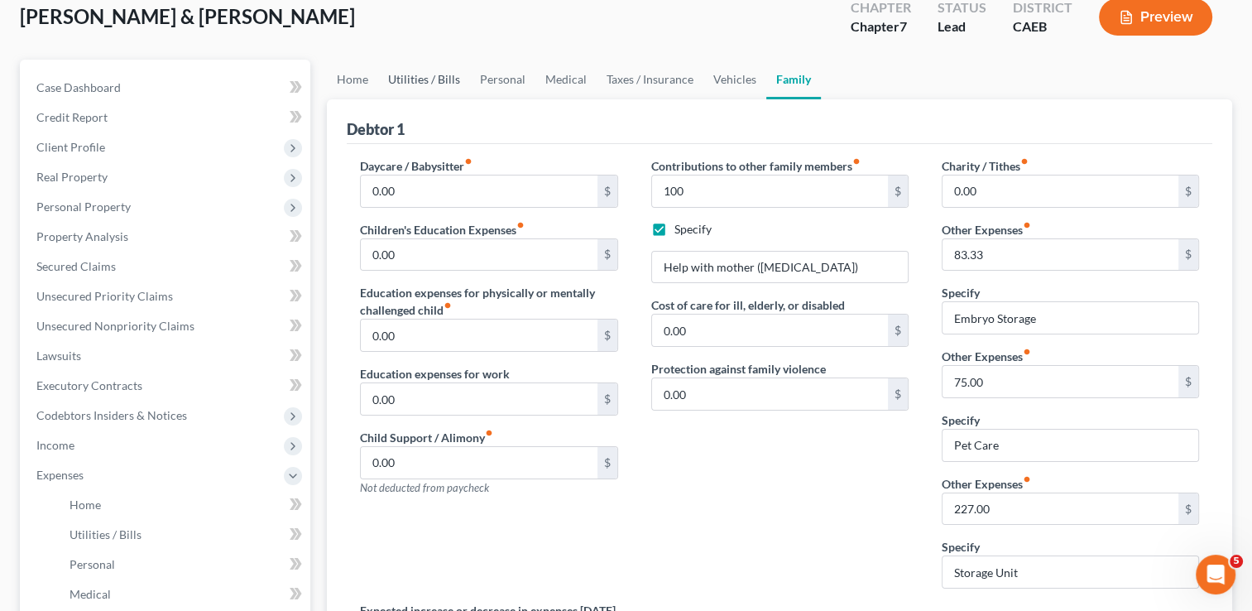
click at [382, 79] on link "Utilities / Bills" at bounding box center [424, 80] width 92 height 40
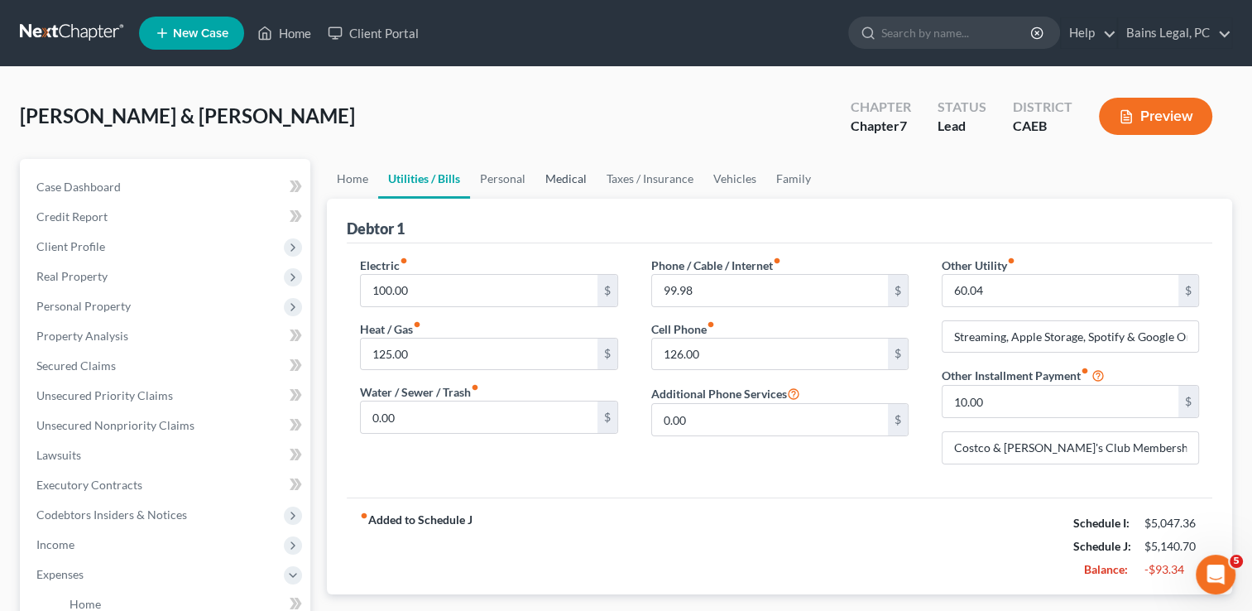
click at [555, 180] on link "Medical" at bounding box center [566, 179] width 61 height 40
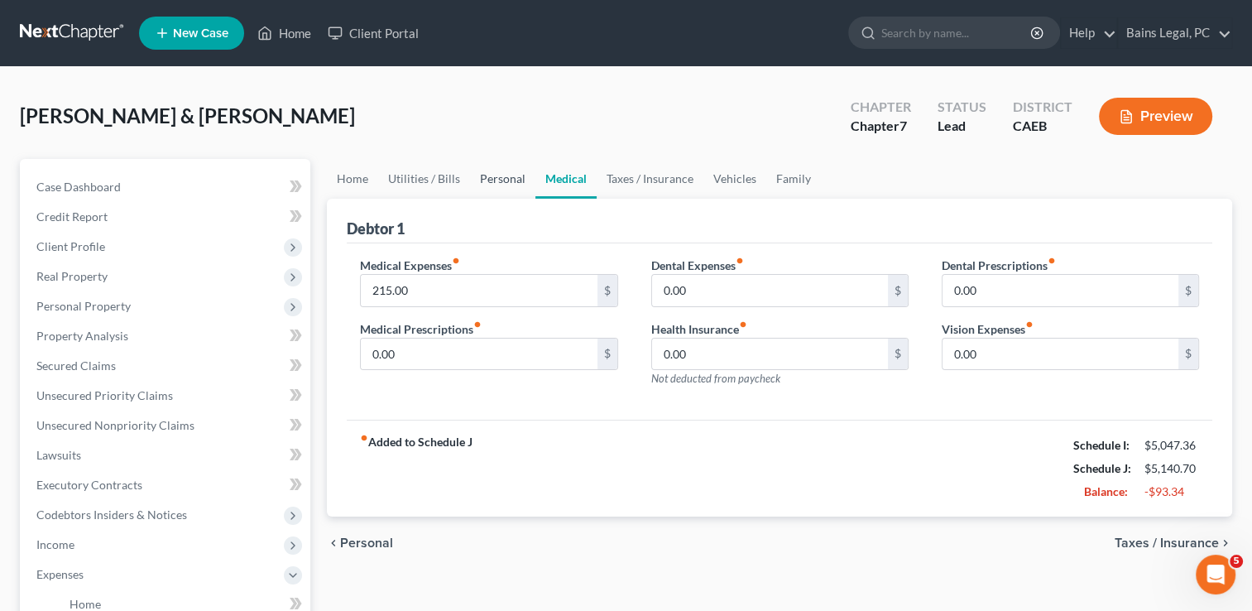
click at [503, 180] on link "Personal" at bounding box center [502, 179] width 65 height 40
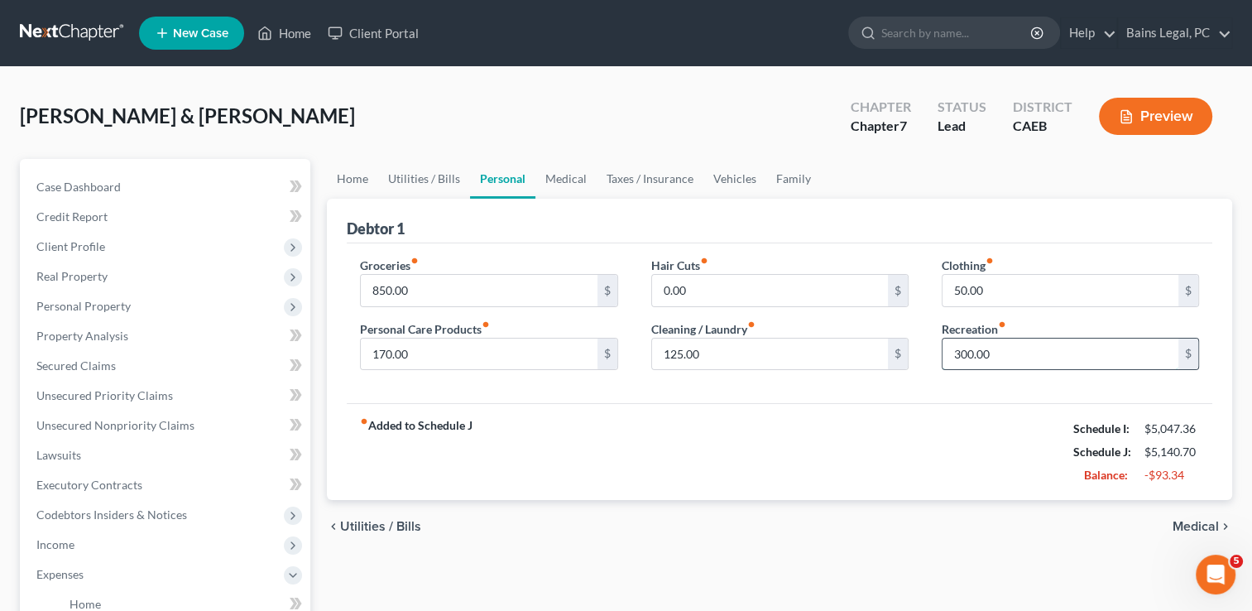
click at [1013, 362] on input "300.00" at bounding box center [1061, 354] width 236 height 31
type input "250"
click at [354, 171] on link "Home" at bounding box center [352, 179] width 51 height 40
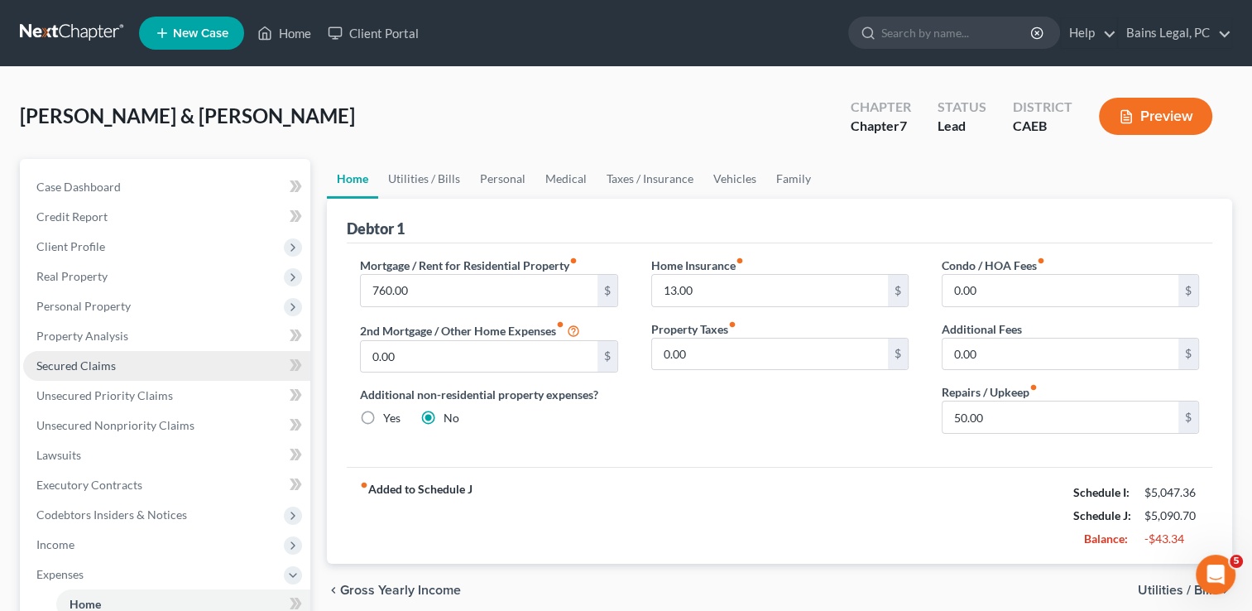
click at [53, 353] on link "Secured Claims" at bounding box center [166, 366] width 287 height 30
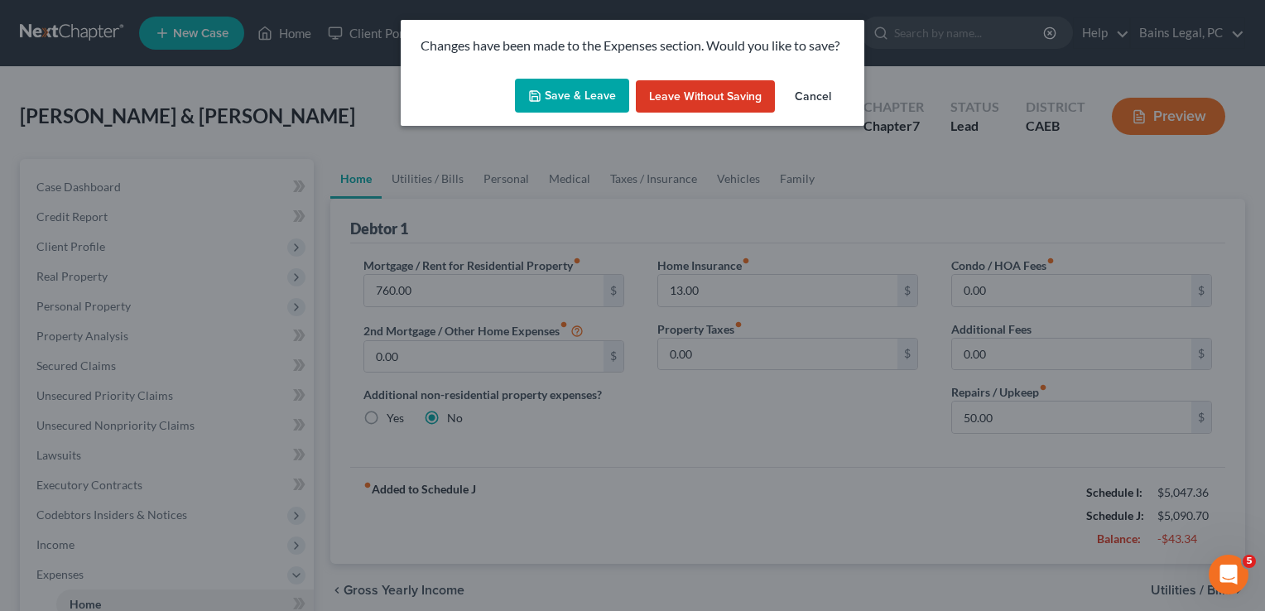
click at [570, 90] on button "Save & Leave" at bounding box center [572, 96] width 114 height 35
